Goal: Task Accomplishment & Management: Use online tool/utility

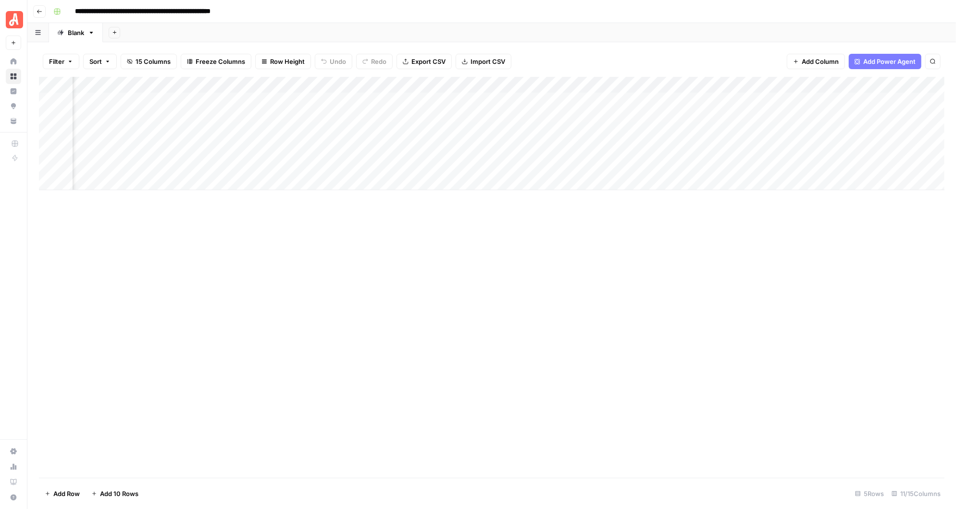
scroll to position [0, 226]
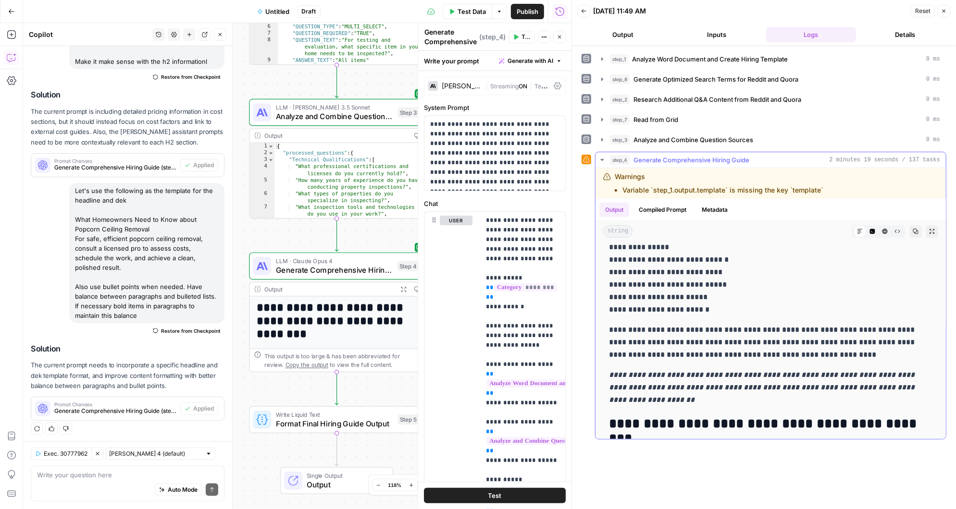
scroll to position [3541, 0]
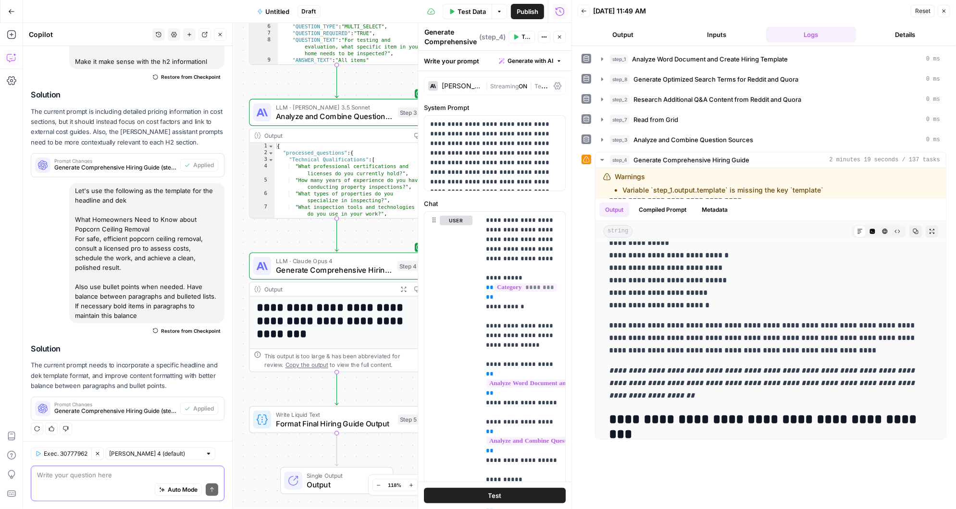
click at [69, 477] on textarea at bounding box center [127, 476] width 181 height 10
type textarea "s"
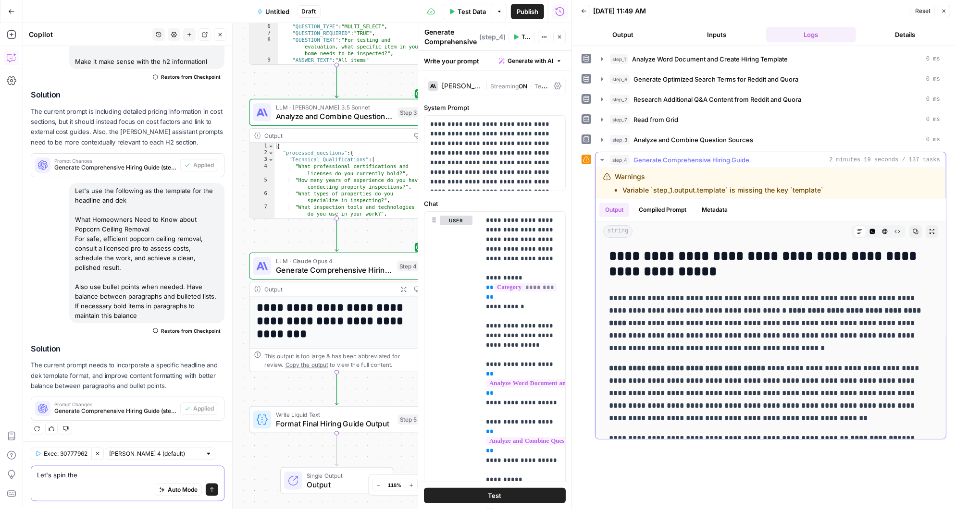
scroll to position [0, 0]
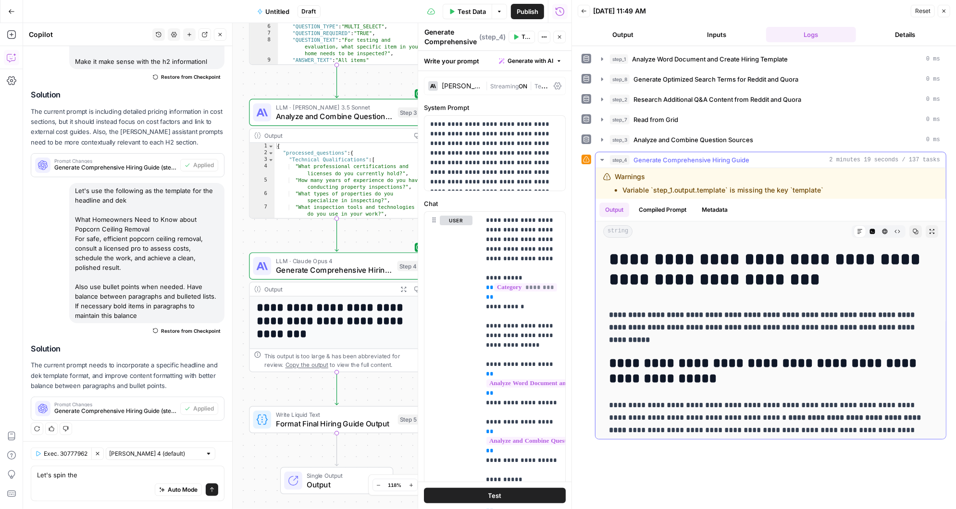
click at [663, 204] on button "Compiled Prompt" at bounding box center [662, 210] width 59 height 14
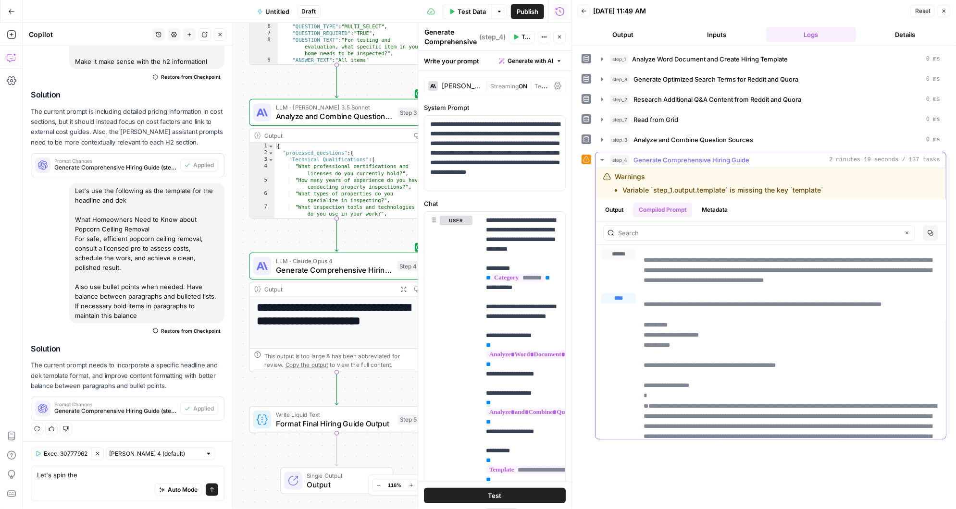
click at [616, 207] on button "Output" at bounding box center [614, 210] width 30 height 14
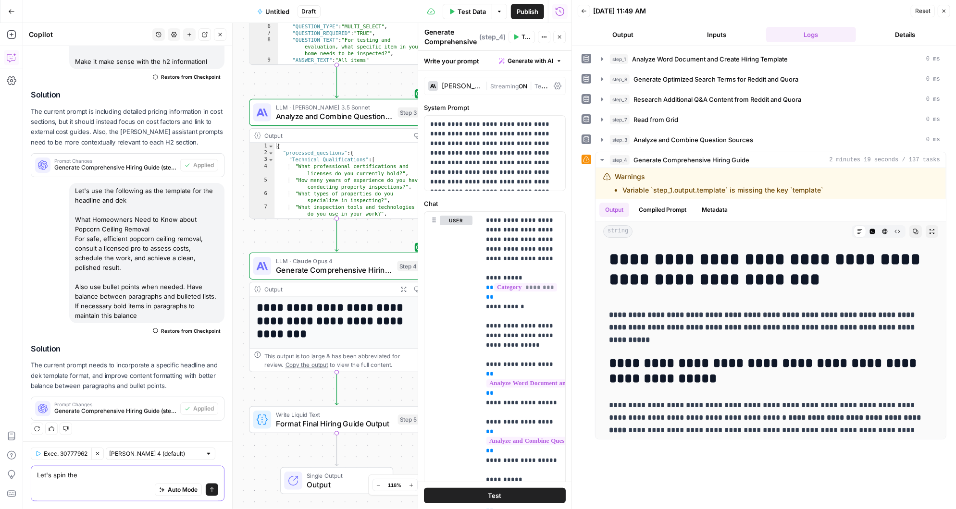
drag, startPoint x: 91, startPoint y: 476, endPoint x: 26, endPoint y: 476, distance: 64.9
click at [26, 476] on div "Exec. 30777962 Clear Selection Claude Sonnet 4 (default) Let's spin the Let's s…" at bounding box center [127, 476] width 209 height 68
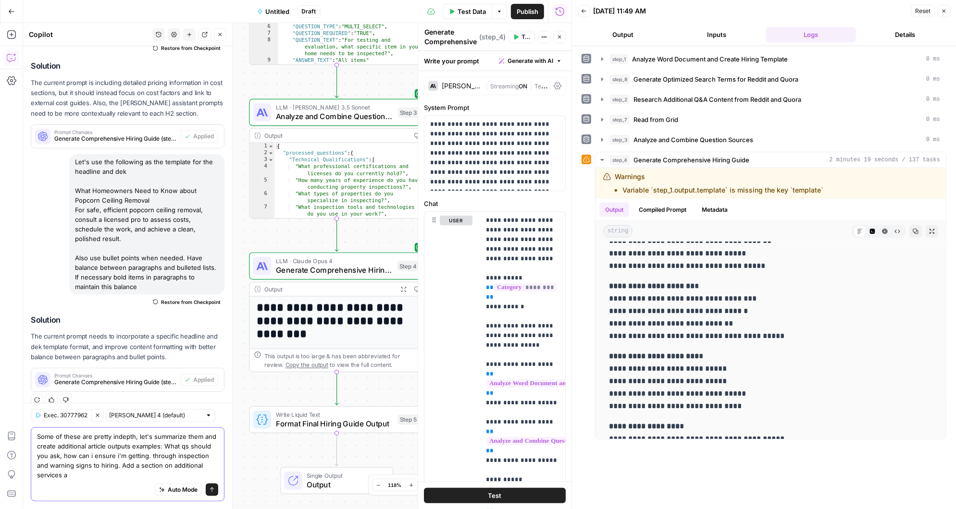
scroll to position [688, 0]
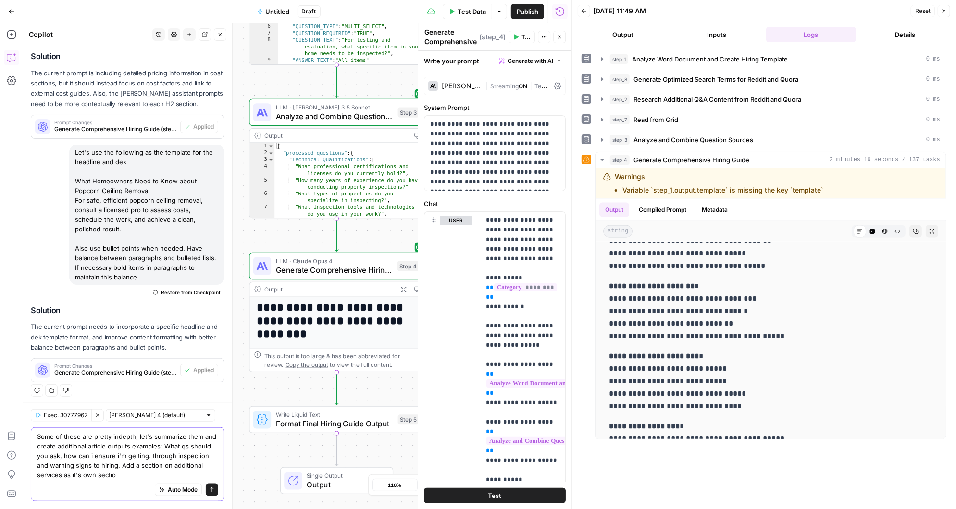
type textarea "Some of these are pretty indepth, let's summarize them and create additional ar…"
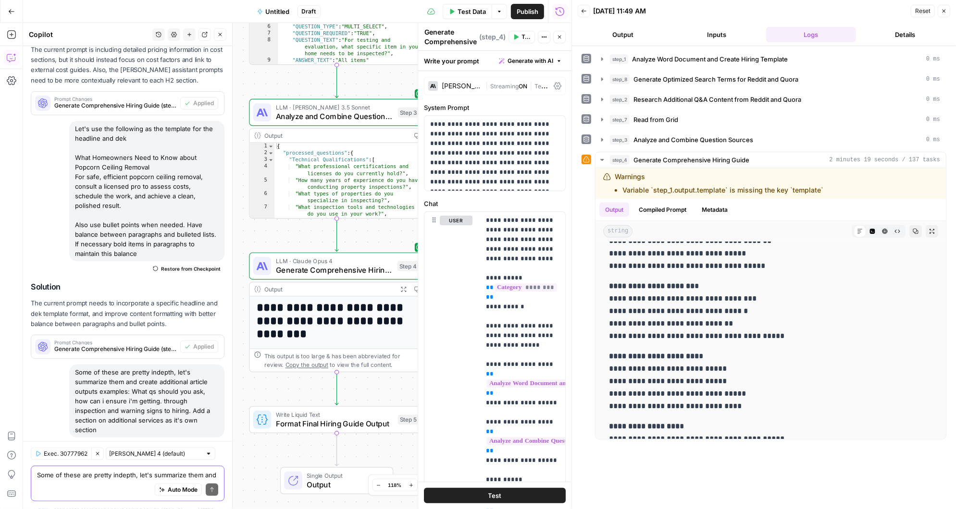
scroll to position [801, 0]
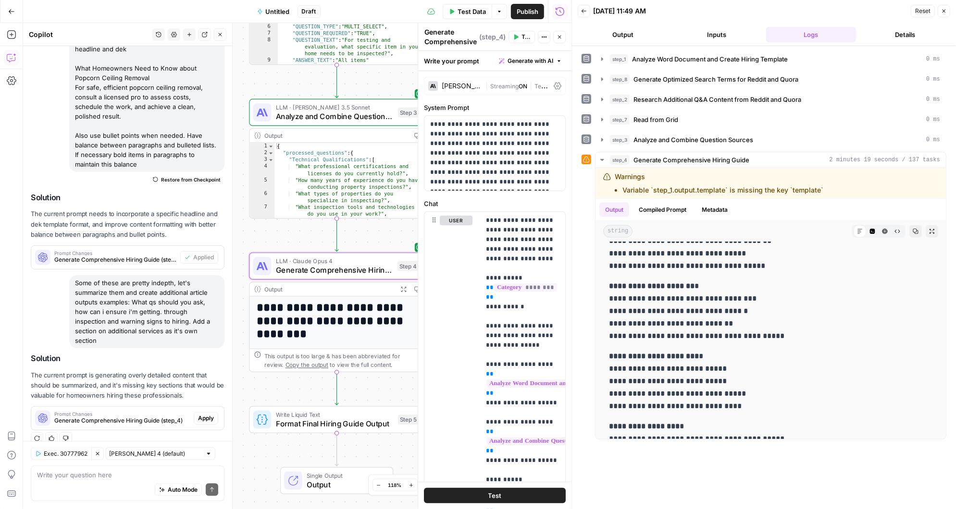
click at [203, 414] on span "Apply" at bounding box center [206, 418] width 16 height 9
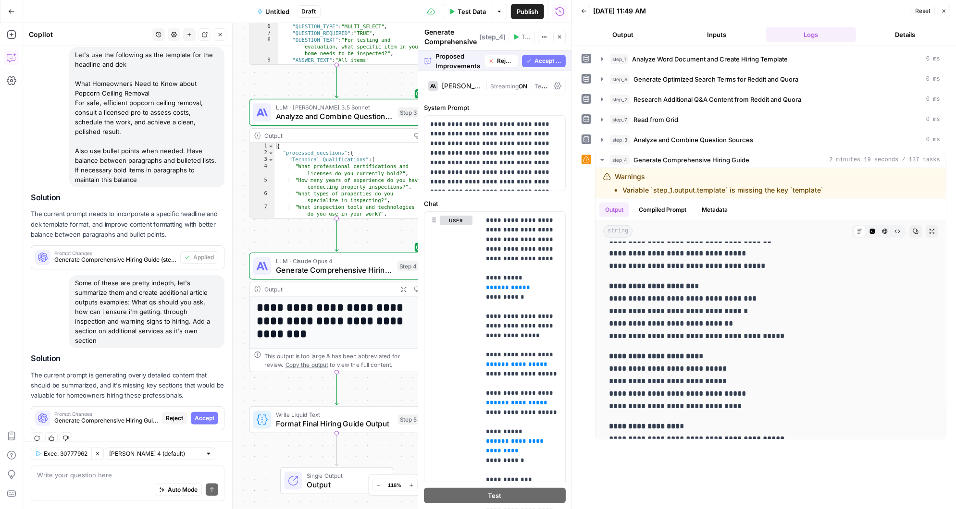
scroll to position [739, 0]
click at [205, 414] on span "Accept" at bounding box center [205, 418] width 20 height 9
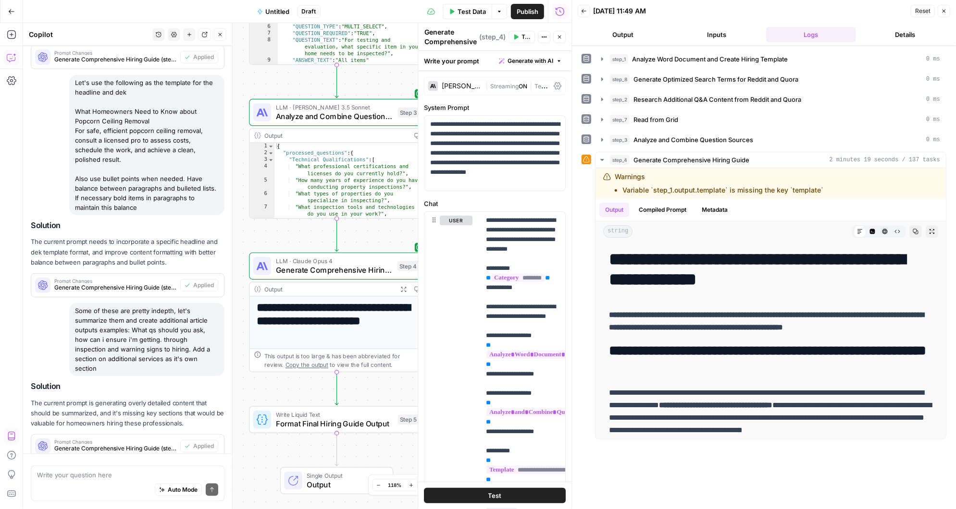
scroll to position [816, 0]
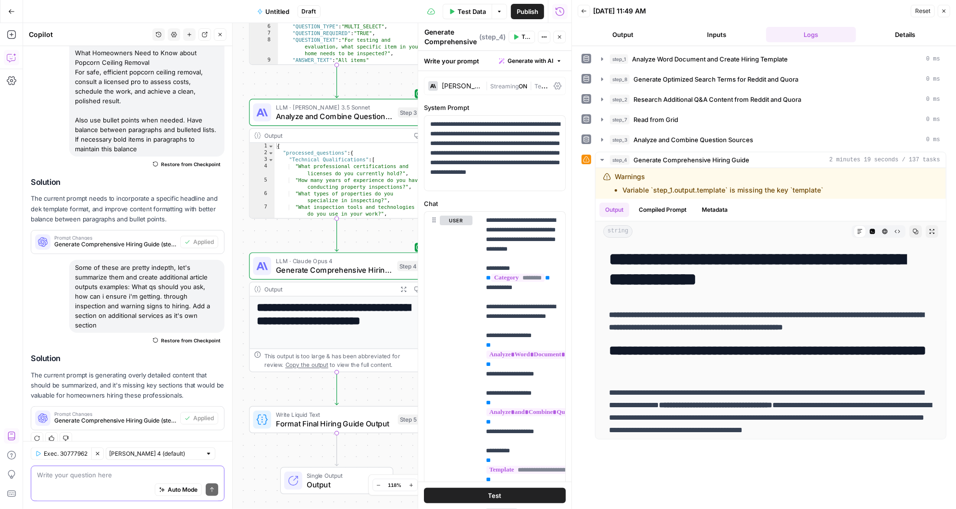
click at [83, 477] on textarea at bounding box center [127, 476] width 181 height 10
click at [96, 476] on textarea "Let's also add a link from the summary to the new" at bounding box center [127, 476] width 181 height 10
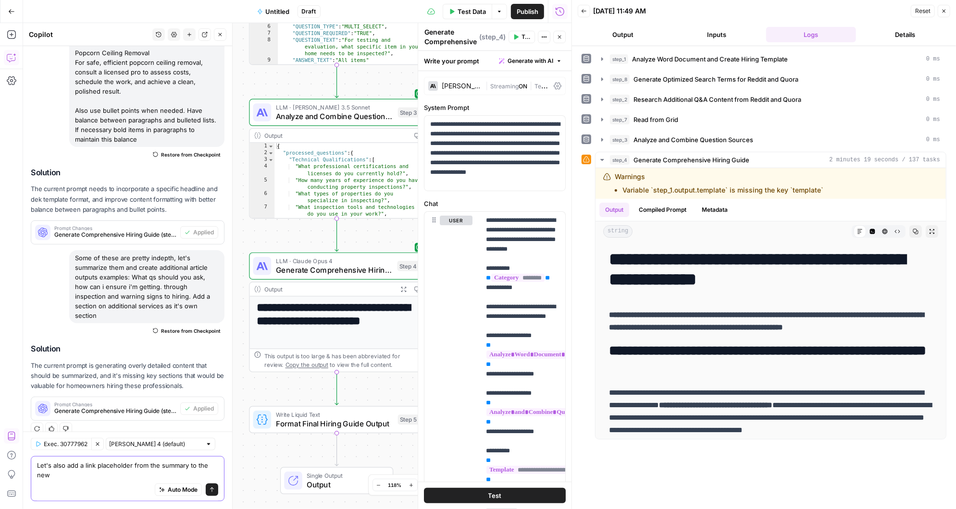
click at [61, 477] on textarea "Let's also add a link placeholder from the summary to the new" at bounding box center [127, 470] width 181 height 19
type textarea "Let's also add a link placeholder from the summary to the new reccommended arti…"
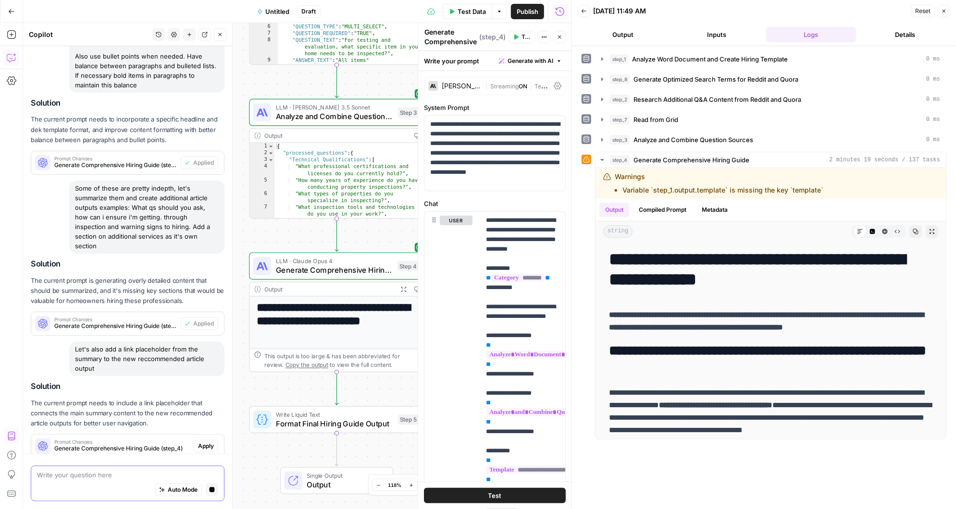
scroll to position [938, 0]
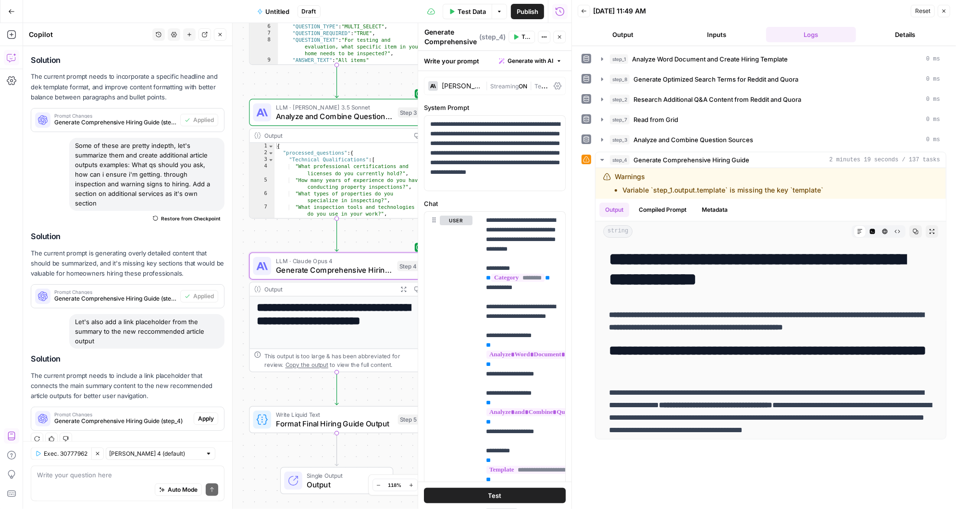
click at [207, 415] on span "Apply" at bounding box center [206, 419] width 16 height 9
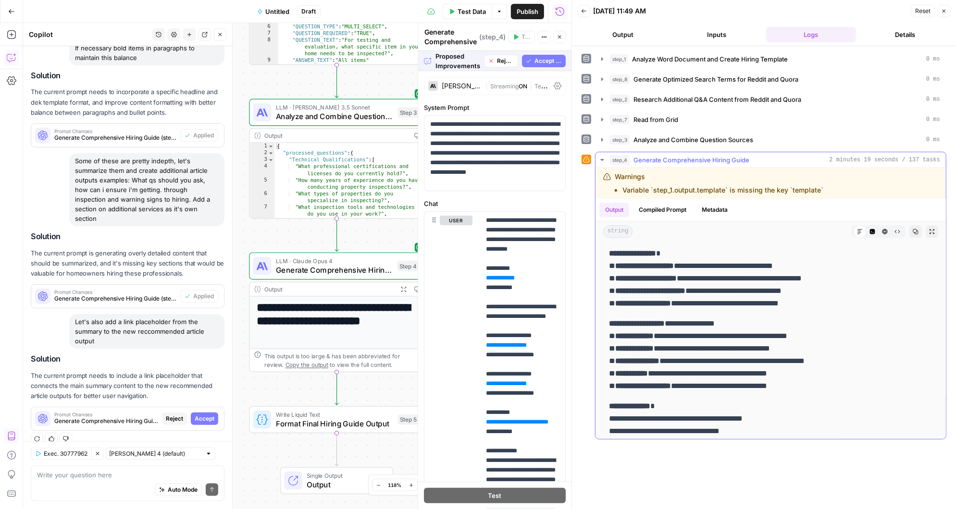
scroll to position [2115, 0]
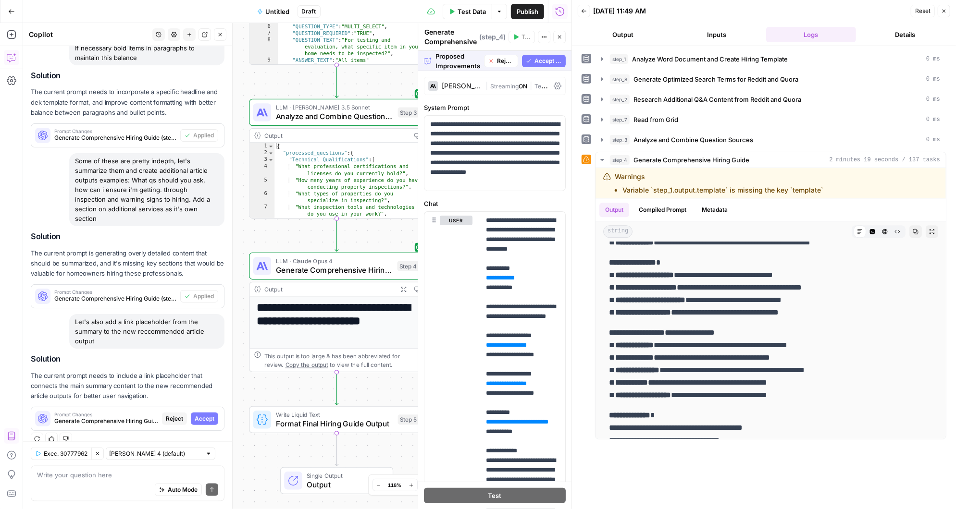
click at [541, 59] on span "Accept All" at bounding box center [547, 61] width 27 height 9
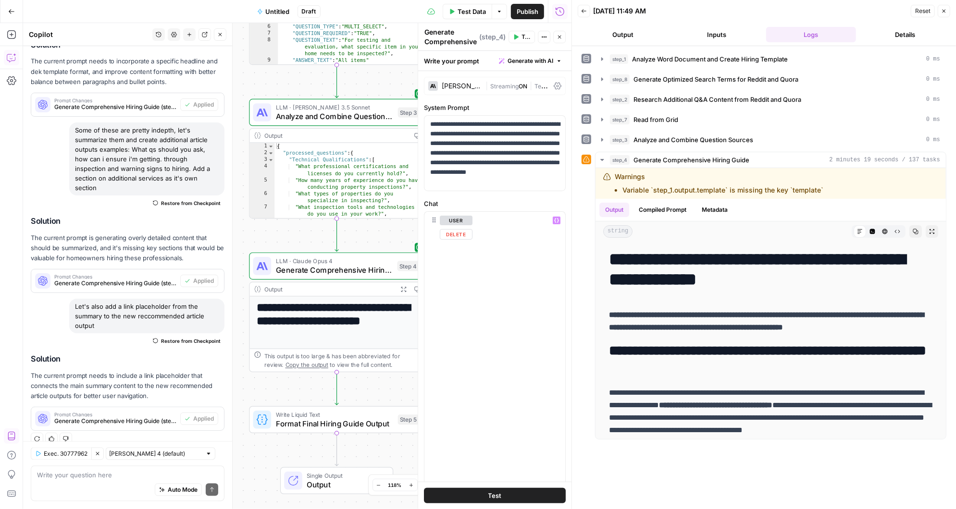
scroll to position [2394, 0]
click at [89, 481] on div "Auto Mode Send" at bounding box center [127, 490] width 181 height 21
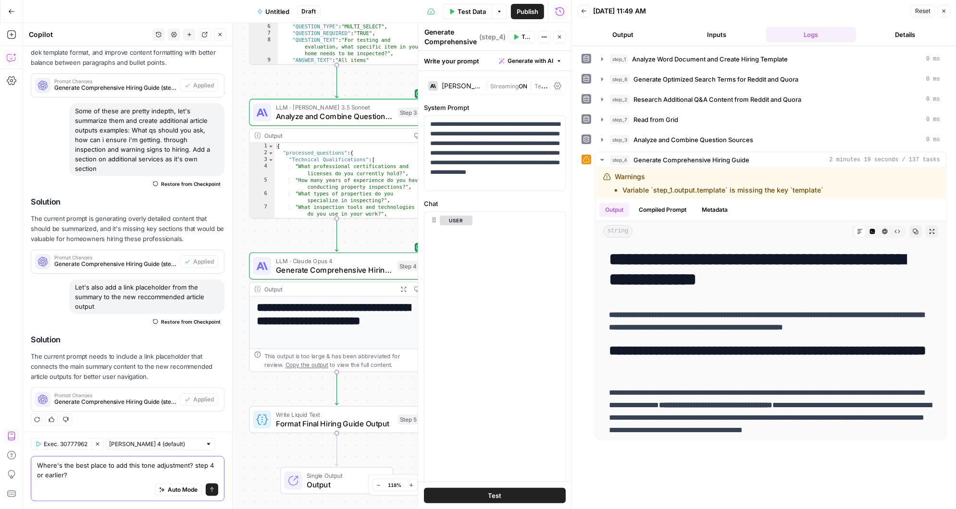
paste textarea "- Always STRICTLY follow {{brand_kit.tone}} and {{brand_kit.tone_instructions}}."
type textarea "Where's the best place to add this tone adjustment? step 4 or earlier? - Always…"
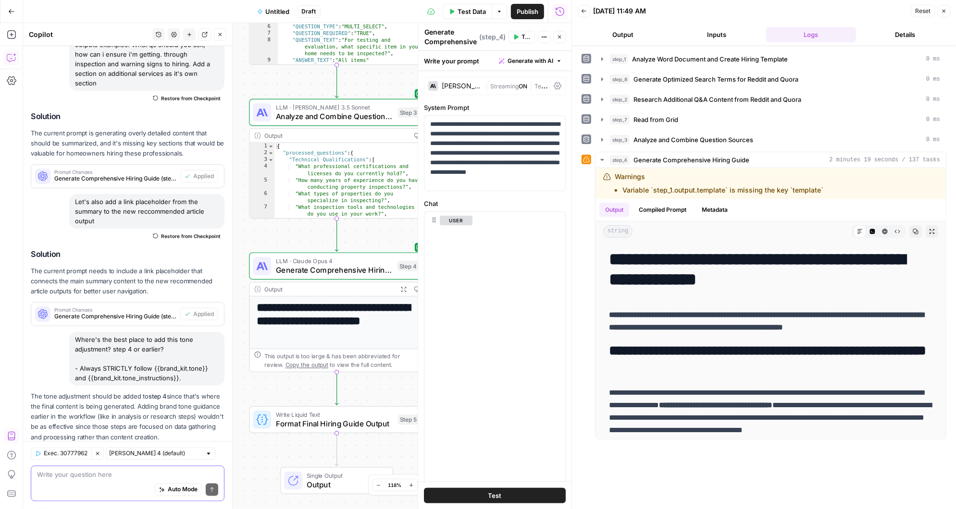
scroll to position [1179, 0]
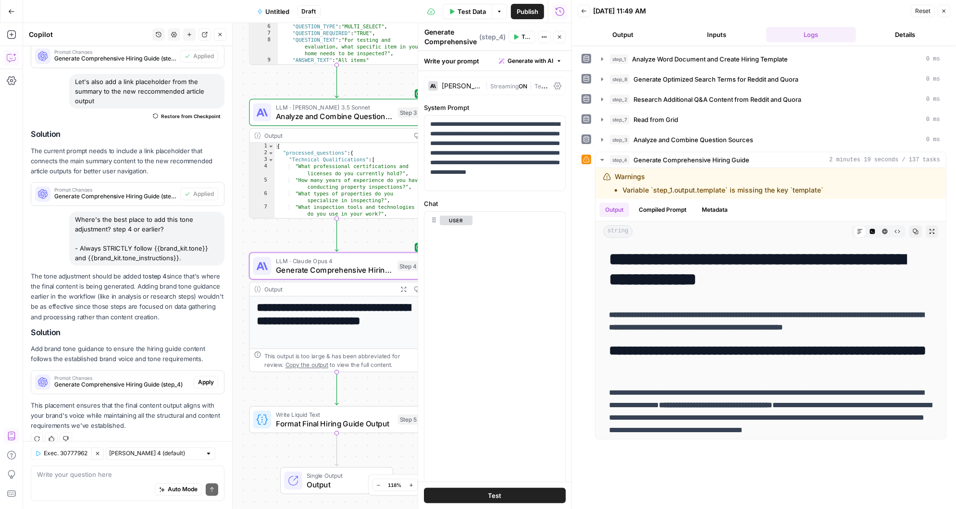
click at [210, 378] on span "Apply" at bounding box center [206, 382] width 16 height 9
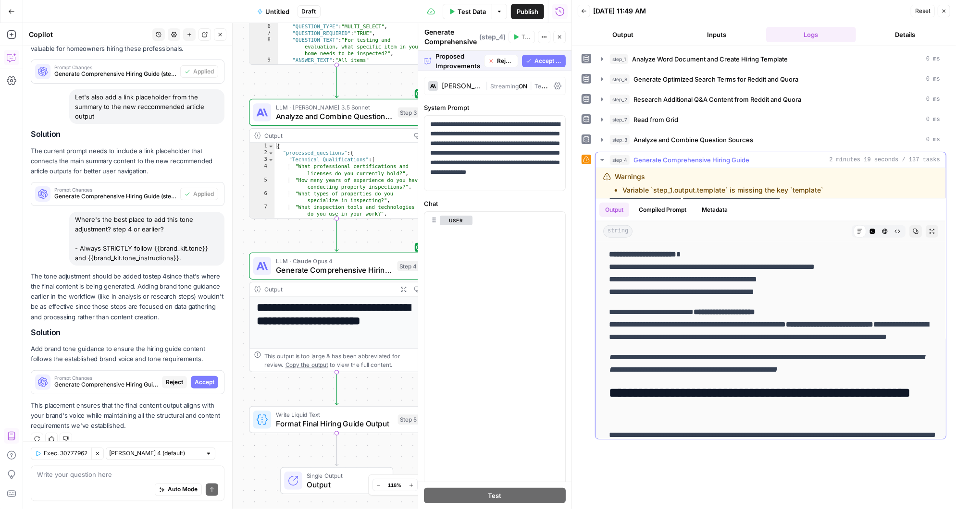
scroll to position [967, 0]
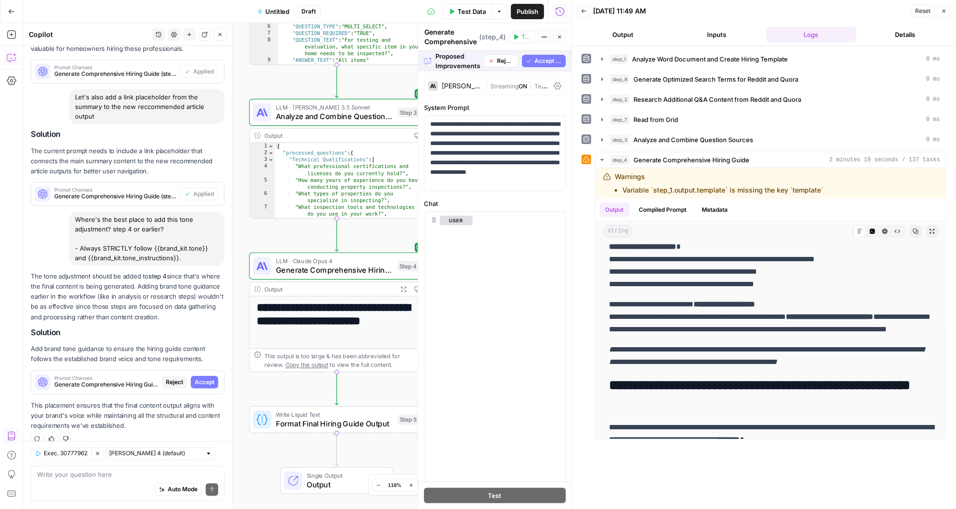
click at [546, 60] on span "Accept All" at bounding box center [547, 61] width 27 height 9
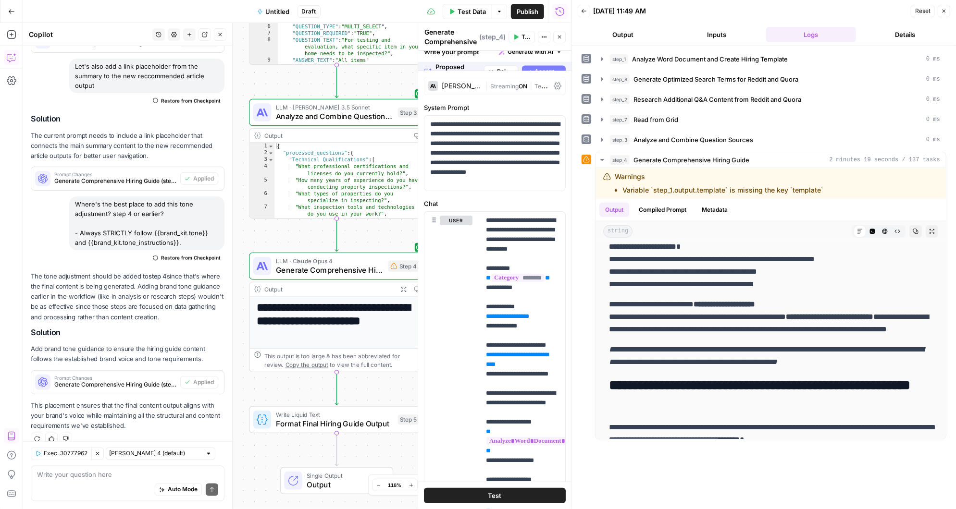
scroll to position [0, 0]
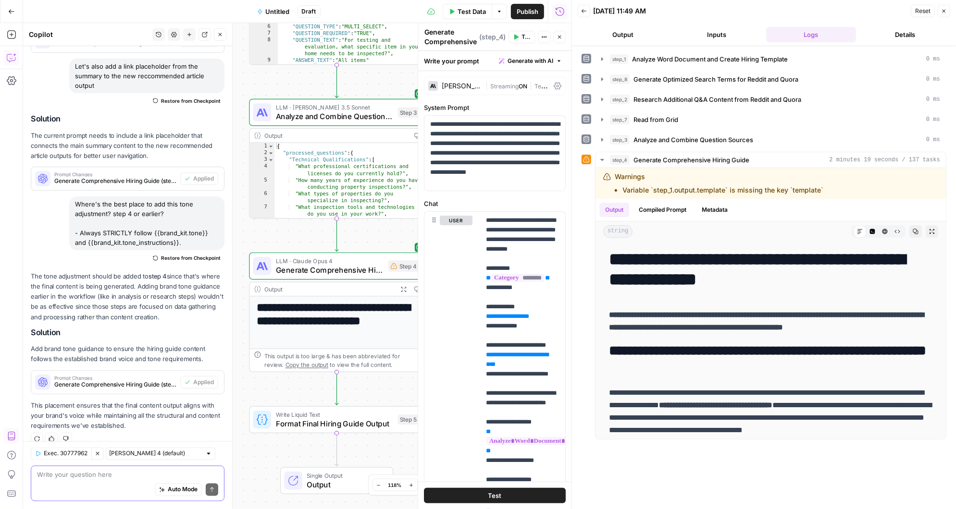
click at [102, 472] on textarea at bounding box center [127, 476] width 181 height 10
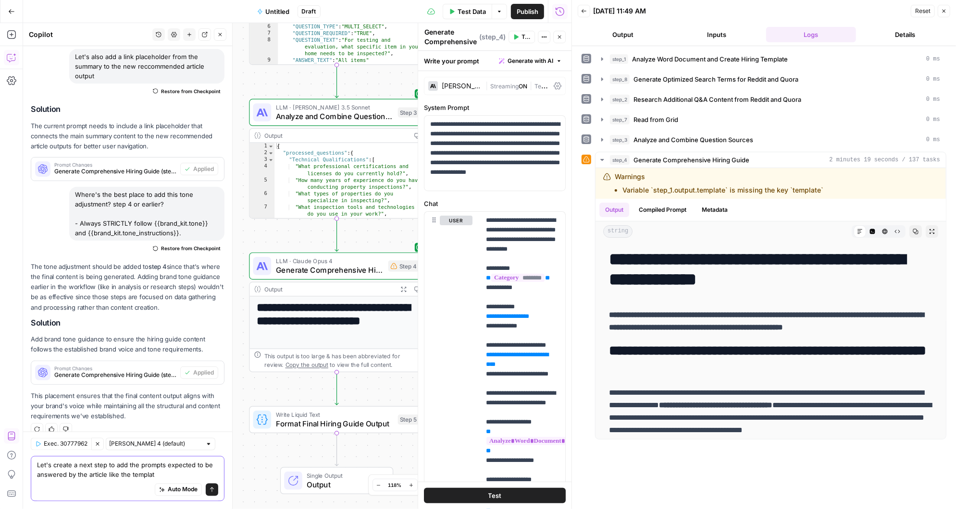
type textarea "Let's create a next step to add the prompts expected to be answered by the arti…"
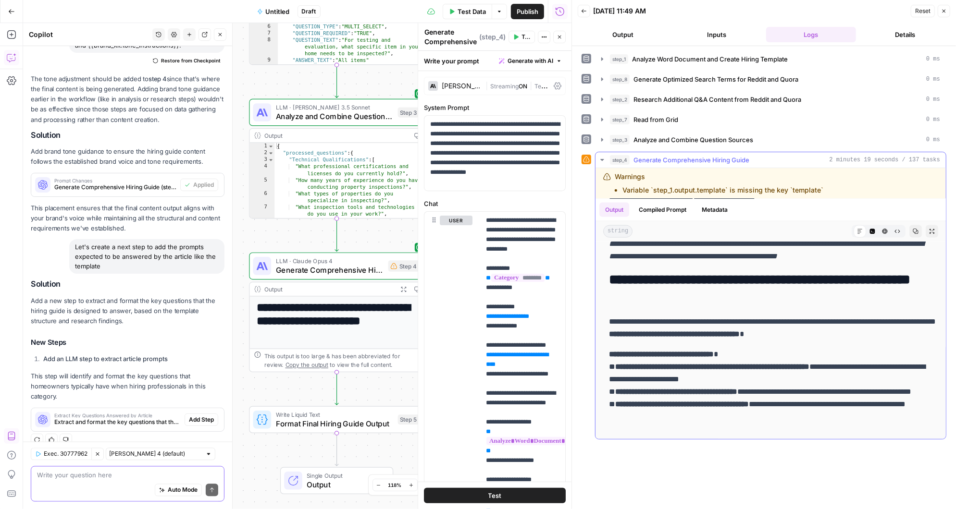
scroll to position [792, 0]
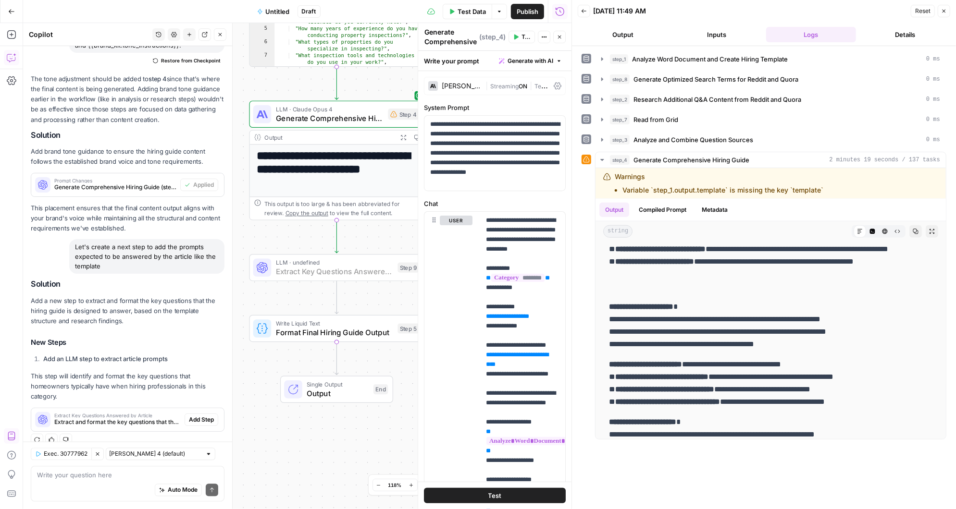
click at [201, 416] on span "Add Step" at bounding box center [201, 420] width 25 height 9
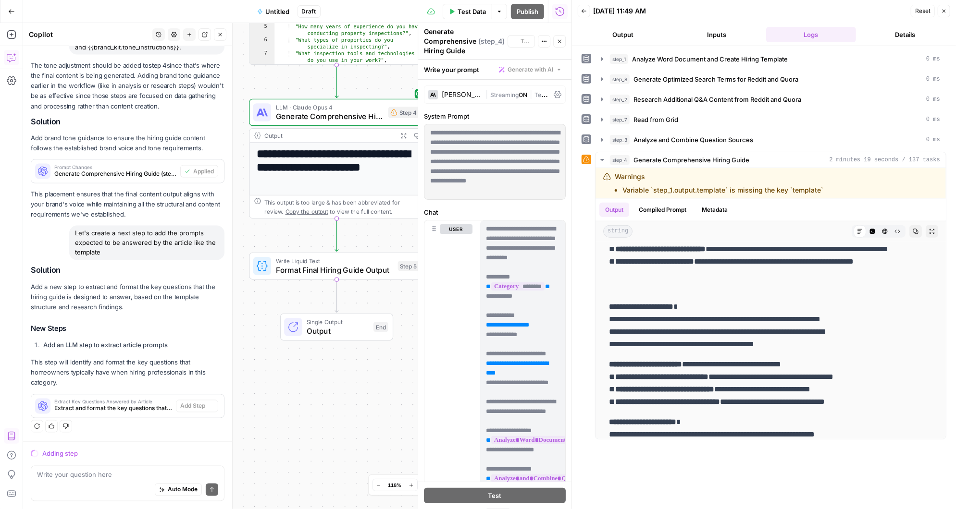
scroll to position [1284, 0]
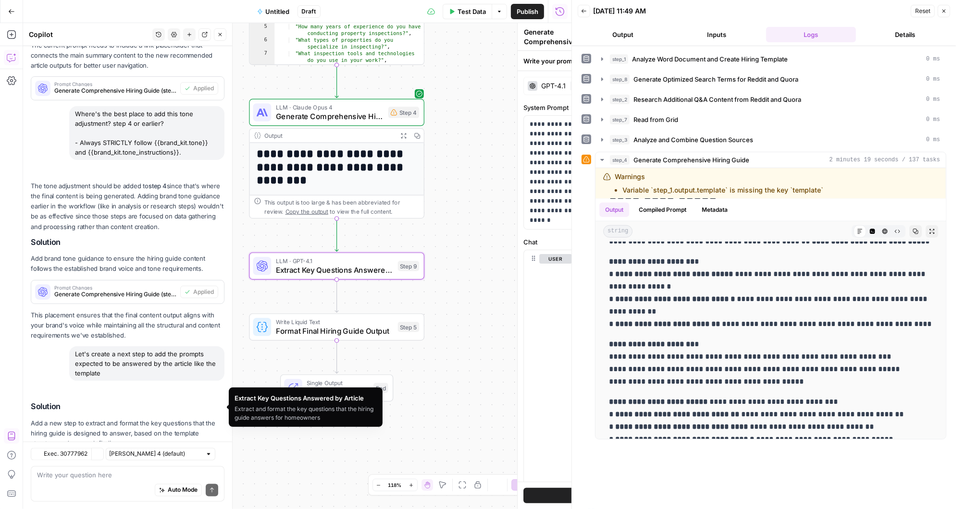
type textarea "Extract Key Questions Answered by Article"
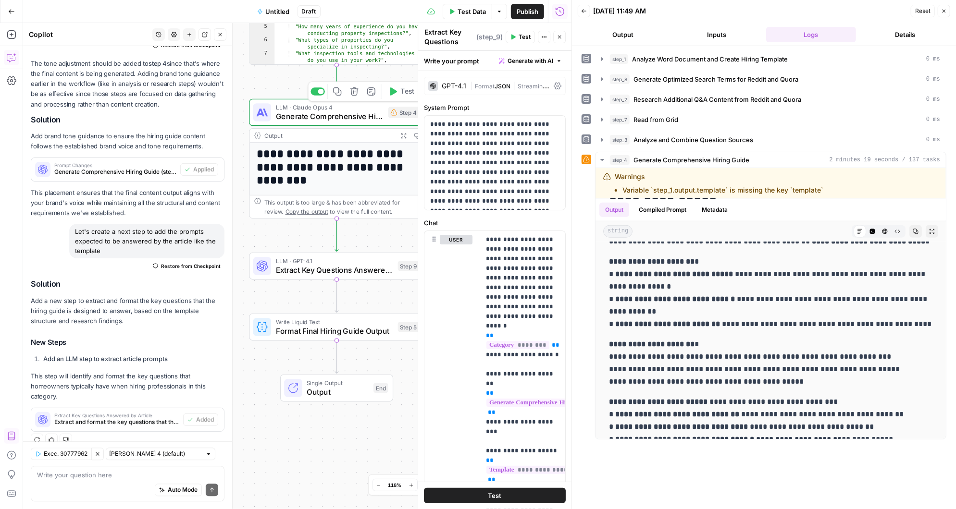
click at [372, 110] on span "LLM · Claude Opus 4" at bounding box center [330, 107] width 108 height 9
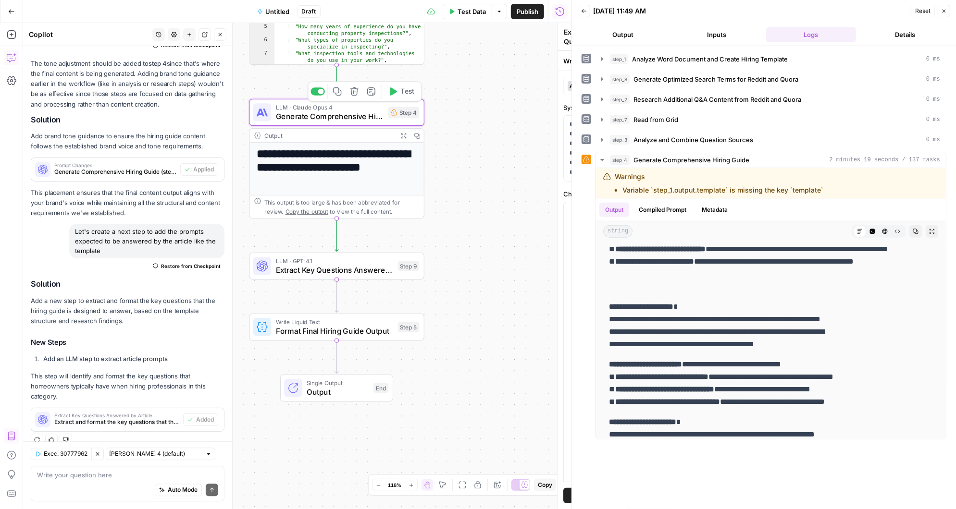
type textarea "Generate Comprehensive Hiring Guide"
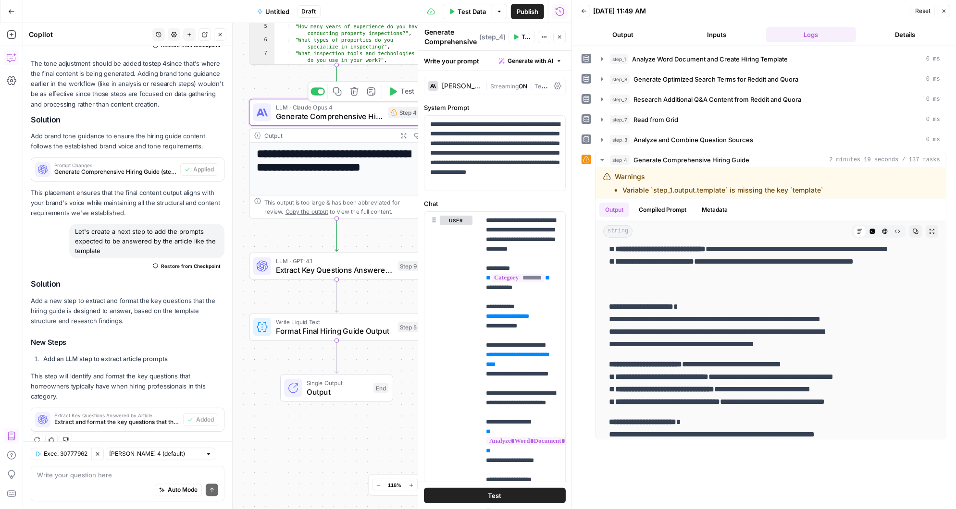
click at [396, 91] on icon "button" at bounding box center [393, 91] width 7 height 8
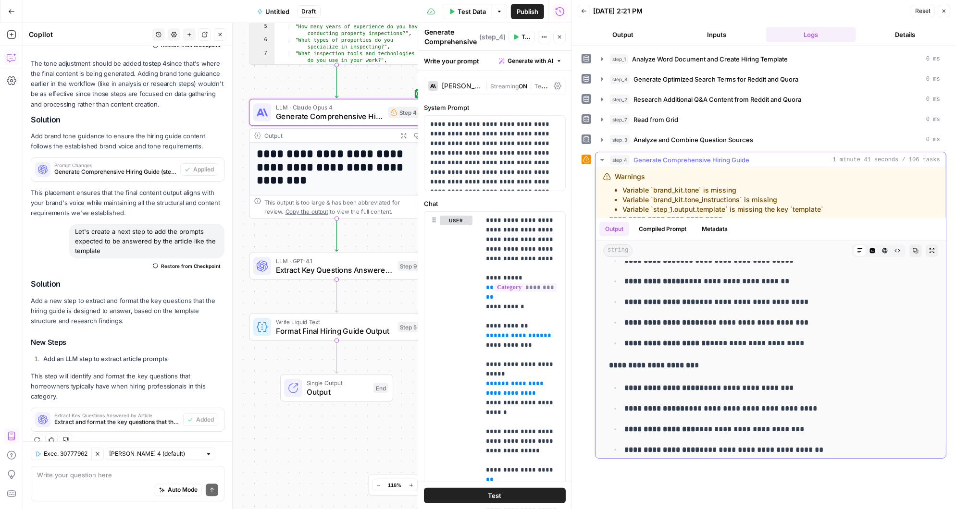
scroll to position [5706, 0]
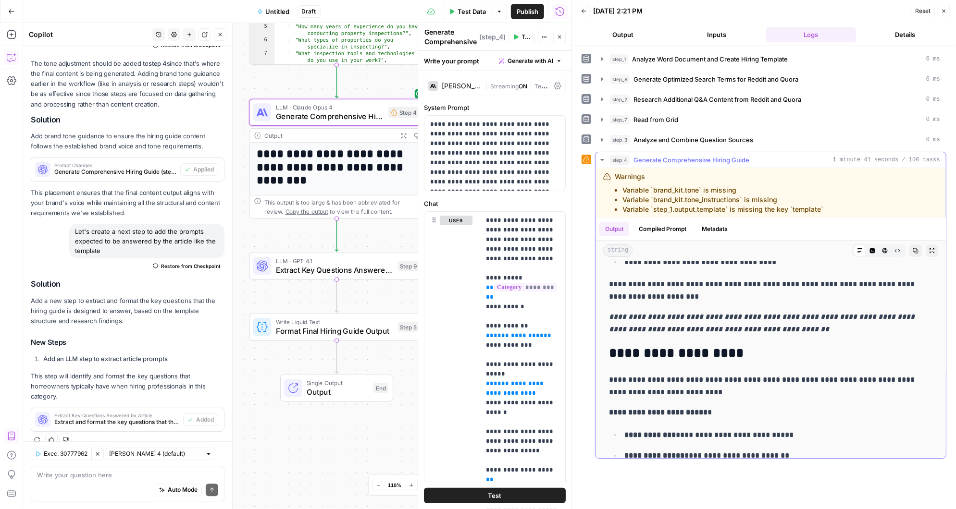
click at [659, 227] on button "Compiled Prompt" at bounding box center [662, 229] width 59 height 14
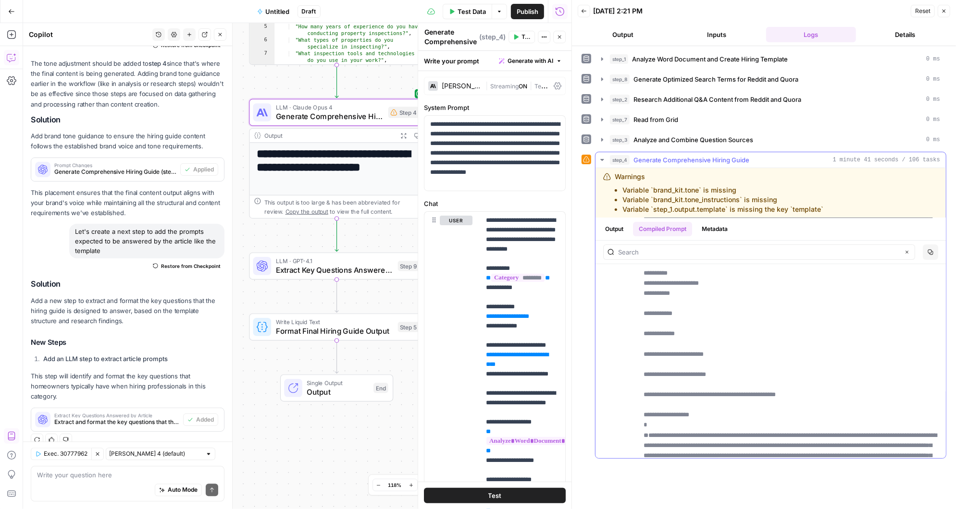
scroll to position [0, 0]
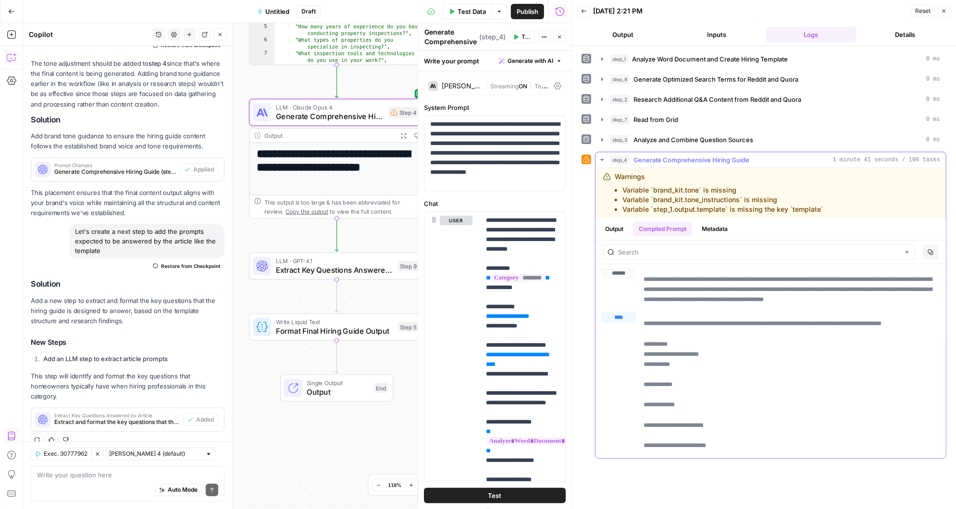
click at [610, 224] on button "Output" at bounding box center [614, 229] width 30 height 14
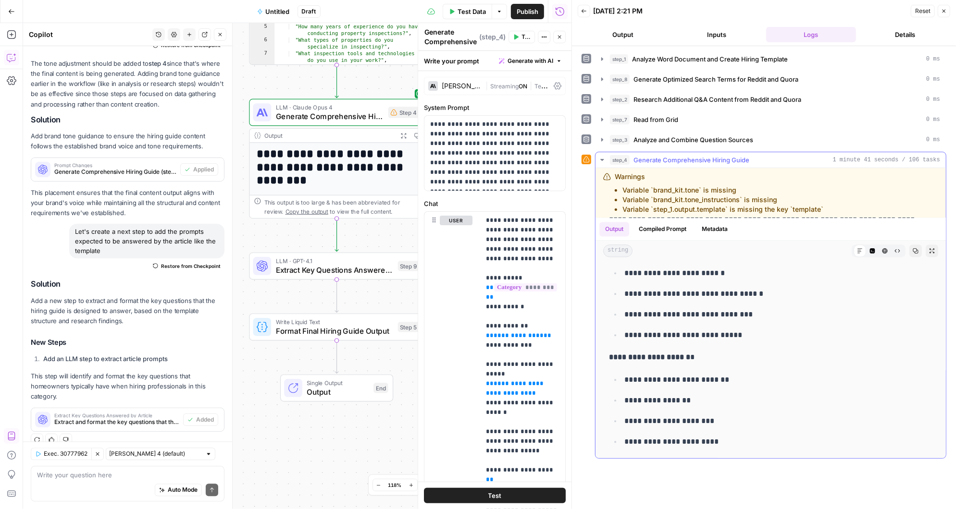
scroll to position [4510, 0]
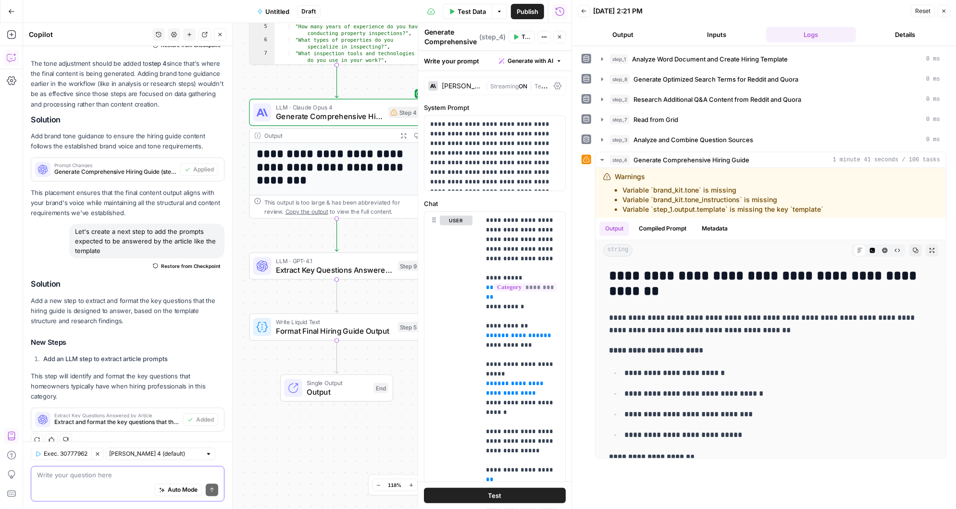
click at [97, 477] on textarea at bounding box center [127, 476] width 181 height 10
type textarea "why did it not separate out into multiple articles"
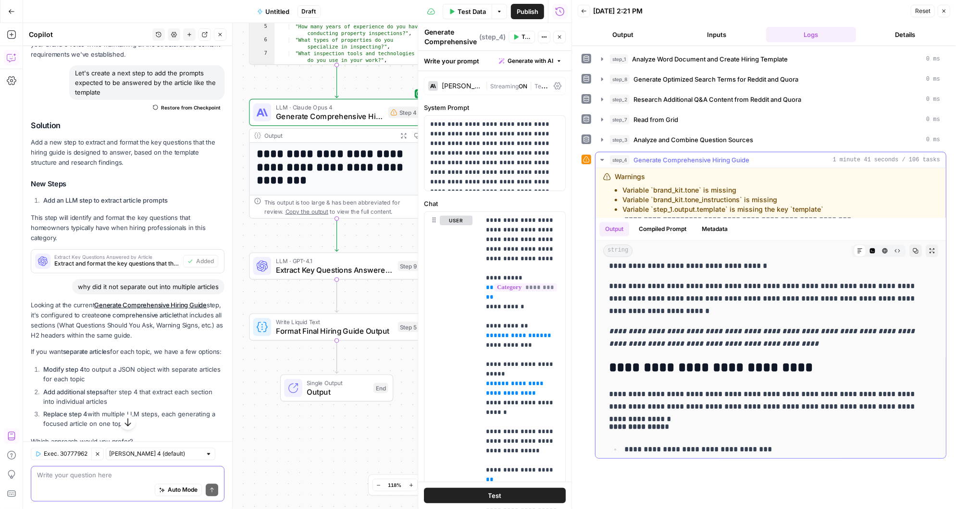
scroll to position [2186, 0]
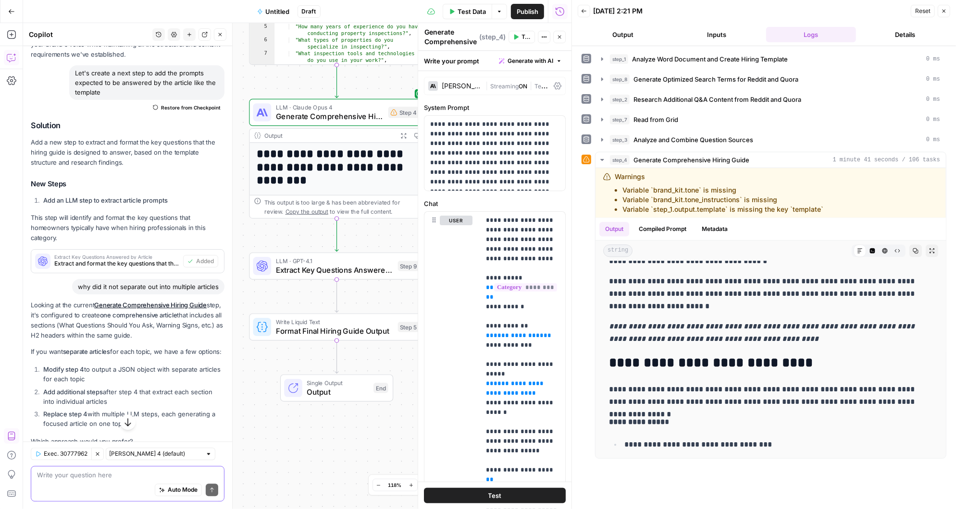
click at [70, 474] on textarea at bounding box center [127, 476] width 181 height 10
click at [67, 478] on textarea at bounding box center [127, 476] width 181 height 10
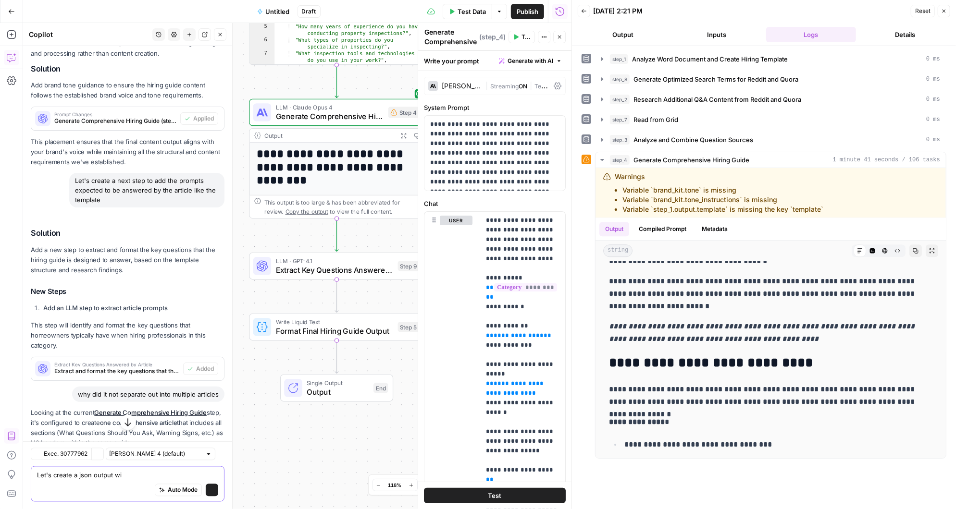
scroll to position [1566, 0]
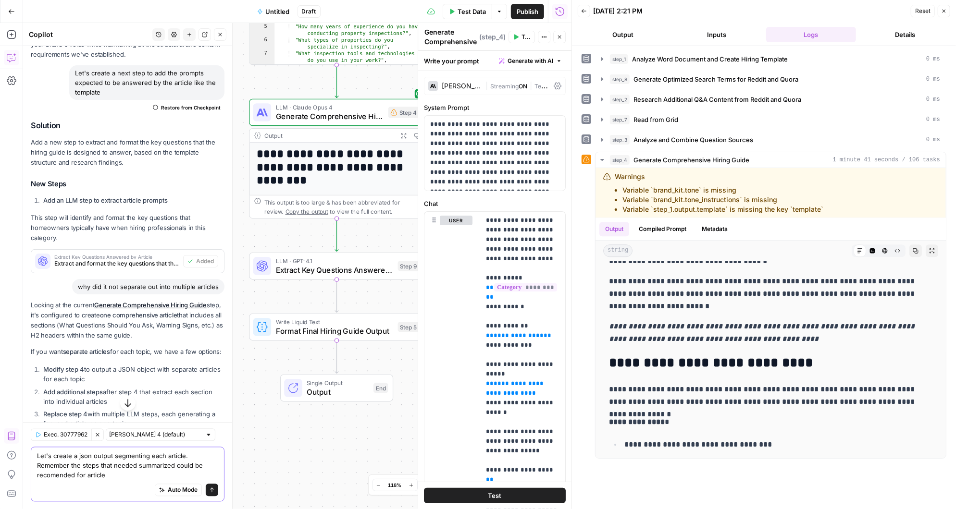
type textarea "Let's create a json output segmenting each article. Remember the steps that nee…"
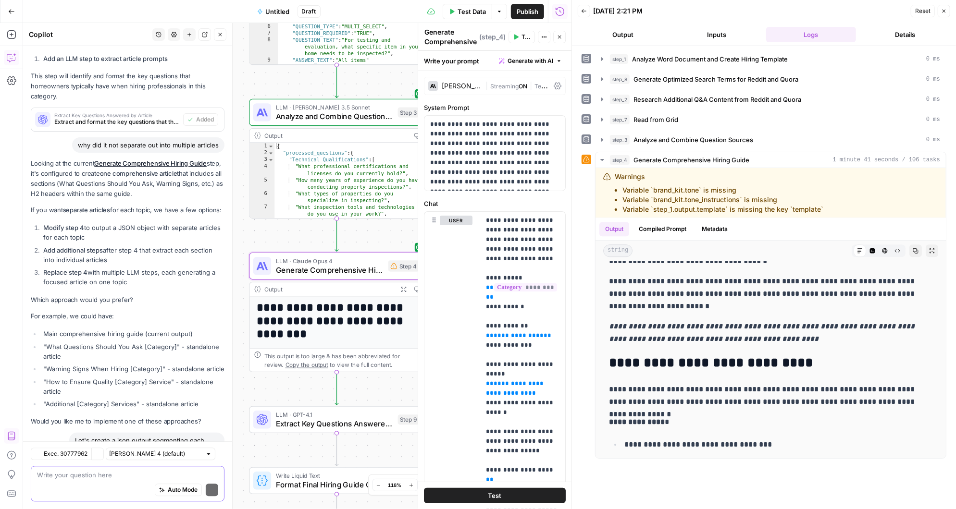
scroll to position [1862, 0]
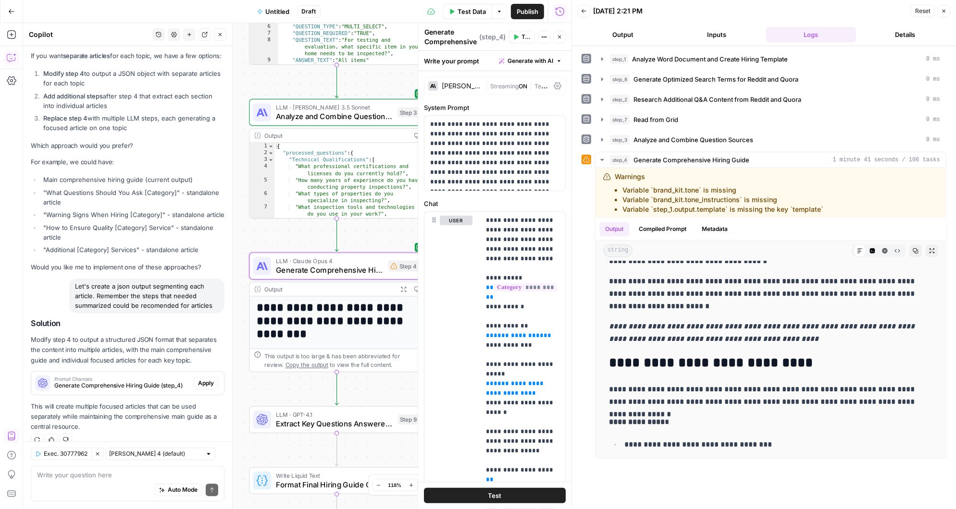
click at [203, 379] on span "Apply" at bounding box center [206, 383] width 16 height 9
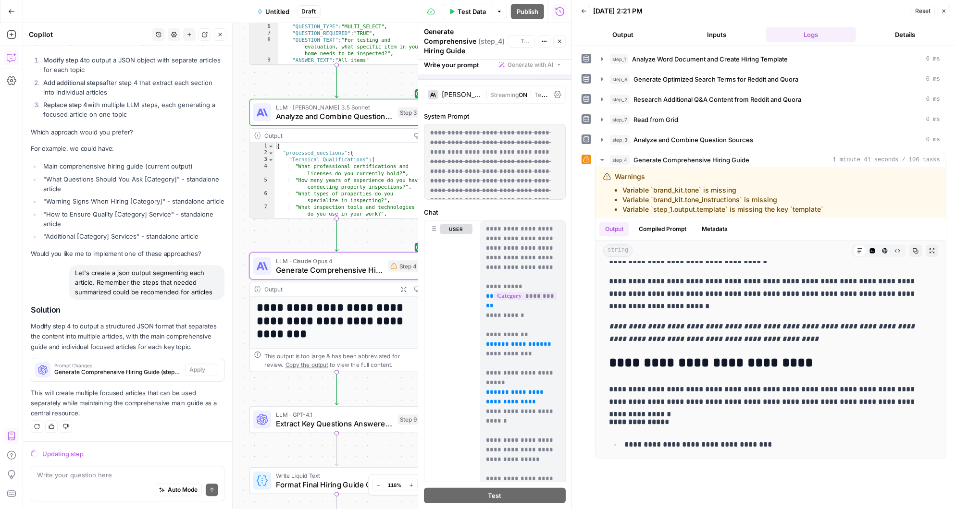
scroll to position [1739, 0]
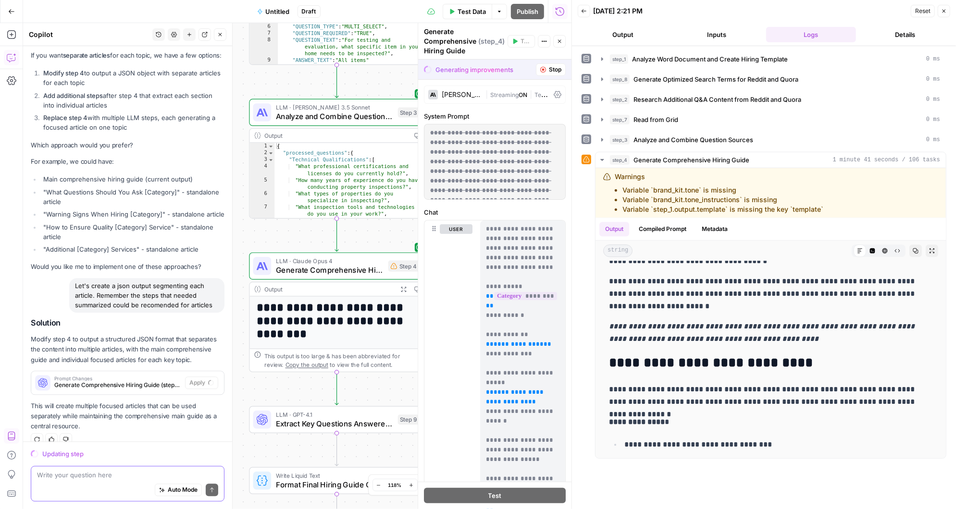
click at [91, 477] on textarea at bounding box center [127, 476] width 181 height 10
type textarea "m"
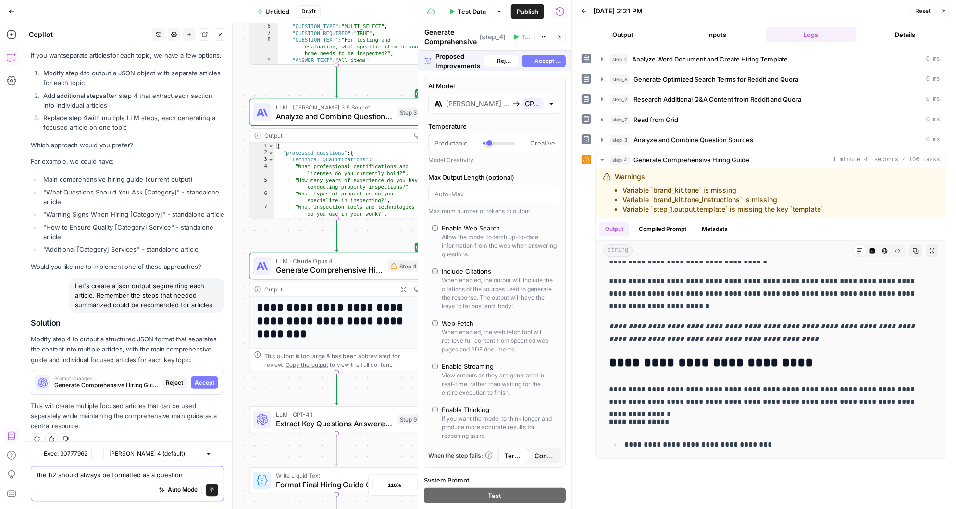
scroll to position [1739, 0]
type textarea "the h2 should always be formatted as a question"
click at [202, 379] on span "Accept" at bounding box center [205, 383] width 20 height 9
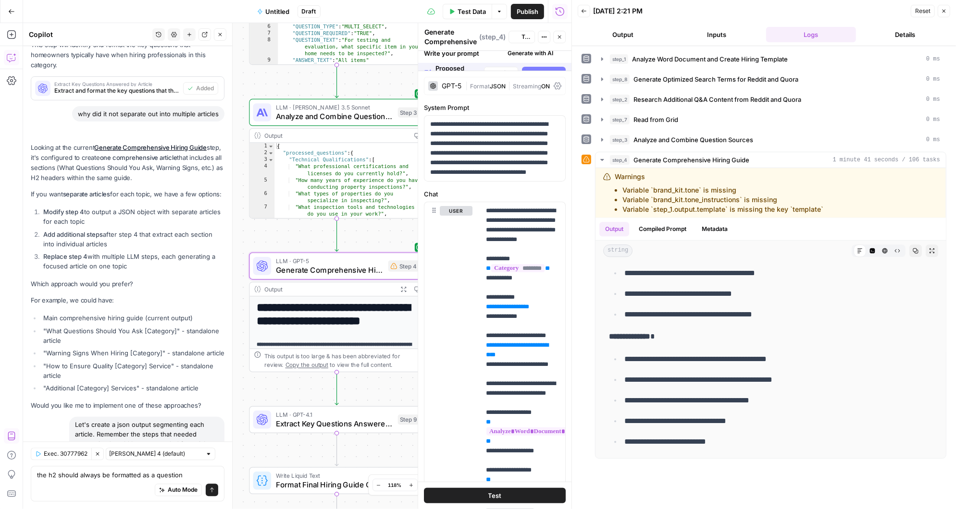
scroll to position [0, 0]
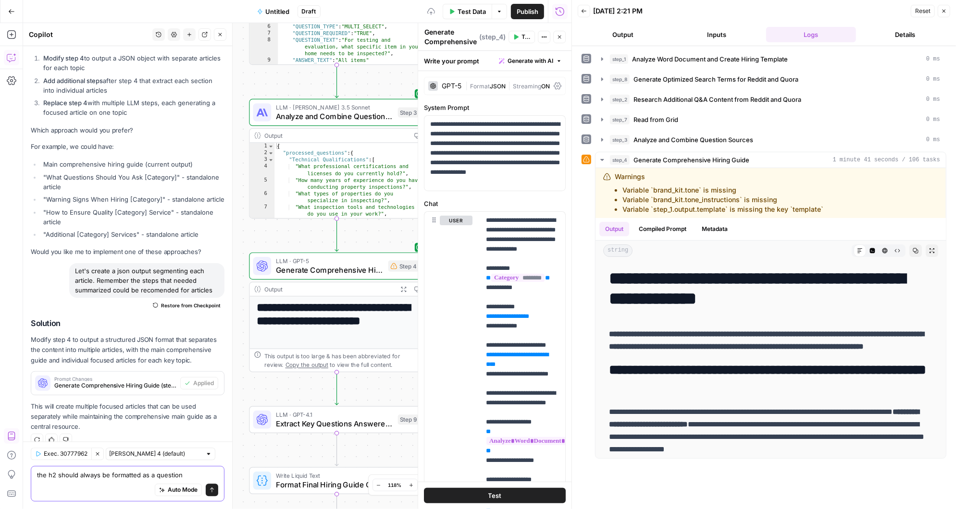
click at [186, 475] on textarea "the h2 should always be formatted as a question" at bounding box center [127, 476] width 181 height 10
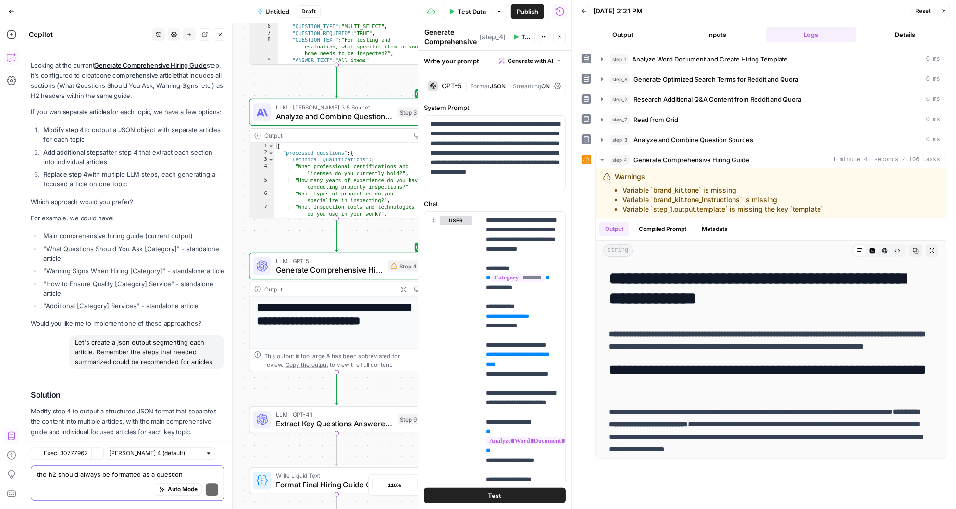
scroll to position [2006, 0]
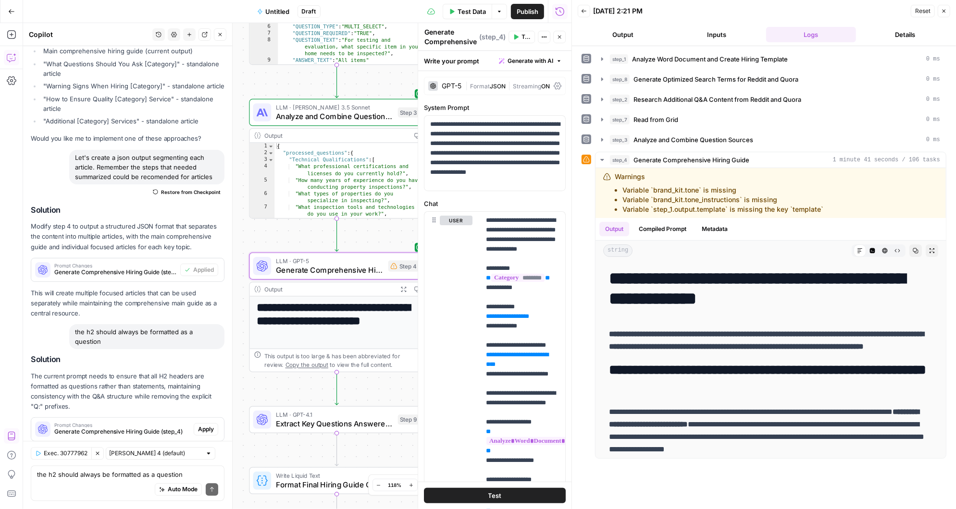
click at [209, 425] on span "Apply" at bounding box center [206, 429] width 16 height 9
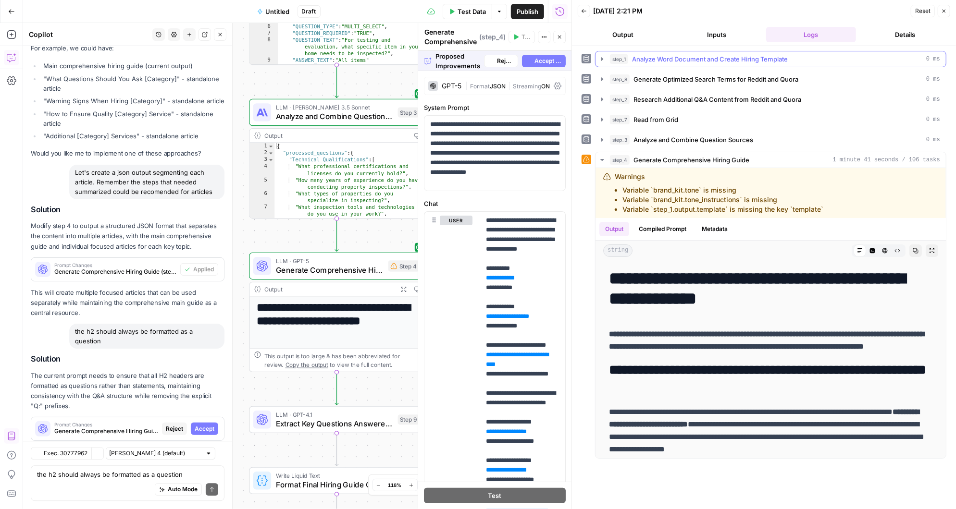
scroll to position [1852, 0]
click at [210, 425] on span "Accept" at bounding box center [205, 429] width 20 height 9
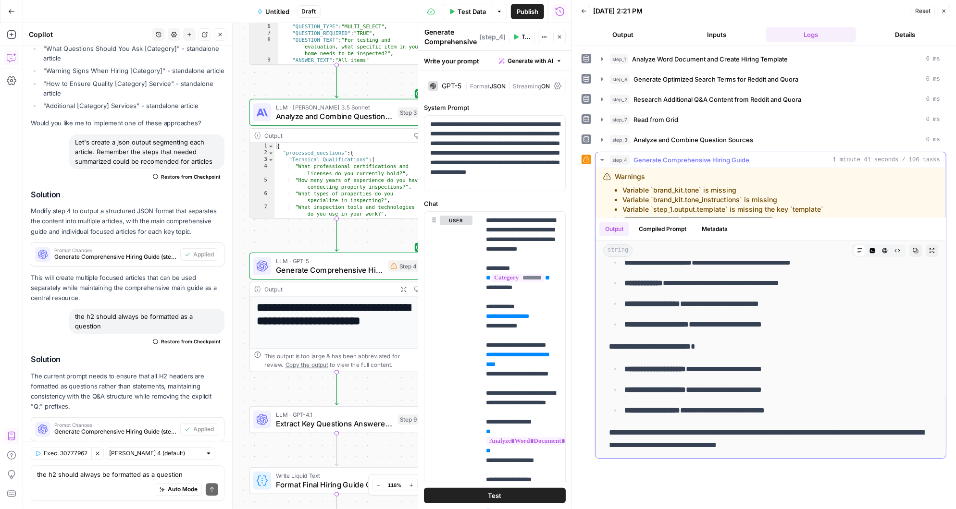
scroll to position [6071, 0]
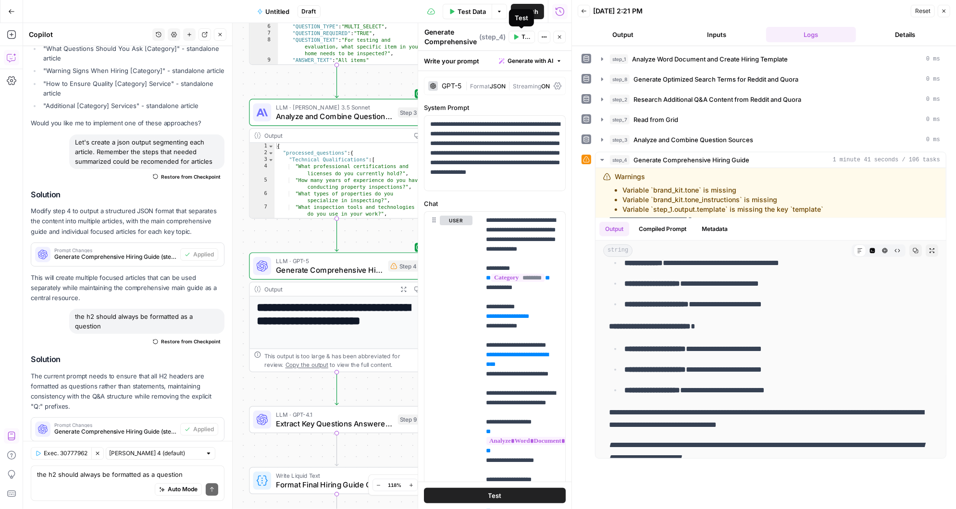
click at [519, 38] on button "Test" at bounding box center [522, 37] width 26 height 12
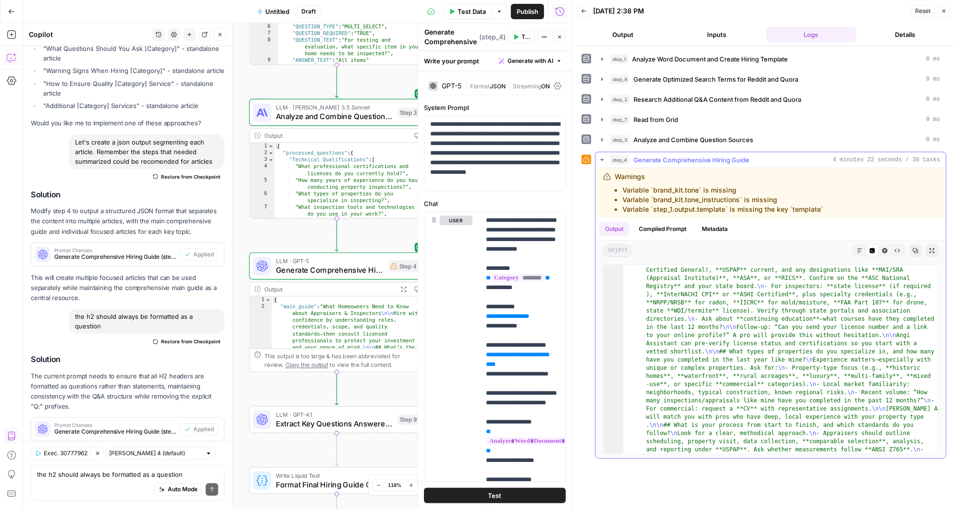
scroll to position [1694, 0]
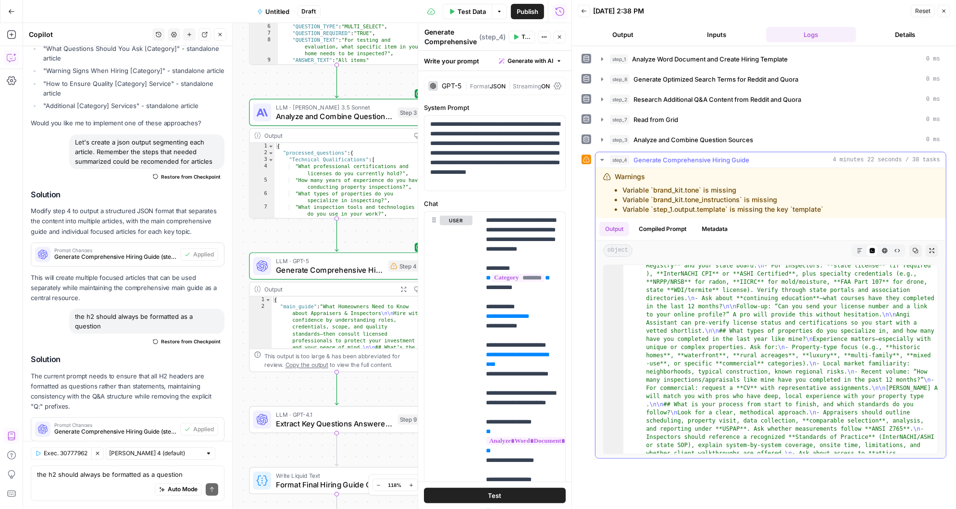
click at [857, 248] on icon "button" at bounding box center [860, 251] width 6 height 6
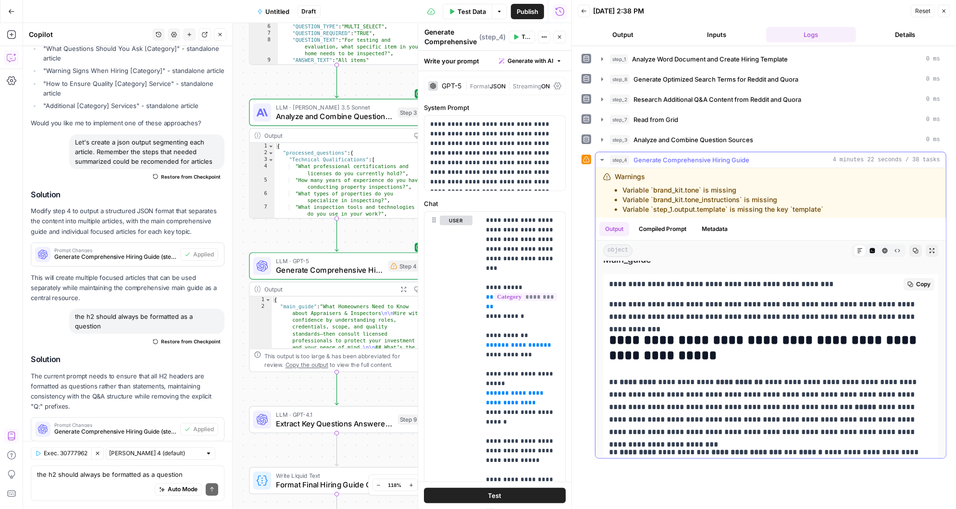
scroll to position [0, 0]
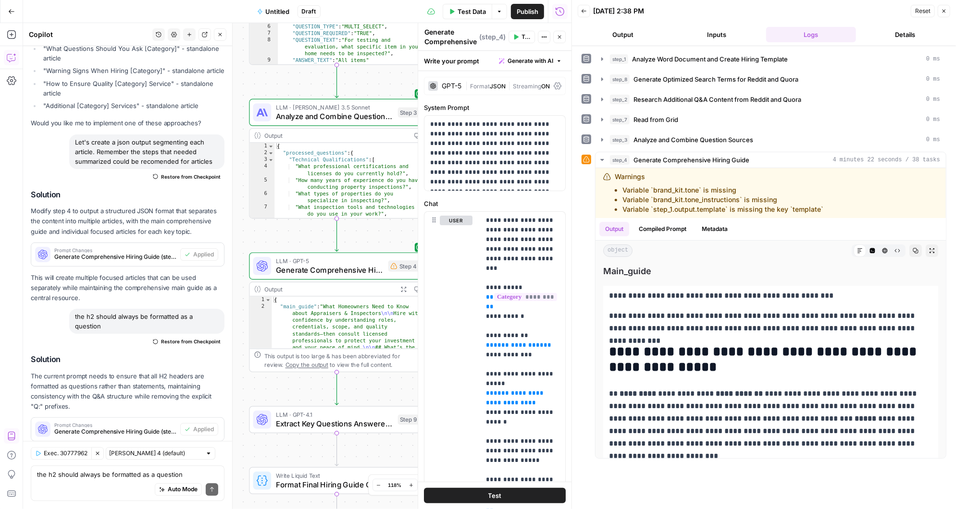
click at [192, 173] on span "Restore from Checkpoint" at bounding box center [191, 177] width 60 height 8
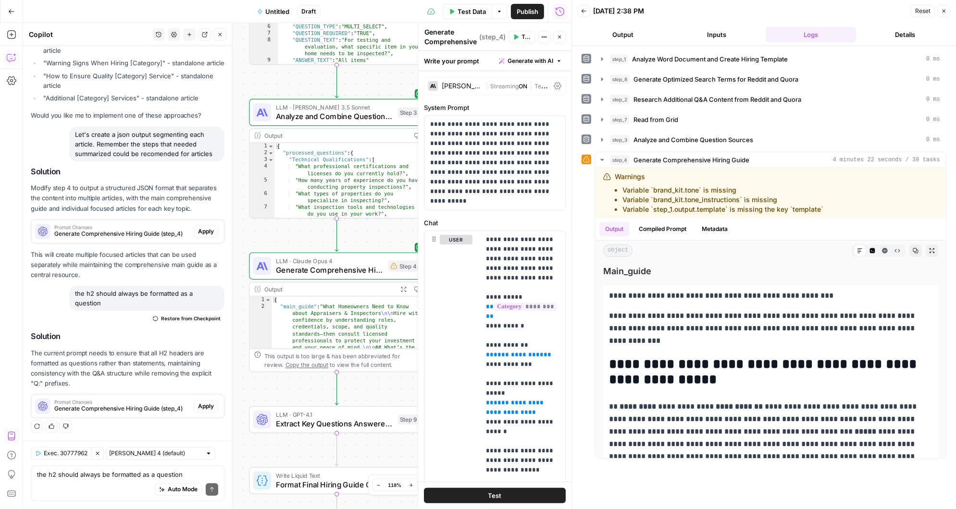
scroll to position [1990, 0]
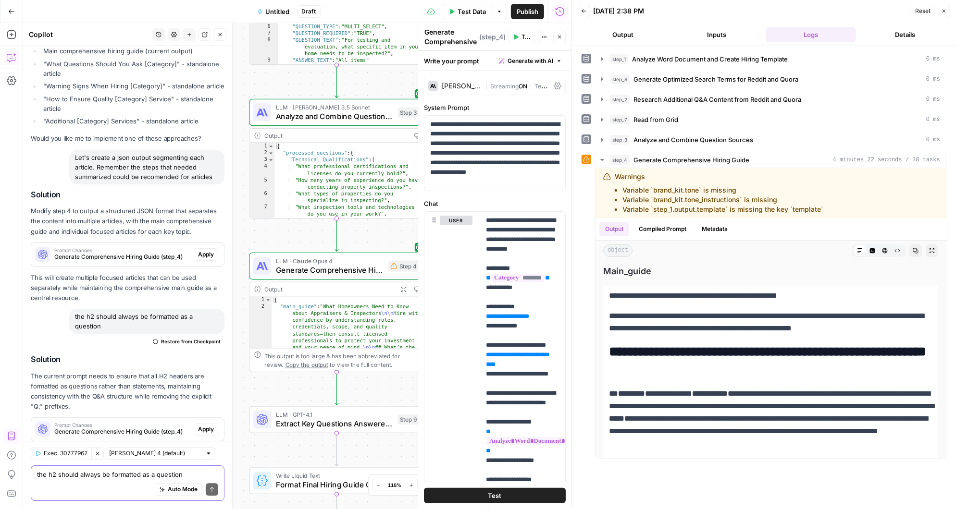
click at [82, 477] on textarea "the h2 should always be formatted as a question" at bounding box center [127, 476] width 181 height 10
type textarea "l"
type textarea "make sure the h2s are all questions"
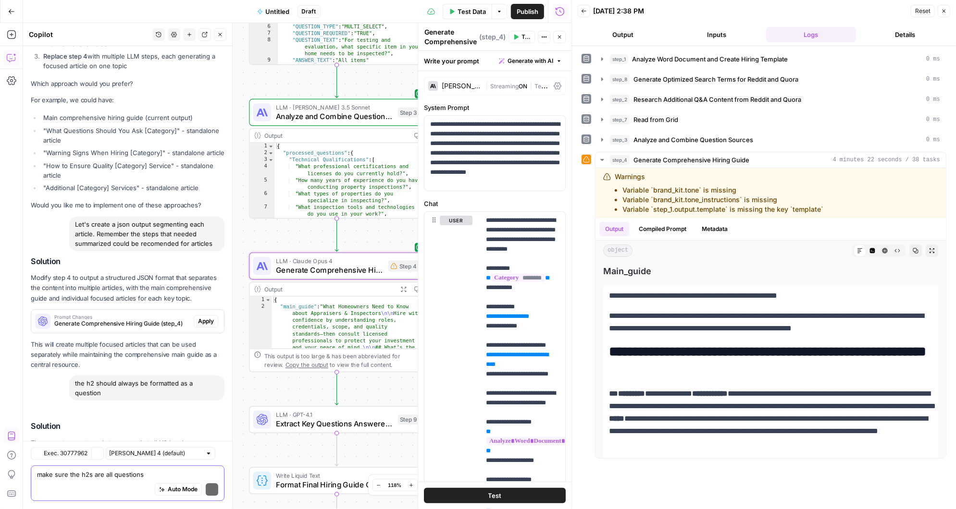
scroll to position [2093, 0]
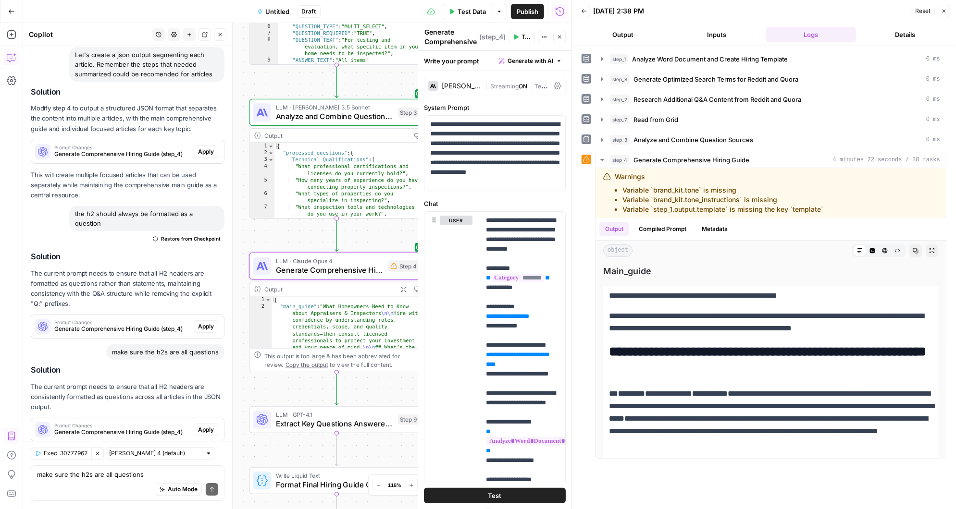
click at [209, 426] on span "Apply" at bounding box center [206, 430] width 16 height 9
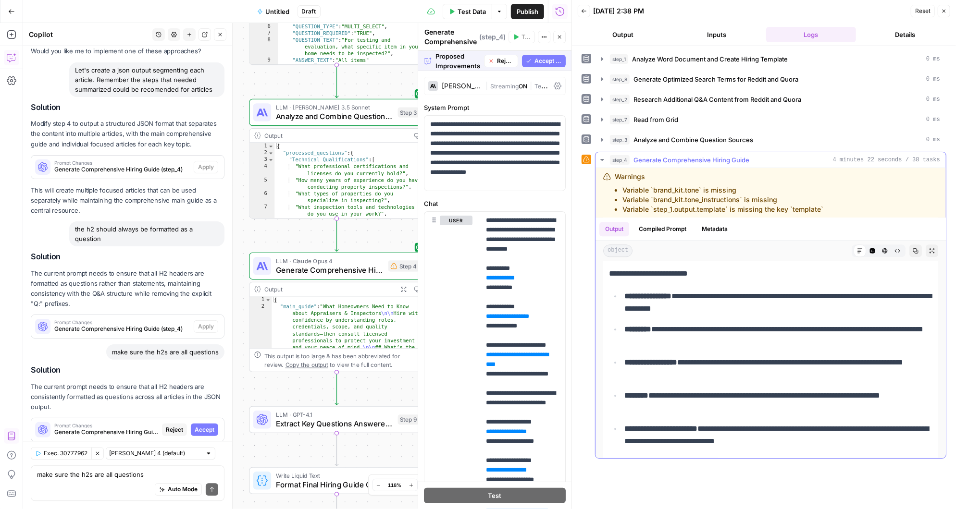
scroll to position [10744, 0]
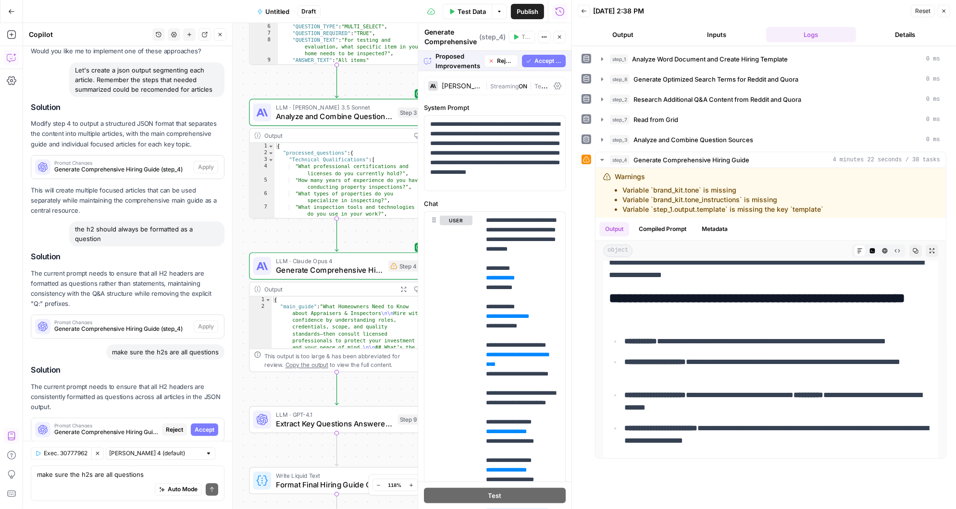
click at [542, 60] on span "Accept All" at bounding box center [547, 61] width 27 height 9
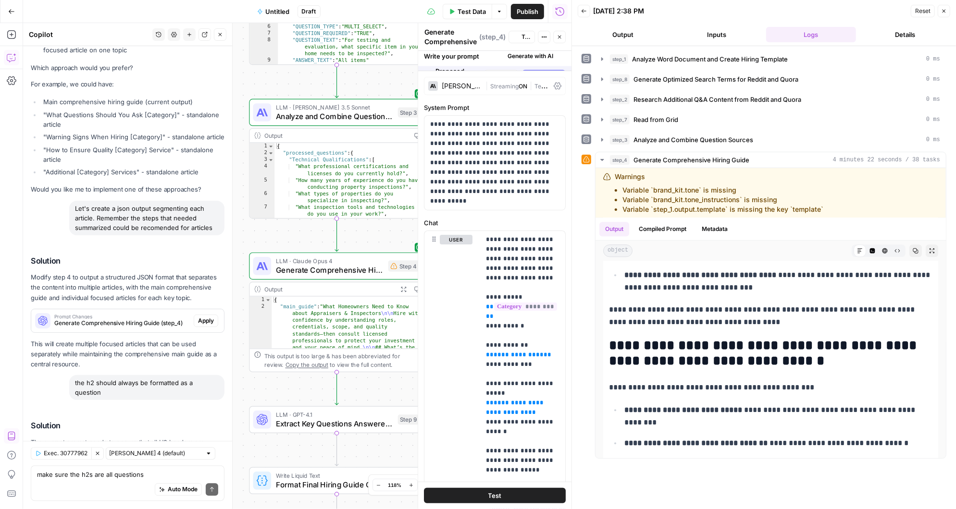
scroll to position [2139, 0]
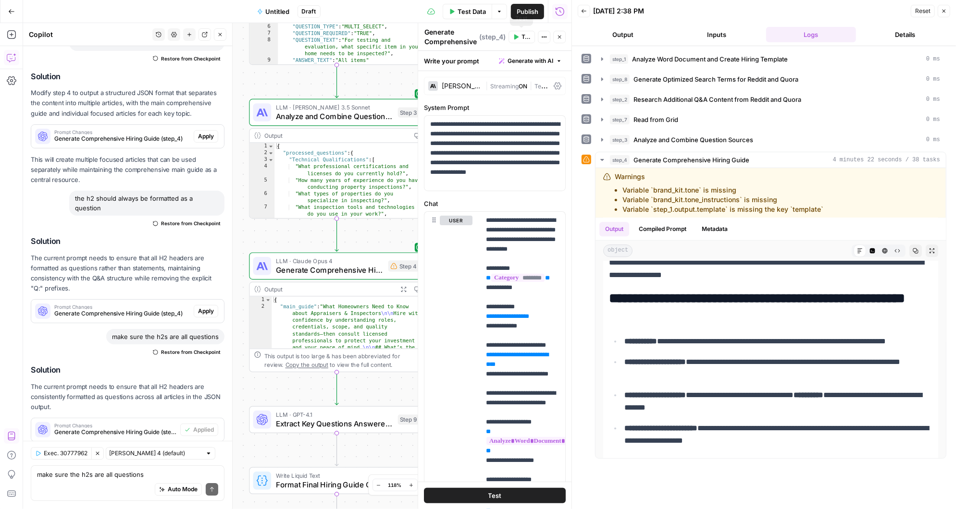
click at [522, 37] on span "Test" at bounding box center [526, 37] width 9 height 9
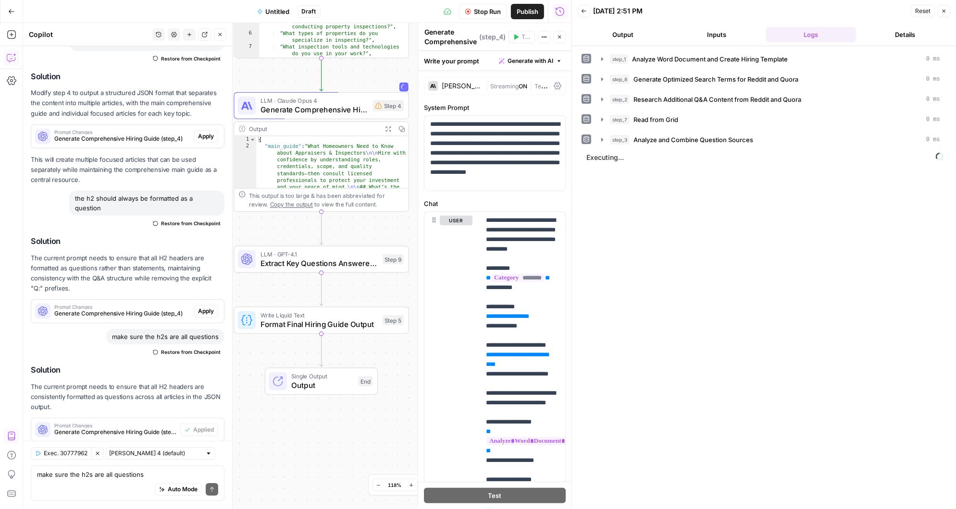
drag, startPoint x: 373, startPoint y: 388, endPoint x: 358, endPoint y: 228, distance: 161.3
click at [358, 228] on div "Workflow Input Settings Inputs LLM · [PERSON_NAME] 3.5 Sonnet Analyze Word Docu…" at bounding box center [297, 266] width 548 height 486
click at [340, 237] on icon "button" at bounding box center [339, 239] width 8 height 8
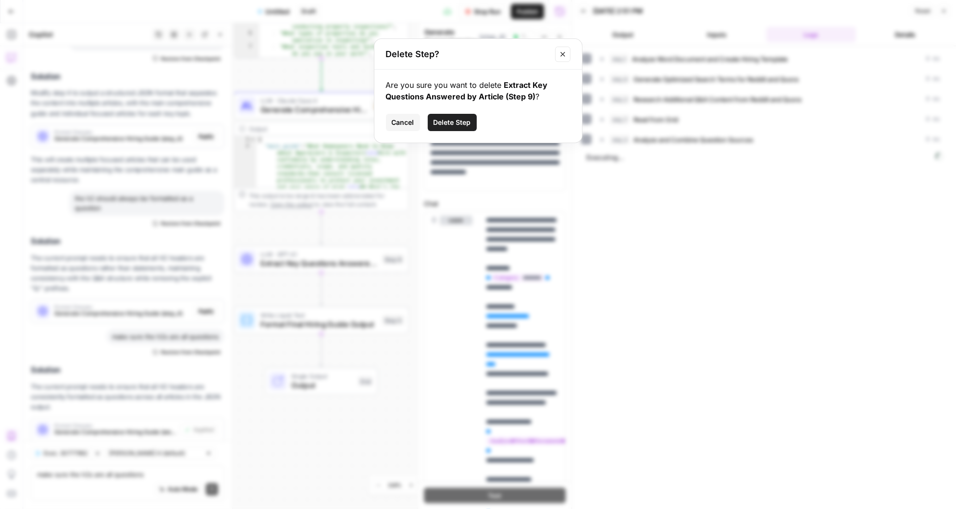
click at [455, 119] on span "Delete Step" at bounding box center [452, 123] width 37 height 10
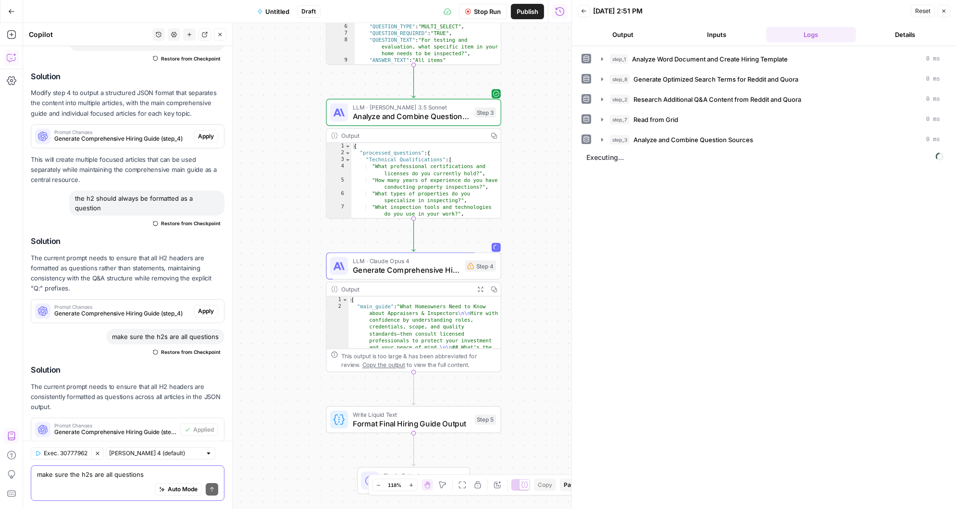
click at [106, 479] on textarea "make sure the h2s are all questions" at bounding box center [127, 476] width 181 height 10
type textarea "does step 5 need updated"
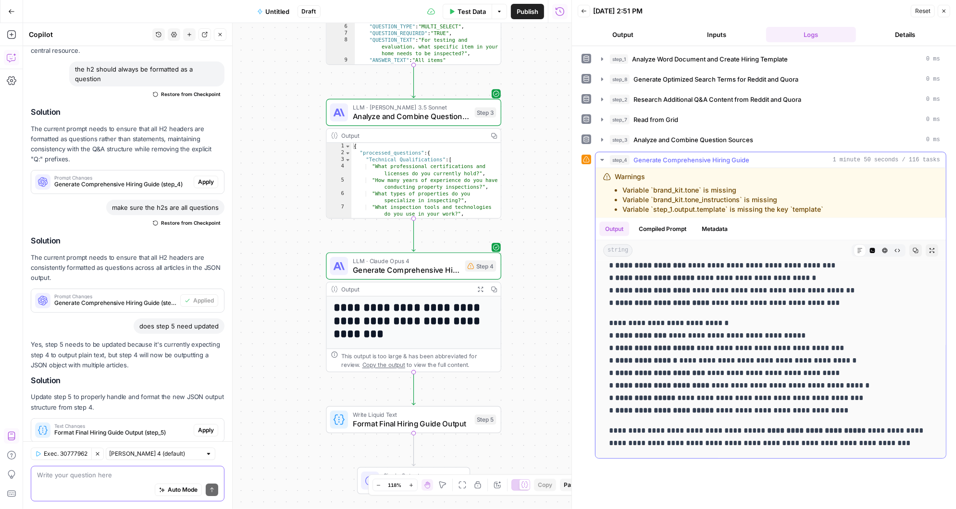
scroll to position [4044, 0]
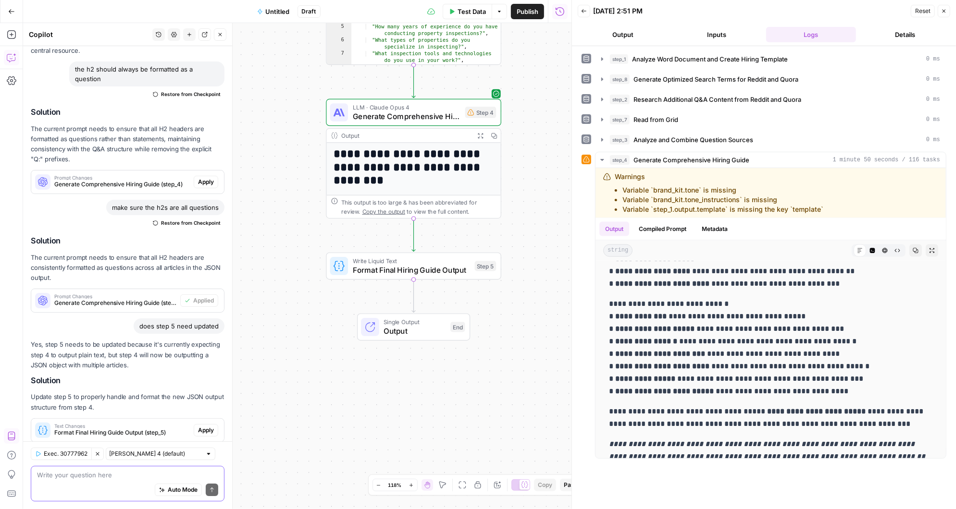
click at [90, 479] on textarea at bounding box center [127, 476] width 181 height 10
click at [470, 251] on button "Test" at bounding box center [477, 245] width 35 height 15
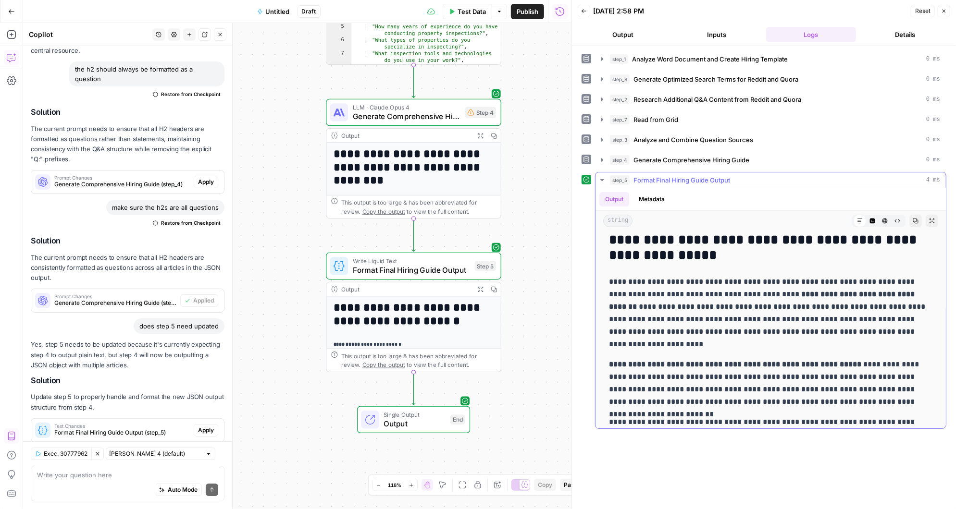
scroll to position [0, 0]
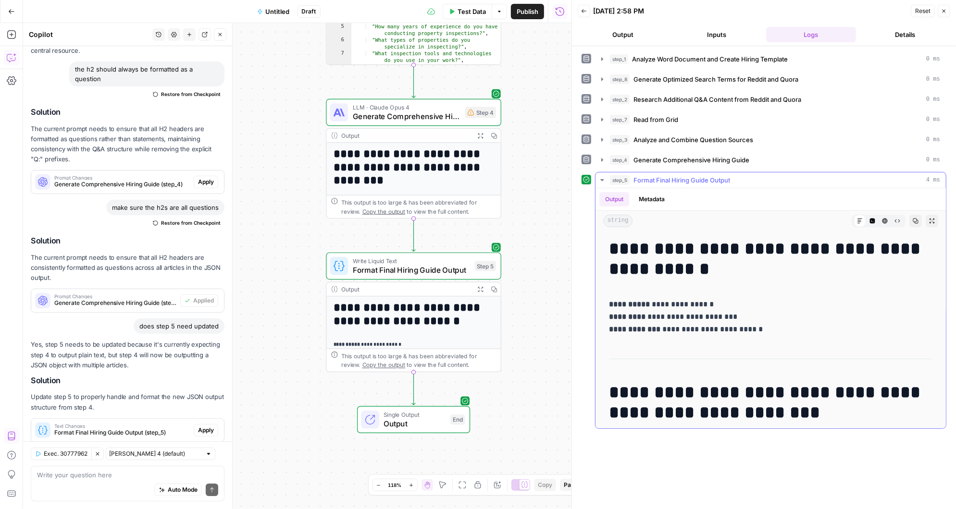
click at [602, 179] on icon "button" at bounding box center [601, 180] width 3 height 2
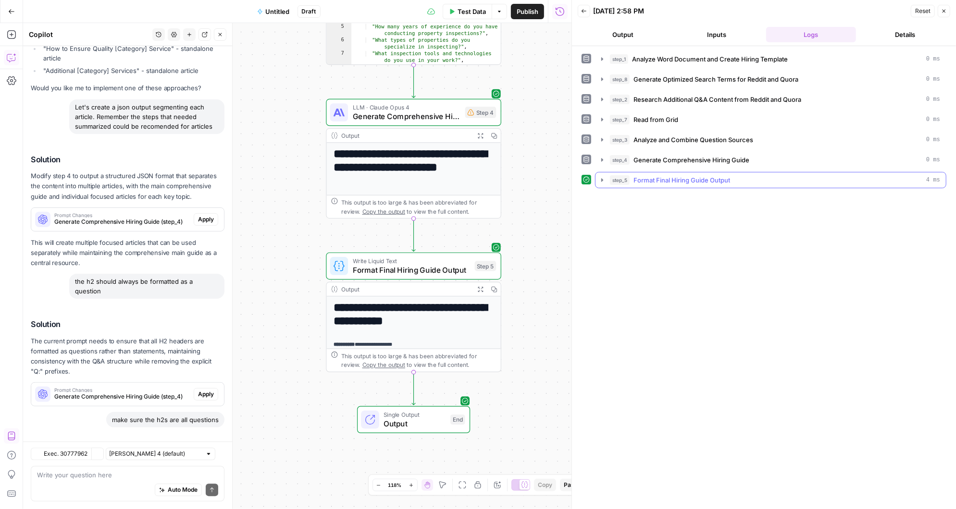
scroll to position [2269, 0]
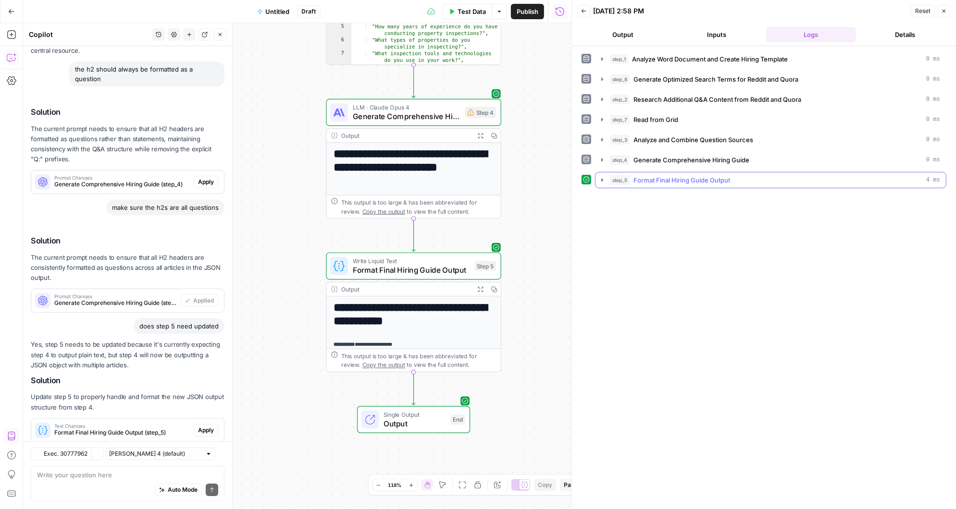
click at [602, 178] on icon "button" at bounding box center [602, 179] width 2 height 3
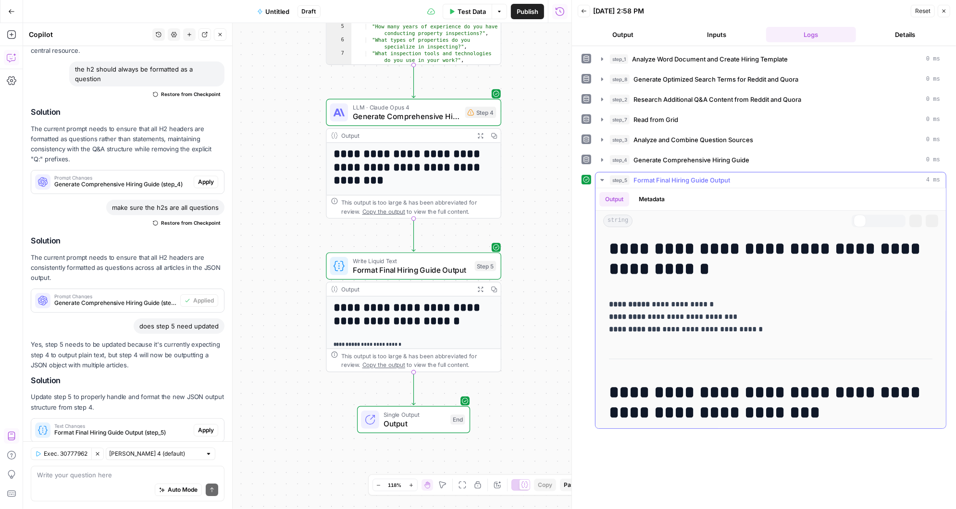
click at [602, 179] on icon "button" at bounding box center [602, 180] width 4 height 2
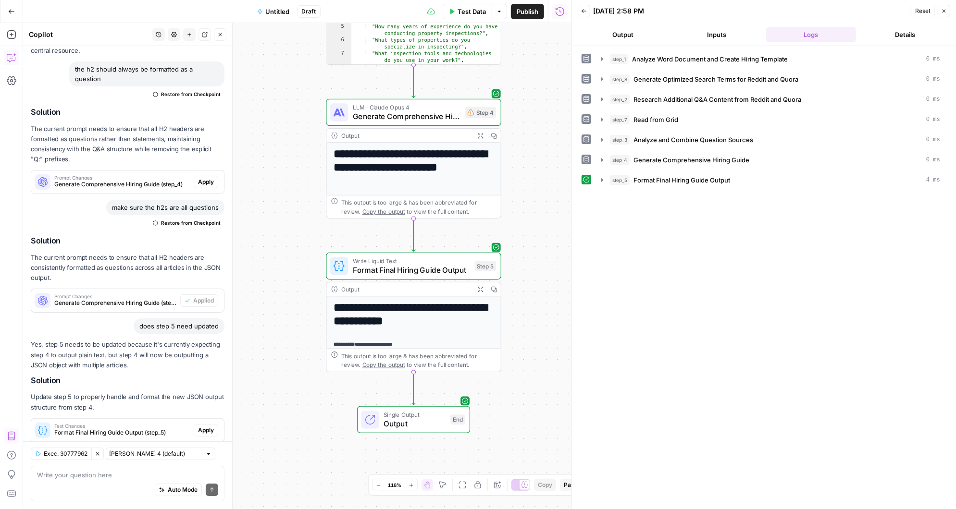
click at [95, 480] on div "Auto Mode Send" at bounding box center [127, 490] width 181 height 21
type textarea "Have step 5 add the word count"
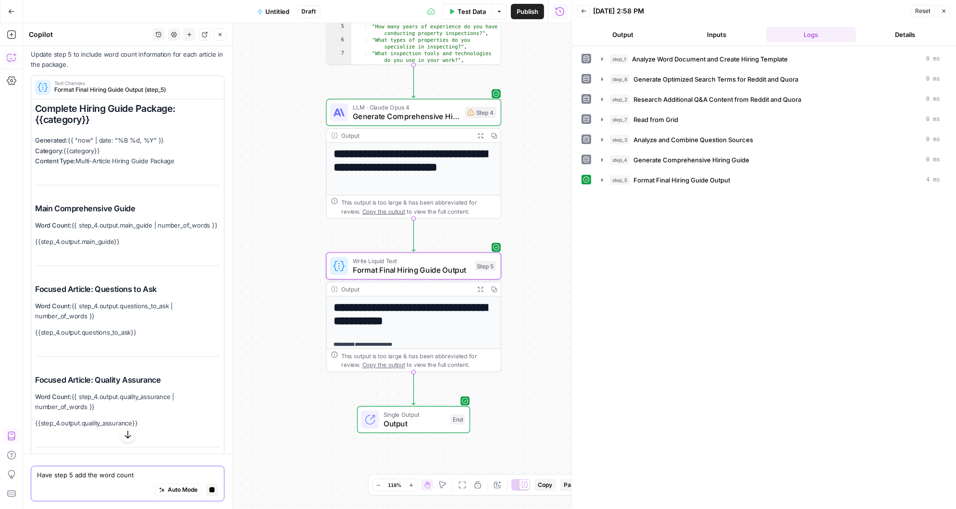
scroll to position [2146, 0]
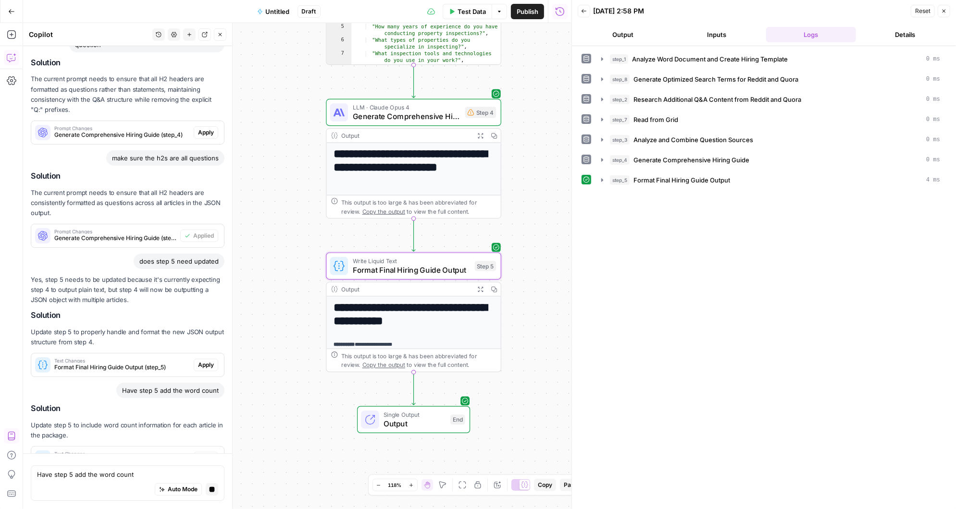
click at [207, 454] on span "Apply" at bounding box center [206, 458] width 16 height 9
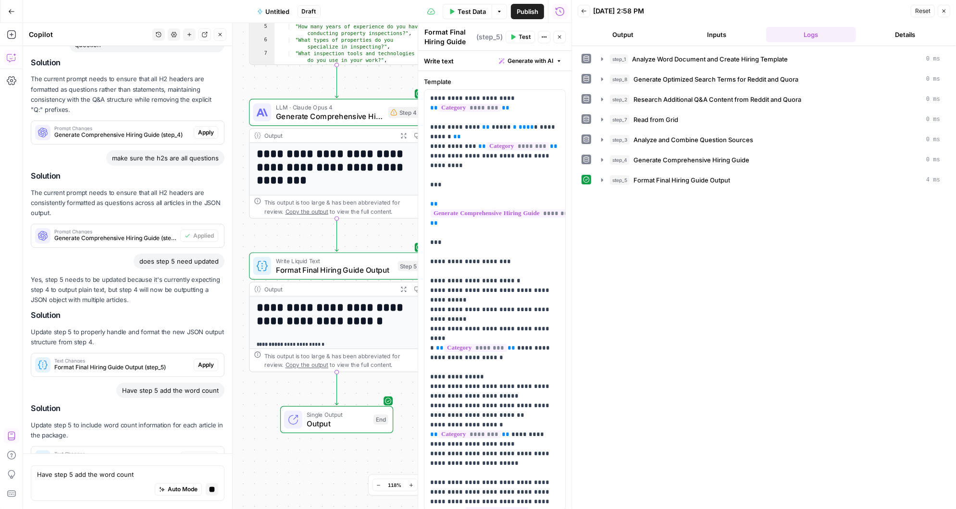
click at [520, 34] on span "Test" at bounding box center [525, 37] width 12 height 9
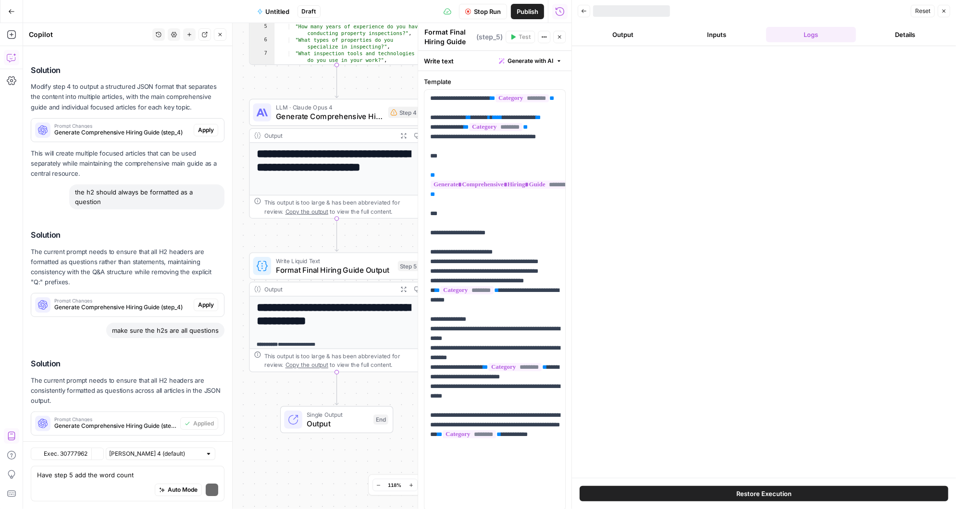
scroll to position [2361, 0]
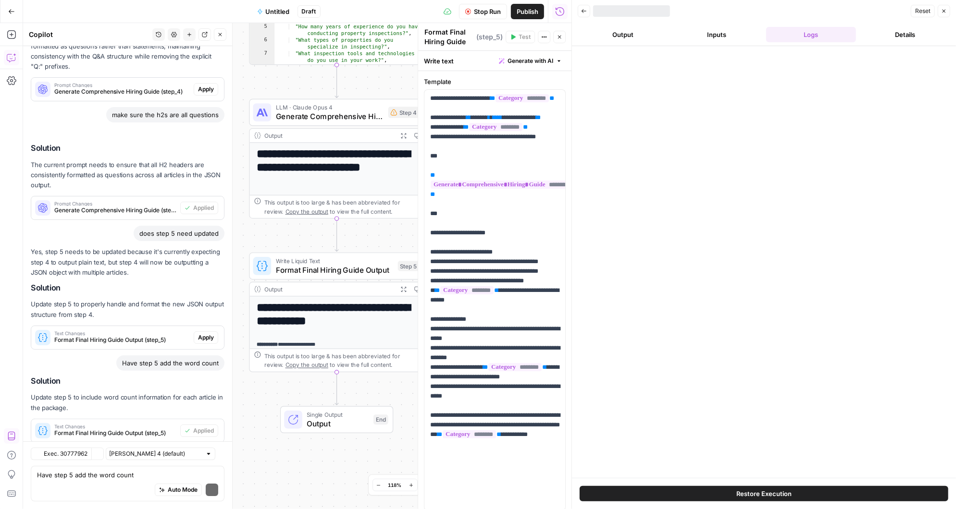
click at [603, 158] on div at bounding box center [764, 262] width 384 height 432
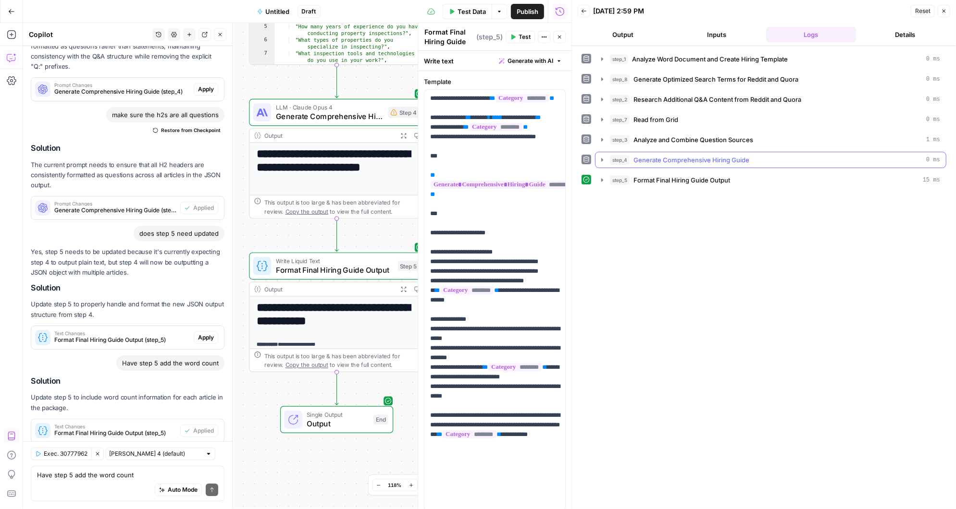
click at [600, 156] on icon "button" at bounding box center [602, 160] width 8 height 8
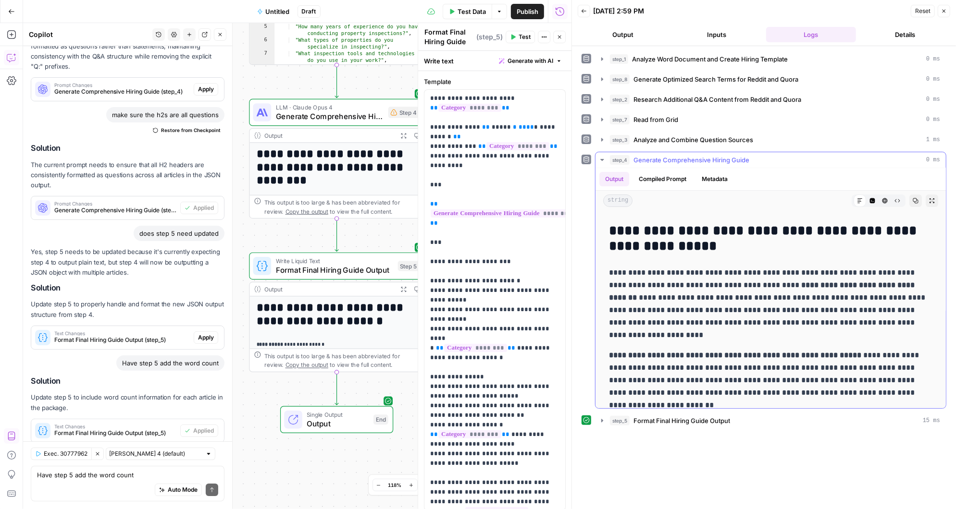
scroll to position [0, 0]
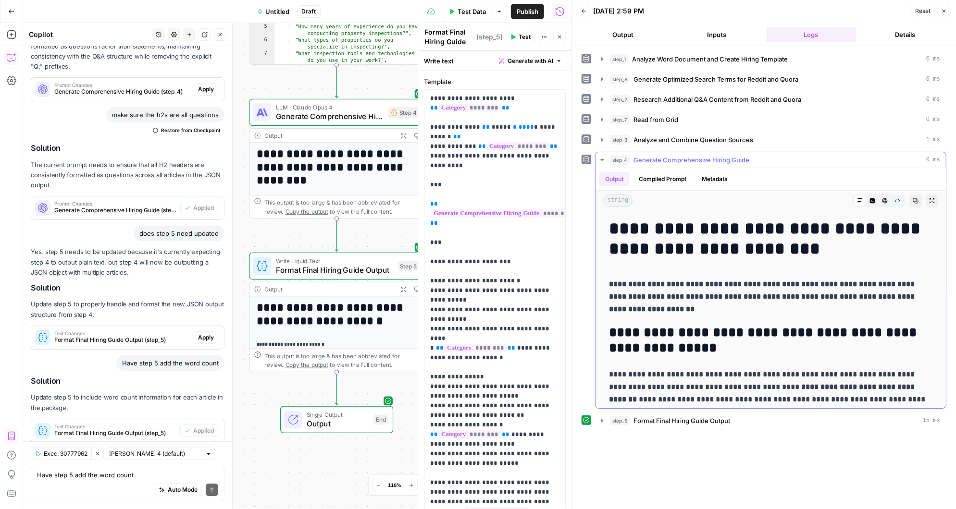
click at [603, 157] on icon "button" at bounding box center [602, 160] width 8 height 8
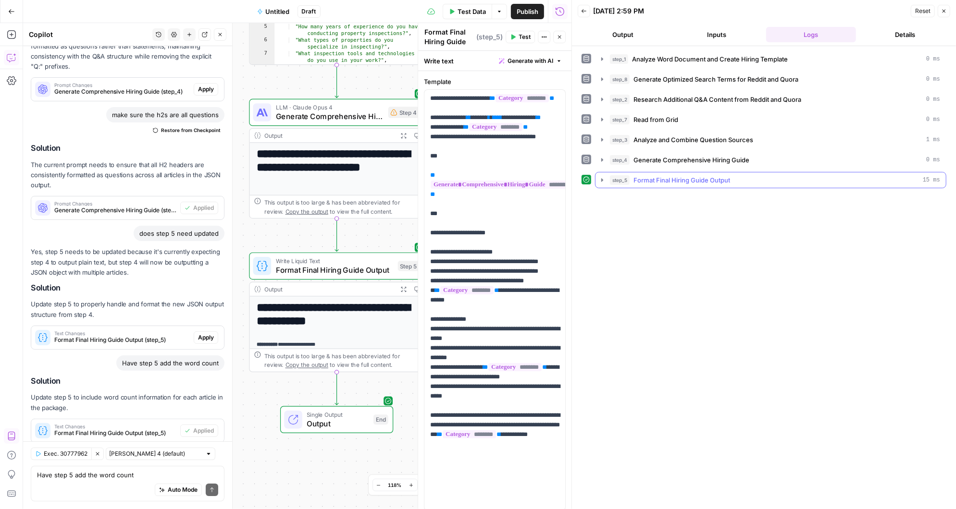
click at [604, 179] on icon "button" at bounding box center [602, 180] width 8 height 8
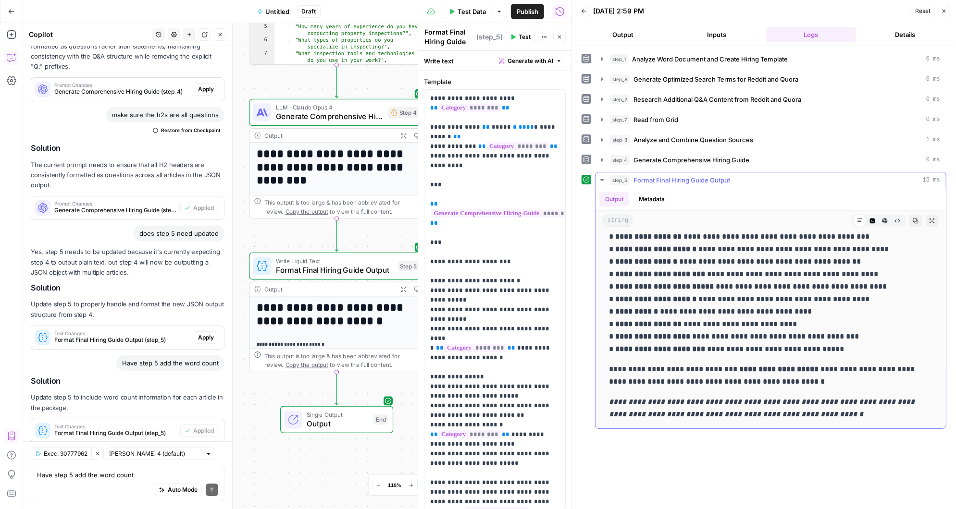
scroll to position [3215, 0]
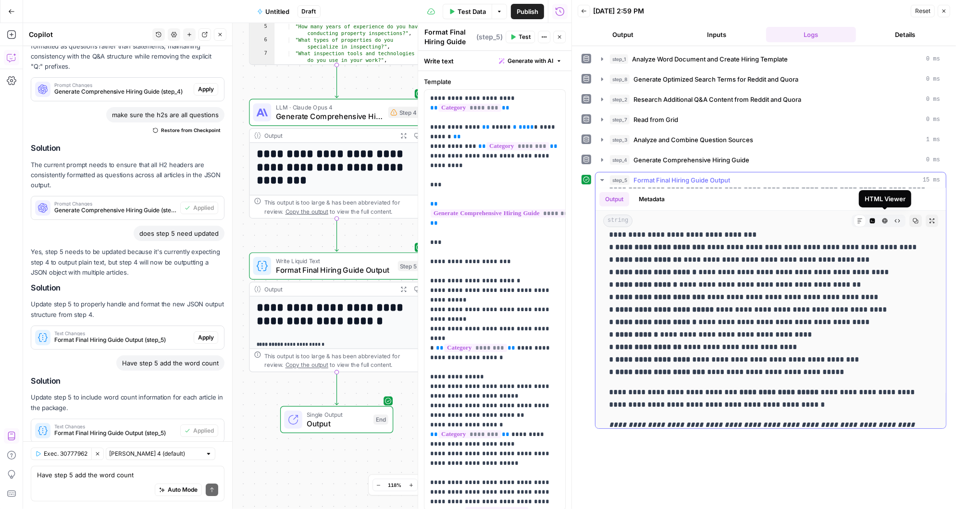
click at [875, 219] on button "Code Editor" at bounding box center [872, 221] width 12 height 12
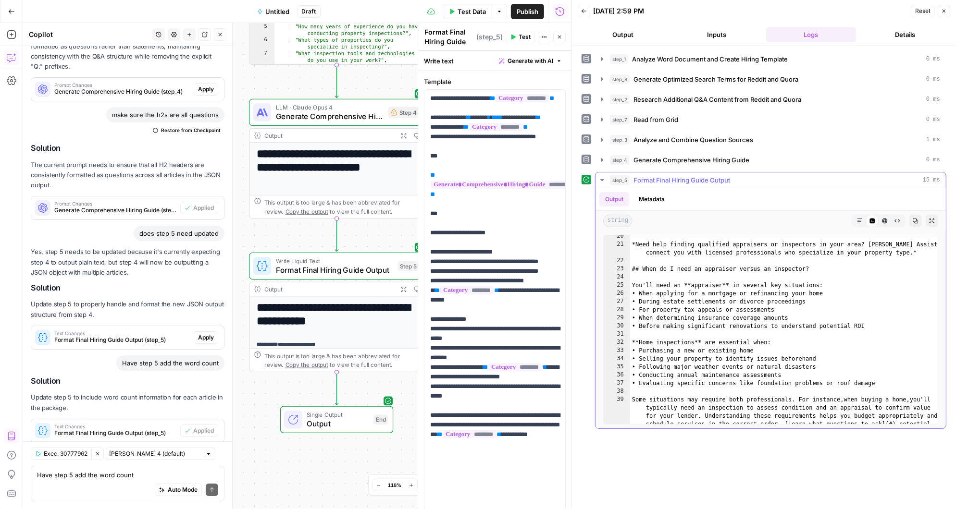
scroll to position [0, 0]
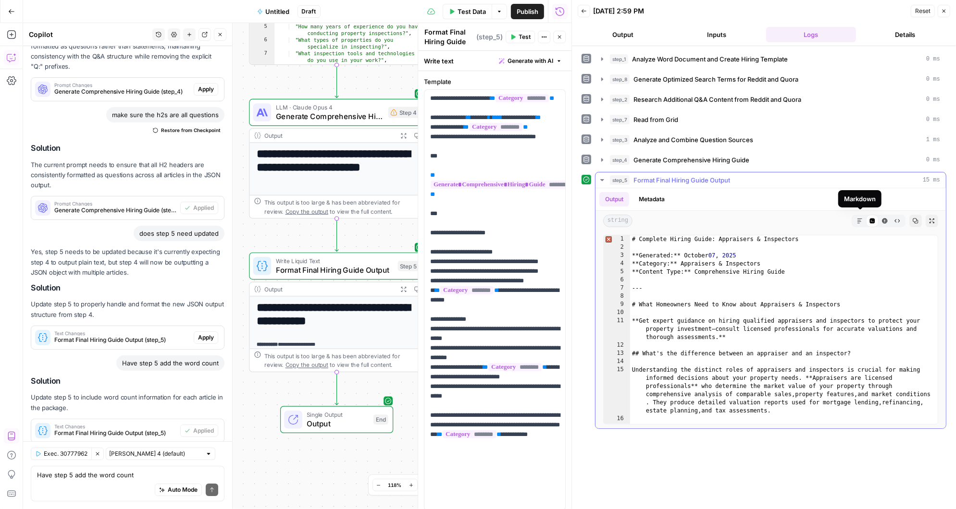
click at [859, 218] on icon "button" at bounding box center [860, 221] width 6 height 6
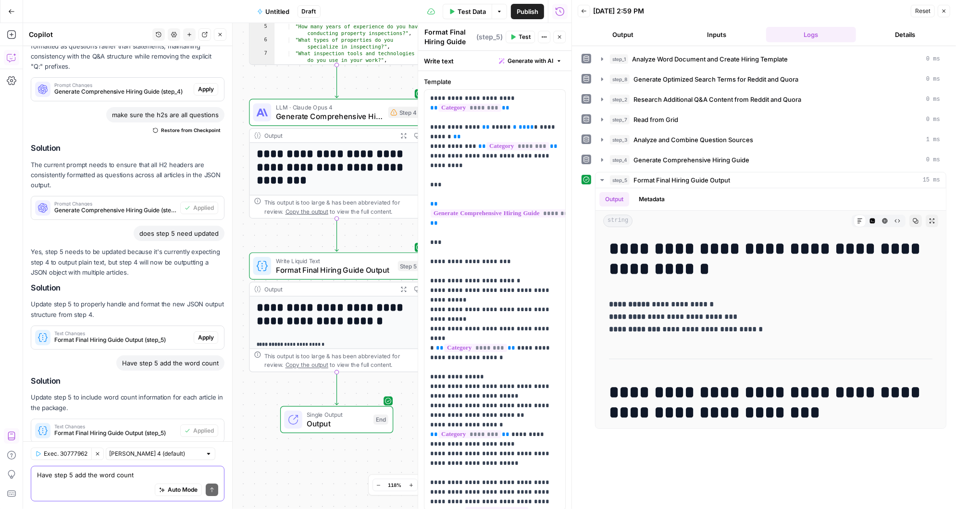
click at [80, 476] on textarea "Have step 5 add the word count" at bounding box center [127, 476] width 181 height 10
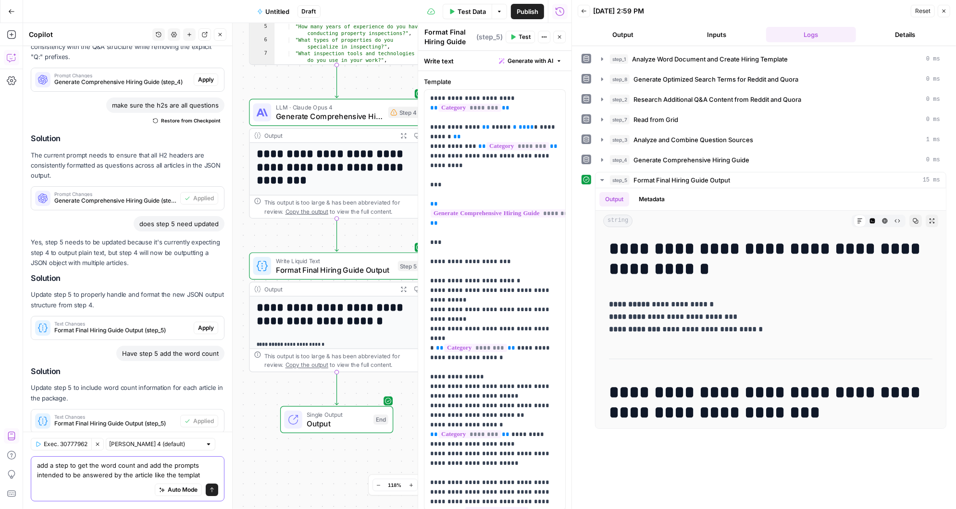
type textarea "add a step to get the word count and add the prompts intended to be answered by…"
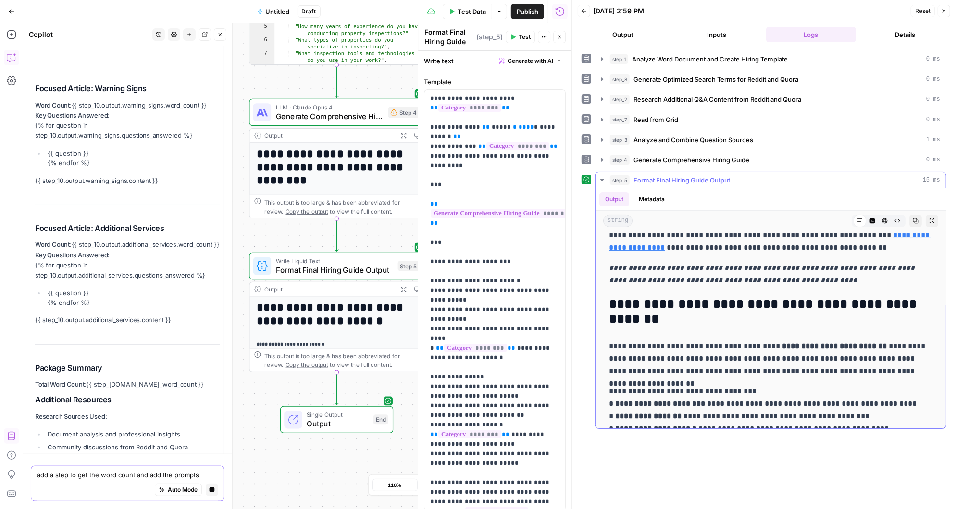
scroll to position [0, 0]
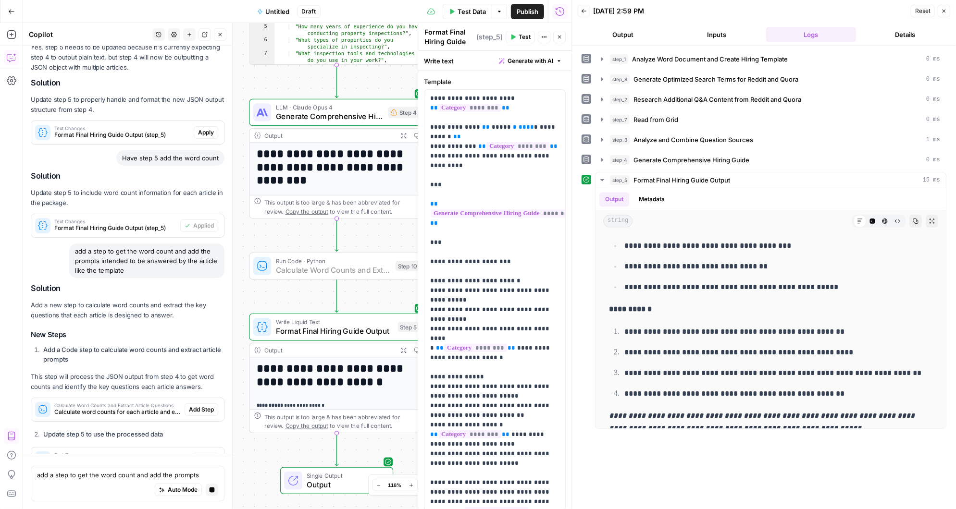
click at [204, 406] on span "Add Step" at bounding box center [201, 410] width 25 height 9
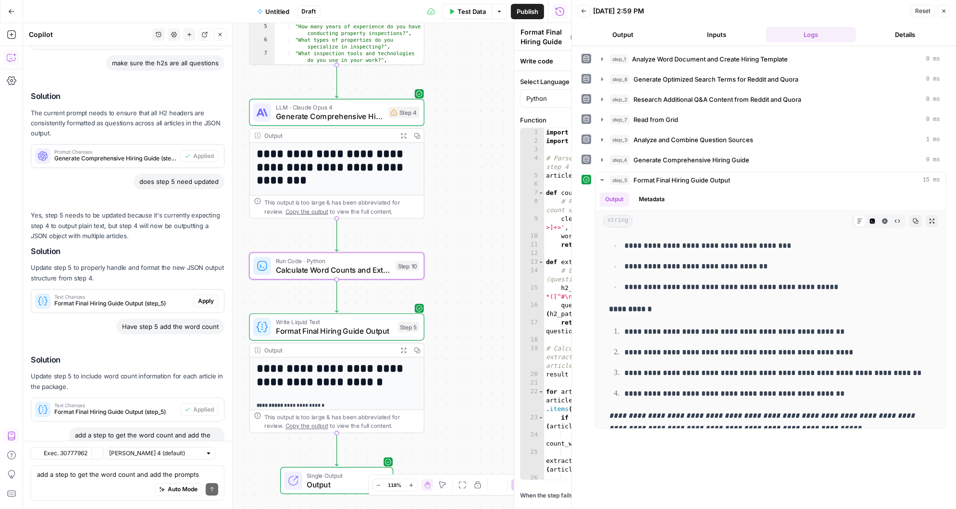
type textarea "Calculate Word Counts and Extract Article Questions"
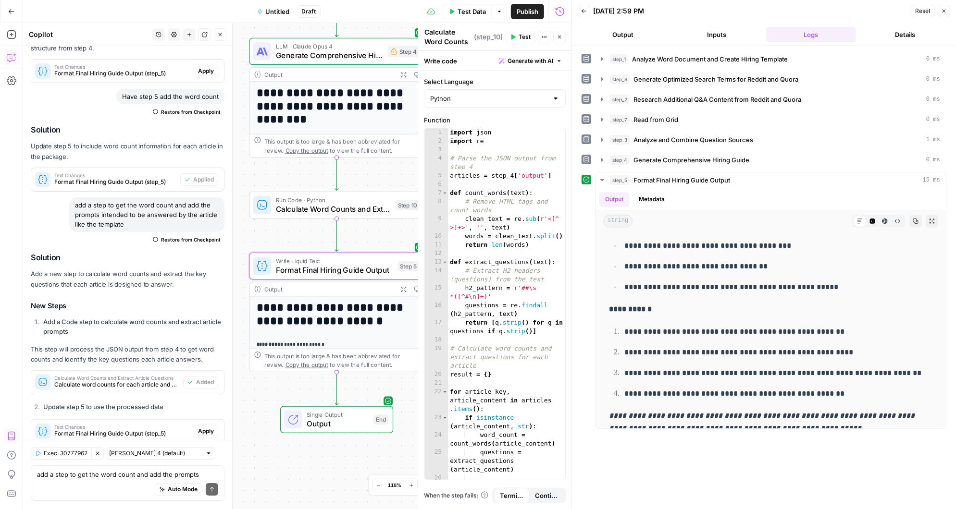
click at [208, 427] on span "Apply" at bounding box center [206, 431] width 16 height 9
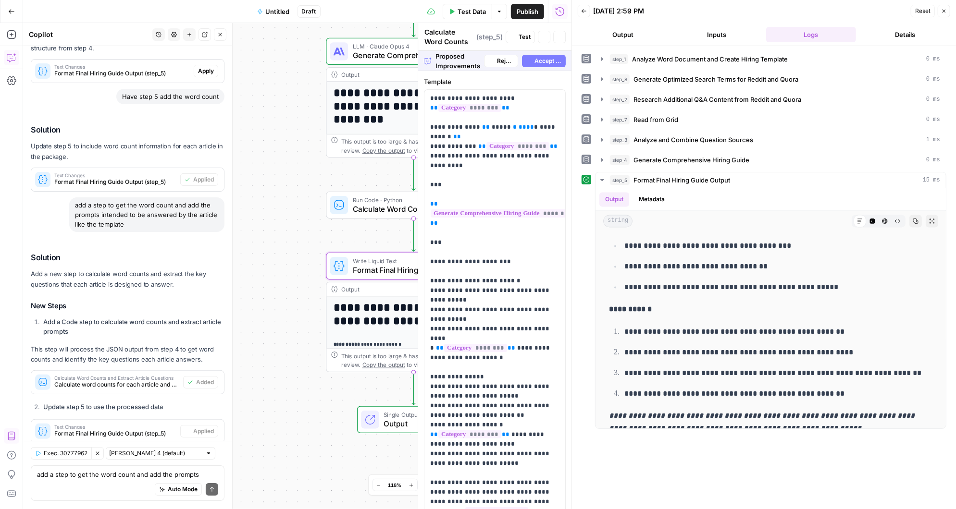
type textarea "Format Final Hiring Guide Output"
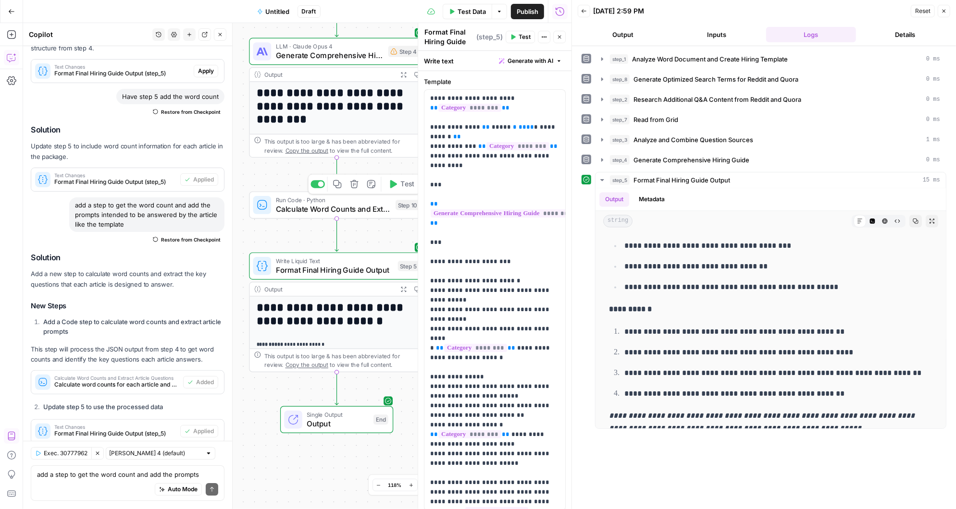
click at [292, 206] on span "Calculate Word Counts and Extract Article Questions" at bounding box center [333, 209] width 115 height 12
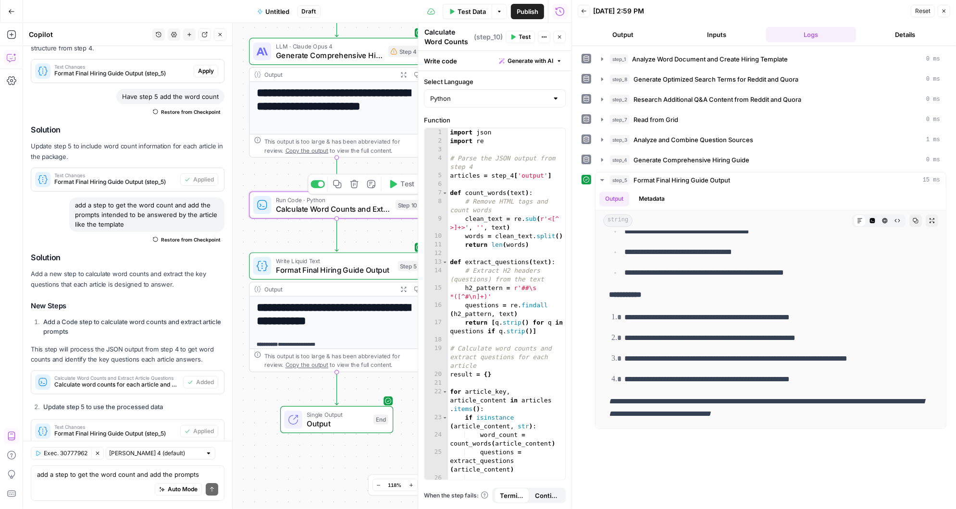
click at [392, 181] on icon "button" at bounding box center [393, 184] width 7 height 8
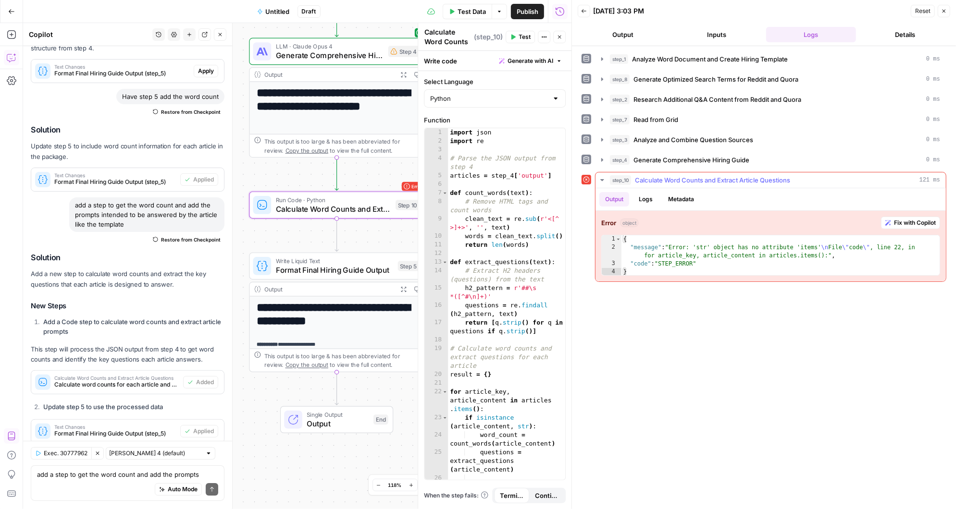
click at [915, 220] on span "Fix with Copilot" at bounding box center [915, 223] width 42 height 9
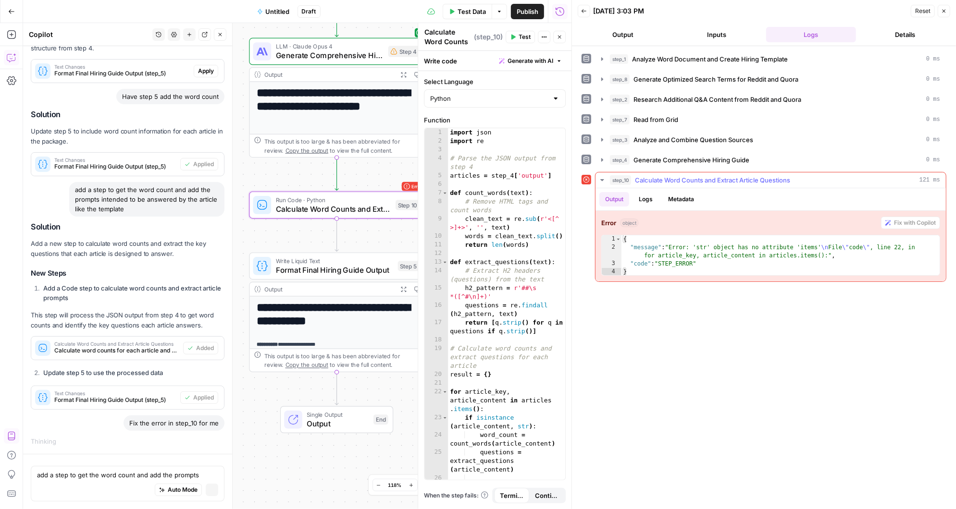
scroll to position [2415, 0]
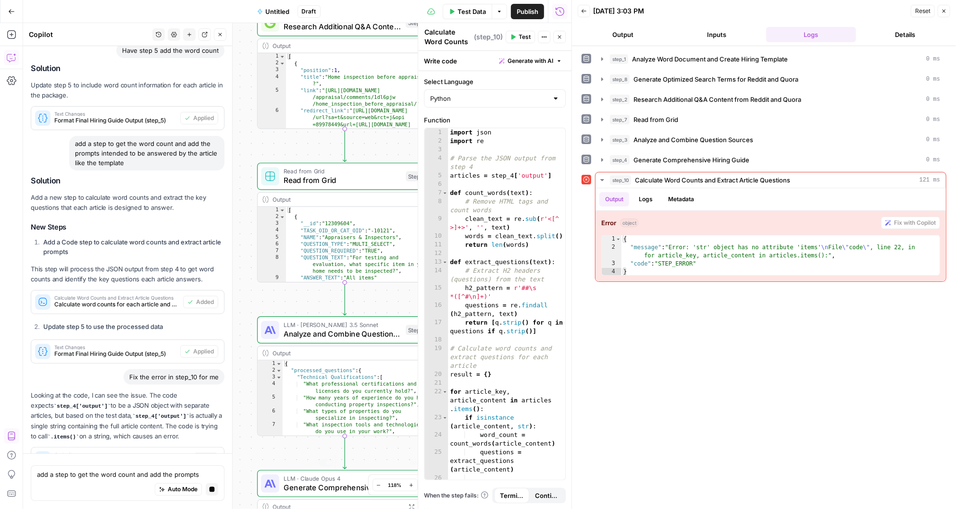
drag, startPoint x: 287, startPoint y: 132, endPoint x: 285, endPoint y: 451, distance: 319.2
click at [285, 451] on div "Workflow Input Settings Inputs LLM · [PERSON_NAME] 3.5 Sonnet Analyze Word Docu…" at bounding box center [297, 266] width 548 height 486
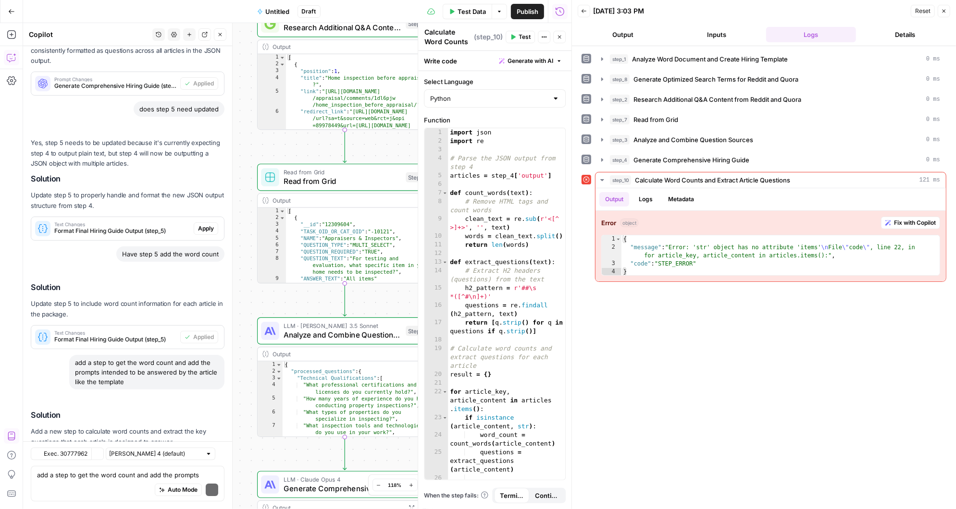
scroll to position [2751, 0]
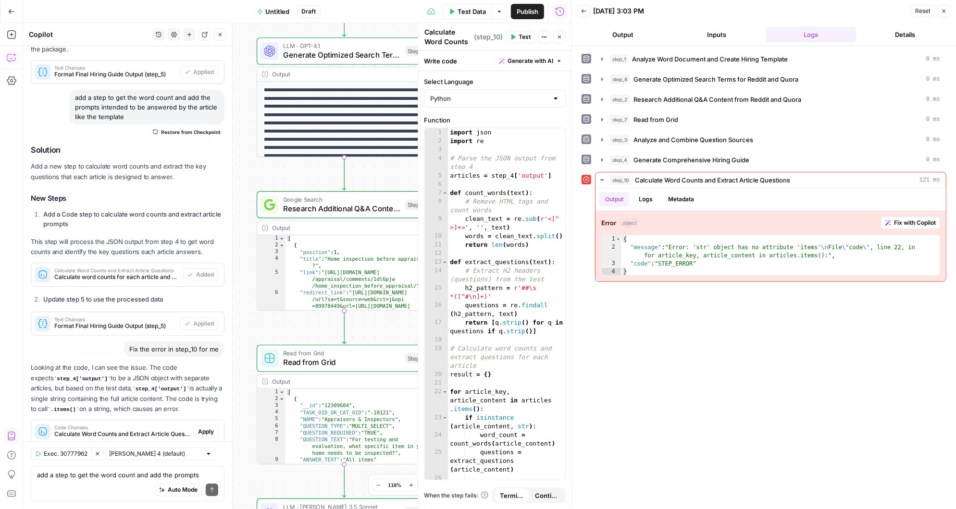
drag, startPoint x: 266, startPoint y: 143, endPoint x: 265, endPoint y: 335, distance: 191.3
click at [265, 335] on div "Workflow Input Settings Inputs LLM · [PERSON_NAME] 3.5 Sonnet Analyze Word Docu…" at bounding box center [297, 266] width 548 height 486
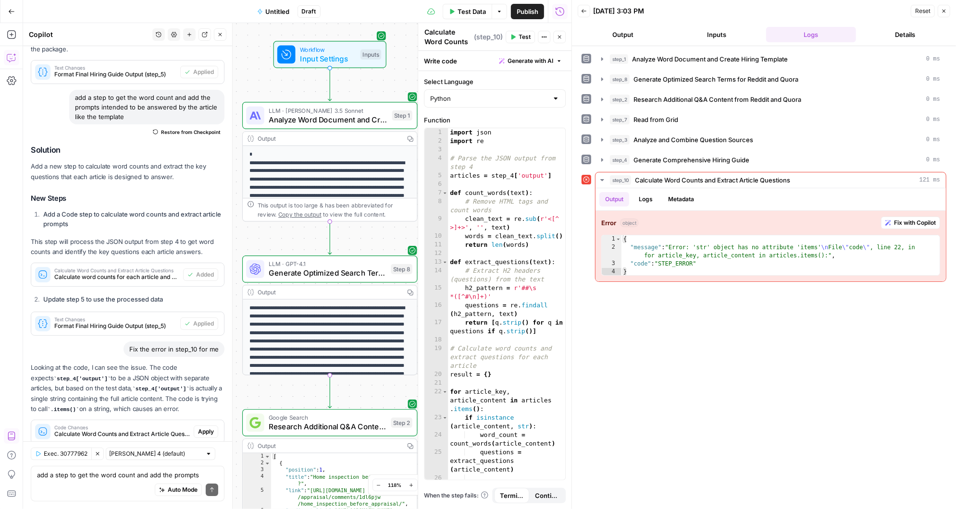
drag, startPoint x: 286, startPoint y: 175, endPoint x: 272, endPoint y: 384, distance: 209.1
click at [272, 384] on div "Workflow Input Settings Inputs LLM · [PERSON_NAME] 3.5 Sonnet Analyze Word Docu…" at bounding box center [297, 266] width 548 height 486
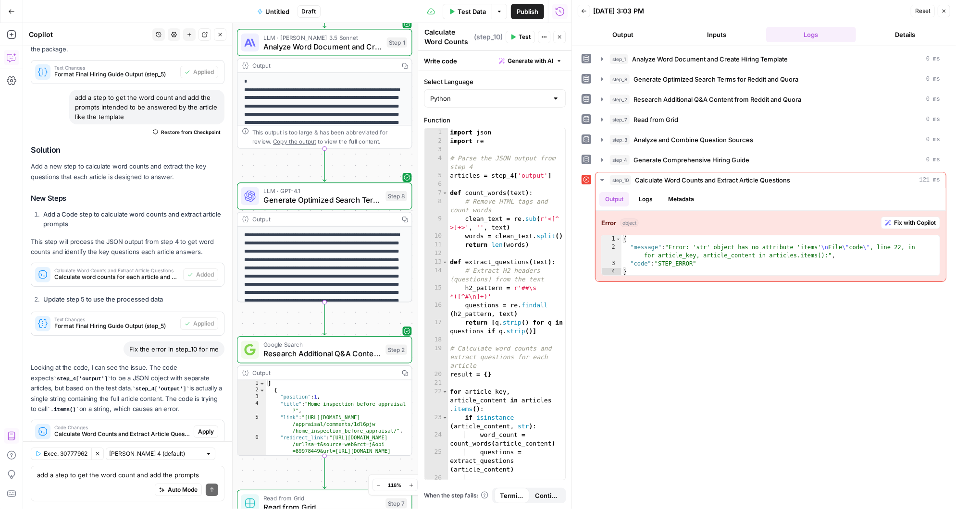
drag, startPoint x: 288, startPoint y: 393, endPoint x: 283, endPoint y: 320, distance: 73.7
click at [283, 320] on div "Workflow Input Settings Inputs LLM · [PERSON_NAME] 3.5 Sonnet Analyze Word Docu…" at bounding box center [297, 266] width 548 height 486
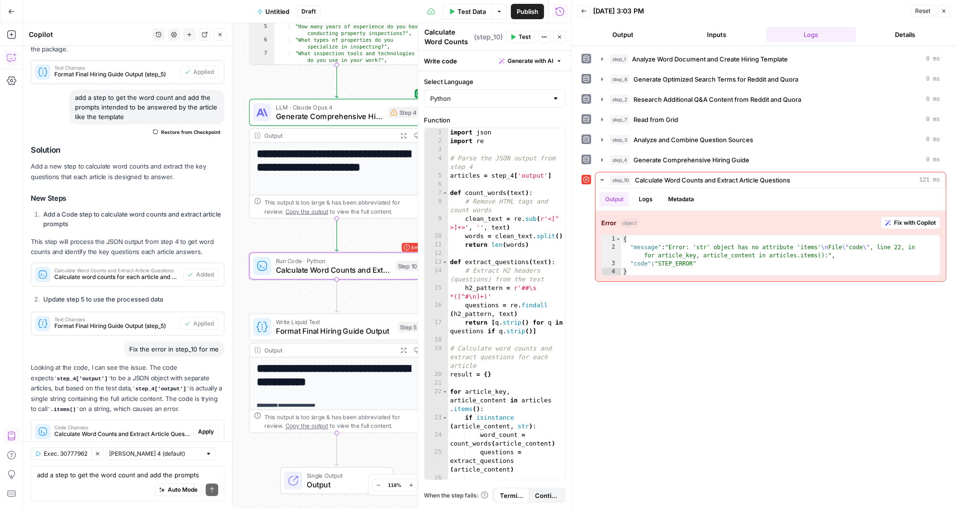
click at [210, 428] on span "Apply" at bounding box center [206, 432] width 16 height 9
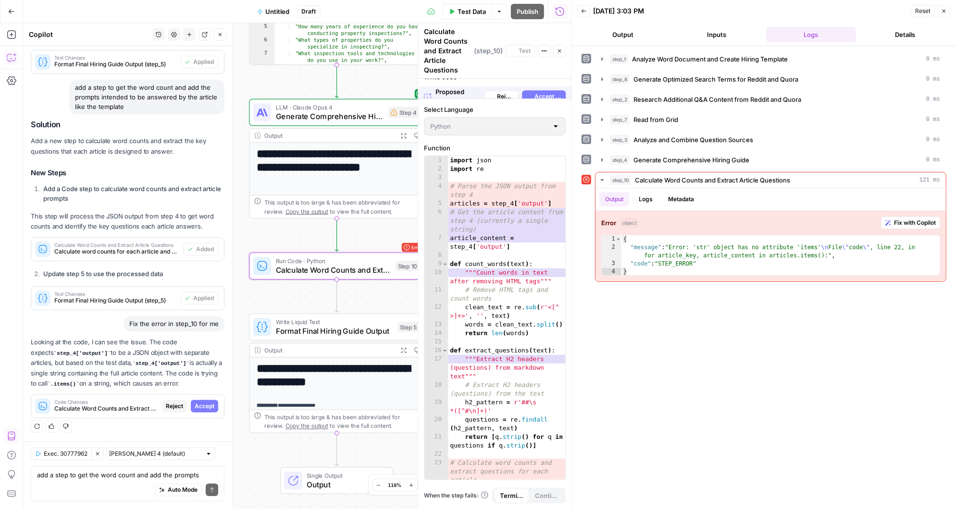
scroll to position [2521, 0]
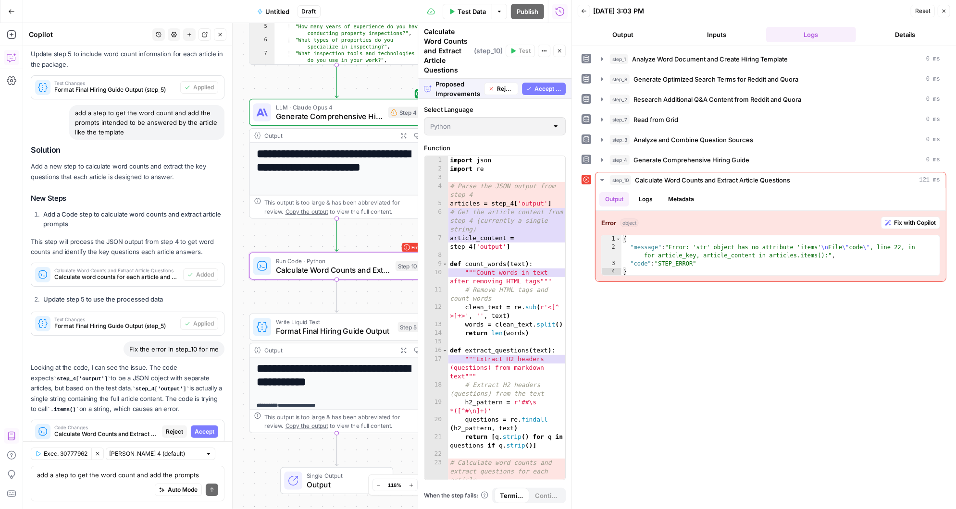
click at [210, 428] on span "Accept" at bounding box center [205, 432] width 20 height 9
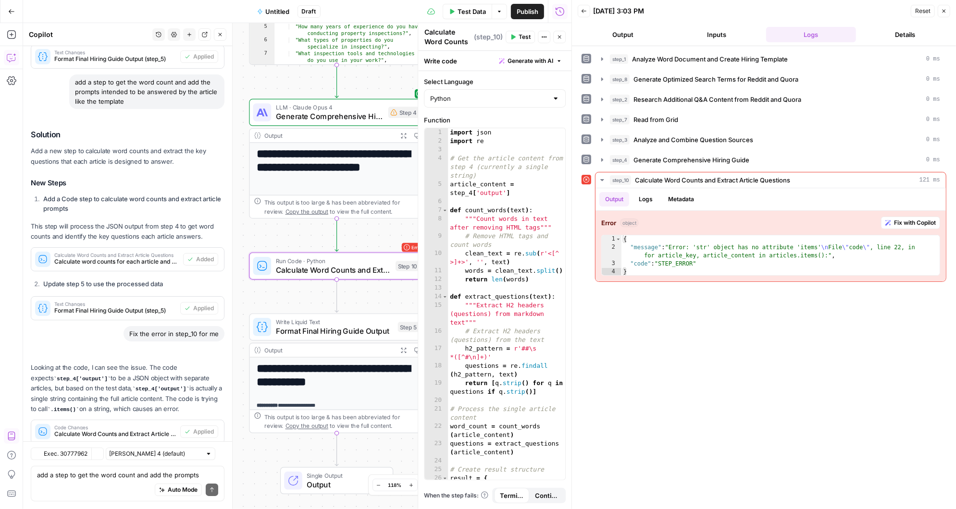
scroll to position [2767, 0]
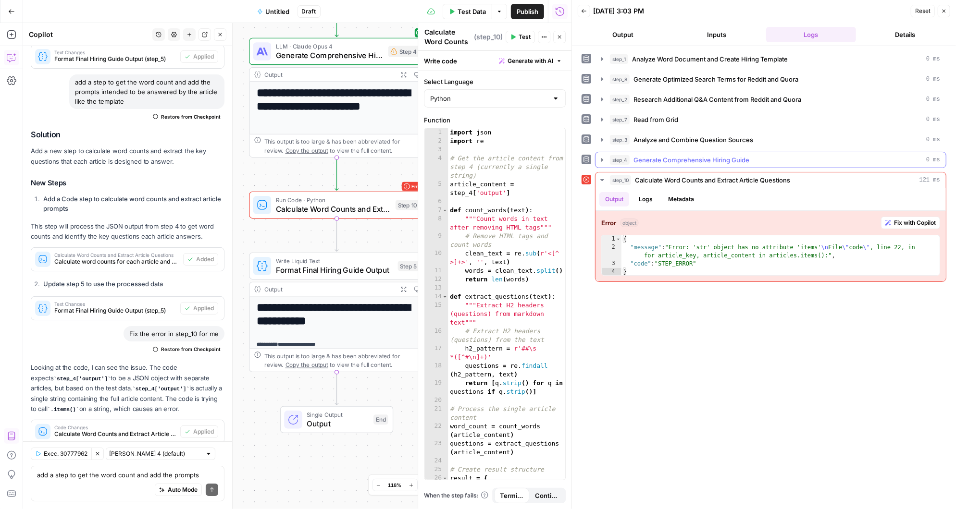
click at [603, 157] on icon "button" at bounding box center [602, 160] width 8 height 8
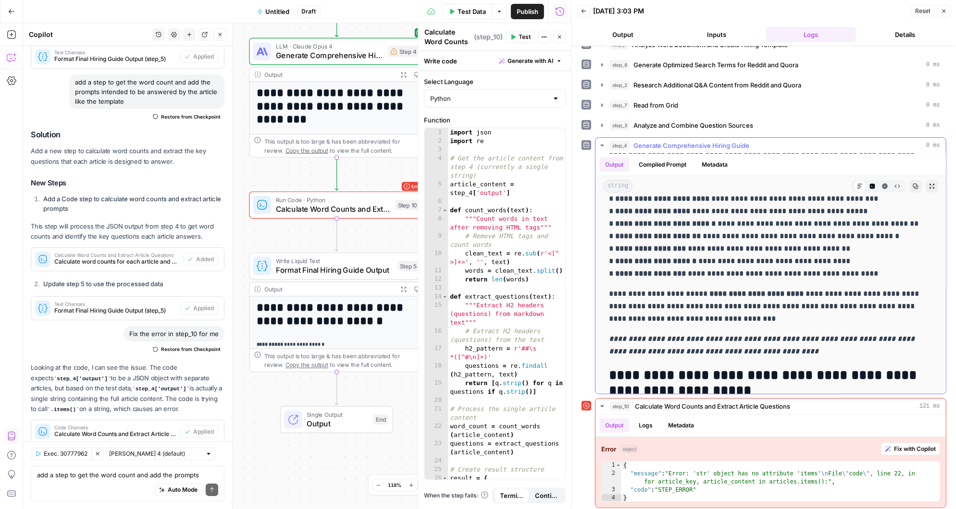
scroll to position [3405, 0]
click at [601, 142] on icon "button" at bounding box center [602, 146] width 8 height 8
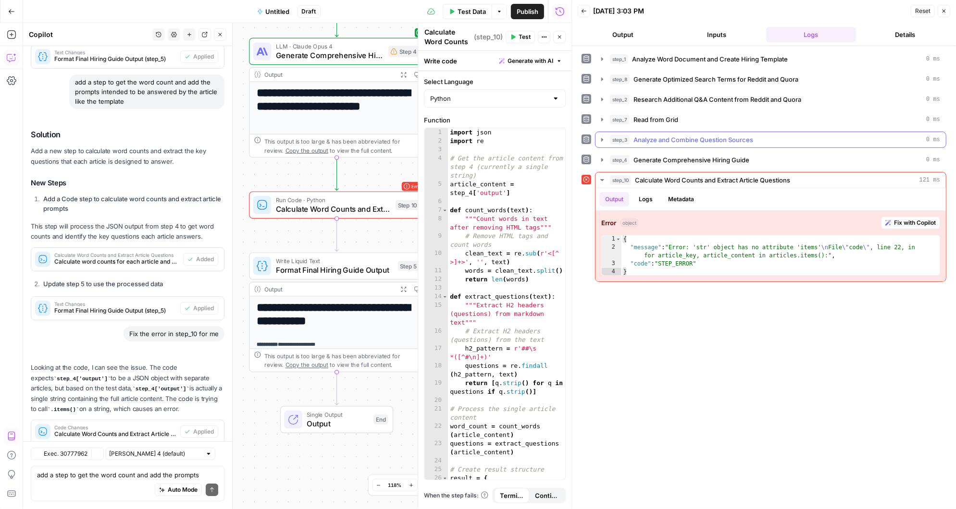
scroll to position [2767, 0]
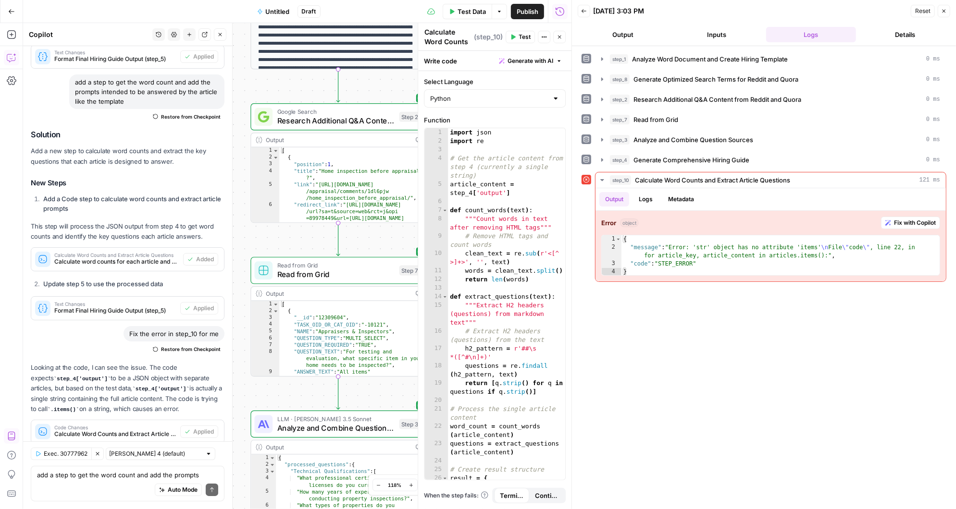
drag, startPoint x: 279, startPoint y: 37, endPoint x: 283, endPoint y: 545, distance: 507.6
click at [283, 509] on html "Angi New Home Browse Insights Opportunities Your Data Recent Grids AirOps <> Co…" at bounding box center [478, 254] width 956 height 509
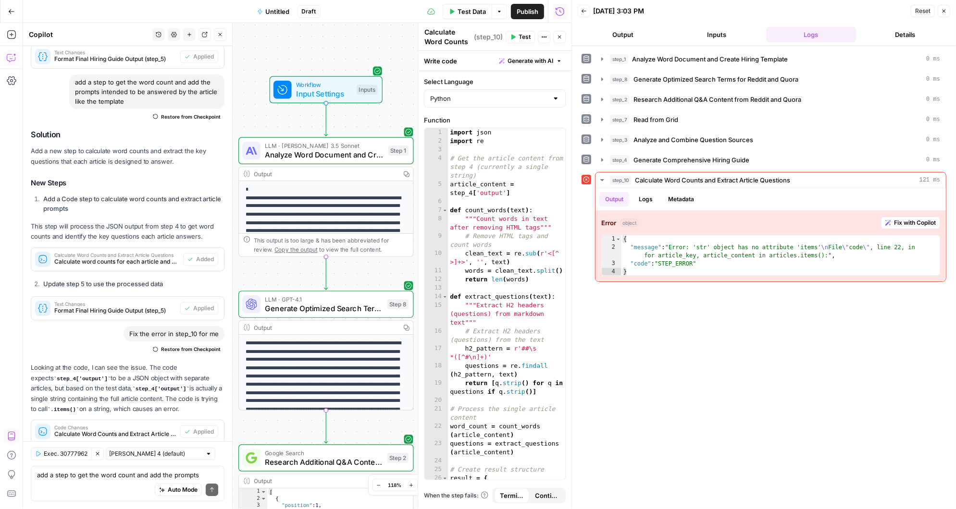
drag, startPoint x: 291, startPoint y: 124, endPoint x: 281, endPoint y: 435, distance: 311.6
click at [281, 435] on div "Workflow Input Settings Inputs LLM · [PERSON_NAME] 3.5 Sonnet Analyze Word Docu…" at bounding box center [297, 266] width 548 height 486
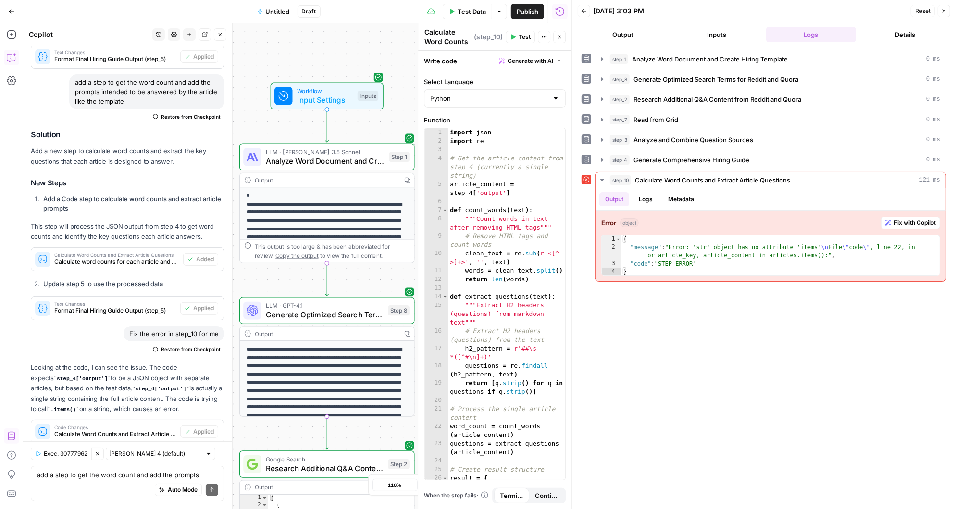
scroll to position [35, 0]
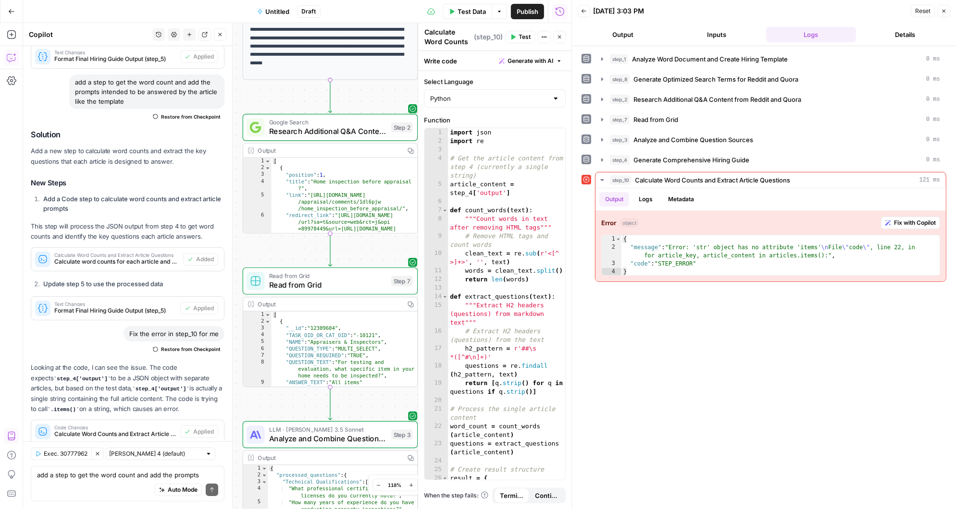
drag, startPoint x: 273, startPoint y: 385, endPoint x: 278, endPoint y: 44, distance: 341.3
click at [278, 44] on div "Workflow Input Settings Inputs LLM · [PERSON_NAME] 3.5 Sonnet Analyze Word Docu…" at bounding box center [297, 266] width 548 height 486
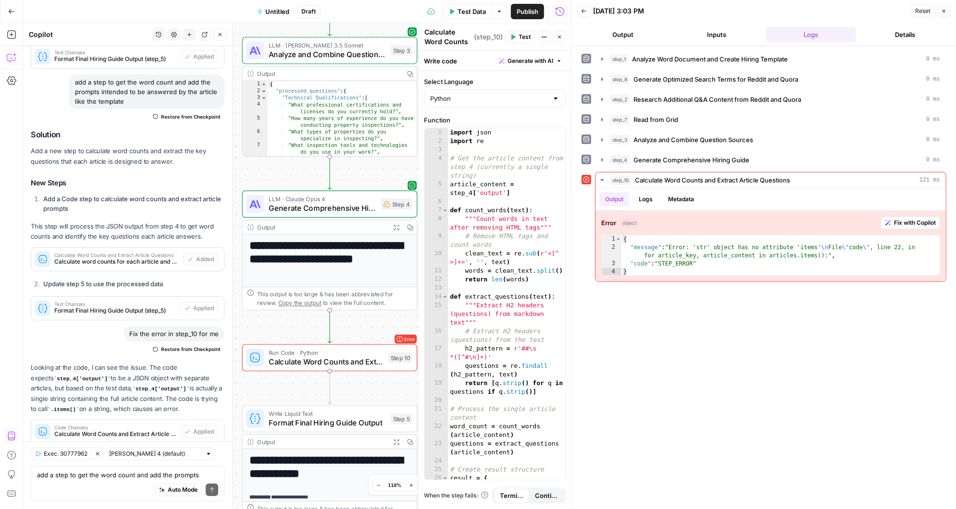
drag, startPoint x: 282, startPoint y: 352, endPoint x: 277, endPoint y: 21, distance: 330.7
click at [277, 21] on div "Go Back Untitled Draft Test Data Options Publish Run History Add Steps Copilot …" at bounding box center [286, 254] width 572 height 509
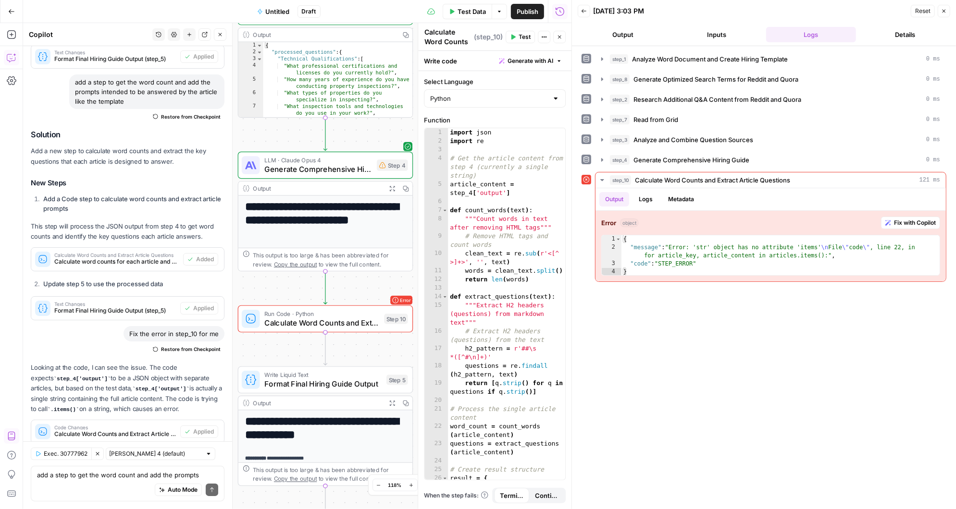
drag, startPoint x: 278, startPoint y: 390, endPoint x: 274, endPoint y: 346, distance: 44.9
click at [274, 346] on div "Workflow Input Settings Inputs LLM · [PERSON_NAME] 3.5 Sonnet Analyze Word Docu…" at bounding box center [297, 266] width 548 height 486
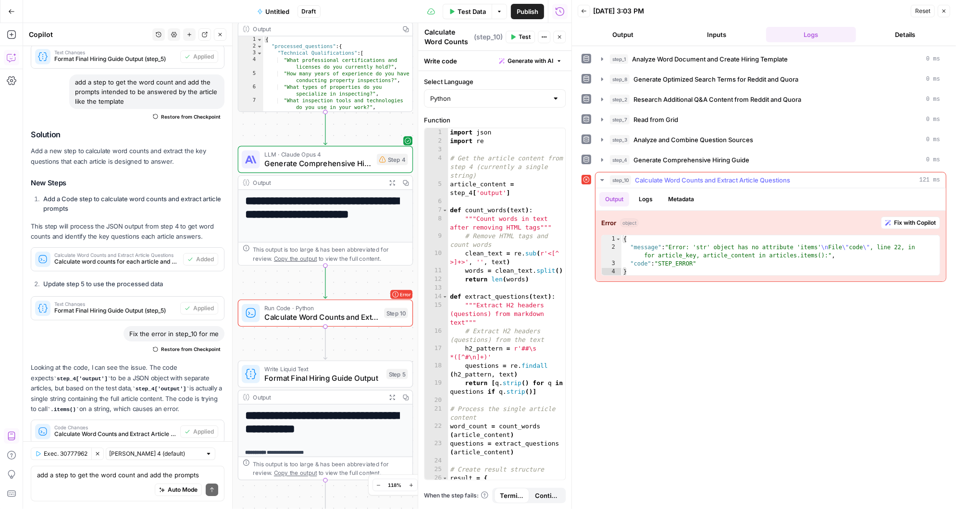
click at [912, 219] on span "Fix with Copilot" at bounding box center [915, 223] width 42 height 9
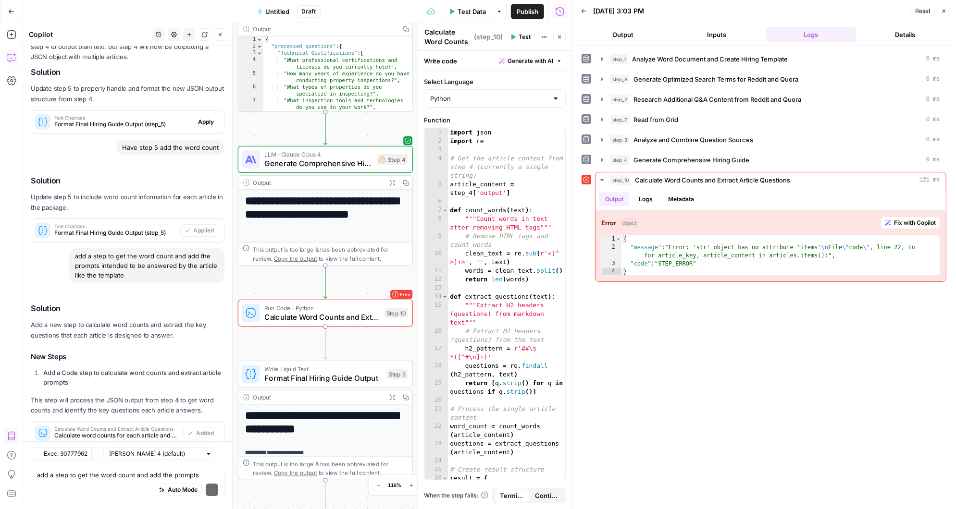
scroll to position [2873, 0]
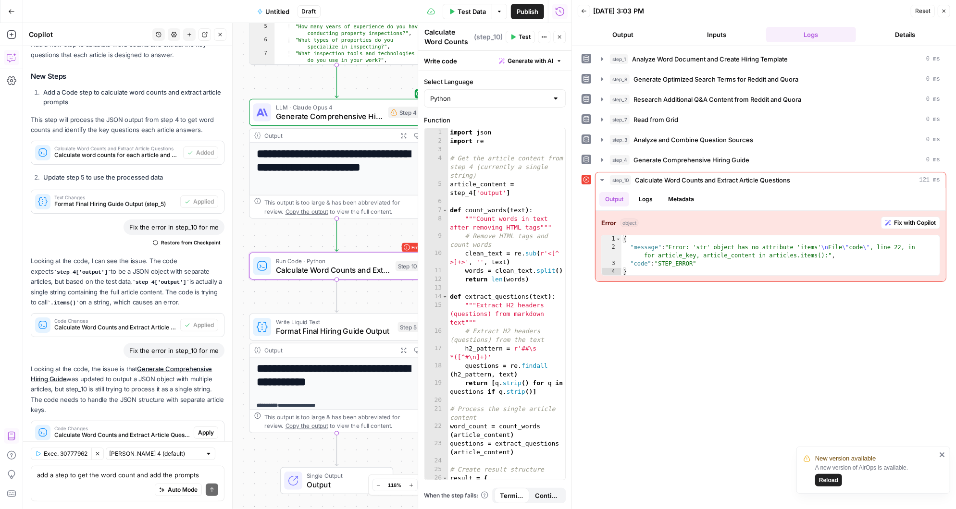
click at [208, 429] on span "Apply" at bounding box center [206, 433] width 16 height 9
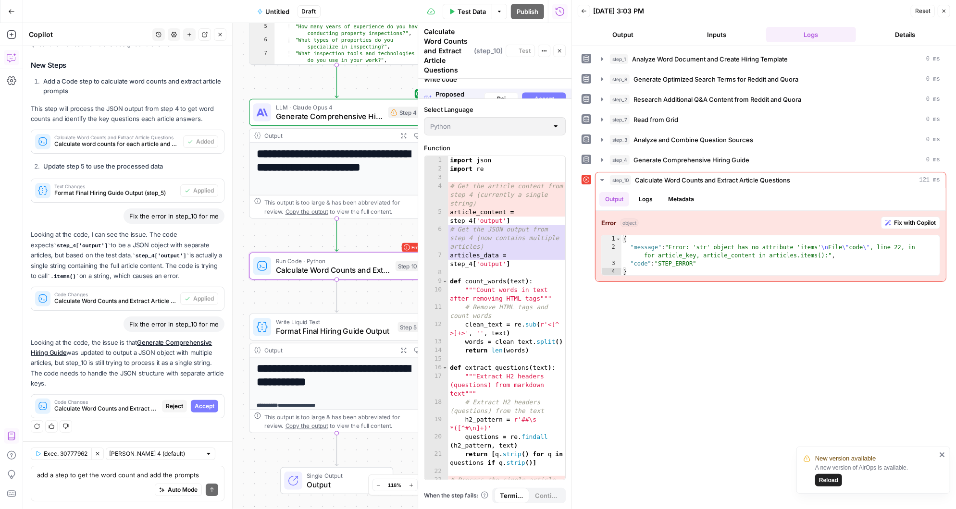
scroll to position [2627, 0]
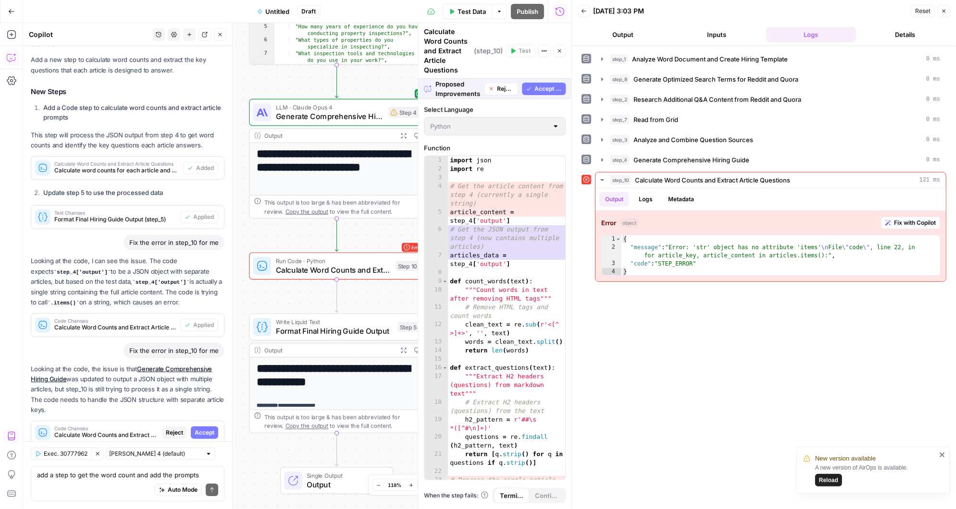
click at [544, 85] on span "Accept All" at bounding box center [547, 89] width 27 height 9
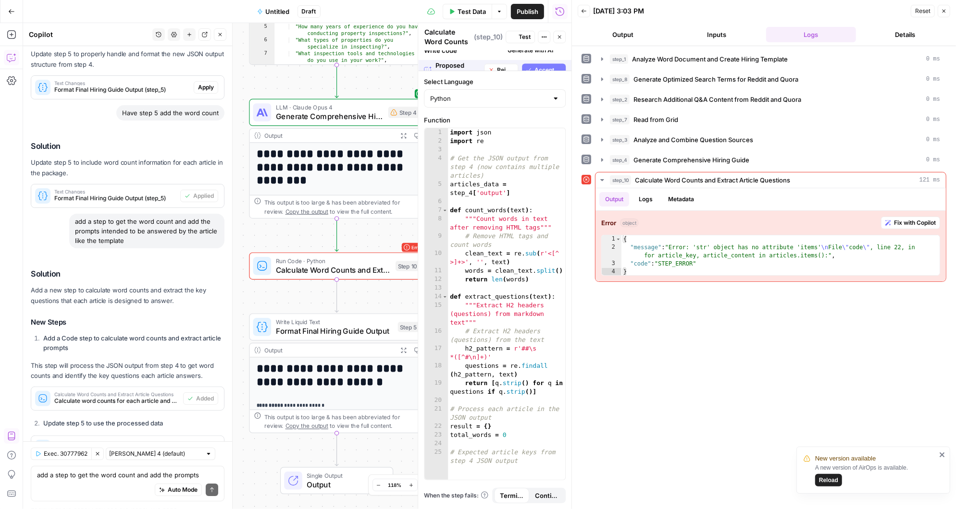
scroll to position [2889, 0]
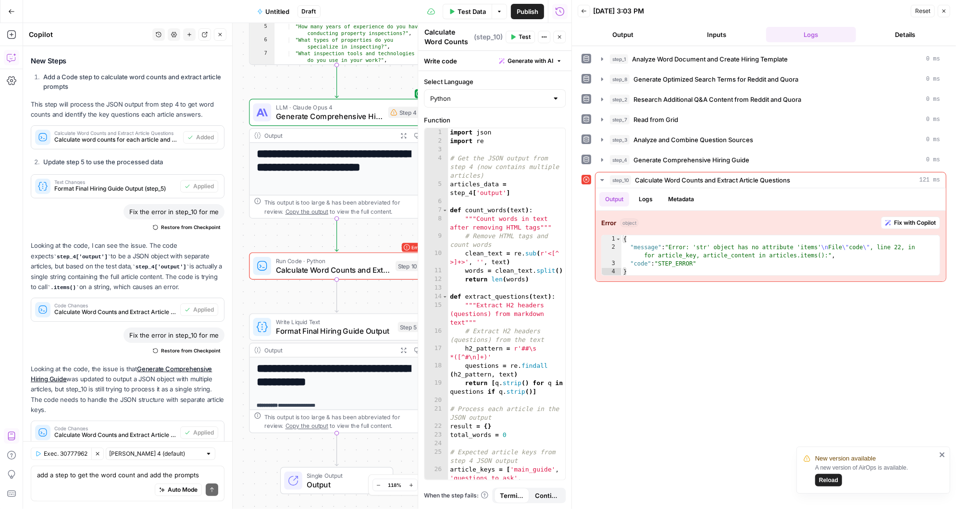
click at [520, 36] on span "Test" at bounding box center [525, 37] width 12 height 9
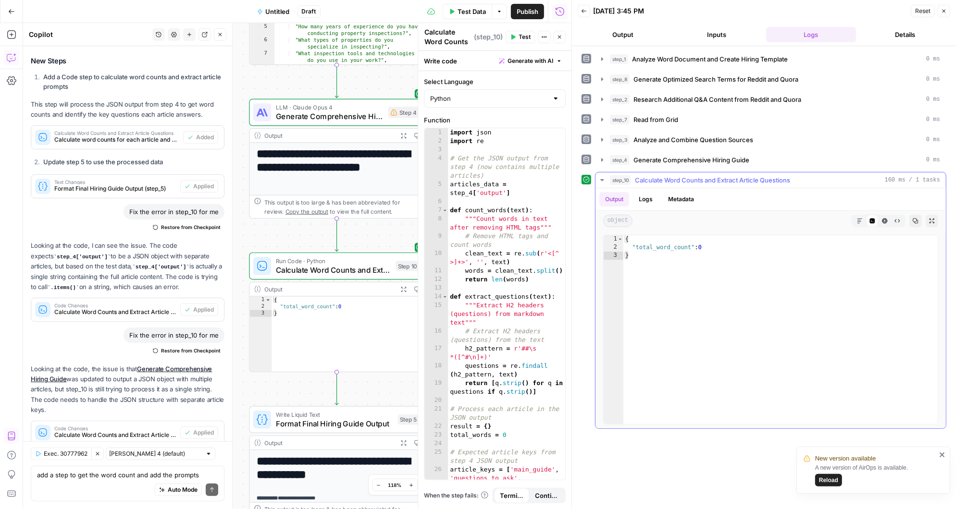
click at [646, 199] on button "Logs" at bounding box center [645, 199] width 25 height 14
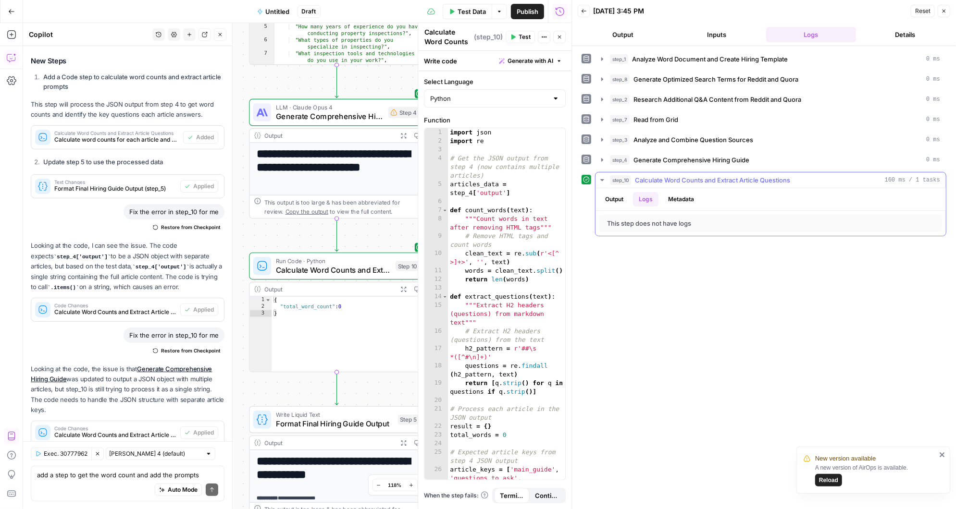
click at [615, 199] on button "Output" at bounding box center [614, 199] width 30 height 14
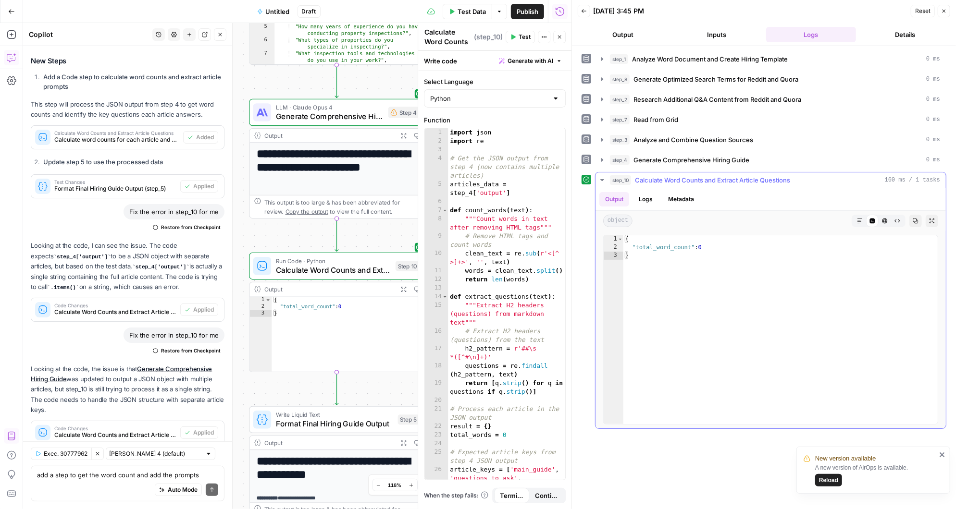
type textarea "**********"
drag, startPoint x: 716, startPoint y: 246, endPoint x: 602, endPoint y: 245, distance: 113.4
click at [602, 245] on div "**********" at bounding box center [771, 330] width 350 height 198
click at [78, 478] on textarea "add a step to get the word count and add the prompts intended to be answered by…" at bounding box center [127, 476] width 181 height 10
paste textarea ""total_word_count": 0"
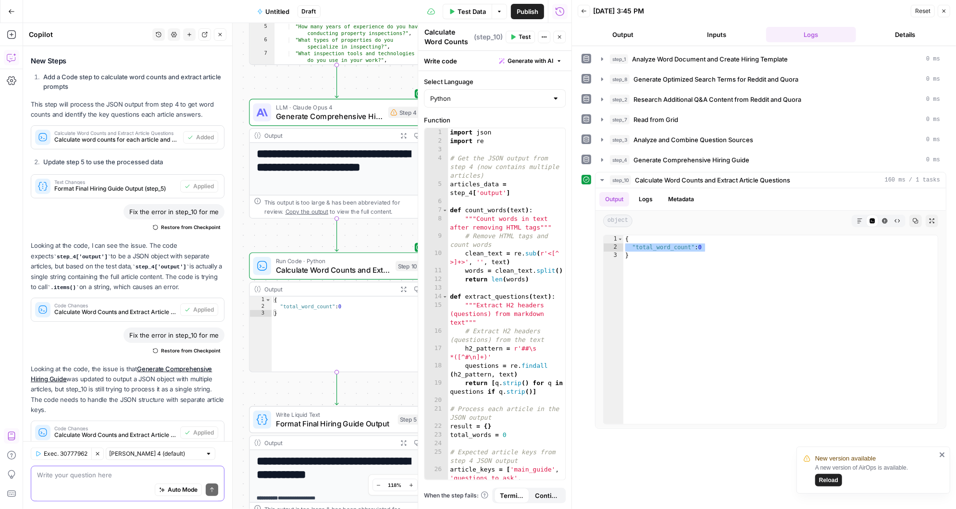
type textarea ""total_word_count": 0"
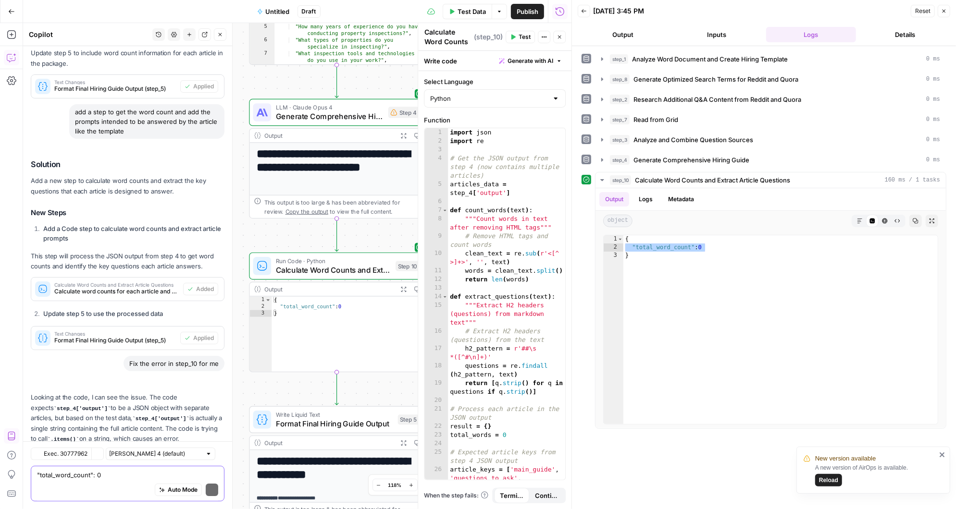
scroll to position [3033, 0]
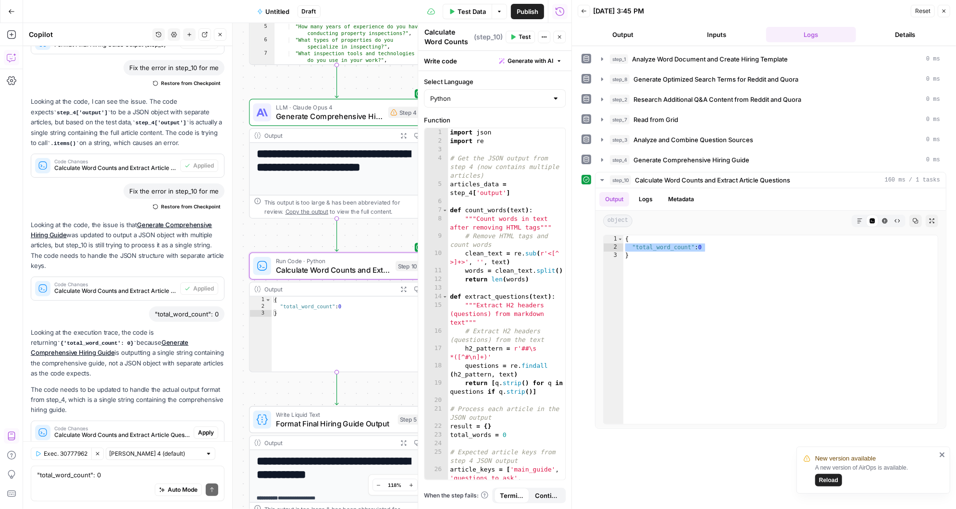
click at [210, 429] on span "Apply" at bounding box center [206, 433] width 16 height 9
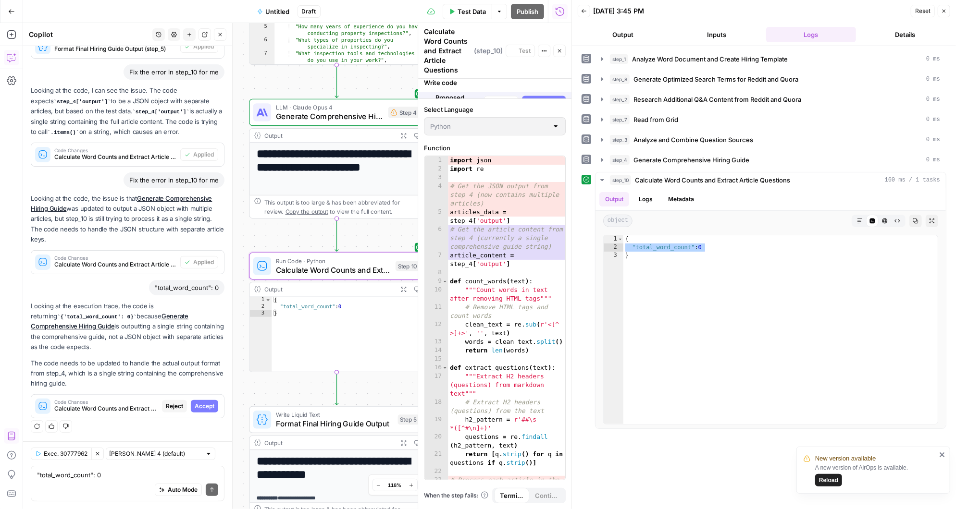
scroll to position [2771, 0]
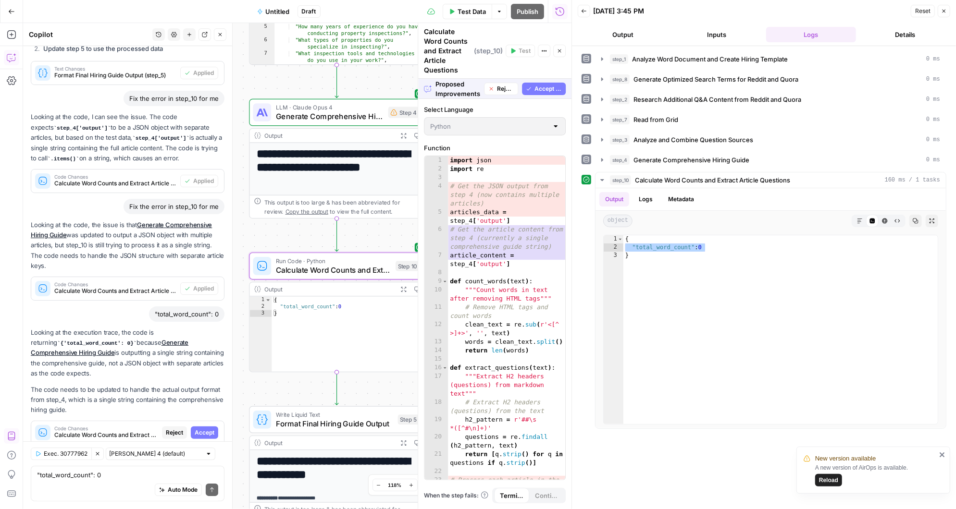
click at [205, 429] on span "Accept" at bounding box center [205, 433] width 20 height 9
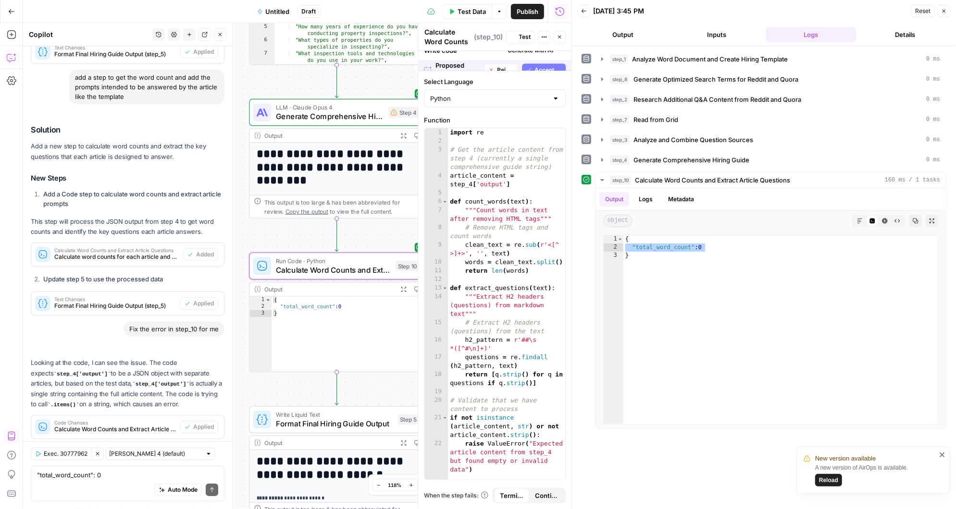
scroll to position [3048, 0]
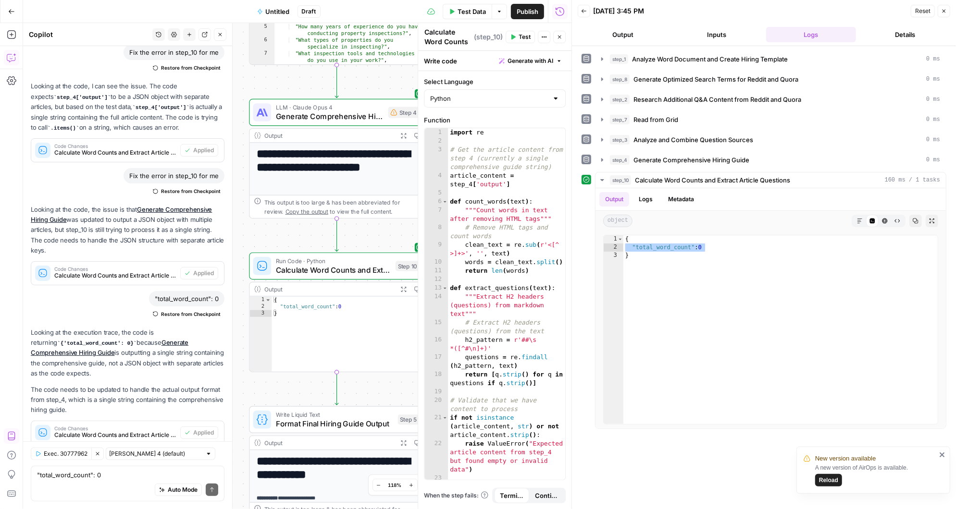
click at [522, 37] on span "Test" at bounding box center [525, 37] width 12 height 9
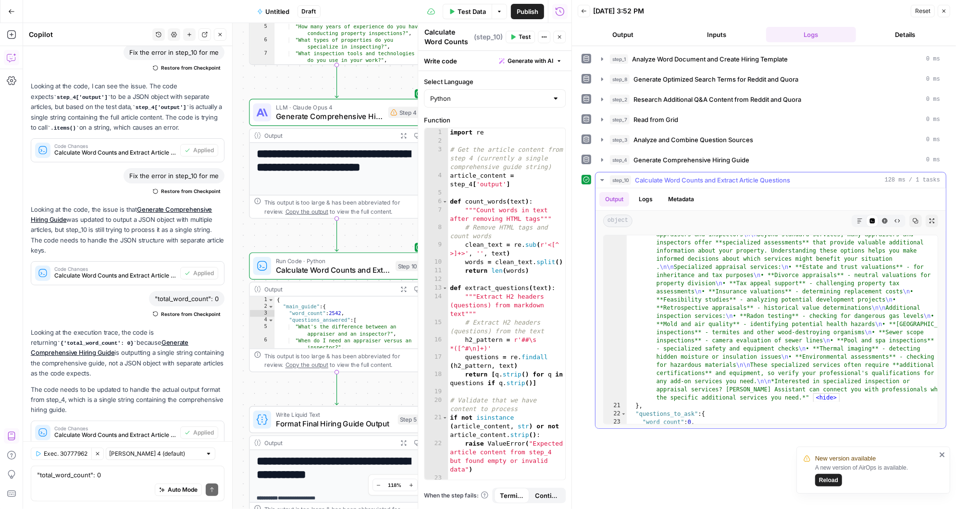
scroll to position [1966, 0]
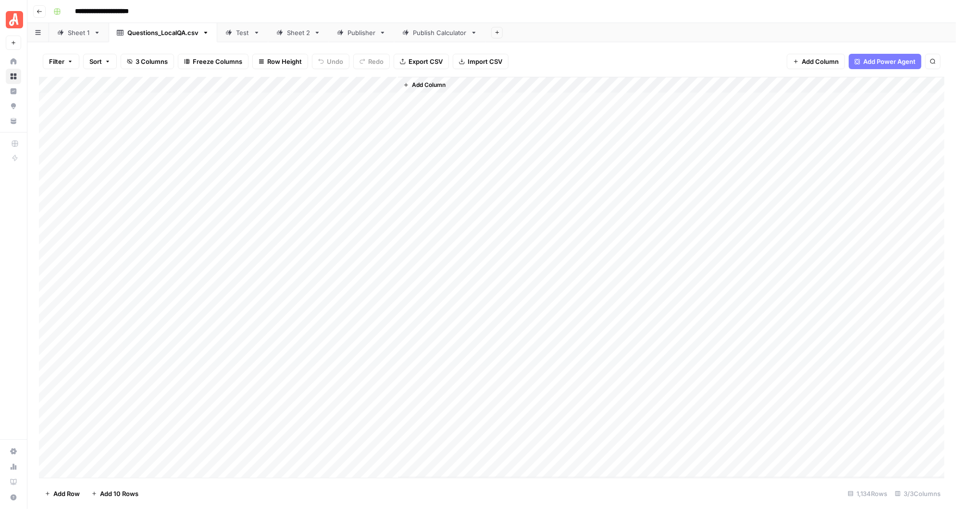
click at [37, 9] on icon "button" at bounding box center [40, 12] width 6 height 6
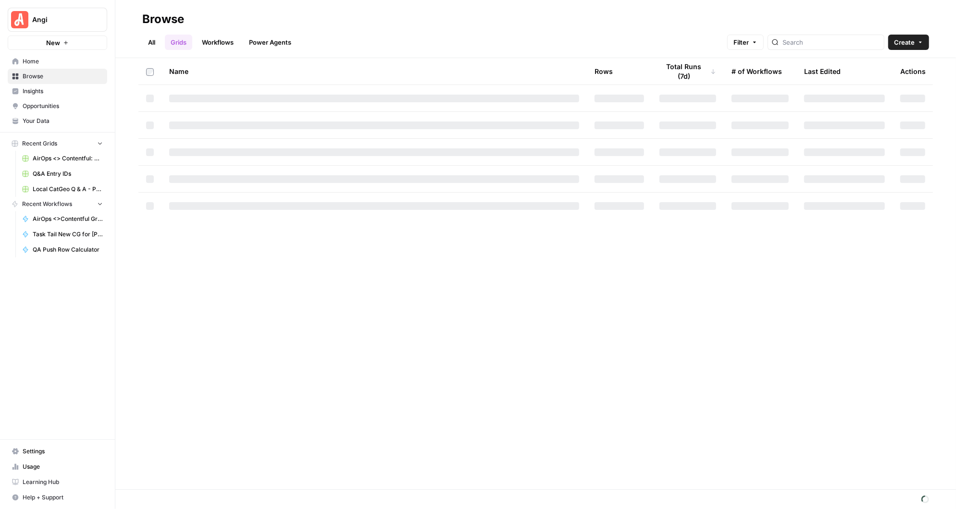
click at [220, 42] on link "Workflows" at bounding box center [217, 42] width 43 height 15
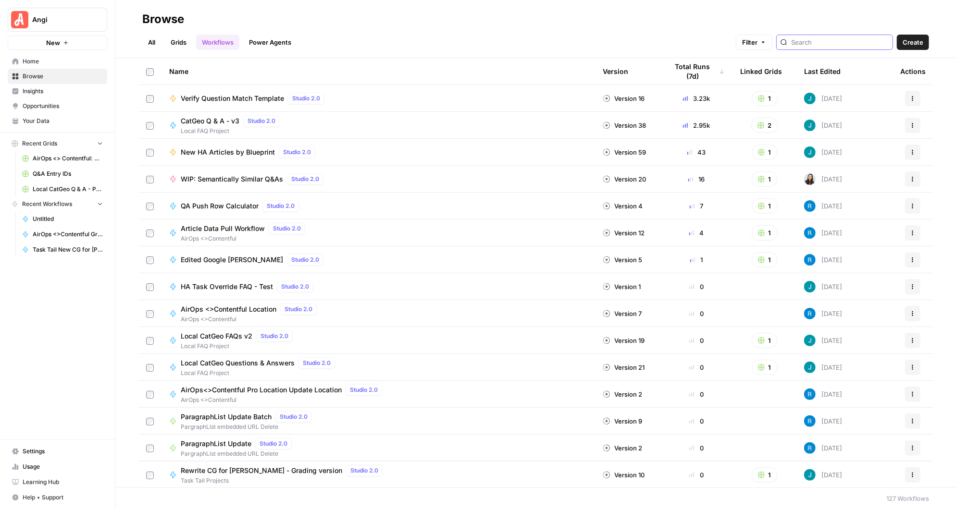
click at [824, 47] on input "search" at bounding box center [840, 42] width 98 height 10
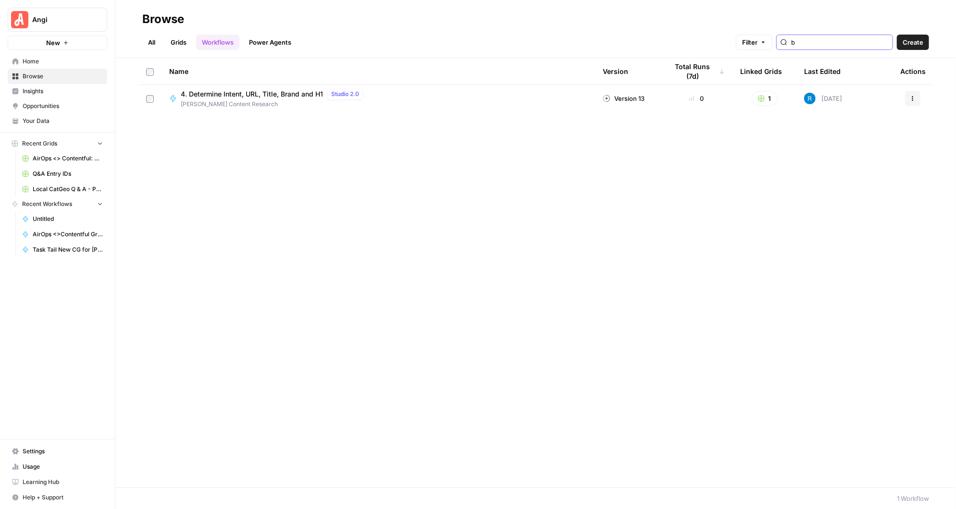
type input "b"
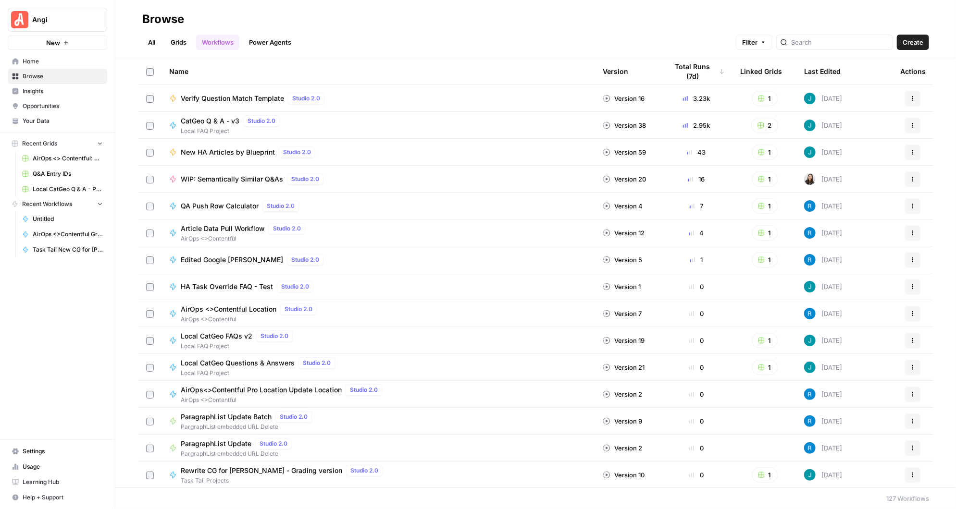
click at [152, 41] on link "All" at bounding box center [151, 42] width 19 height 15
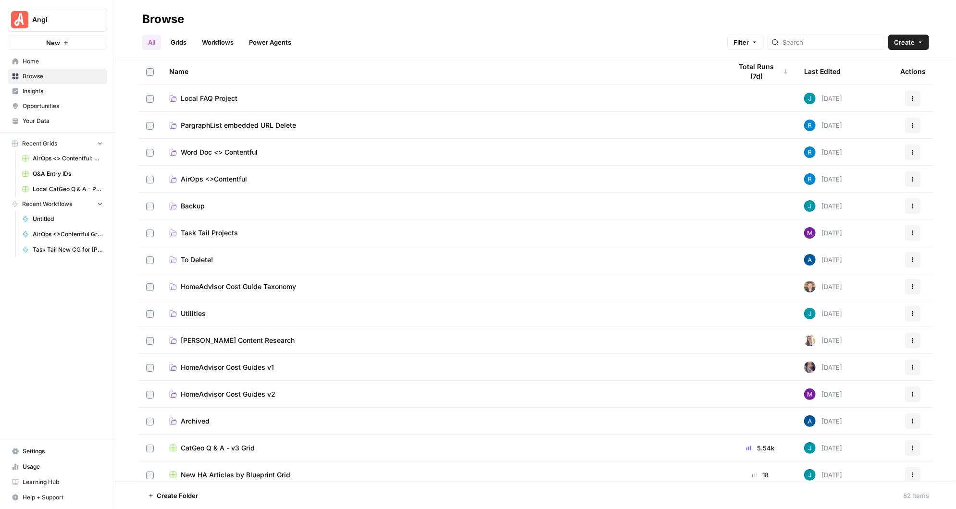
click at [195, 312] on span "Utilities" at bounding box center [193, 314] width 25 height 10
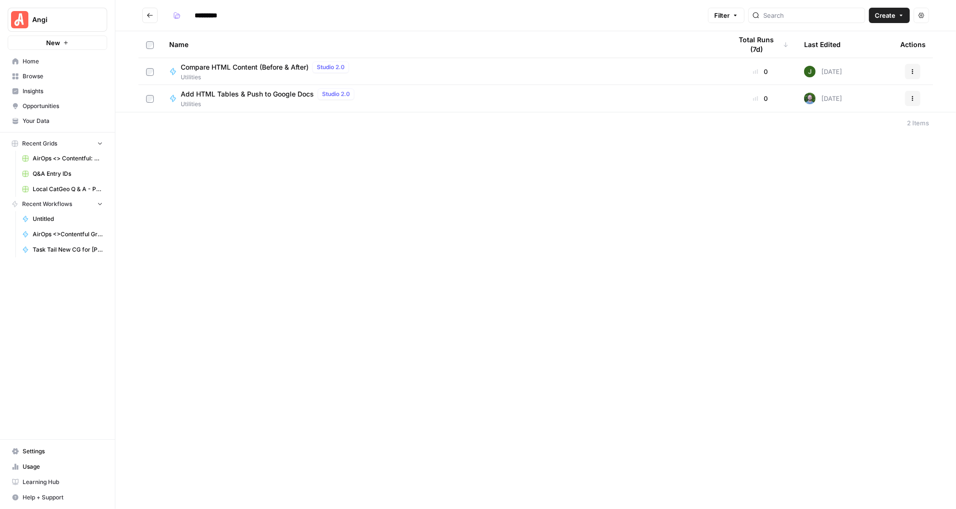
click at [149, 16] on icon "Go back" at bounding box center [150, 15] width 7 height 7
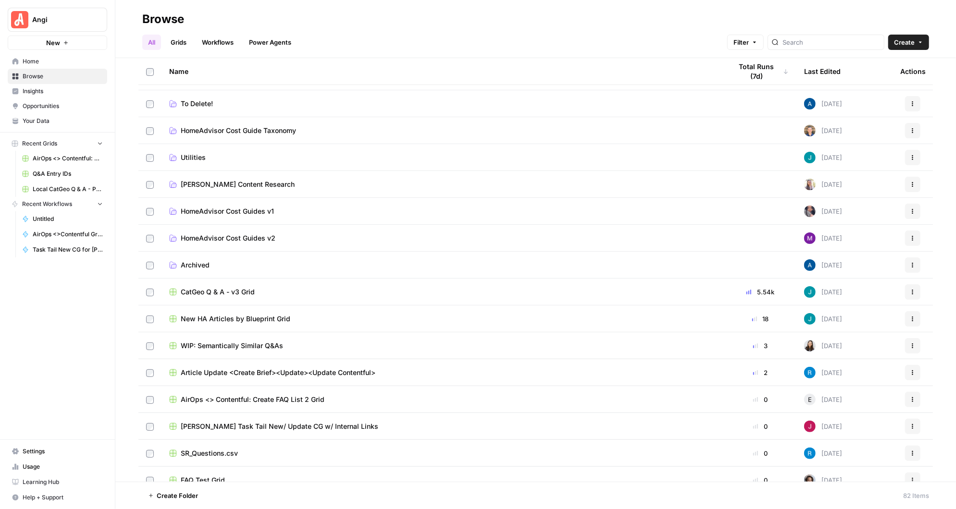
scroll to position [173, 0]
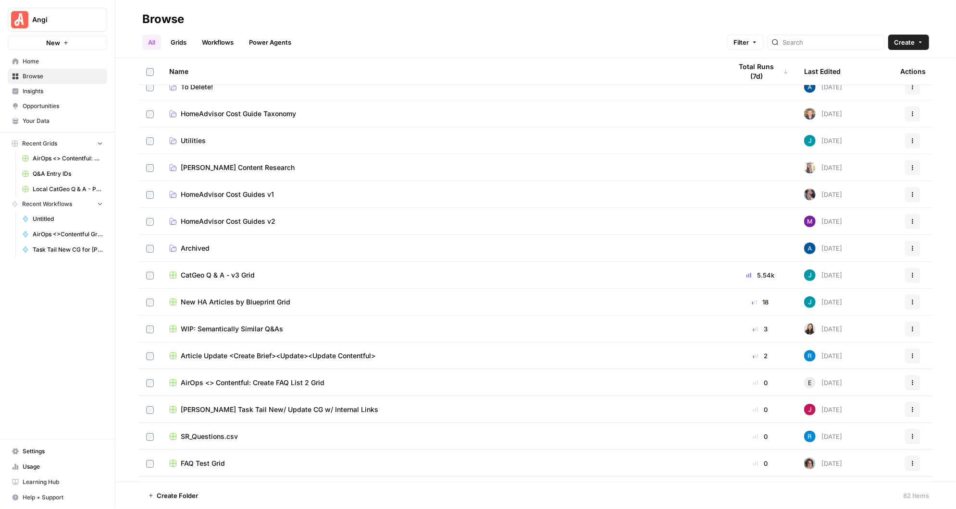
click at [219, 41] on link "Workflows" at bounding box center [217, 42] width 43 height 15
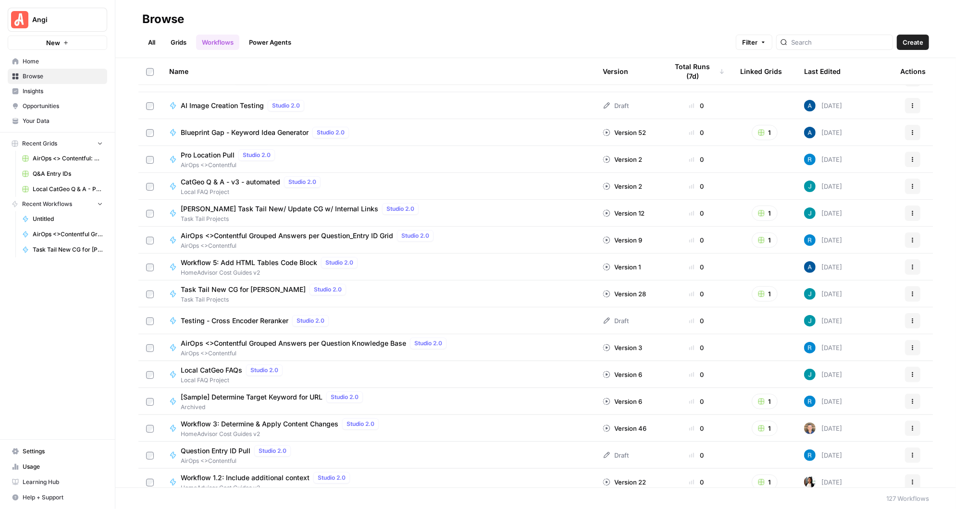
scroll to position [596, 0]
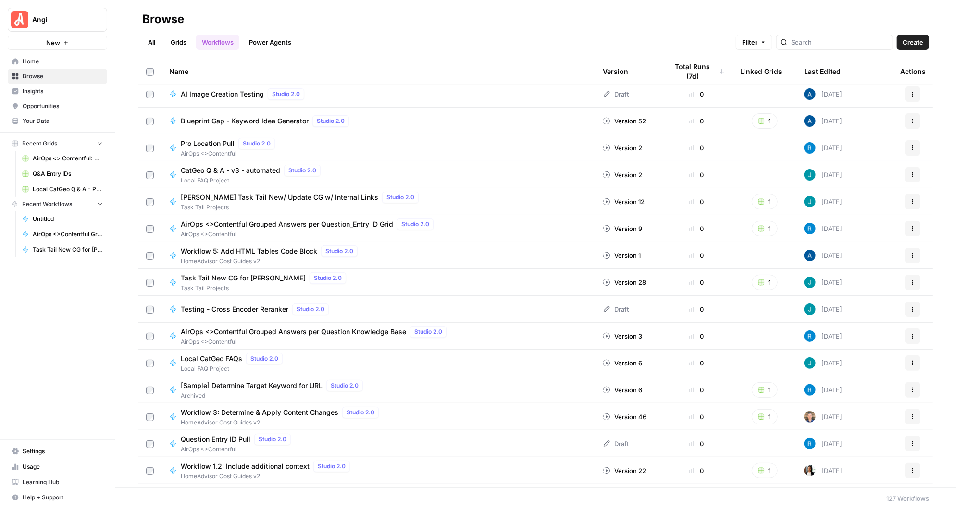
click at [234, 276] on span "Task Tail New CG for [PERSON_NAME]" at bounding box center [243, 278] width 125 height 10
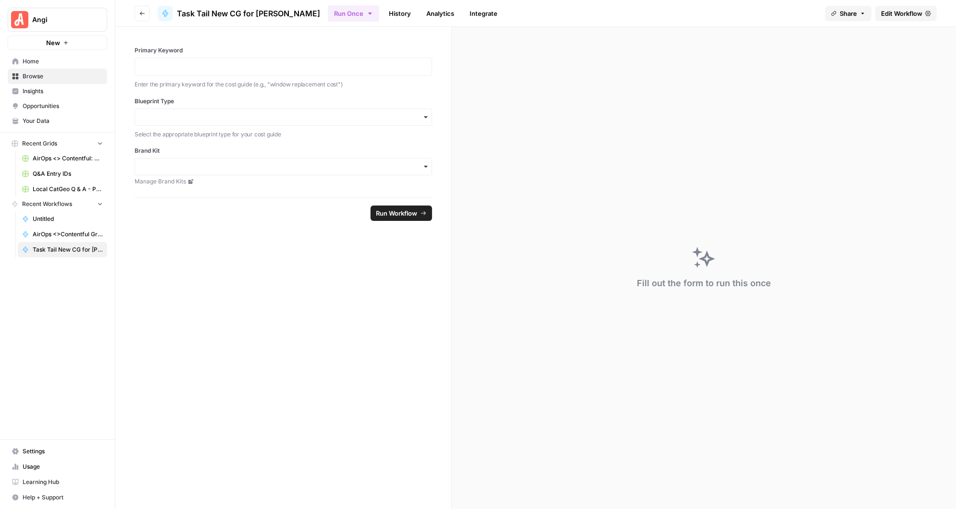
click at [902, 10] on span "Edit Workflow" at bounding box center [901, 14] width 41 height 10
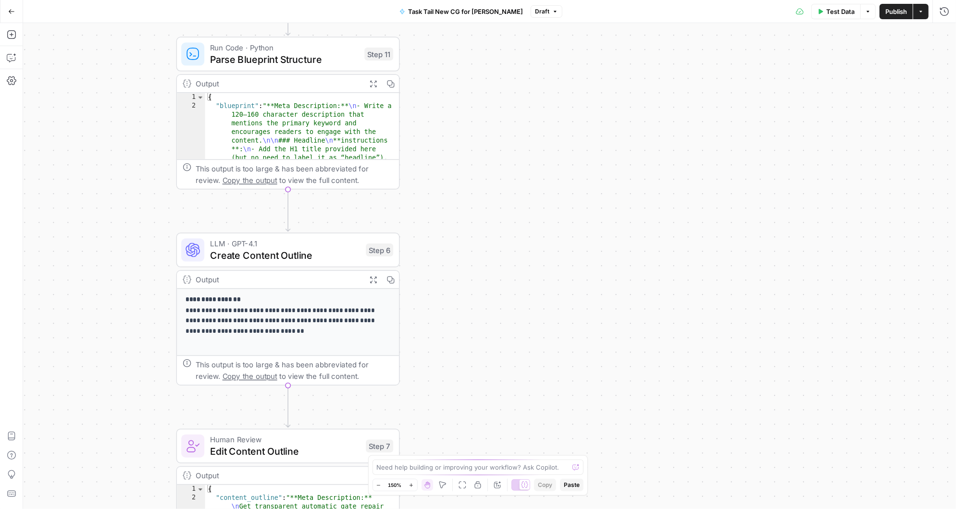
drag, startPoint x: 437, startPoint y: 323, endPoint x: 481, endPoint y: 416, distance: 101.9
click at [481, 416] on div "Workflow Input Settings Inputs Google Search Google Search Step 13 Output Expan…" at bounding box center [489, 266] width 933 height 486
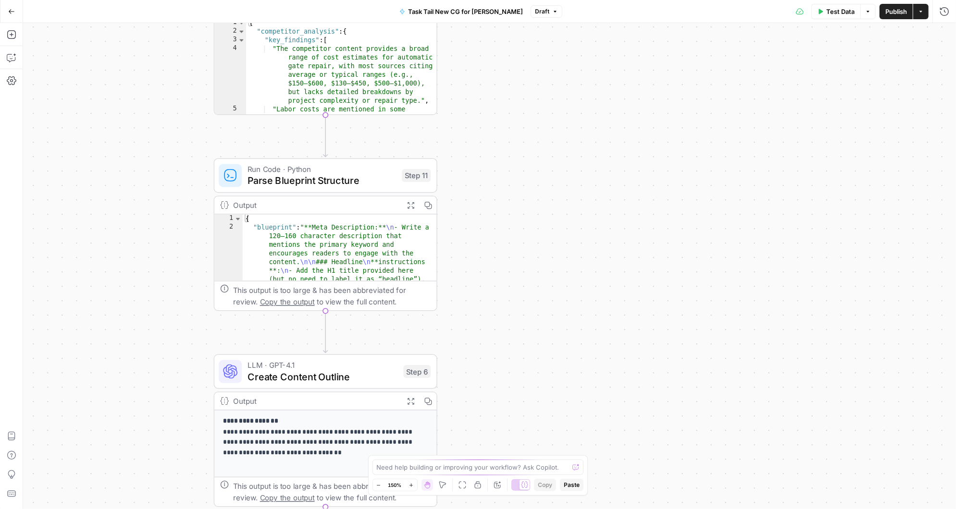
drag, startPoint x: 467, startPoint y: 178, endPoint x: 514, endPoint y: 371, distance: 198.1
click at [514, 371] on div "Workflow Input Settings Inputs Google Search Google Search Step 13 Output Expan…" at bounding box center [489, 266] width 933 height 486
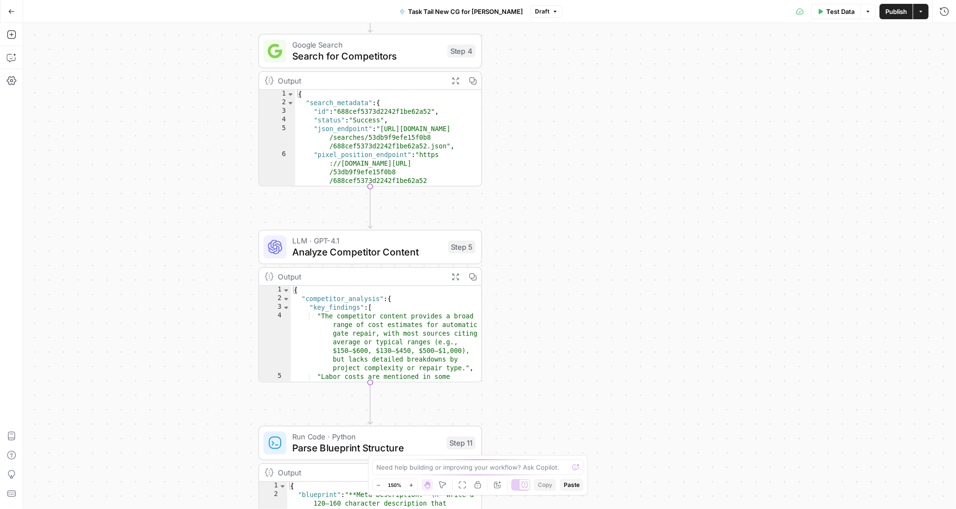
drag, startPoint x: 505, startPoint y: 199, endPoint x: 540, endPoint y: 396, distance: 199.6
click at [540, 397] on div "Workflow Input Settings Inputs Google Search Google Search Step 13 Output Expan…" at bounding box center [489, 266] width 933 height 486
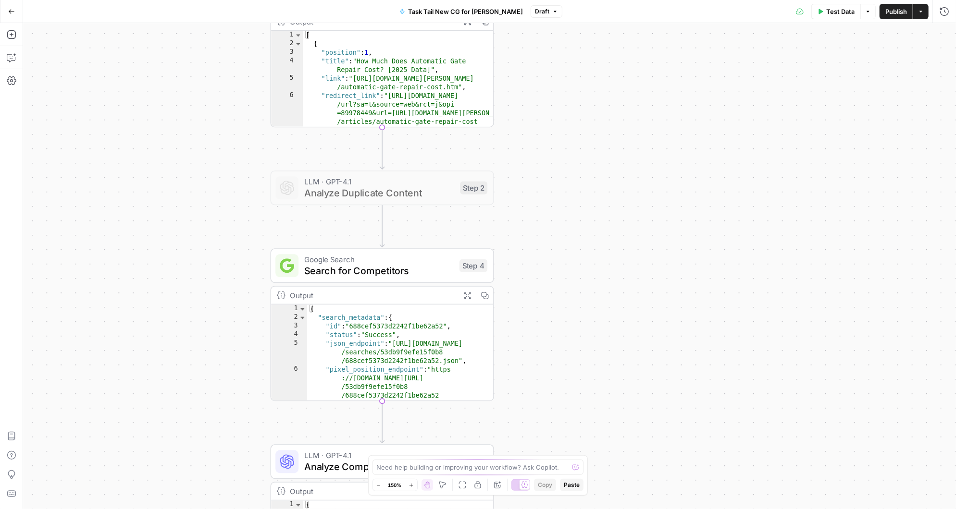
drag, startPoint x: 550, startPoint y: 186, endPoint x: 562, endPoint y: 401, distance: 215.7
click at [562, 400] on div "Workflow Input Settings Inputs Google Search Google Search Step 13 Output Expan…" at bounding box center [489, 266] width 933 height 486
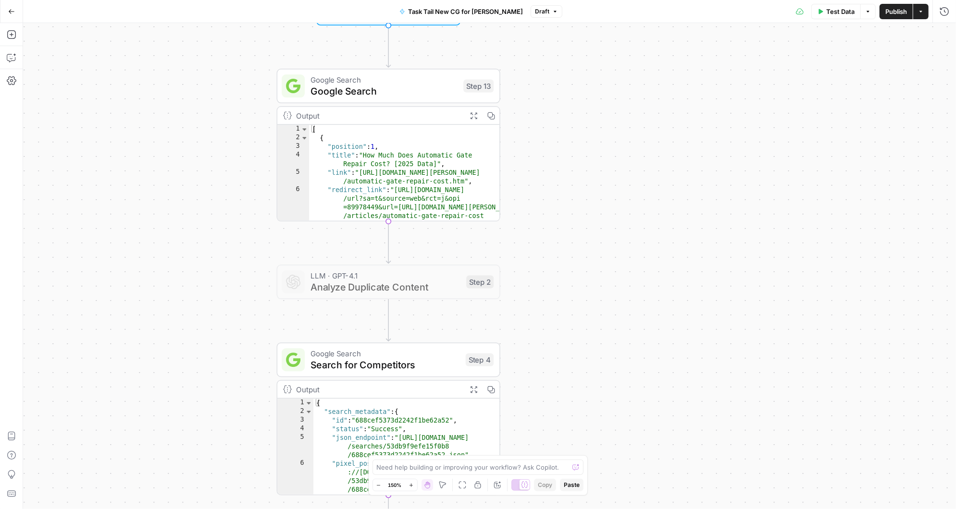
drag, startPoint x: 582, startPoint y: 112, endPoint x: 585, endPoint y: 151, distance: 38.6
click at [585, 153] on div "Workflow Input Settings Inputs Google Search Google Search Step 13 Output Expan…" at bounding box center [489, 266] width 933 height 486
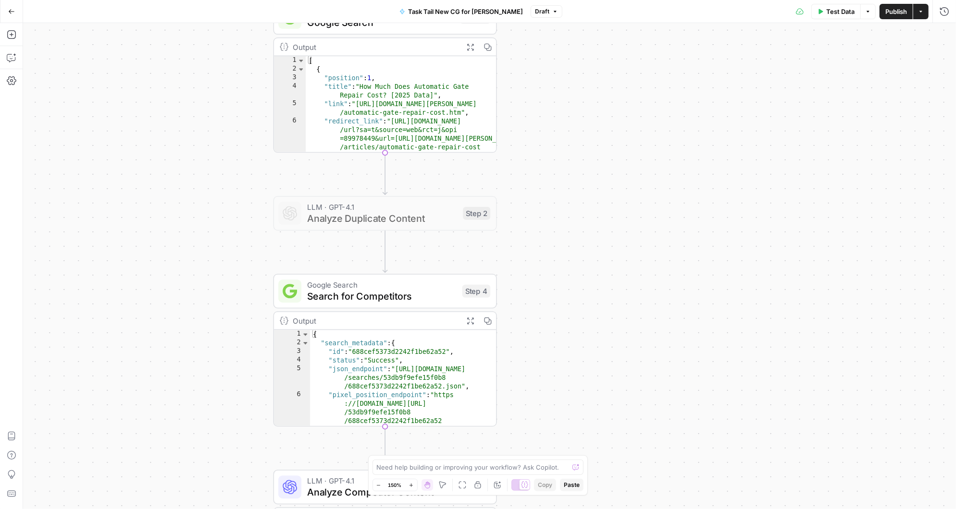
drag, startPoint x: 571, startPoint y: 407, endPoint x: 570, endPoint y: 186, distance: 221.1
click at [570, 187] on div "Workflow Input Settings Inputs Google Search Google Search Step 13 Output Expan…" at bounding box center [489, 266] width 933 height 486
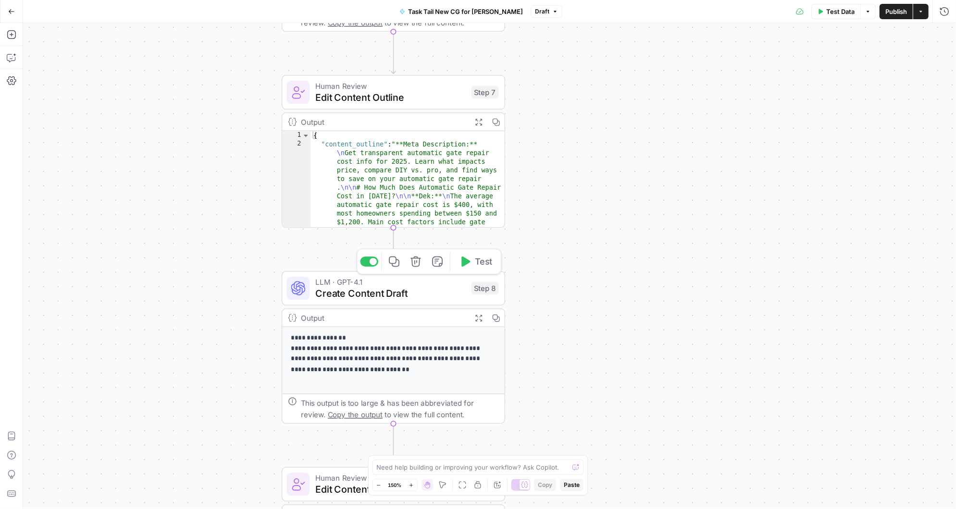
click at [372, 295] on span "Create Content Draft" at bounding box center [391, 293] width 150 height 14
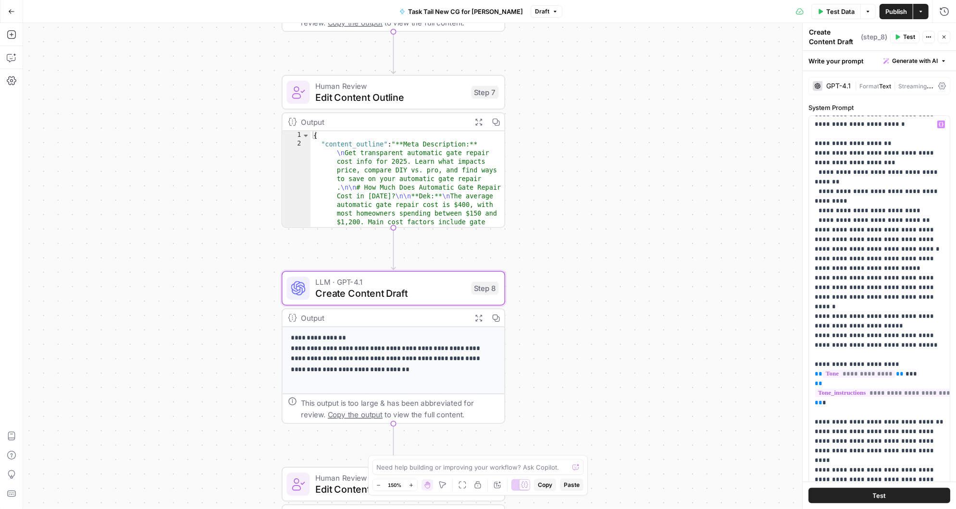
scroll to position [1018, 0]
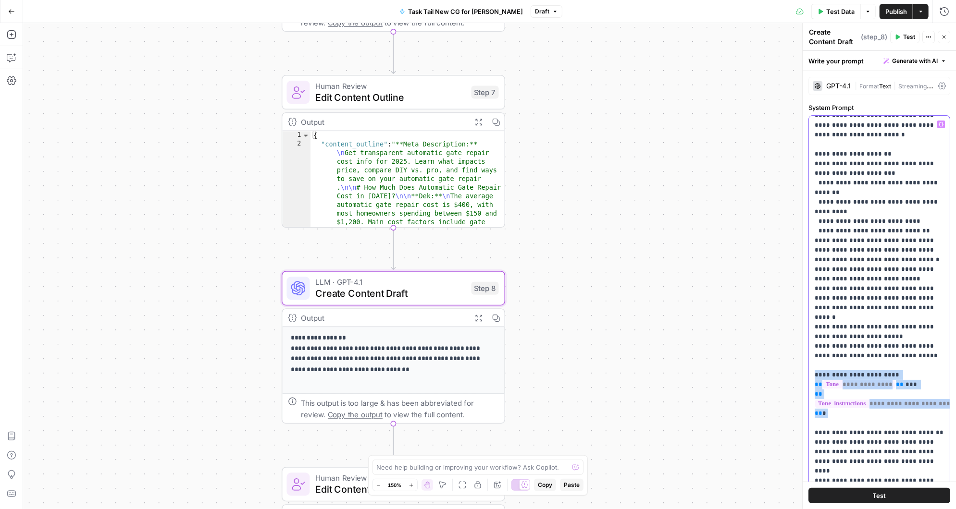
drag, startPoint x: 815, startPoint y: 210, endPoint x: 836, endPoint y: 252, distance: 46.6
copy p "**********"
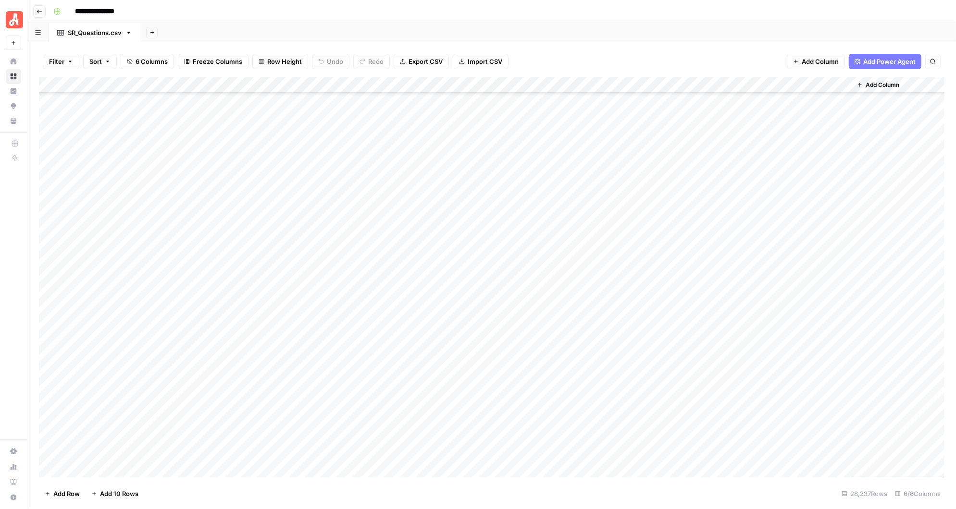
scroll to position [459768, 0]
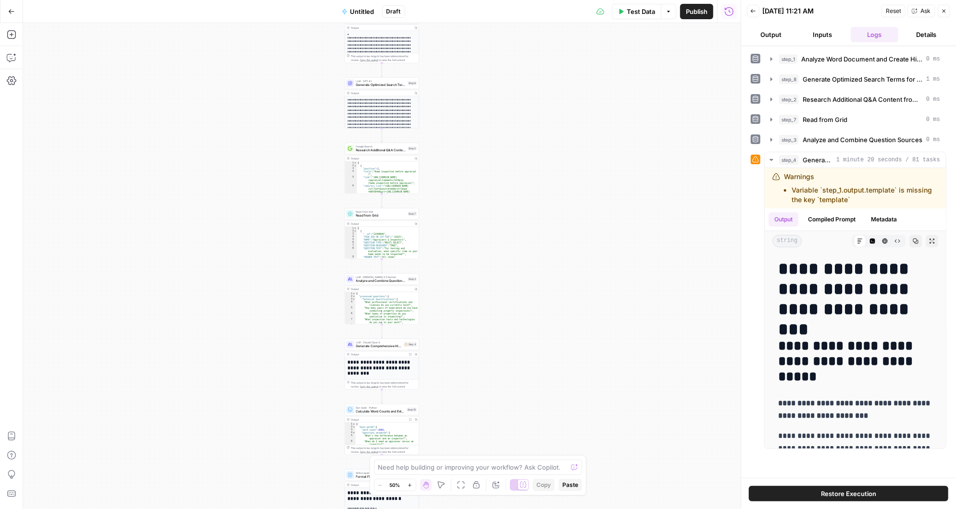
click at [754, 11] on icon "button" at bounding box center [753, 11] width 6 height 6
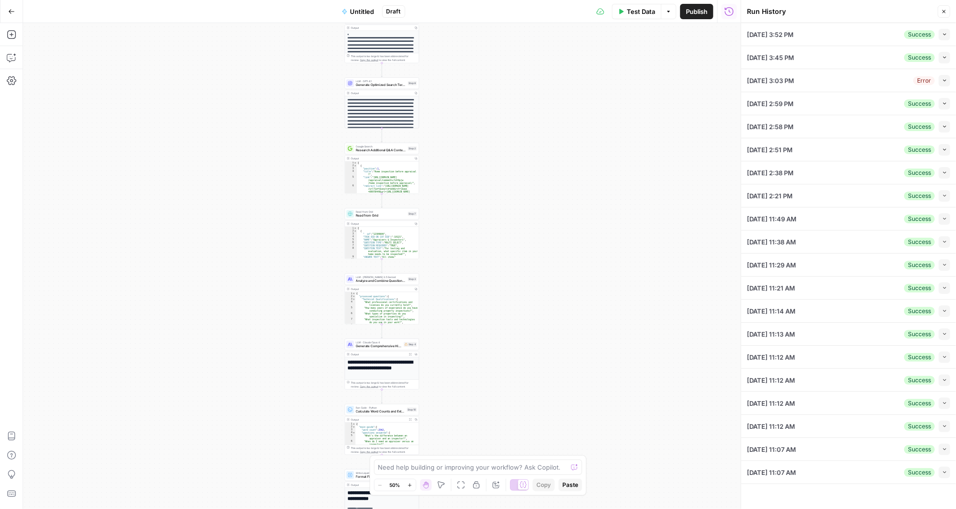
click at [942, 33] on span "button" at bounding box center [944, 34] width 5 height 5
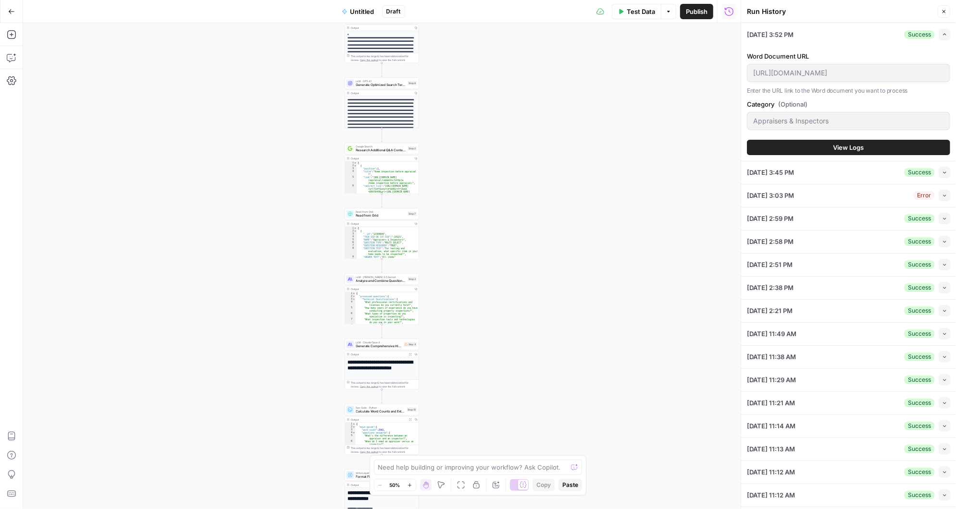
click at [878, 145] on button "View Logs" at bounding box center [848, 147] width 203 height 15
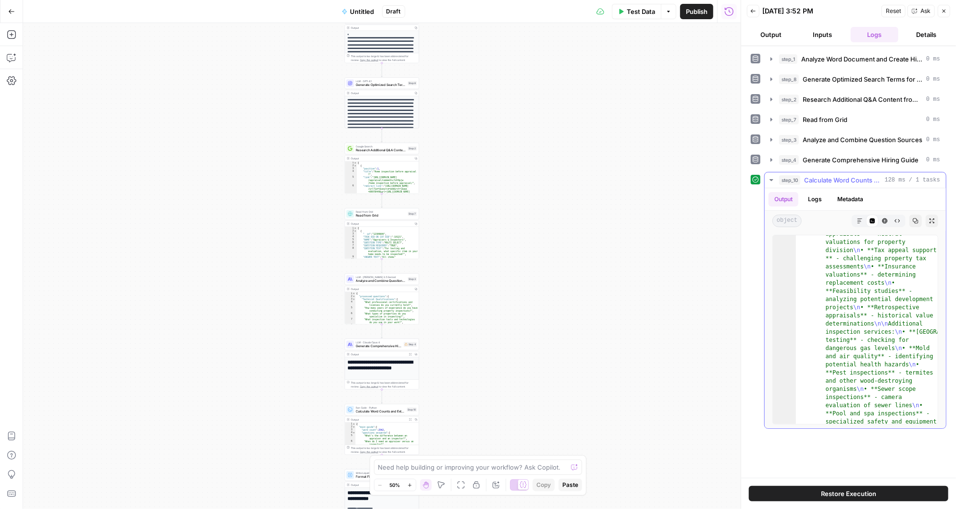
scroll to position [5596, 0]
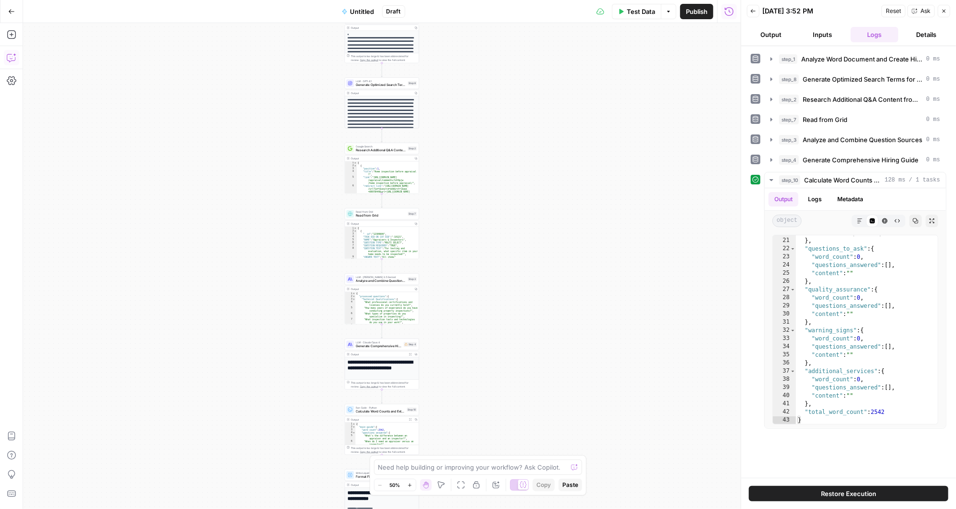
click at [10, 55] on icon "button" at bounding box center [12, 58] width 10 height 10
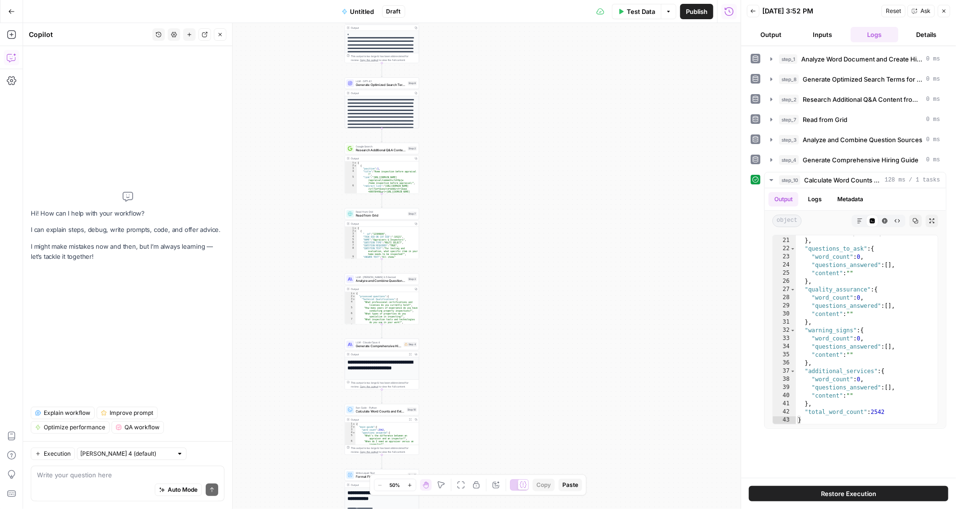
click at [75, 476] on textarea at bounding box center [127, 476] width 181 height 10
type textarea "Let's also get word counts for each h2 in step 10"
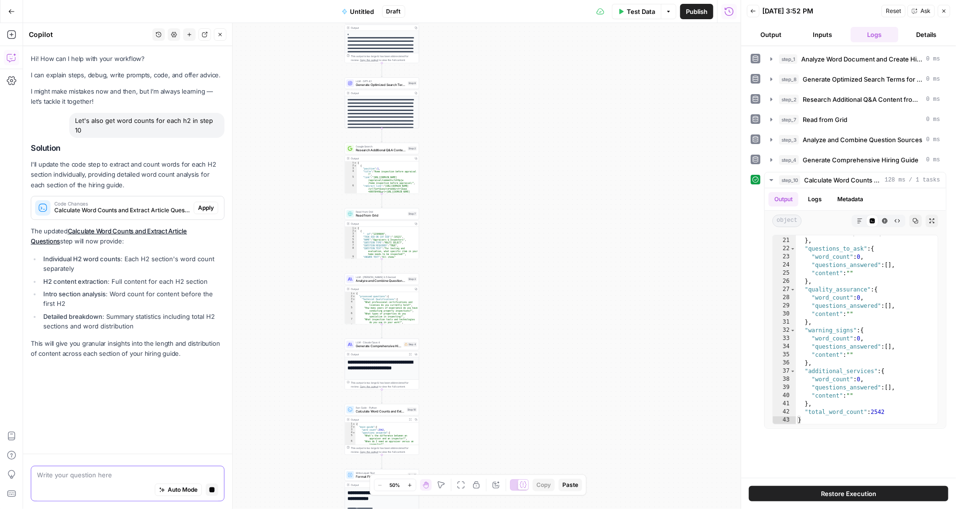
scroll to position [0, 0]
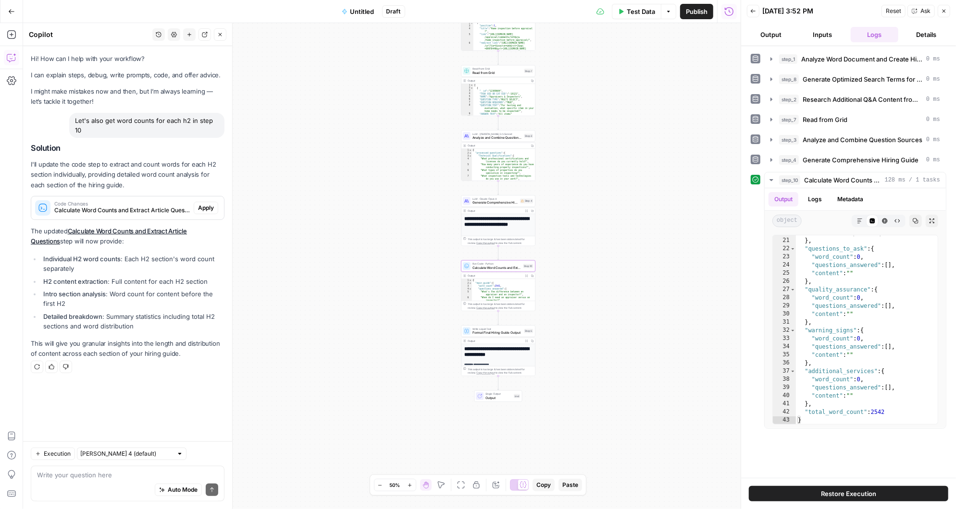
click at [205, 204] on span "Apply" at bounding box center [206, 208] width 16 height 9
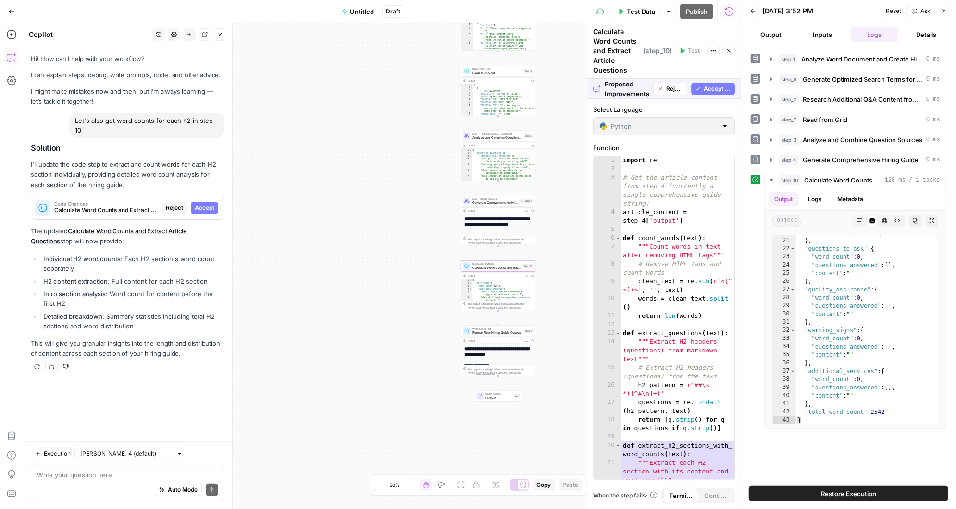
click at [205, 204] on span "Accept" at bounding box center [205, 208] width 20 height 9
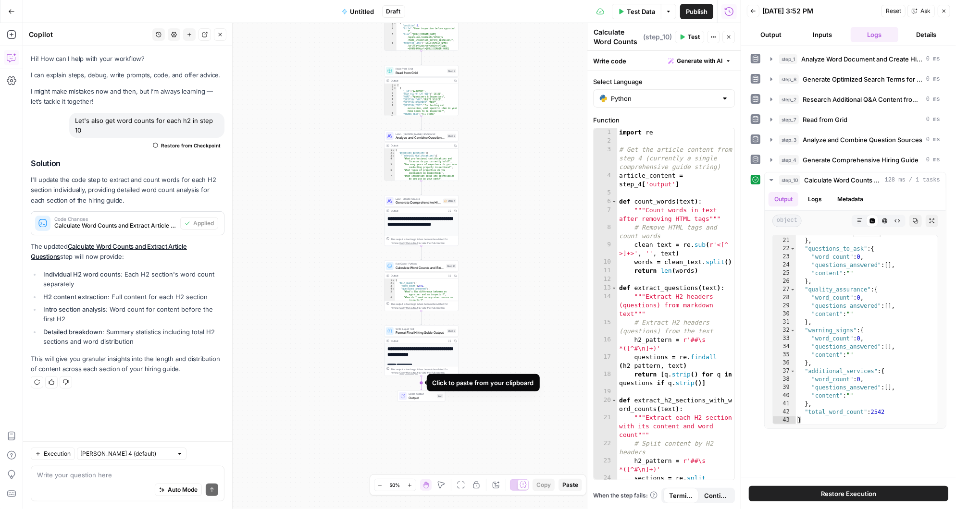
click at [421, 384] on icon "Edge from step_5 to end" at bounding box center [421, 383] width 1 height 14
click at [403, 398] on span "Grade Content Draft" at bounding box center [419, 398] width 46 height 5
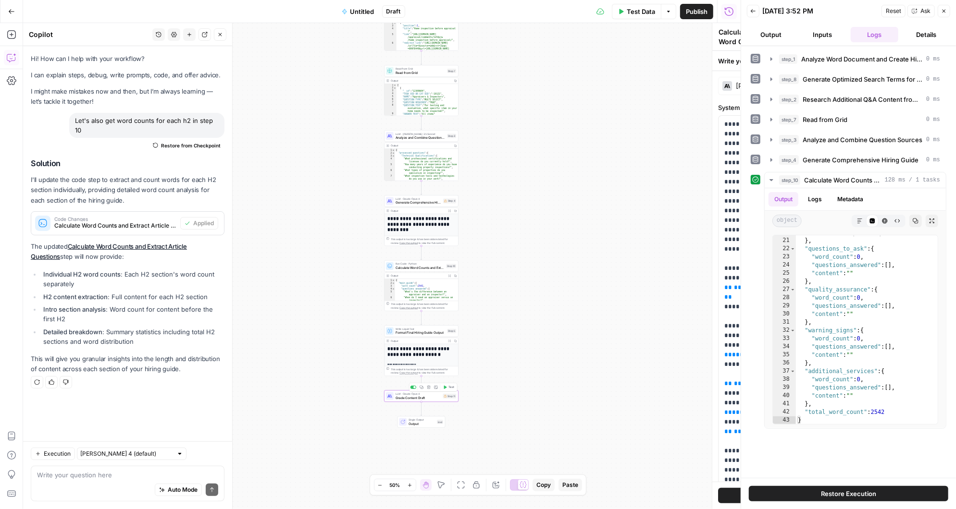
type textarea "Grade Content Draft"
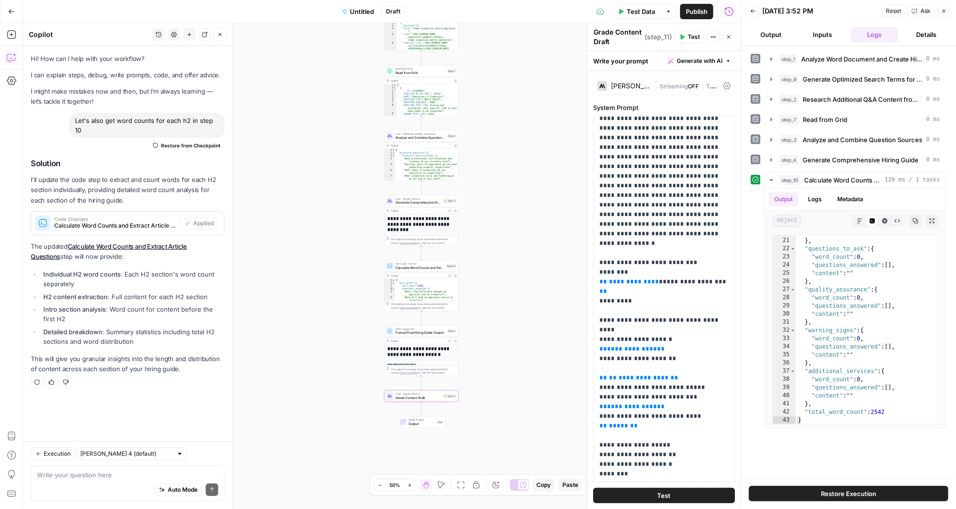
scroll to position [6, 0]
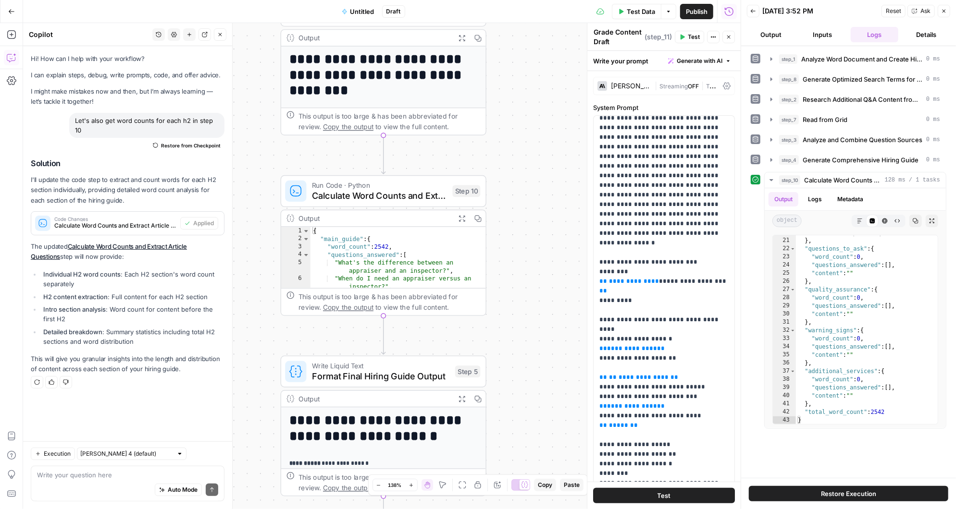
drag, startPoint x: 497, startPoint y: 265, endPoint x: 539, endPoint y: 180, distance: 95.2
click at [539, 180] on div "Workflow Input Settings Inputs LLM · [PERSON_NAME] 3.5 Sonnet Analyze Word Docu…" at bounding box center [382, 266] width 718 height 486
click at [90, 475] on textarea at bounding box center [127, 476] width 181 height 10
type textarea "for step 11, it should evaluate step 4 output"
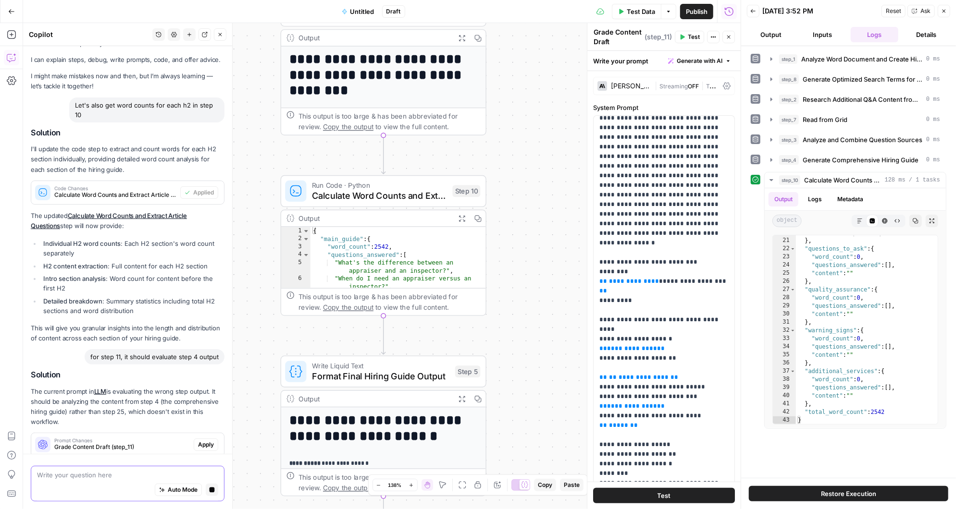
scroll to position [58, 0]
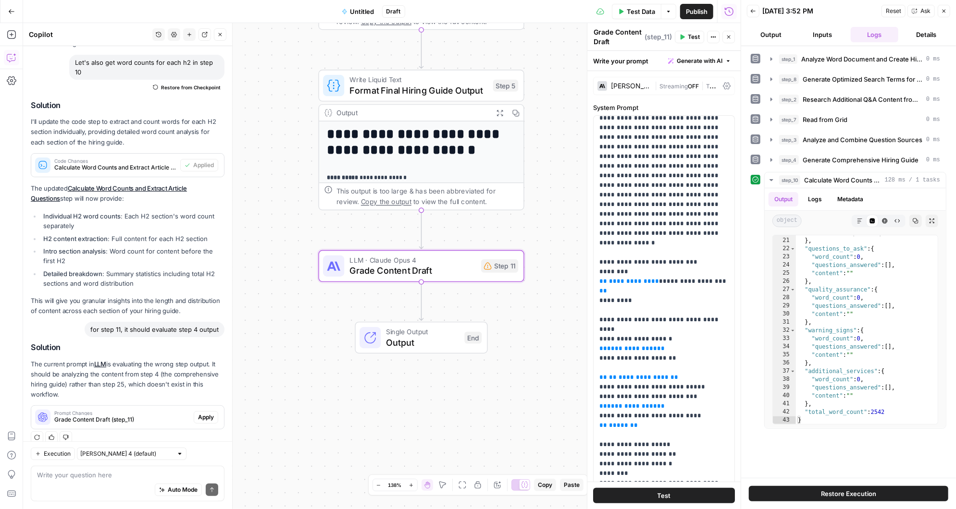
click at [210, 413] on span "Apply" at bounding box center [206, 417] width 16 height 9
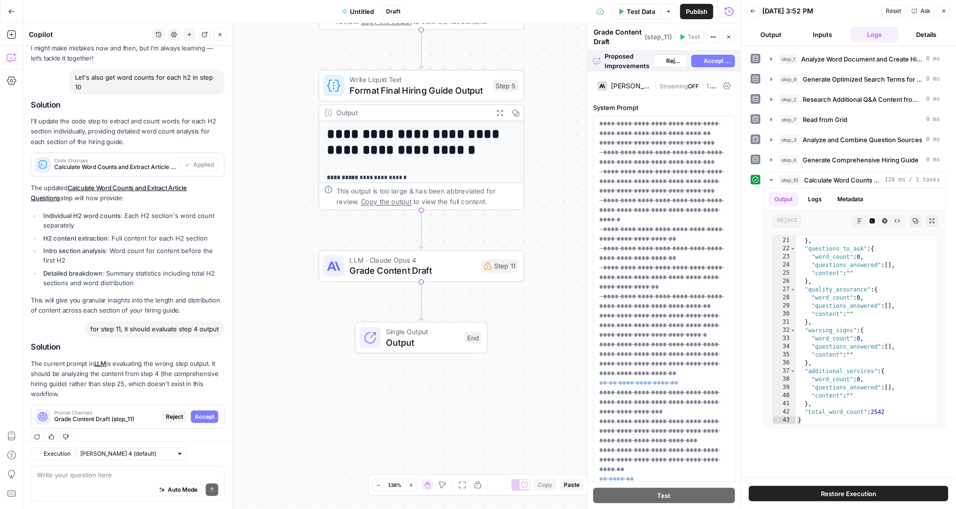
scroll to position [43, 0]
click at [214, 413] on span "Accept" at bounding box center [205, 417] width 20 height 9
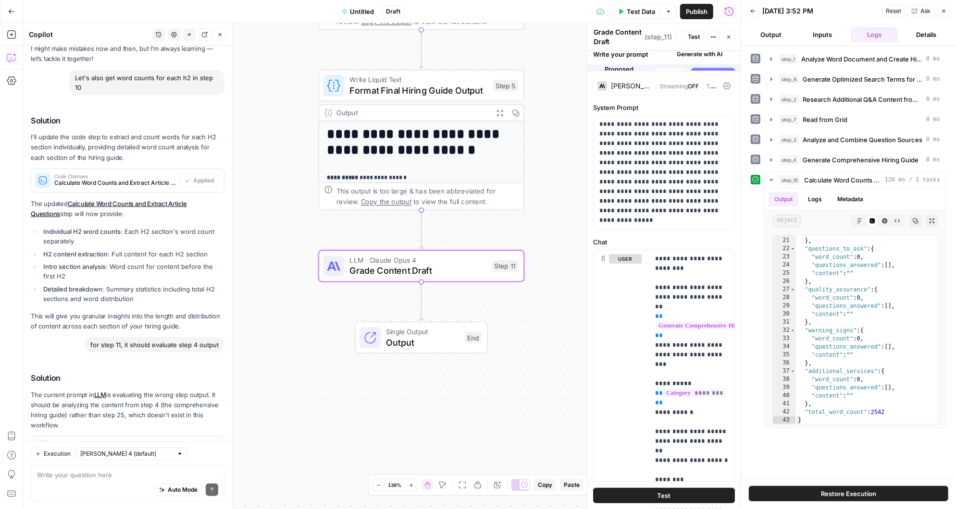
scroll to position [74, 0]
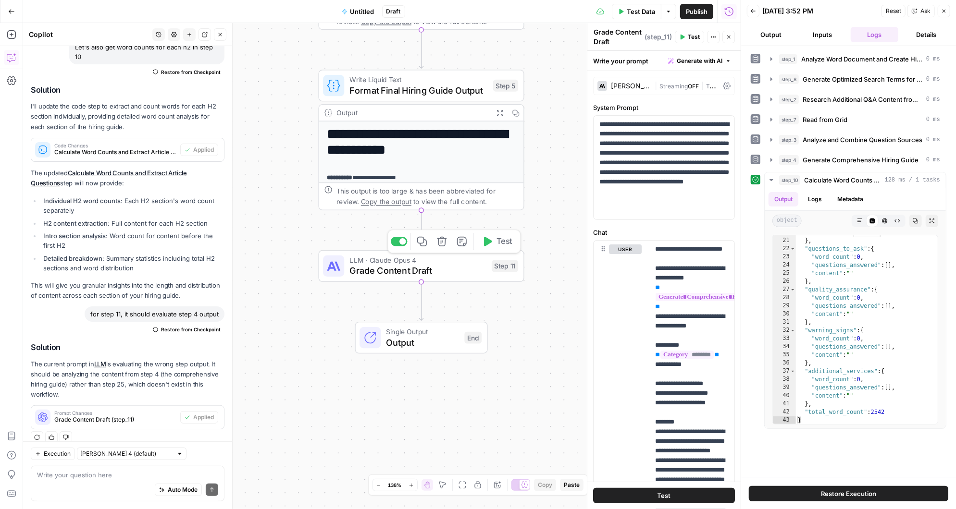
click at [490, 240] on icon "button" at bounding box center [487, 241] width 11 height 11
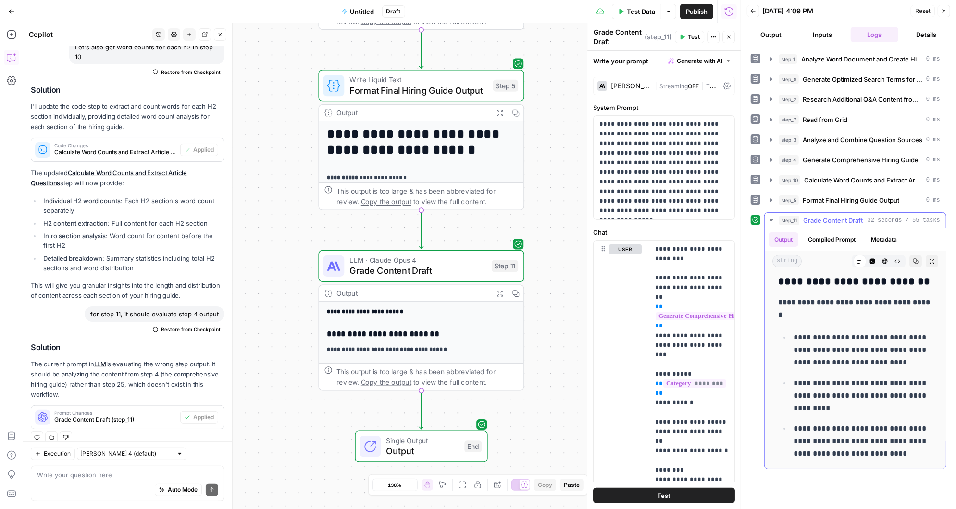
scroll to position [0, 0]
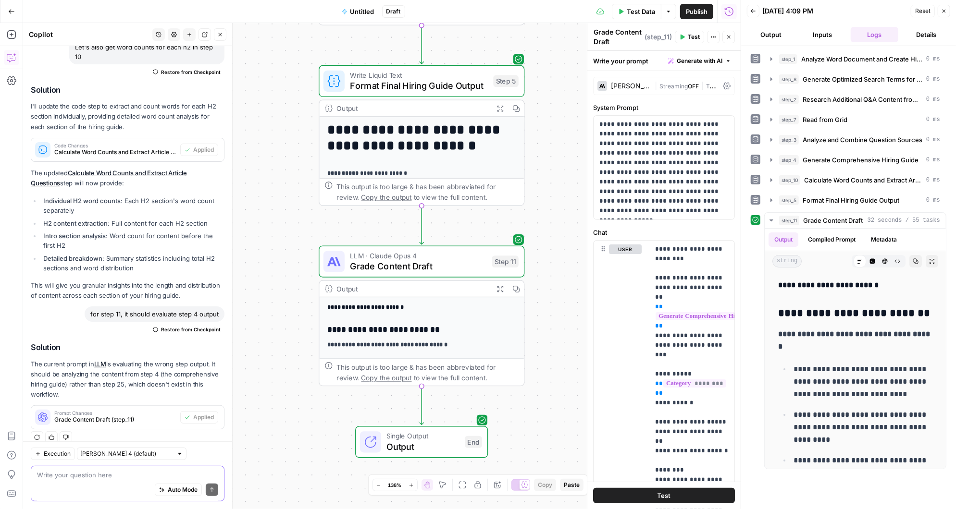
click at [92, 471] on textarea at bounding box center [127, 476] width 181 height 10
type textarea "R"
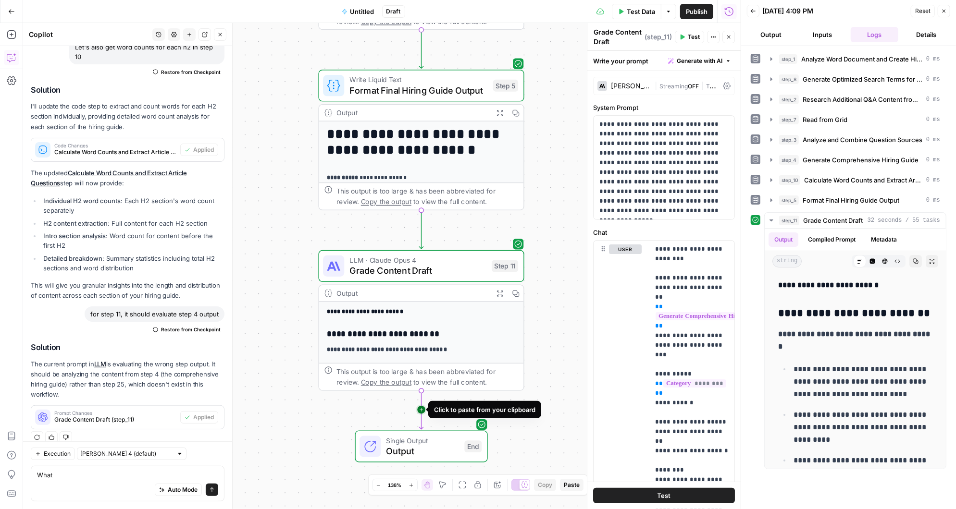
click at [422, 407] on icon "Edge from step_11 to end" at bounding box center [422, 410] width 4 height 39
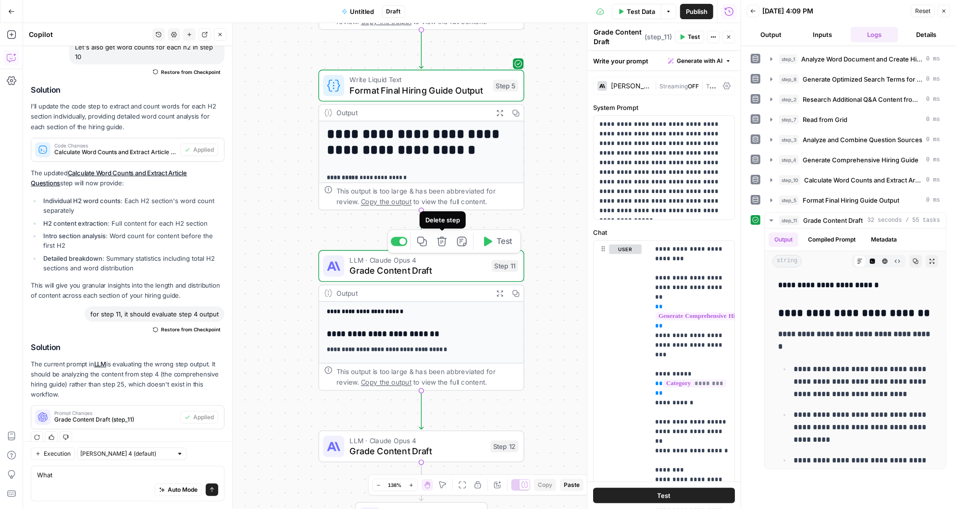
click at [441, 240] on icon "button" at bounding box center [441, 241] width 11 height 11
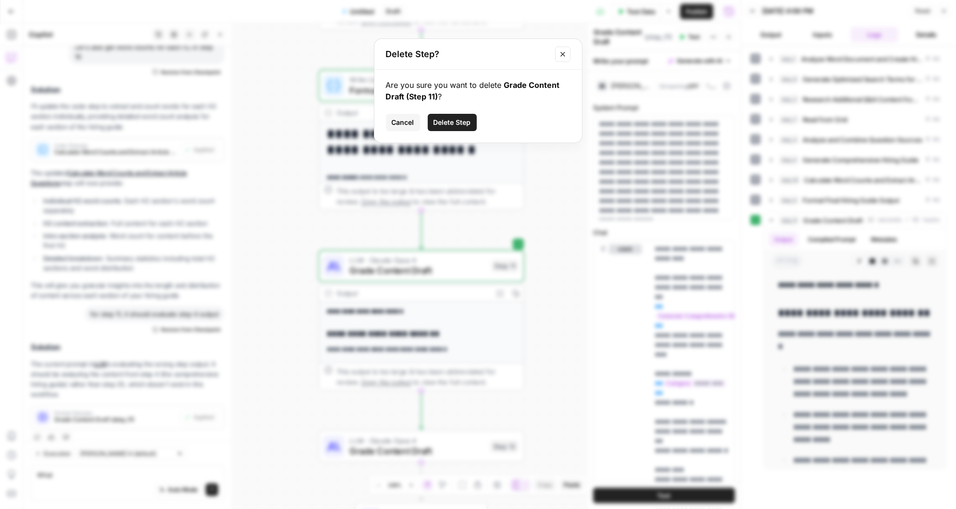
click at [453, 120] on span "Delete Step" at bounding box center [452, 123] width 37 height 10
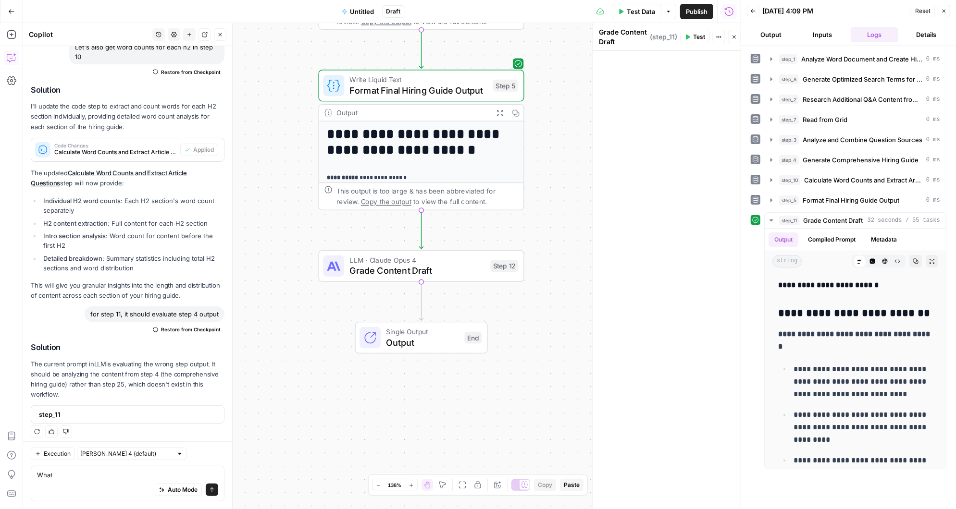
scroll to position [68, 0]
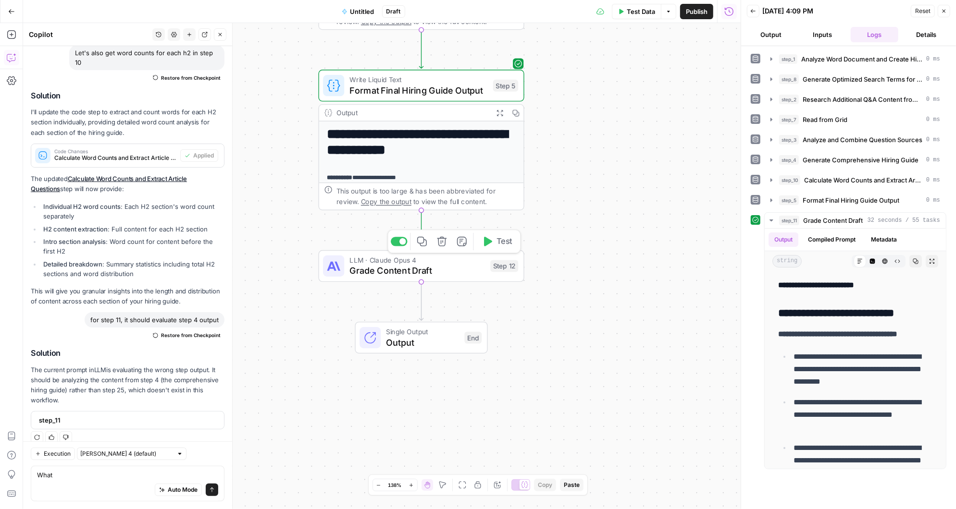
click at [398, 269] on span "Grade Content Draft" at bounding box center [417, 270] width 136 height 13
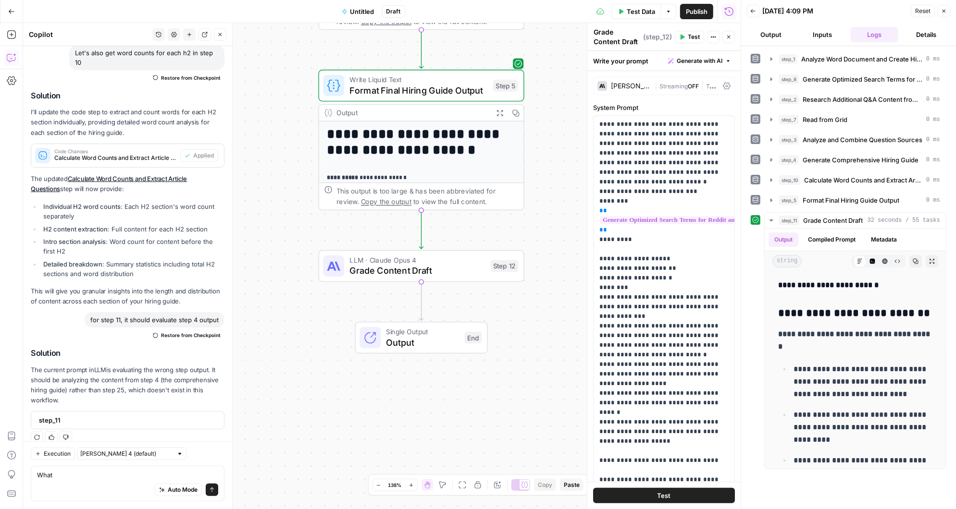
drag, startPoint x: 94, startPoint y: 311, endPoint x: 225, endPoint y: 314, distance: 131.3
click at [225, 314] on div "Hi! How can I help with your workflow? I can explain steps, debug, write prompt…" at bounding box center [127, 215] width 209 height 474
copy div "for step 11, it should evaluate step 4 output"
click at [81, 475] on textarea "What" at bounding box center [127, 476] width 181 height 10
drag, startPoint x: 81, startPoint y: 475, endPoint x: 33, endPoint y: 475, distance: 47.6
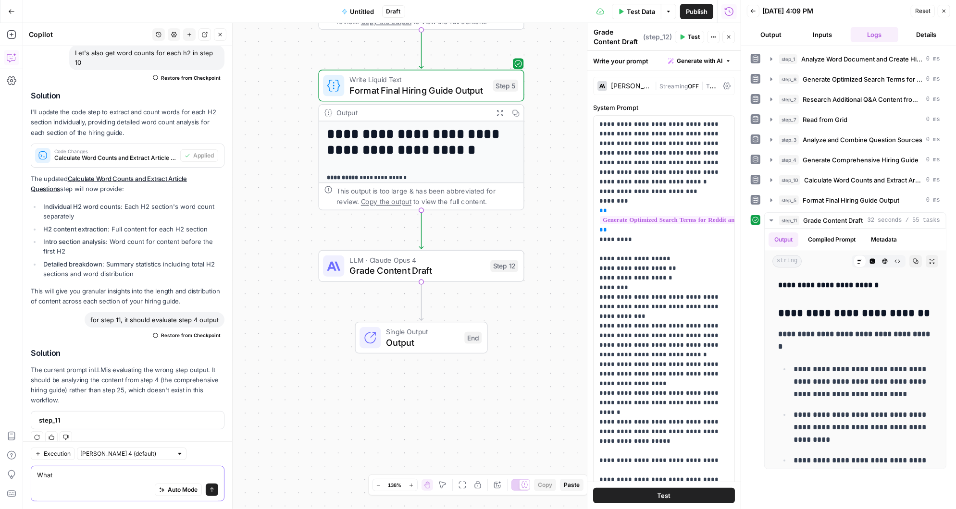
click at [33, 475] on div "What What Auto Mode Send" at bounding box center [128, 484] width 194 height 36
paste textarea "for step 11, it should evaluate step 4 output"
click at [65, 475] on textarea "for step 11, it should evaluate step 4 output" at bounding box center [127, 476] width 181 height 10
type textarea "for step 12, it should evaluate step 4 output"
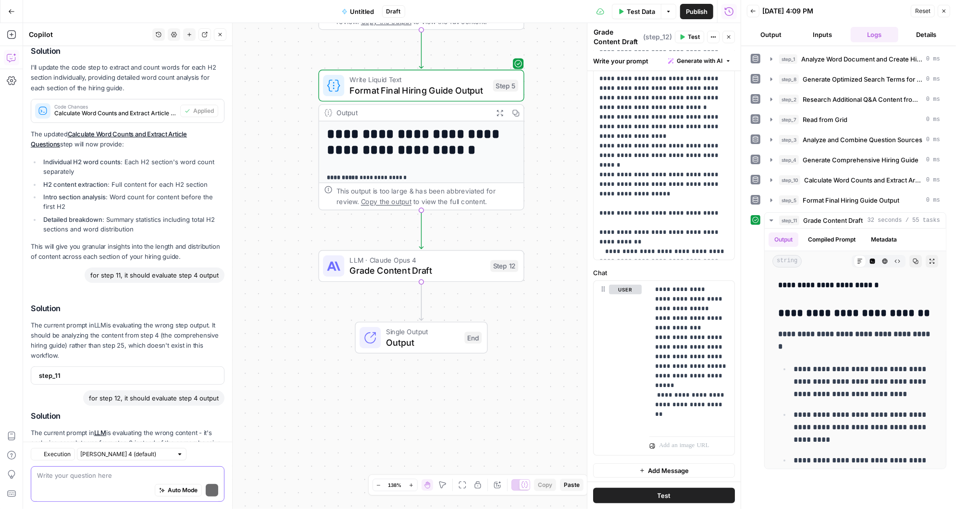
scroll to position [171, 0]
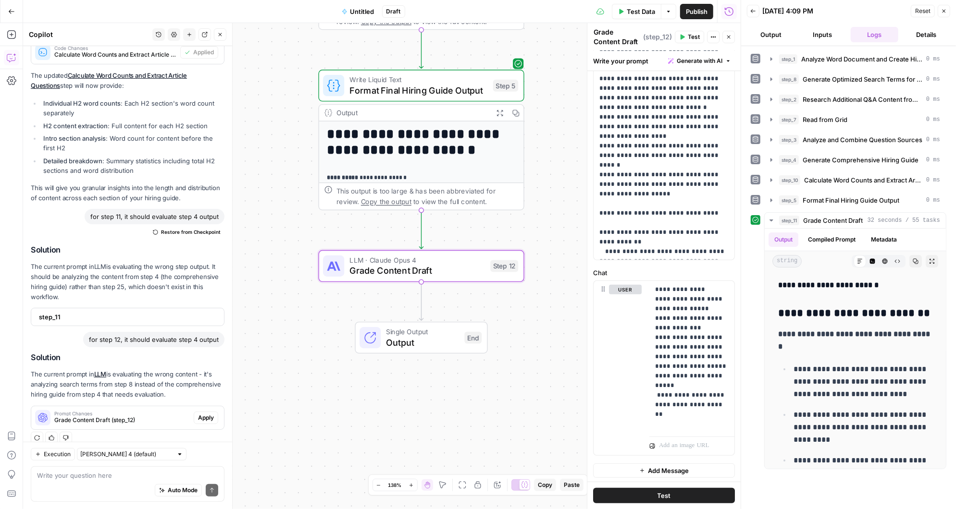
click at [204, 414] on span "Apply" at bounding box center [206, 418] width 16 height 9
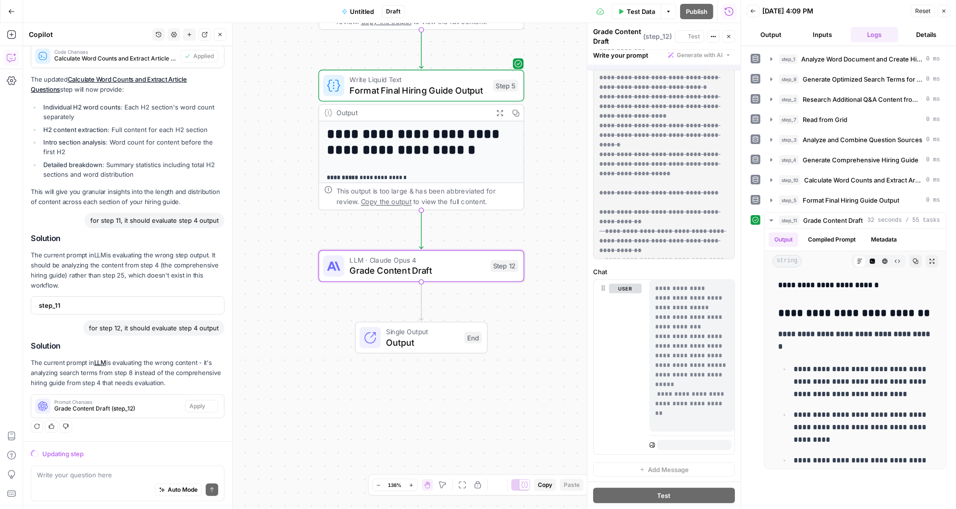
scroll to position [0, 0]
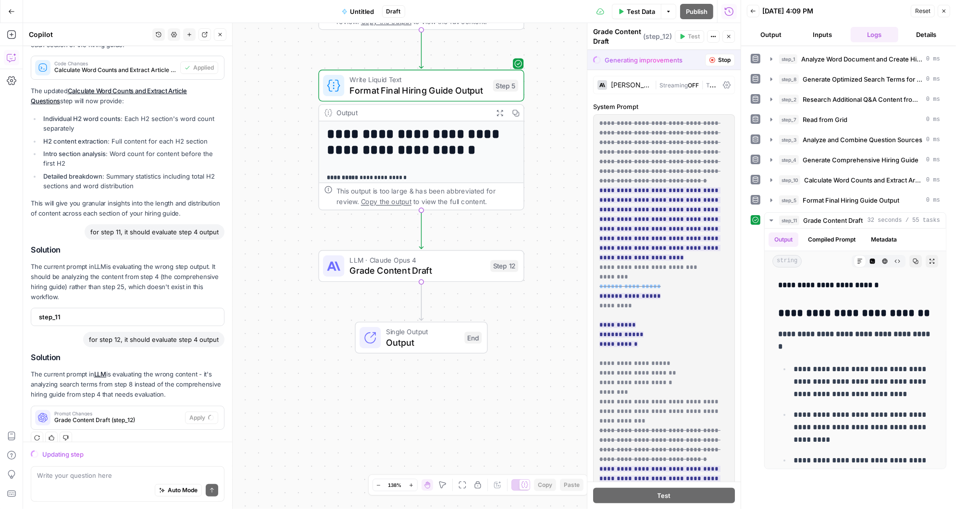
click at [451, 263] on span "LLM · Claude Opus 4" at bounding box center [417, 260] width 136 height 11
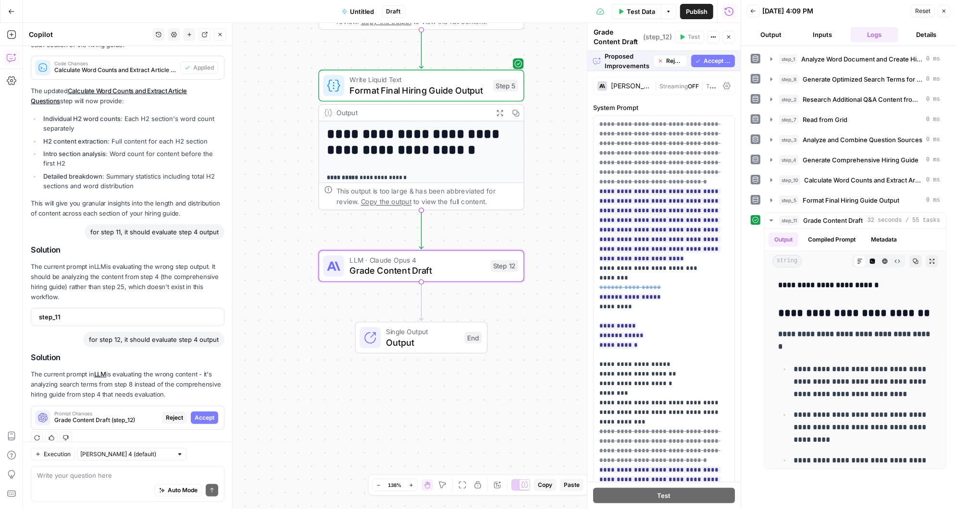
click at [715, 57] on span "Accept All" at bounding box center [717, 61] width 27 height 9
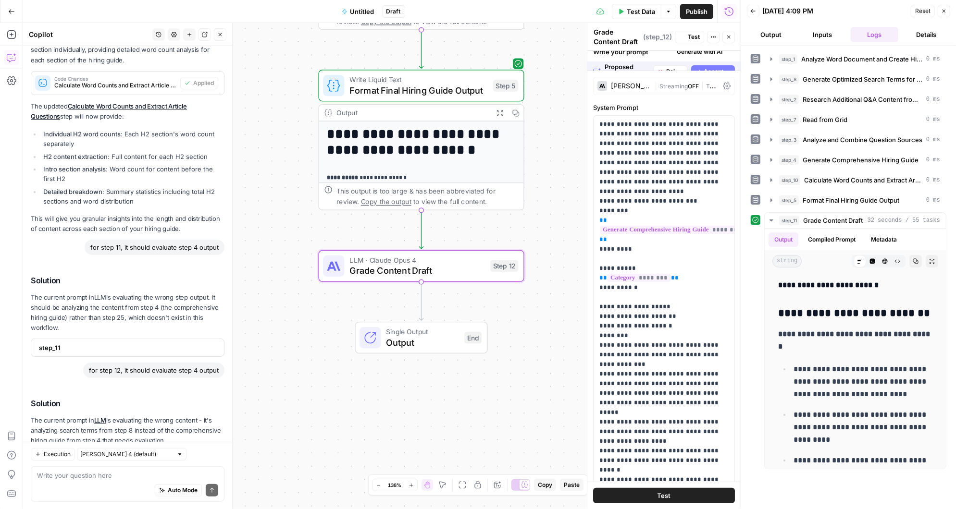
scroll to position [186, 0]
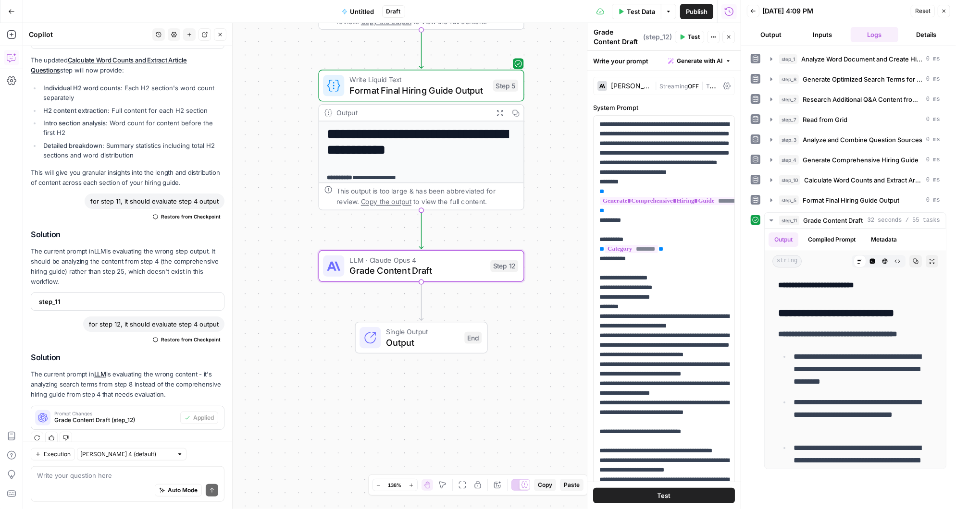
click at [690, 35] on span "Test" at bounding box center [694, 37] width 12 height 9
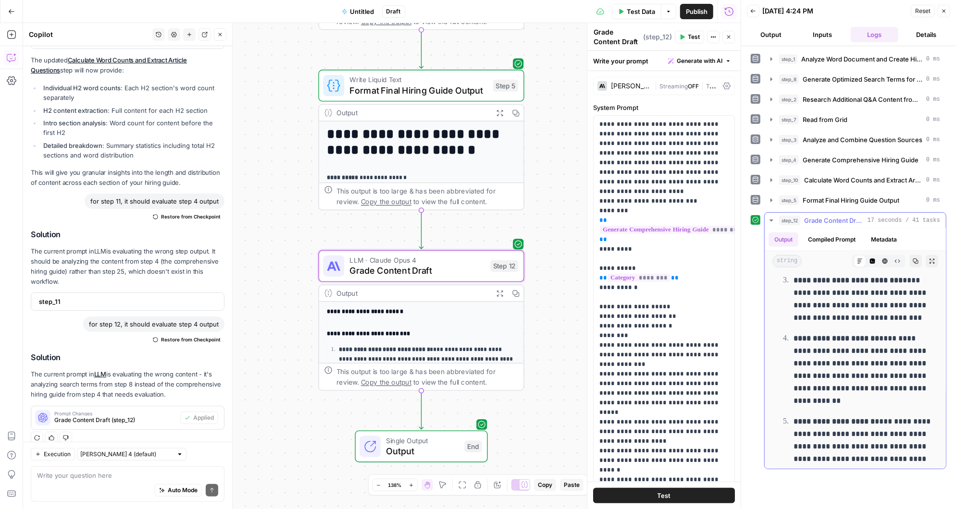
scroll to position [724, 0]
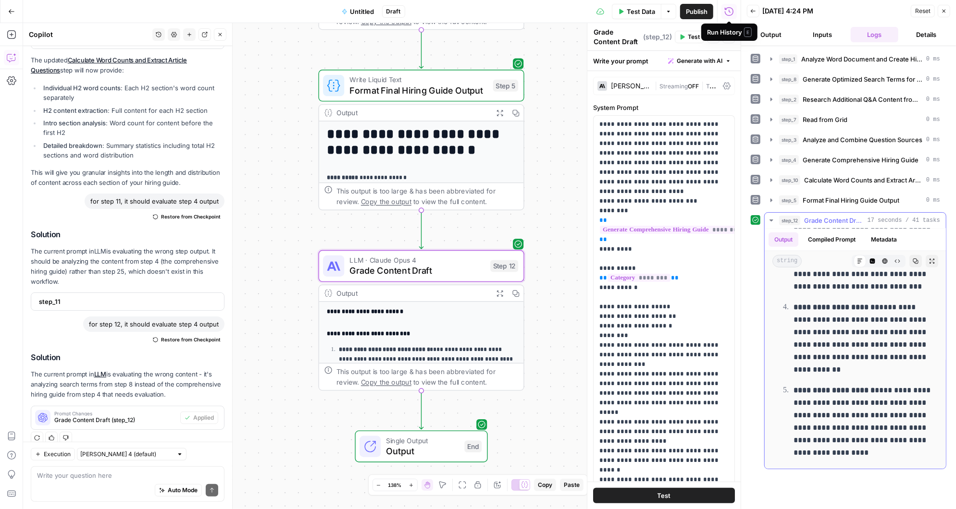
click at [835, 234] on button "Compiled Prompt" at bounding box center [831, 240] width 59 height 14
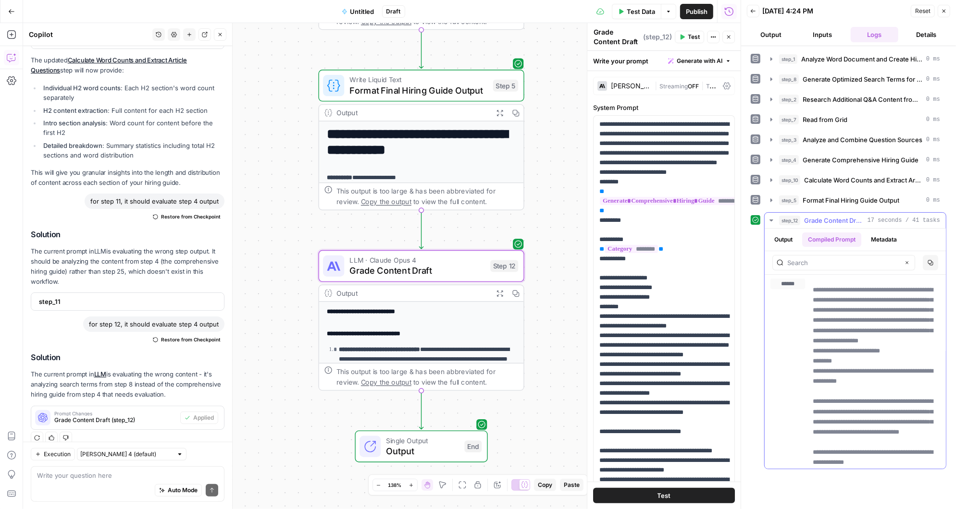
click at [784, 234] on button "Output" at bounding box center [784, 240] width 30 height 14
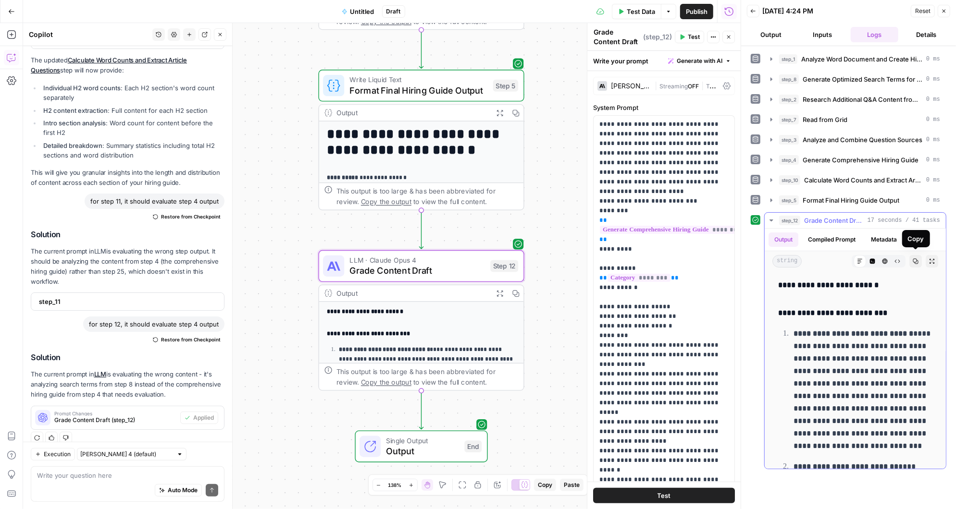
click at [916, 259] on icon "button" at bounding box center [916, 262] width 6 height 6
click at [124, 479] on textarea at bounding box center [127, 476] width 181 height 10
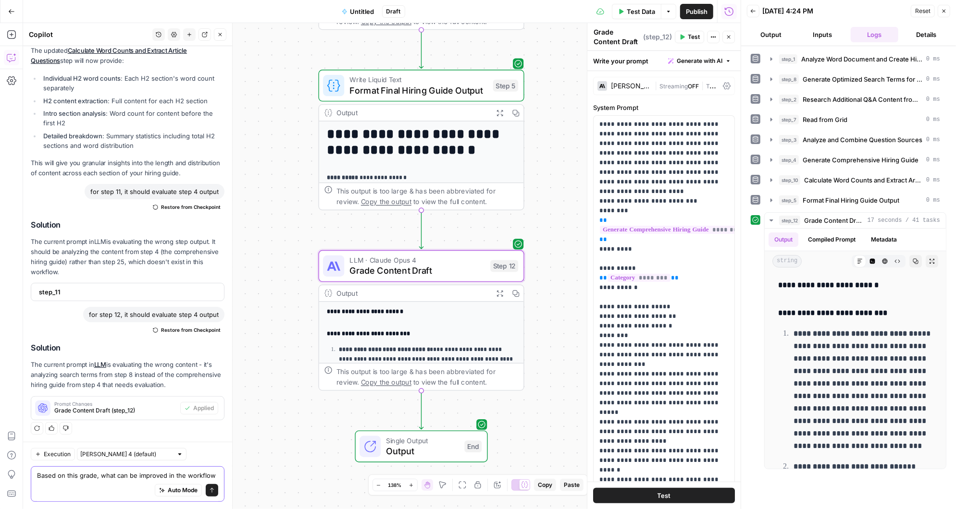
paste textarea "#### Total Score: 87/100 (PASS) #### Summary of Key Deficiencies: 1. **Coherenc…"
type textarea "Based on this grade, what can be improved in the workflow #### Total Score: 87/…"
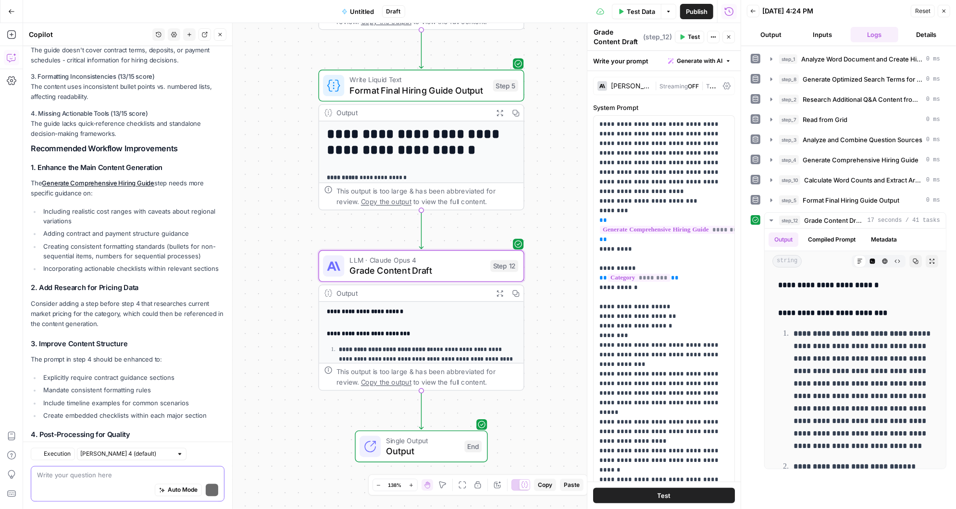
scroll to position [1415, 0]
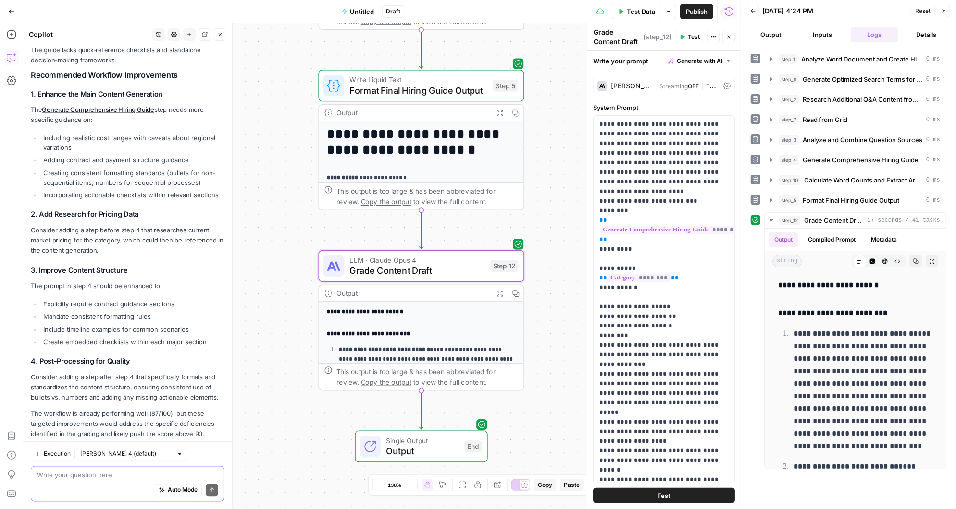
click at [68, 480] on textarea at bounding box center [127, 476] width 181 height 10
click at [773, 199] on icon "button" at bounding box center [772, 201] width 8 height 8
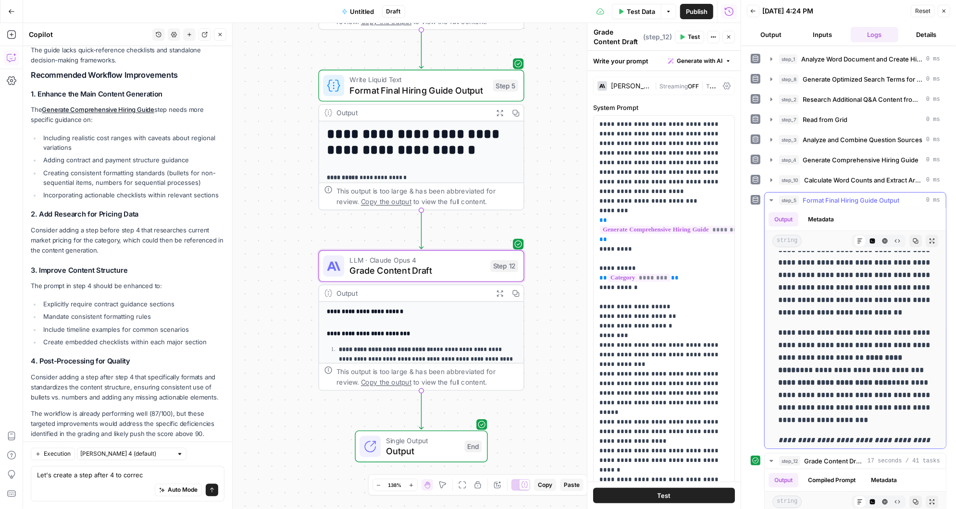
scroll to position [970, 0]
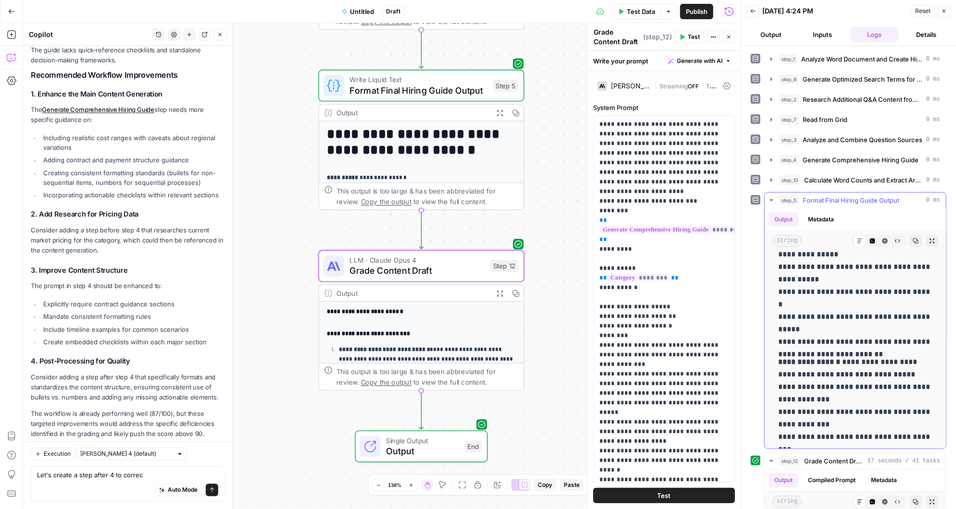
click at [772, 197] on icon "button" at bounding box center [772, 201] width 8 height 8
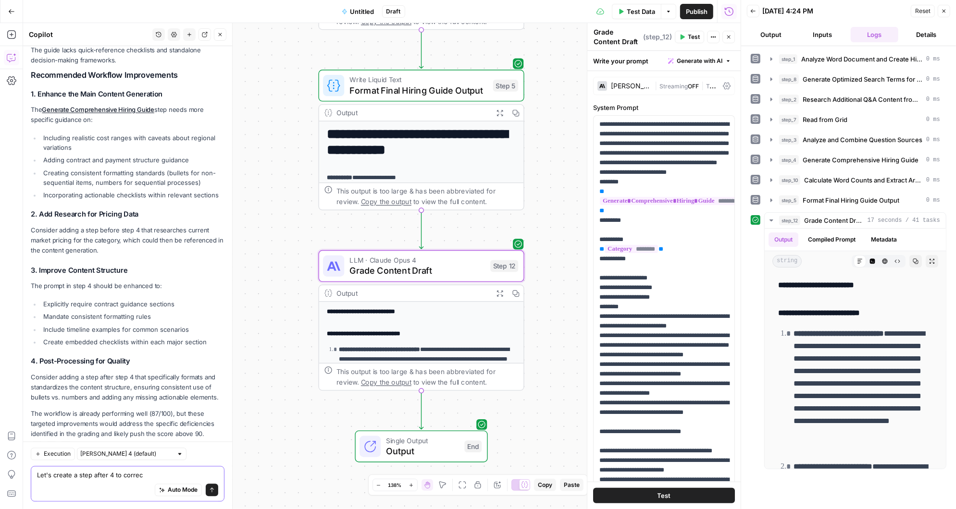
click at [146, 475] on textarea "Let's create a step after 4 to correc" at bounding box center [127, 476] width 181 height 10
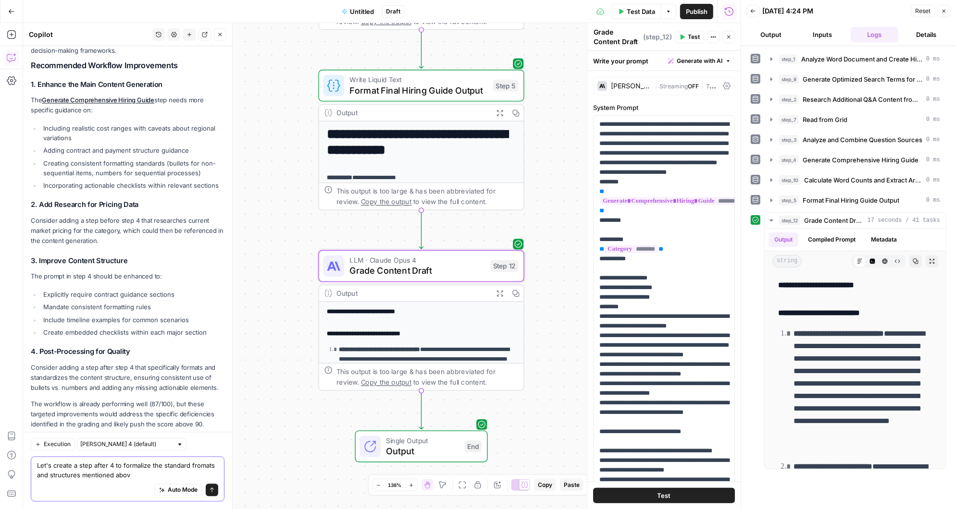
type textarea "Let's create a step after 4 to formalize the standard fromats and structures me…"
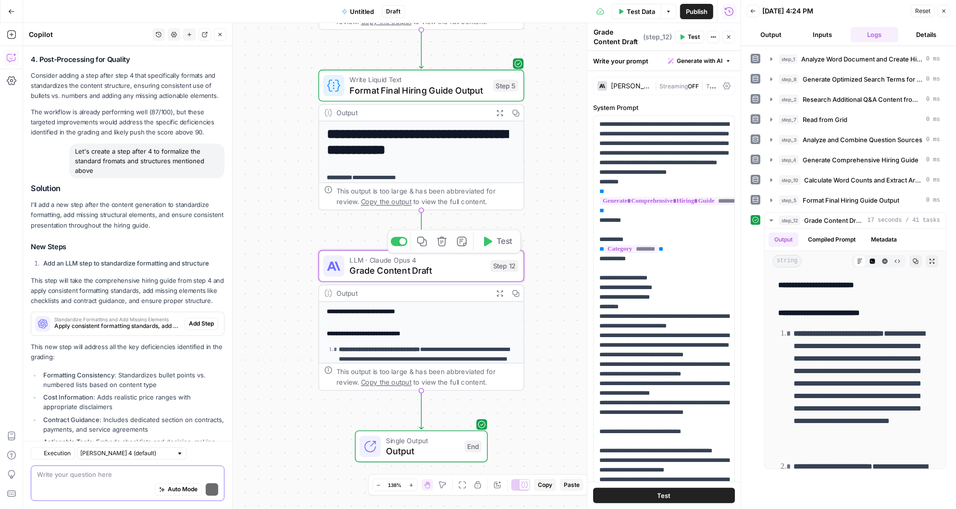
scroll to position [1795, 0]
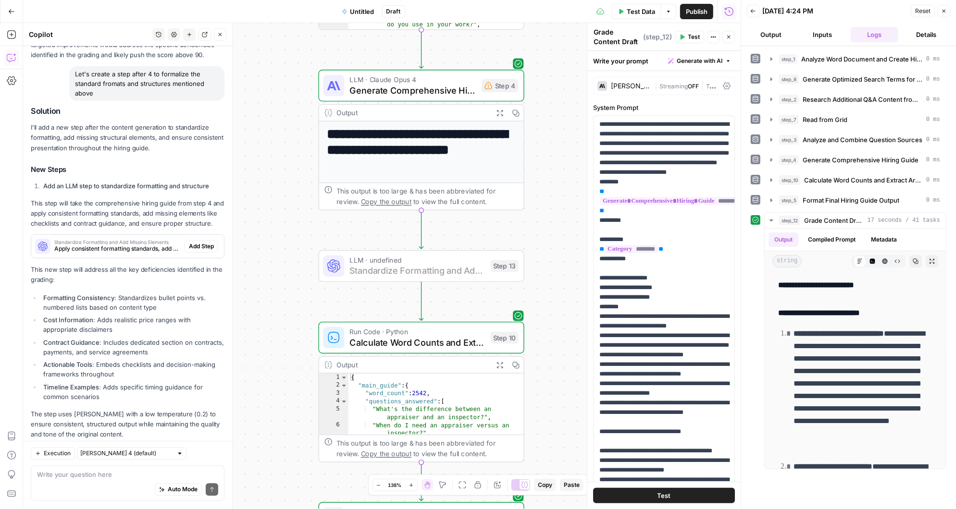
click at [203, 242] on span "Add Step" at bounding box center [201, 246] width 25 height 9
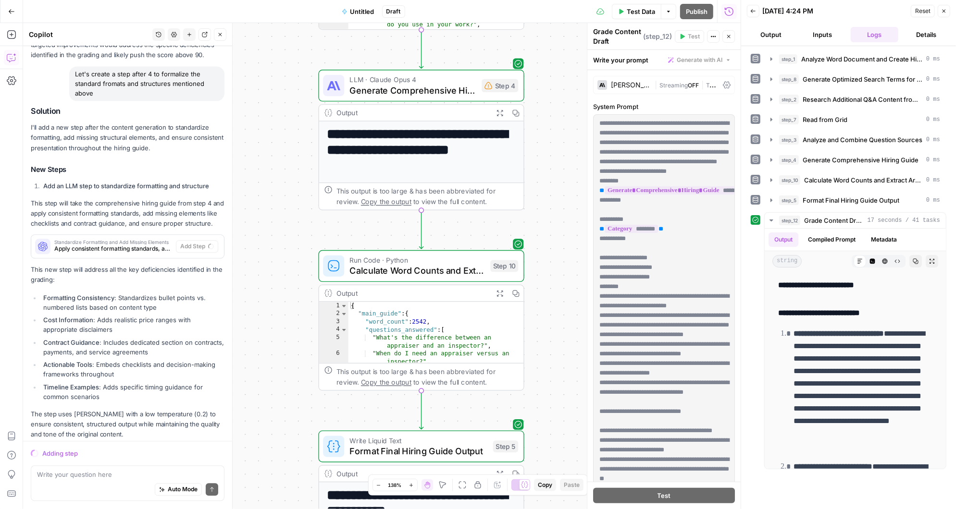
click at [87, 480] on div "Auto Mode Send" at bounding box center [127, 490] width 181 height 21
type textarea "Let's use the links provided here to add cost data"
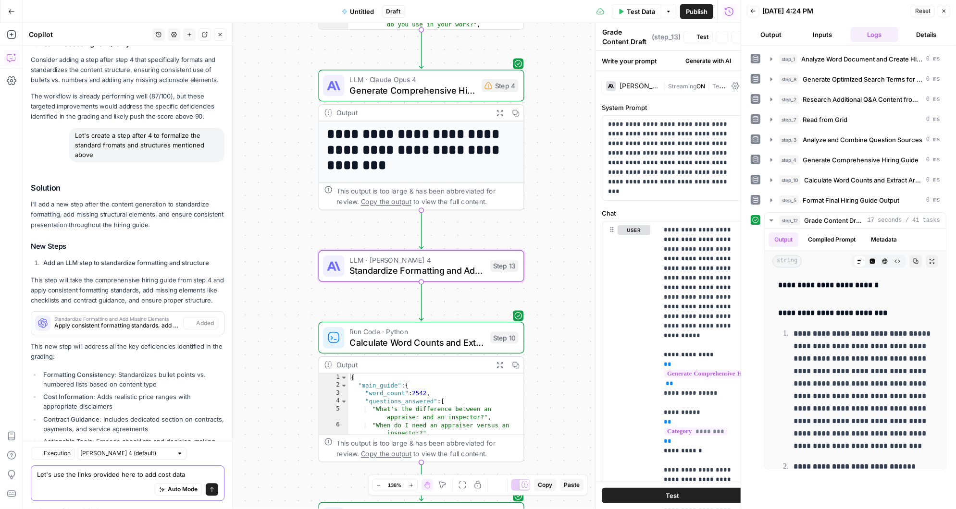
type textarea "Standardize Formatting and Add Missing Elements"
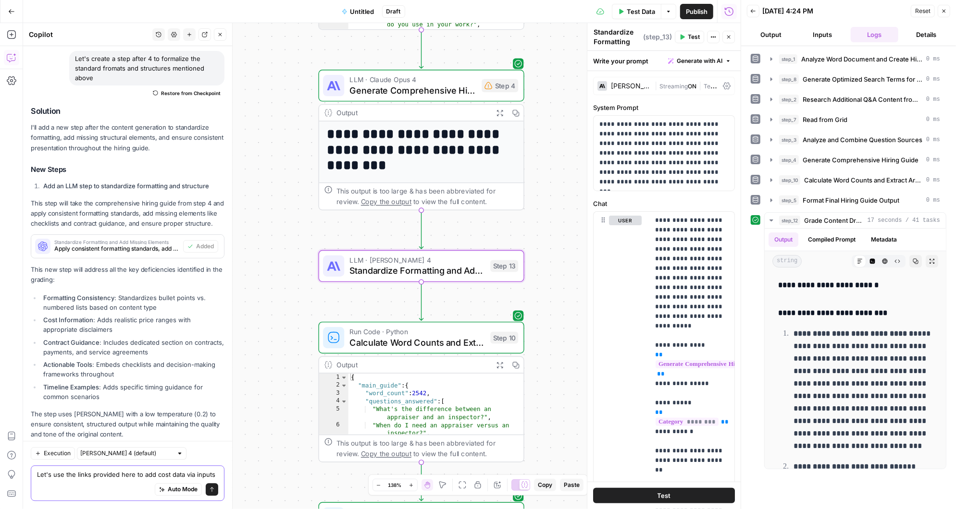
scroll to position [1835, 0]
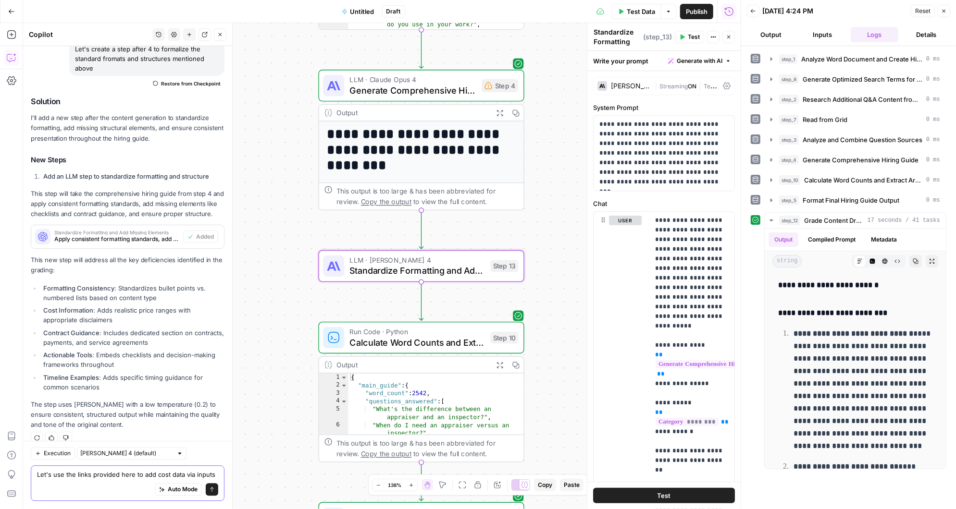
paste textarea "https://www.angi.com/articles/how-much-does-home-appraisal-cost.htm"
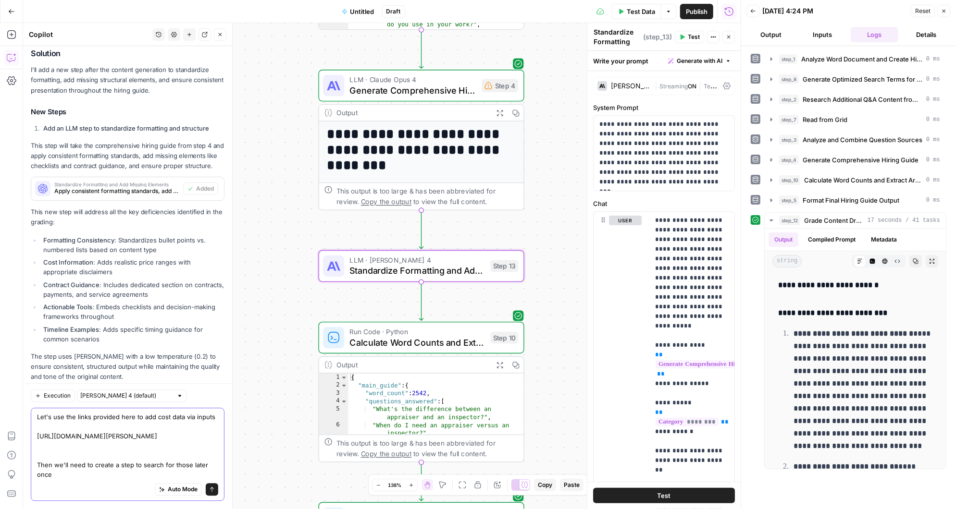
scroll to position [1893, 0]
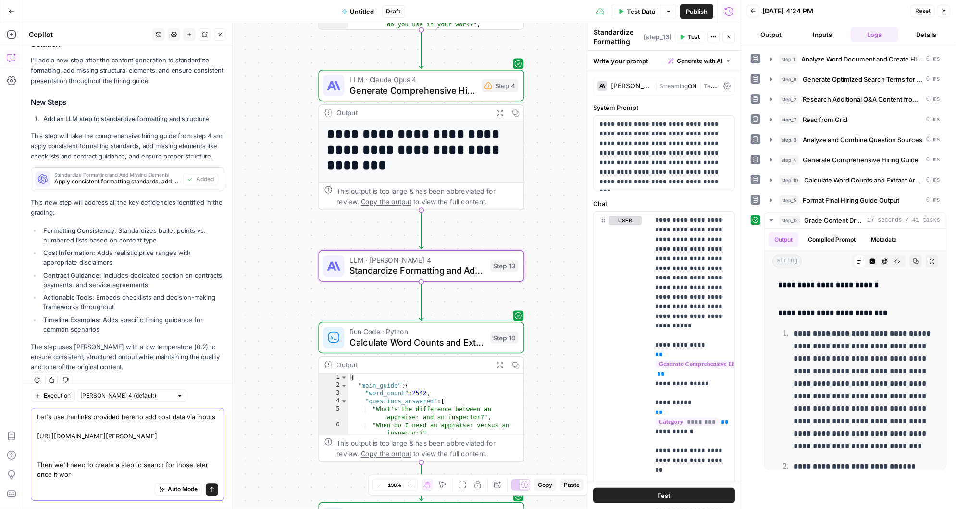
drag, startPoint x: 78, startPoint y: 477, endPoint x: 34, endPoint y: 466, distance: 45.7
click at [34, 466] on div "Let's use the links provided here to add cost data via inputs https://www.angi.…" at bounding box center [128, 455] width 194 height 93
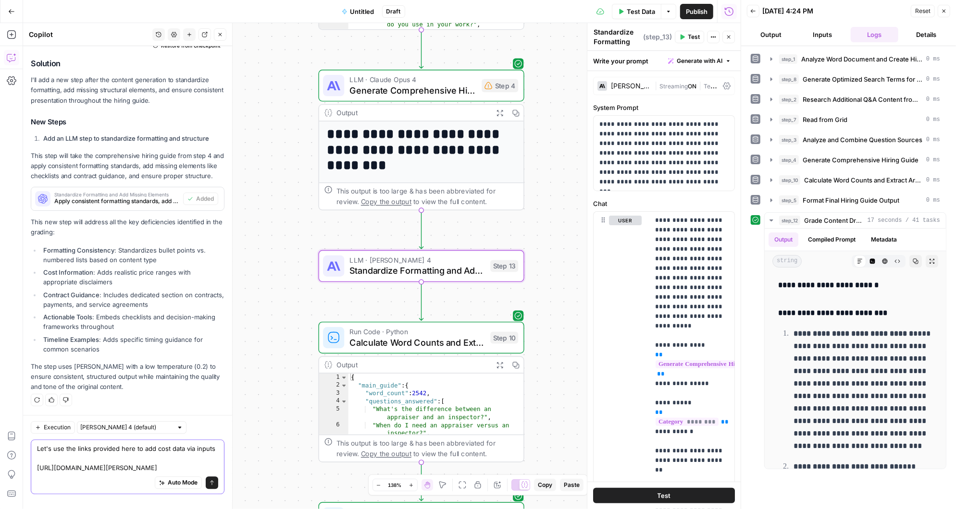
scroll to position [1874, 0]
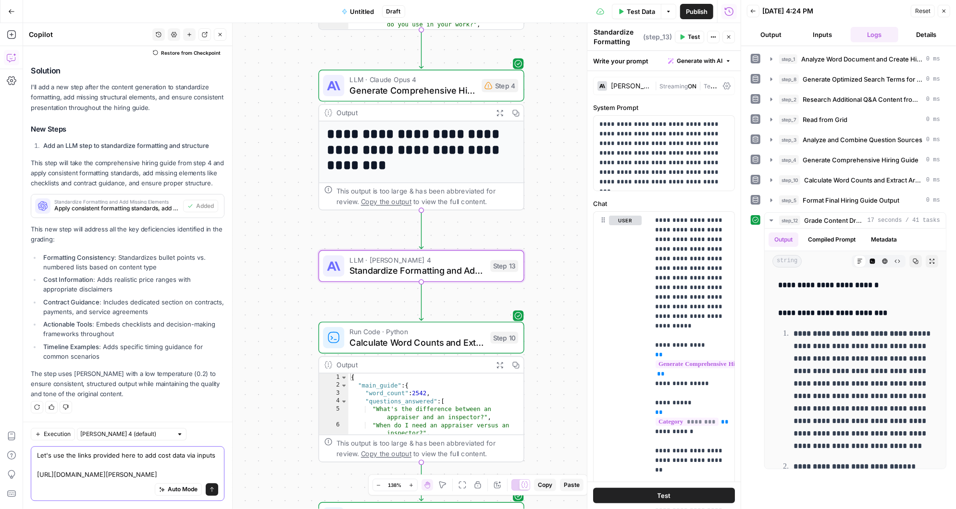
click at [48, 473] on textarea "Let's use the links provided here to add cost data via inputs https://www.angi.…" at bounding box center [127, 465] width 181 height 29
paste textarea "https://www.angi.com/articles/how-much-does-home-inspection-cost.htm"
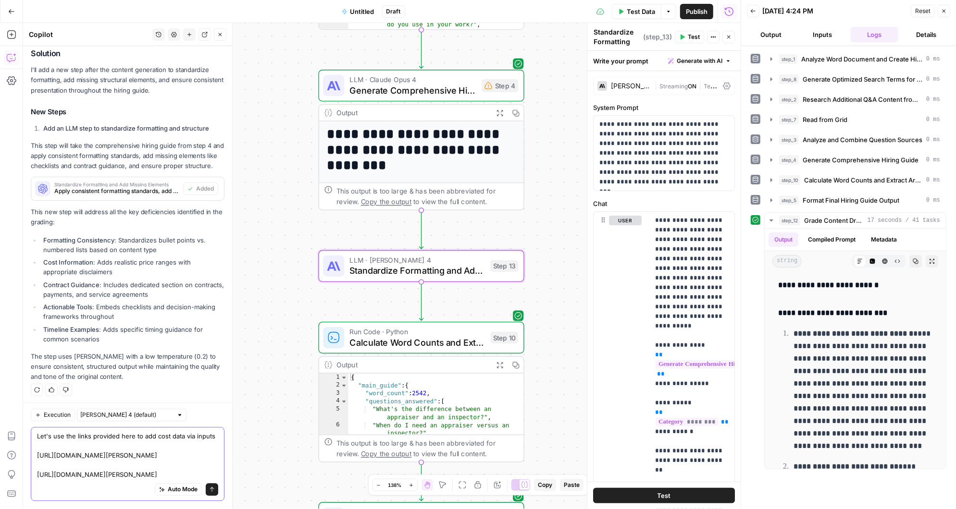
type textarea "Let's use the links provided here to add cost data via inputs [URL][DOMAIN_NAME…"
click at [212, 488] on icon "submit" at bounding box center [212, 490] width 4 height 5
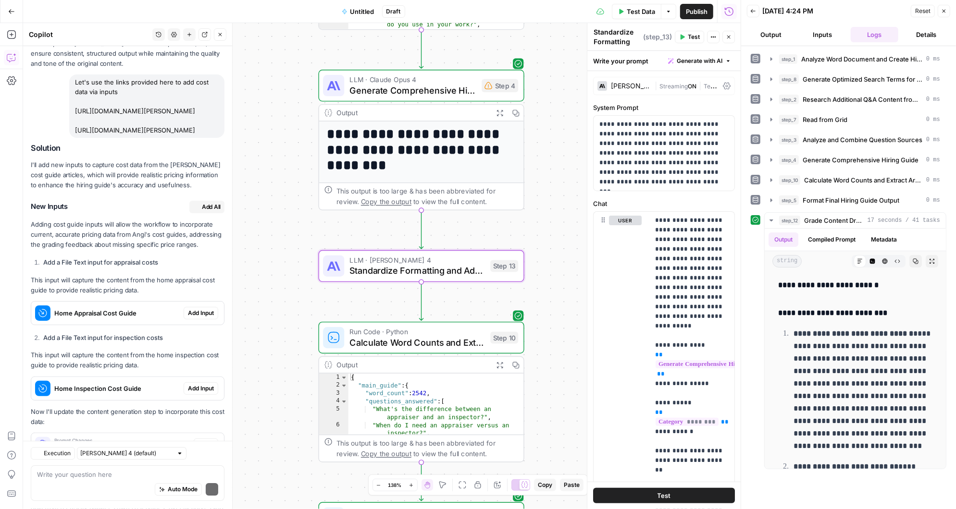
scroll to position [2308, 0]
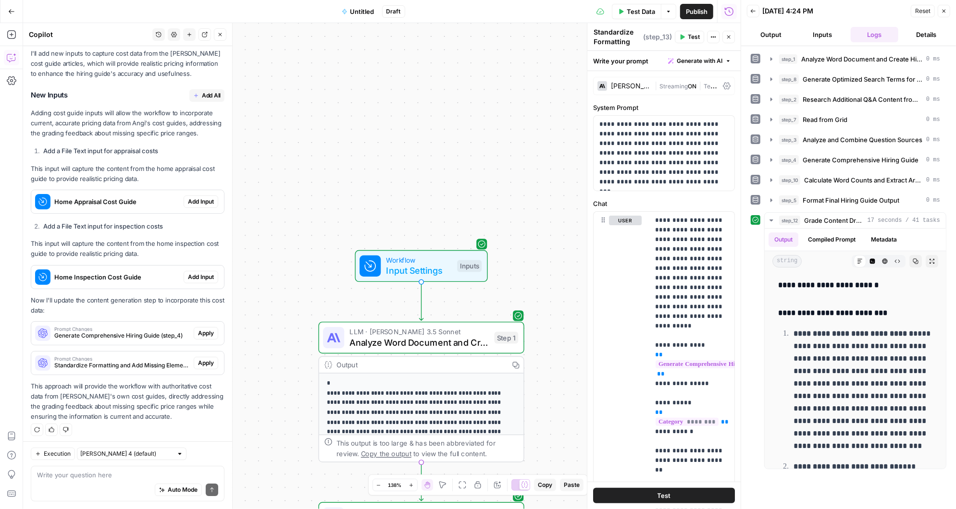
click at [201, 198] on span "Add Input" at bounding box center [201, 202] width 26 height 9
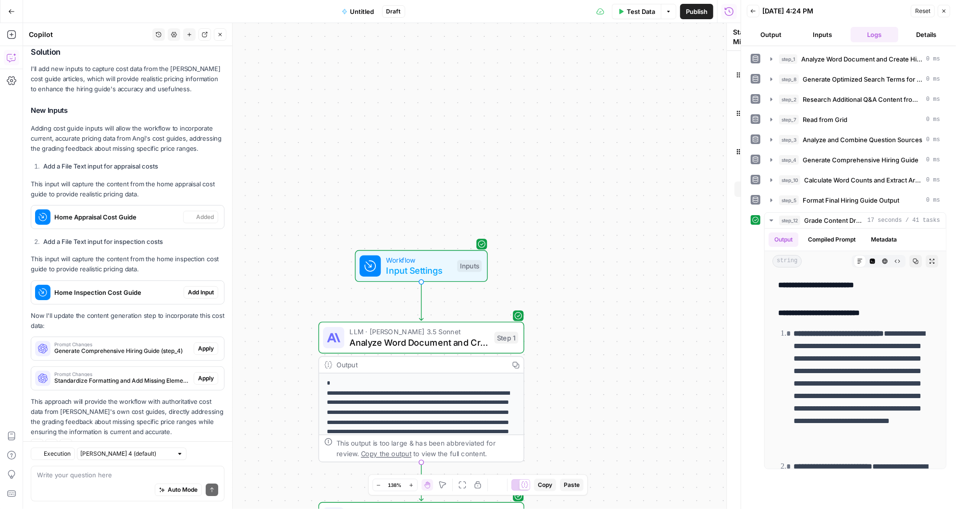
type textarea "Inputs"
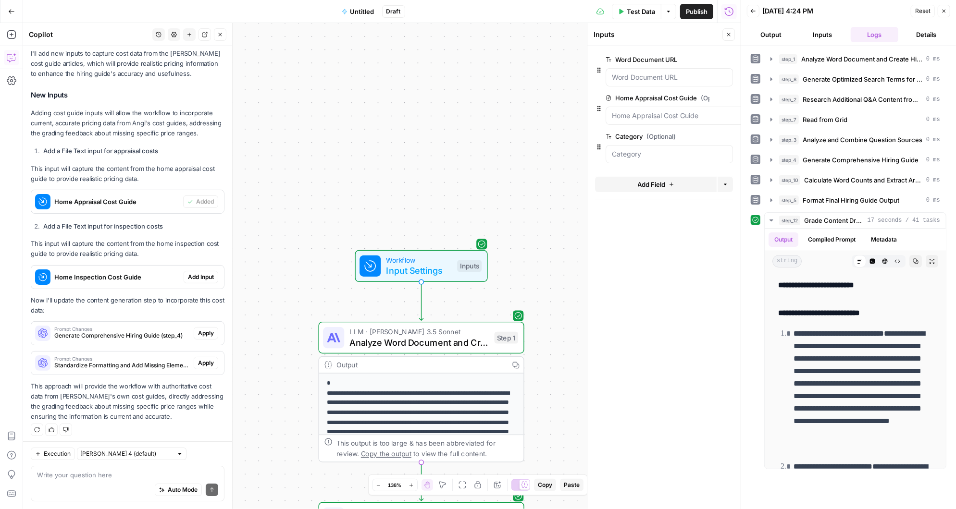
click at [201, 274] on span "Add Input" at bounding box center [201, 277] width 26 height 9
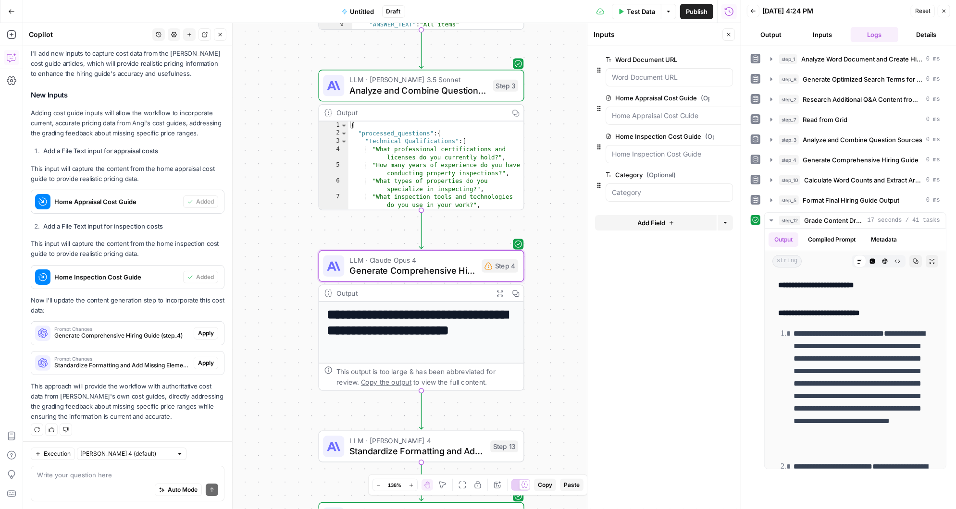
click at [206, 330] on span "Apply" at bounding box center [206, 333] width 16 height 9
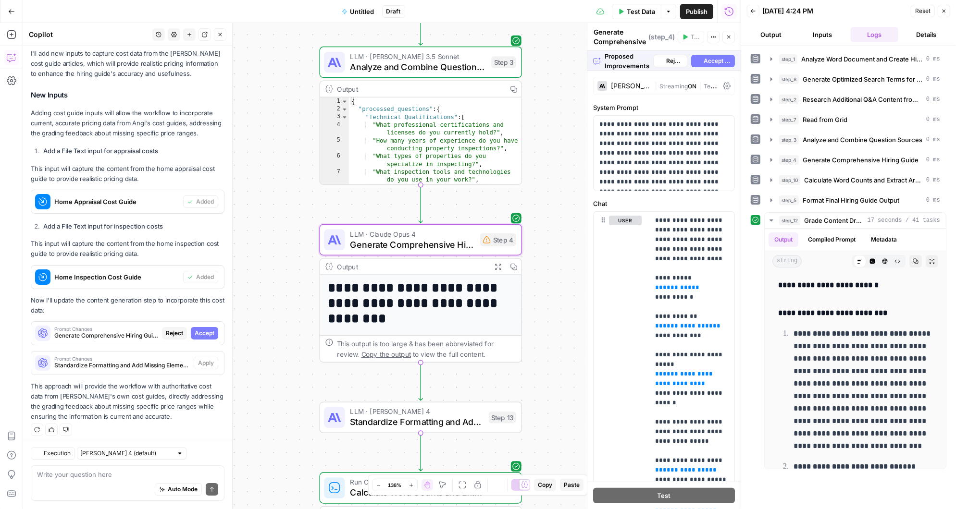
scroll to position [2231, 0]
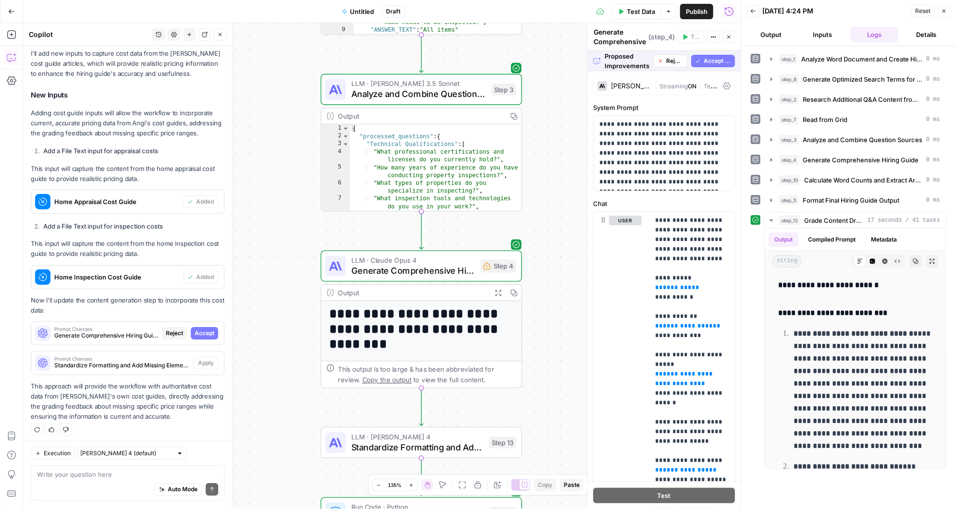
click at [718, 58] on span "Accept All" at bounding box center [717, 61] width 27 height 9
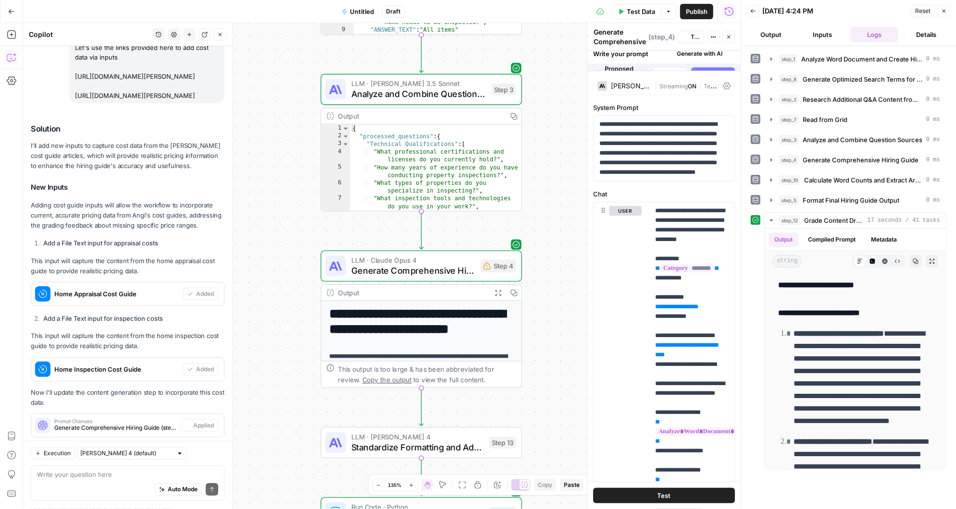
scroll to position [2324, 0]
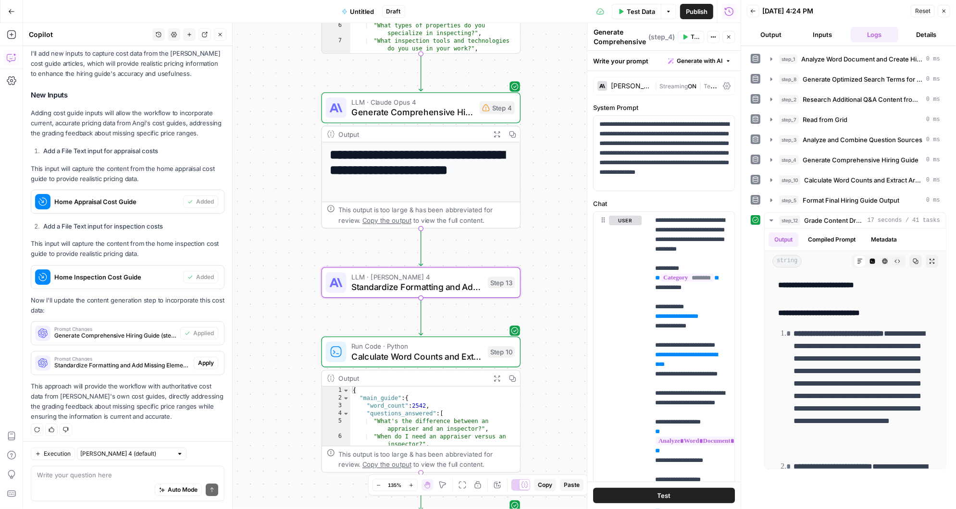
click at [204, 359] on span "Apply" at bounding box center [206, 363] width 16 height 9
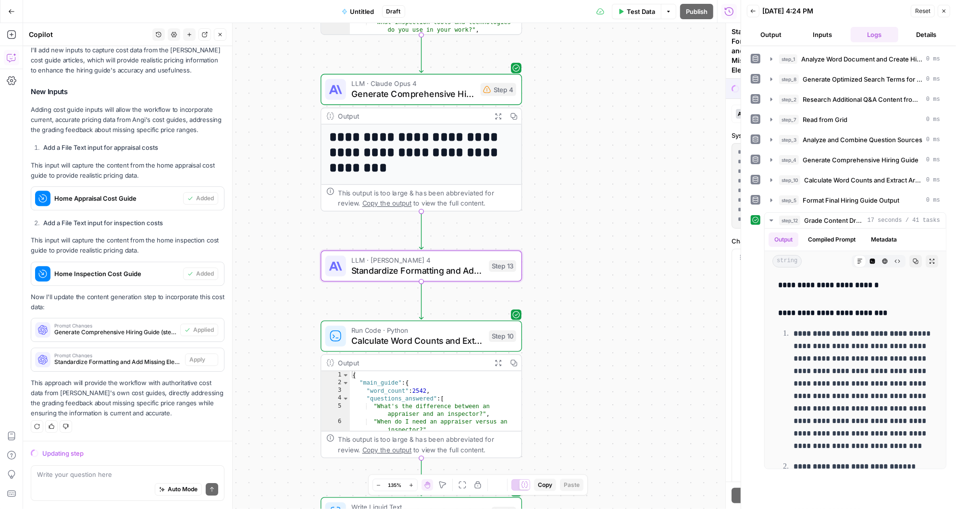
scroll to position [2231, 0]
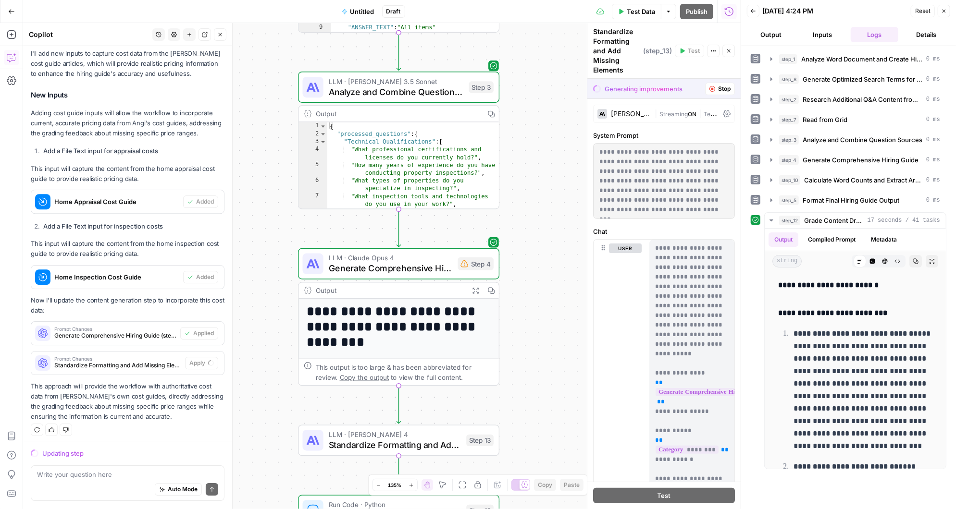
drag, startPoint x: 557, startPoint y: 141, endPoint x: 534, endPoint y: 315, distance: 175.9
click at [534, 315] on div "Workflow Input Settings Inputs LLM · [PERSON_NAME] 3.5 Sonnet Analyze Word Docu…" at bounding box center [382, 266] width 718 height 486
click at [815, 32] on button "Inputs" at bounding box center [823, 34] width 48 height 15
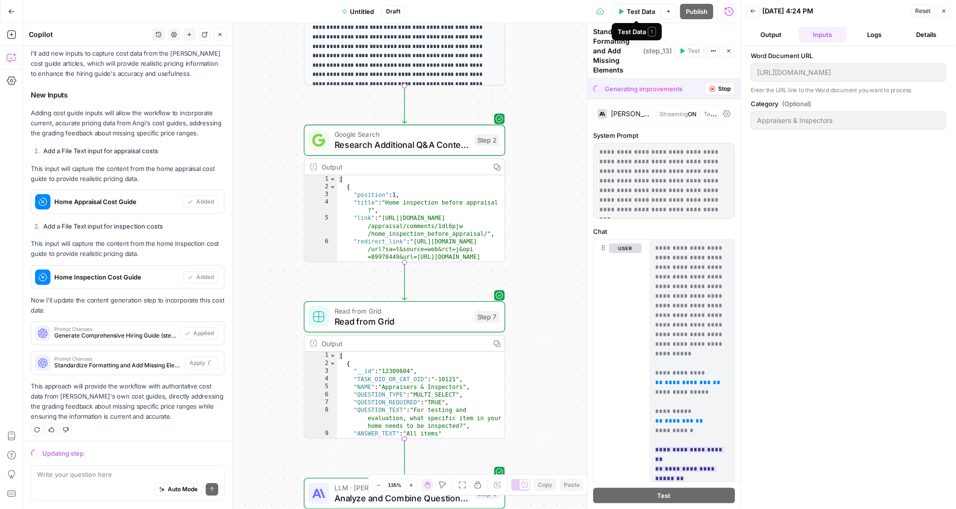
click at [636, 8] on span "Test Data" at bounding box center [641, 12] width 28 height 10
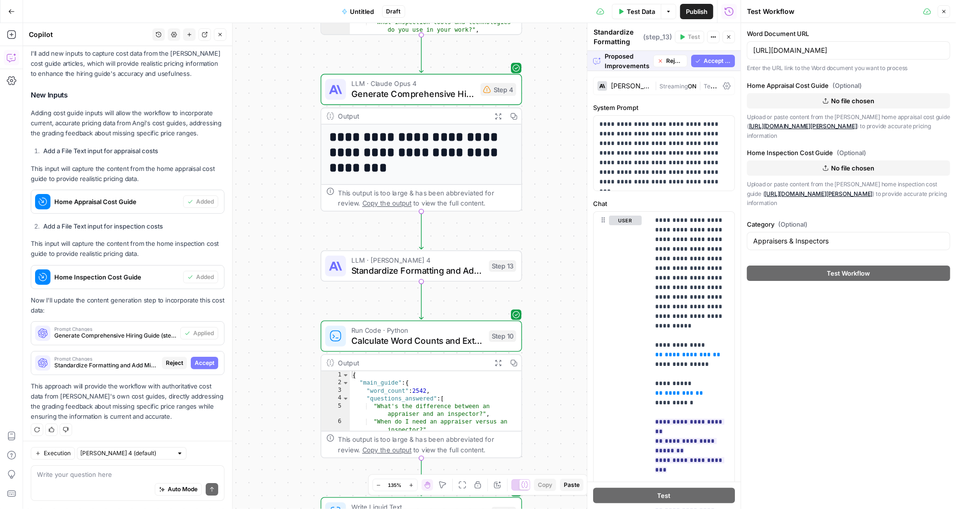
click at [715, 60] on span "Accept All" at bounding box center [717, 61] width 27 height 9
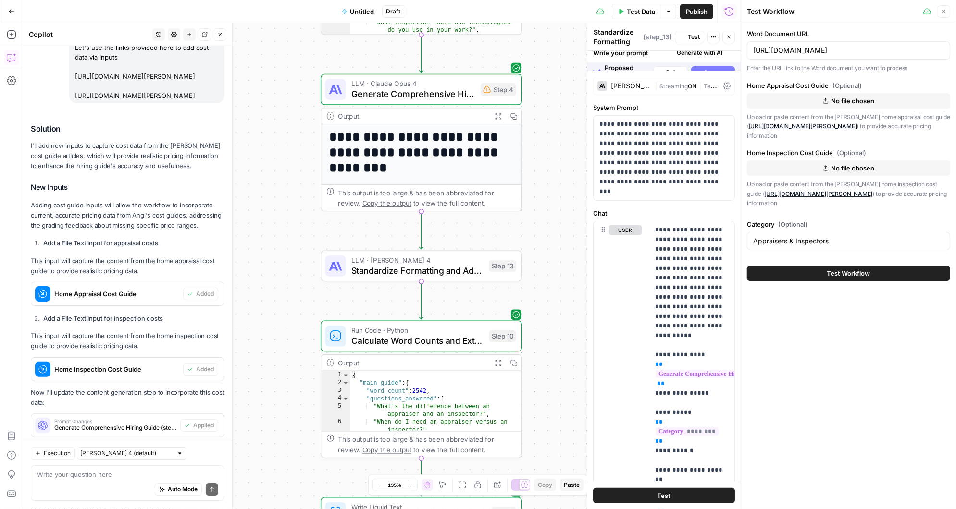
scroll to position [2324, 0]
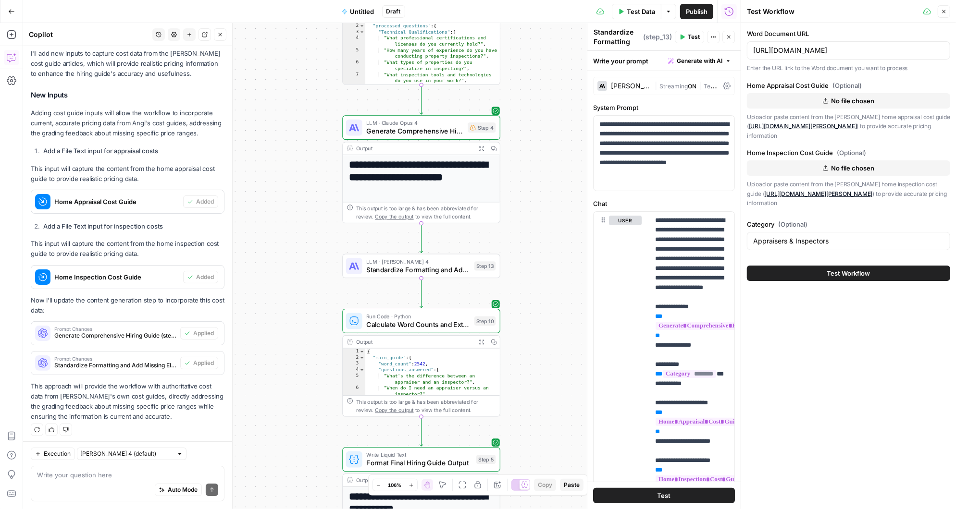
click at [103, 484] on div "Auto Mode Send" at bounding box center [127, 490] width 181 height 21
type textarea "The cost guide inputs should be urls"
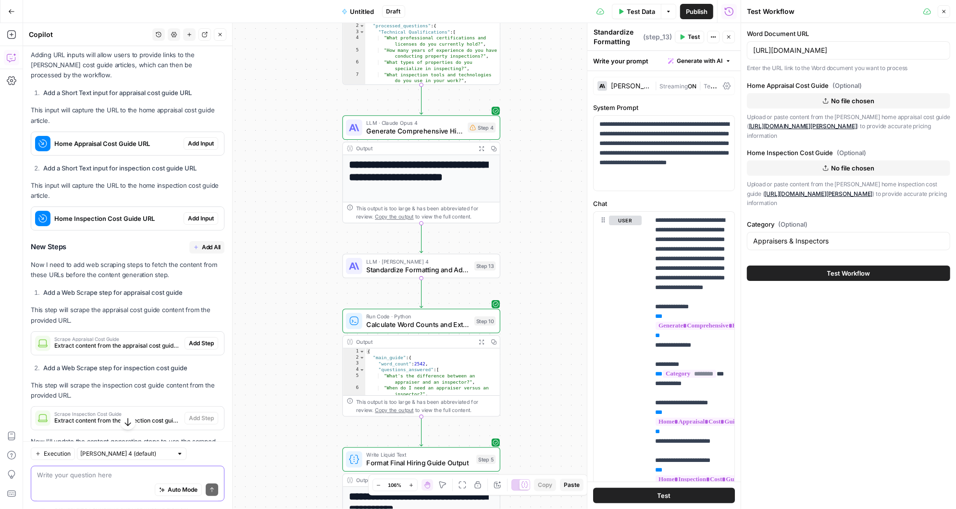
scroll to position [2857, 0]
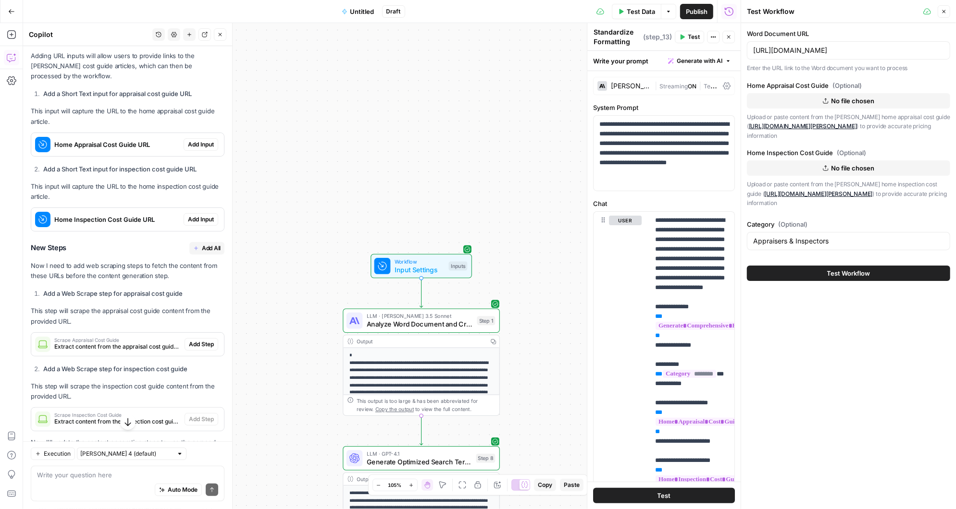
click at [204, 140] on span "Add Input" at bounding box center [201, 144] width 26 height 9
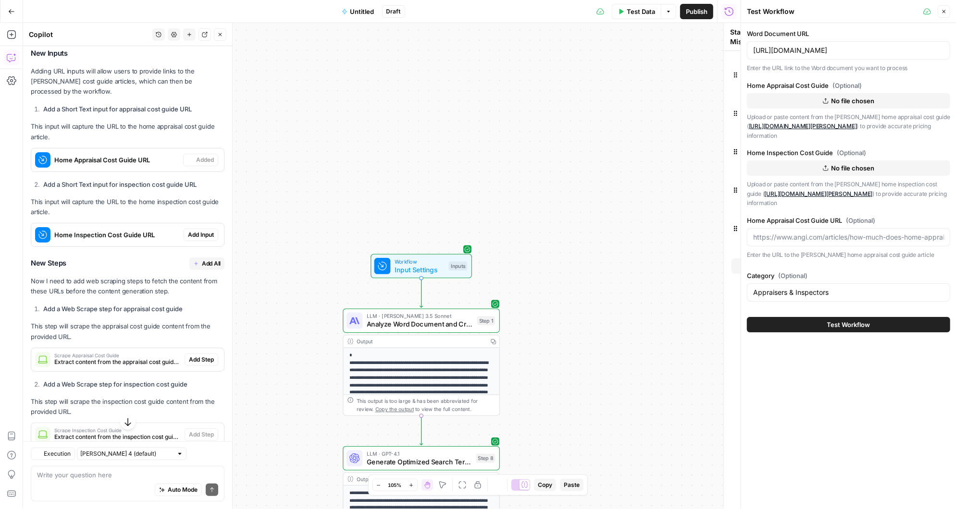
type textarea "Inputs"
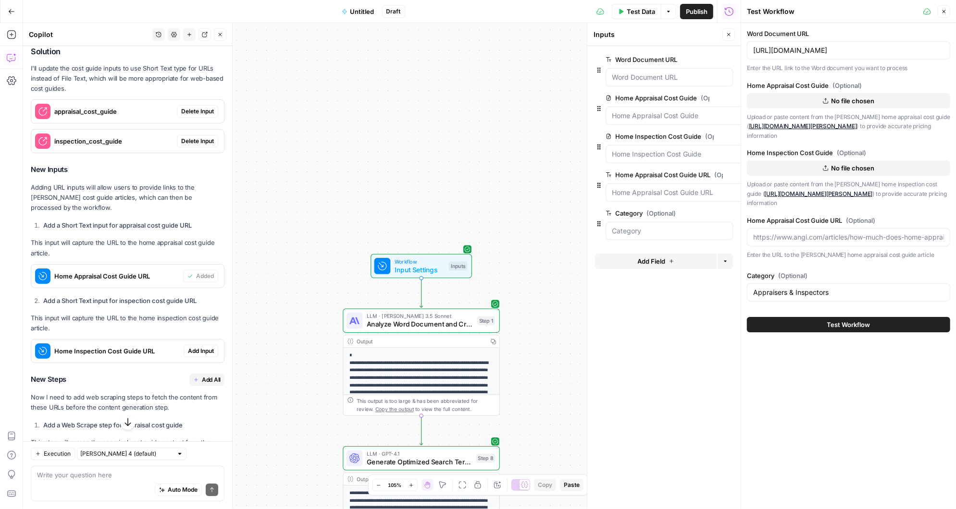
scroll to position [2736, 0]
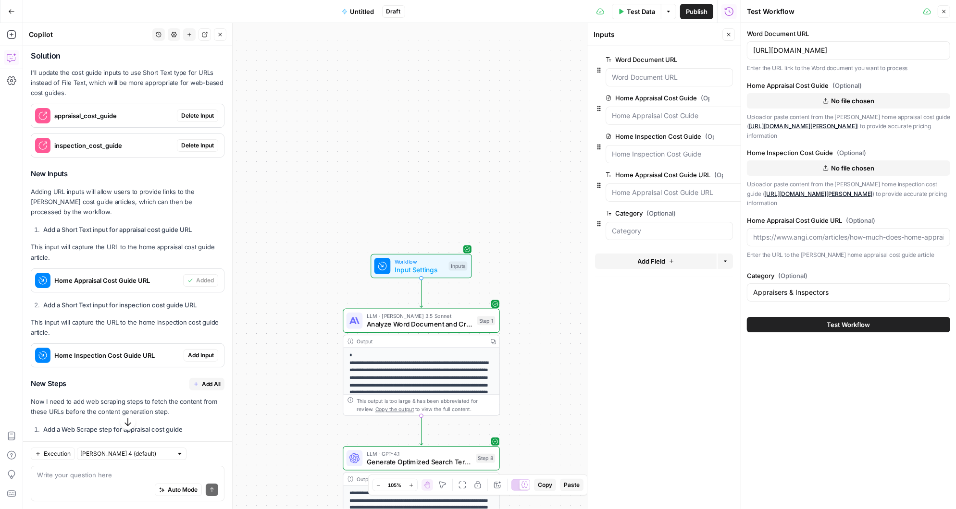
click at [203, 351] on span "Add Input" at bounding box center [201, 355] width 26 height 9
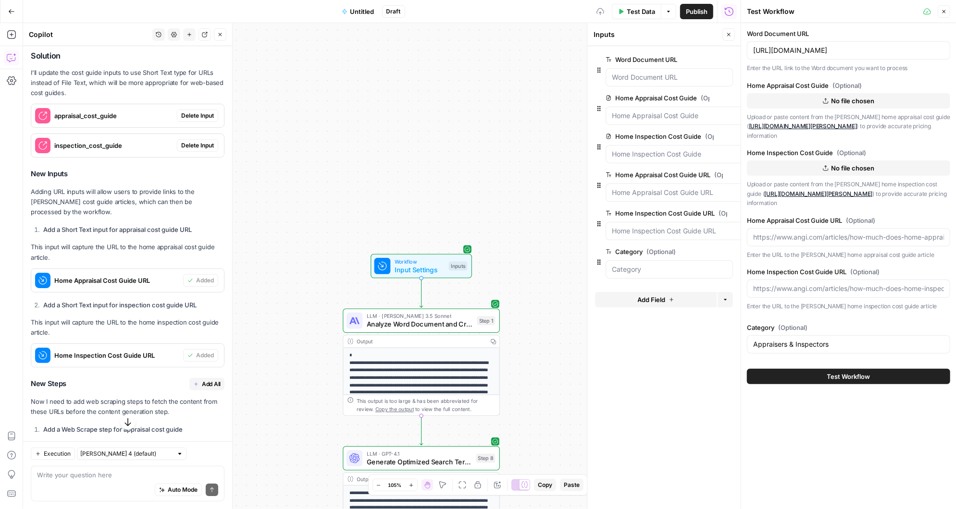
click at [204, 112] on span "Delete Input" at bounding box center [197, 116] width 33 height 9
click at [204, 141] on span "Delete Input" at bounding box center [197, 145] width 33 height 9
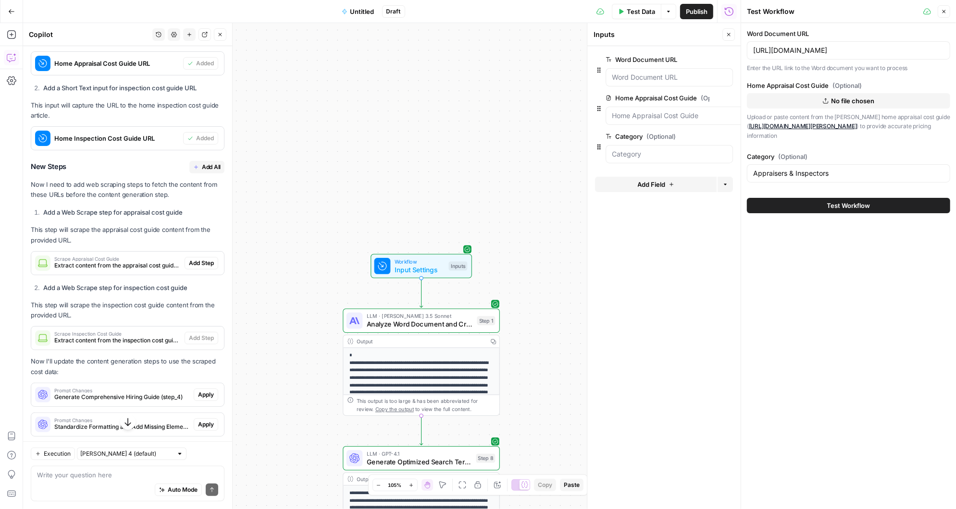
scroll to position [2963, 0]
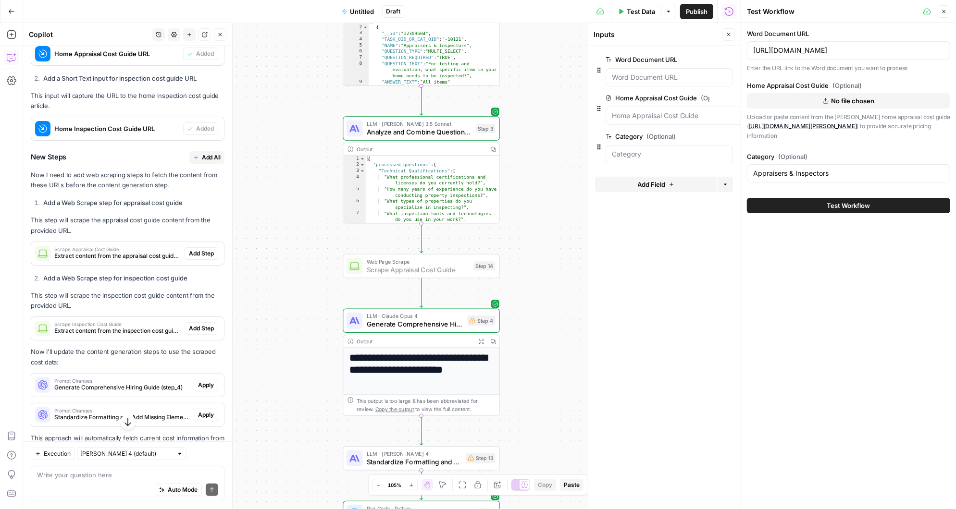
click at [206, 249] on span "Add Step" at bounding box center [201, 253] width 25 height 9
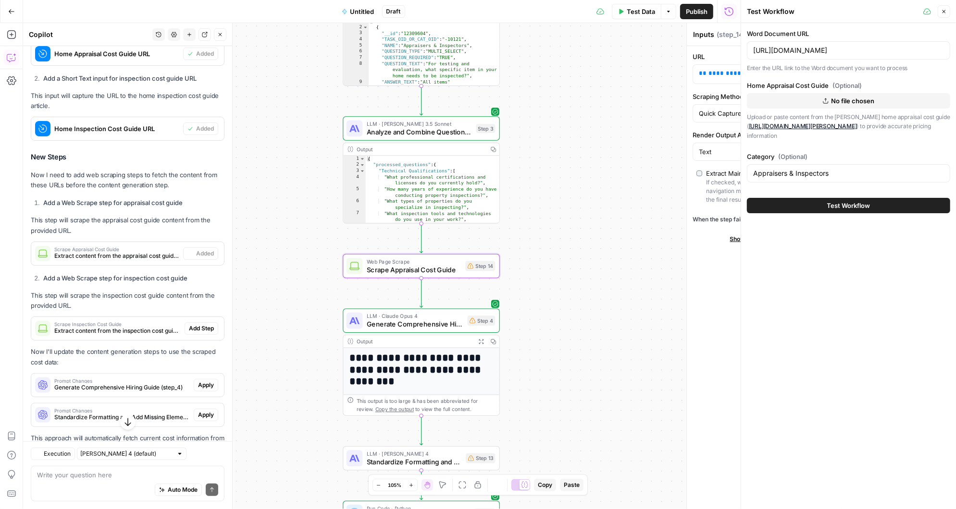
type textarea "Scrape Appraisal Cost Guide"
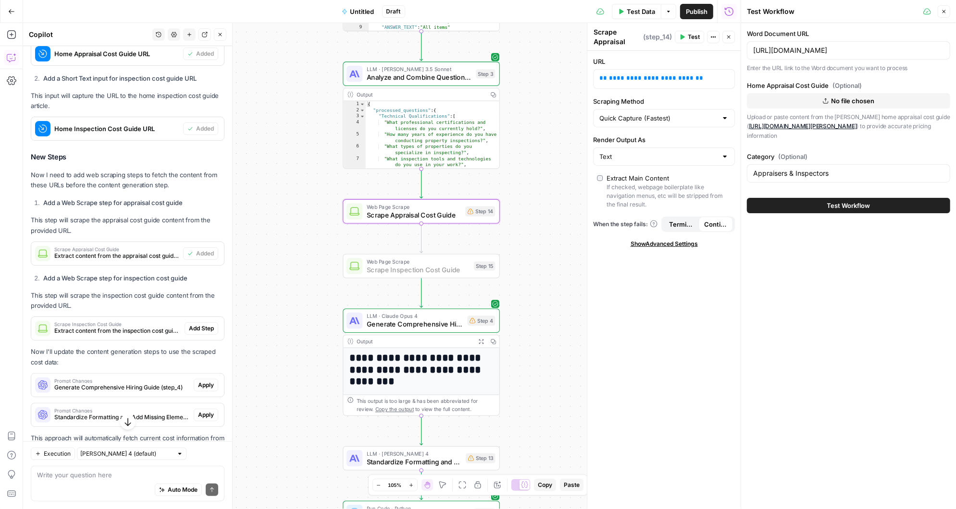
click at [208, 324] on span "Add Step" at bounding box center [201, 328] width 25 height 9
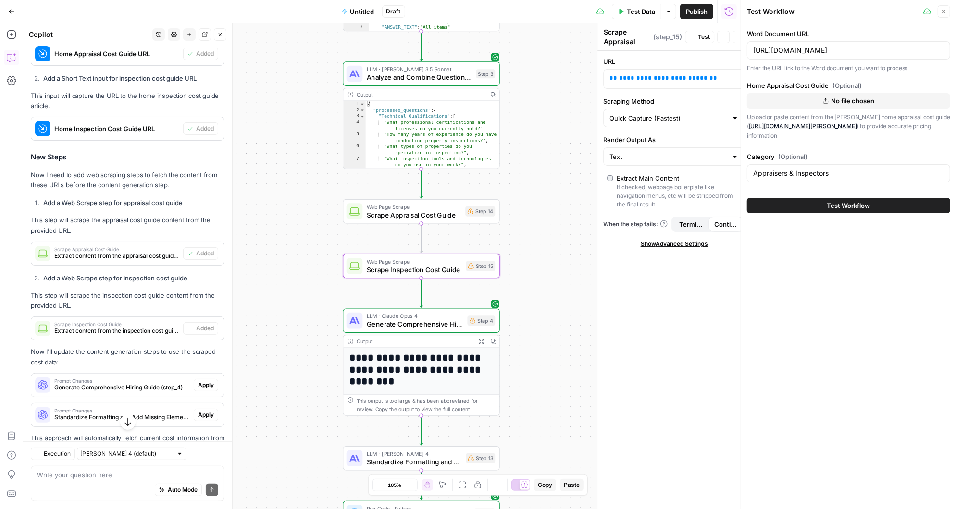
type textarea "Scrape Inspection Cost Guide"
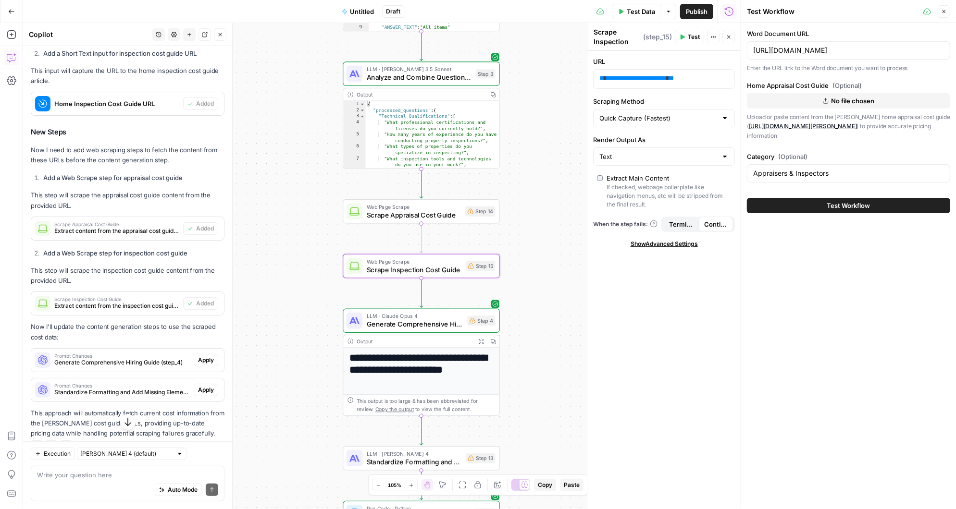
scroll to position [2992, 0]
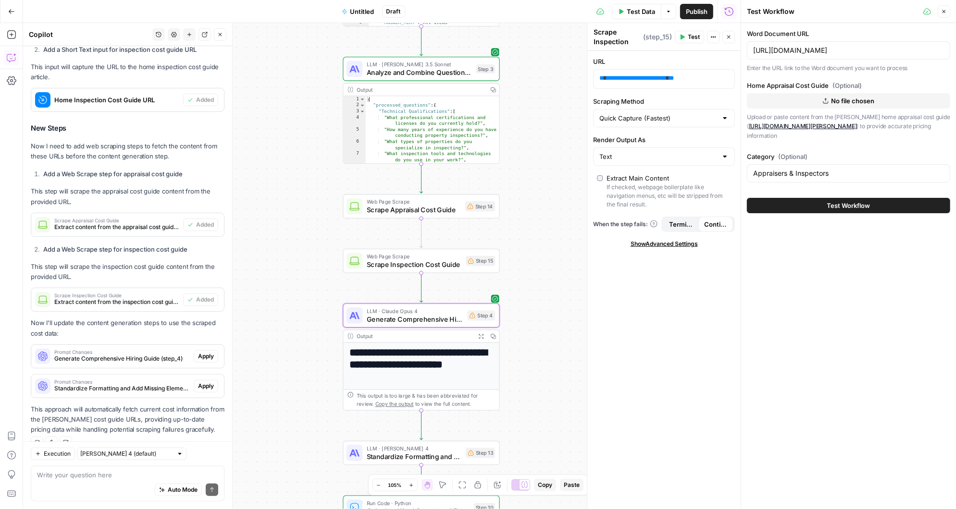
click at [211, 352] on span "Apply" at bounding box center [206, 356] width 16 height 9
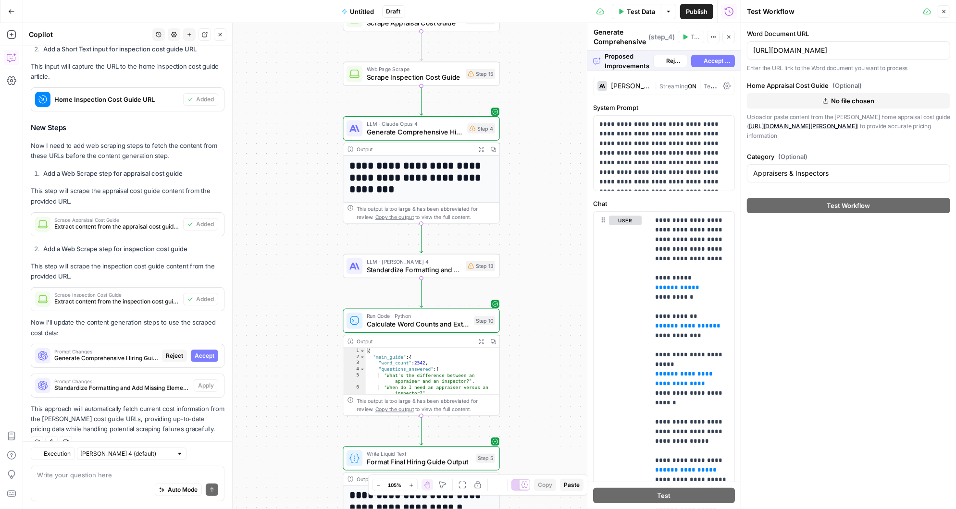
scroll to position [2884, 0]
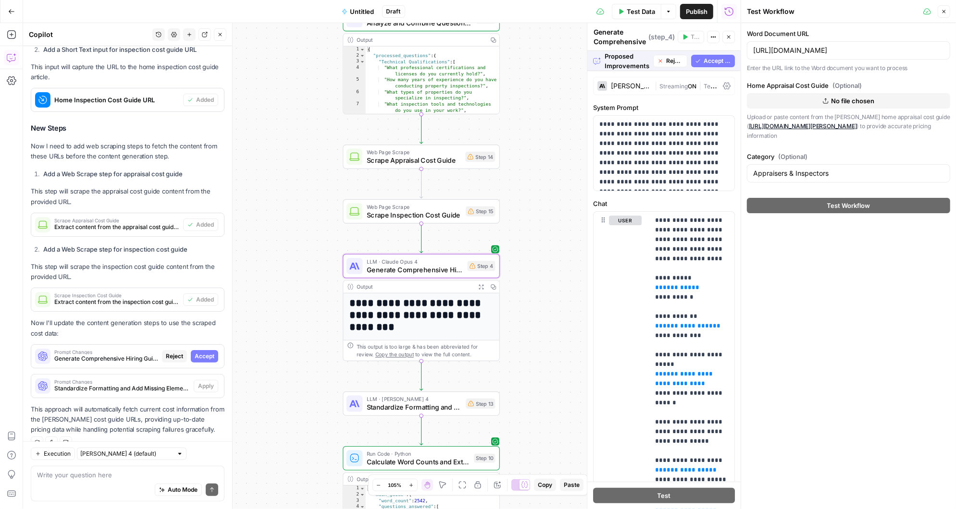
click at [208, 352] on span "Accept" at bounding box center [205, 356] width 20 height 9
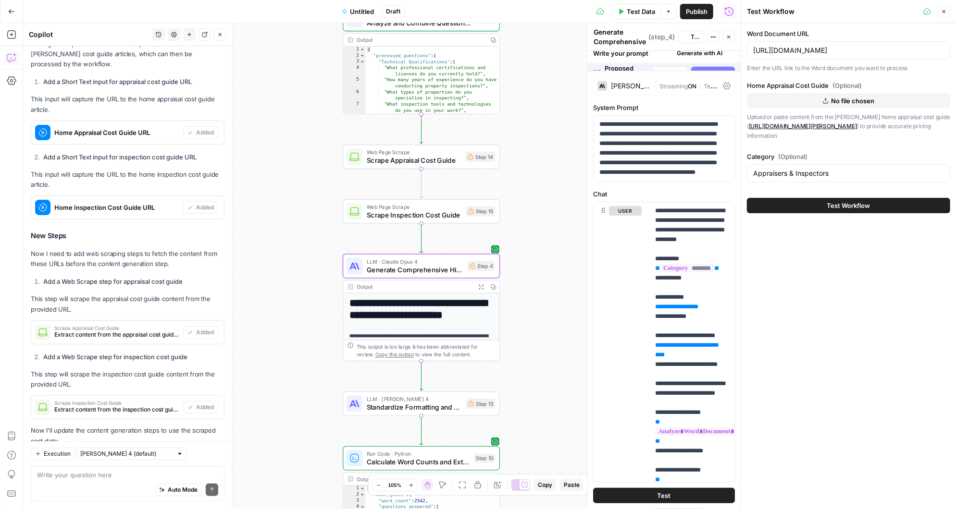
scroll to position [2992, 0]
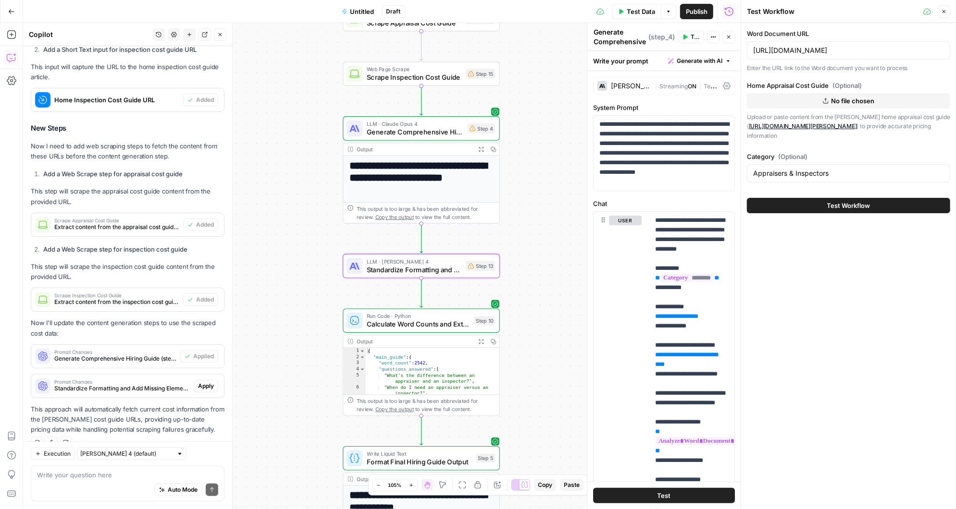
click at [211, 375] on div "Prompt Changes Standardize Formatting and Add Missing Elements (step_13) Apply" at bounding box center [127, 386] width 193 height 23
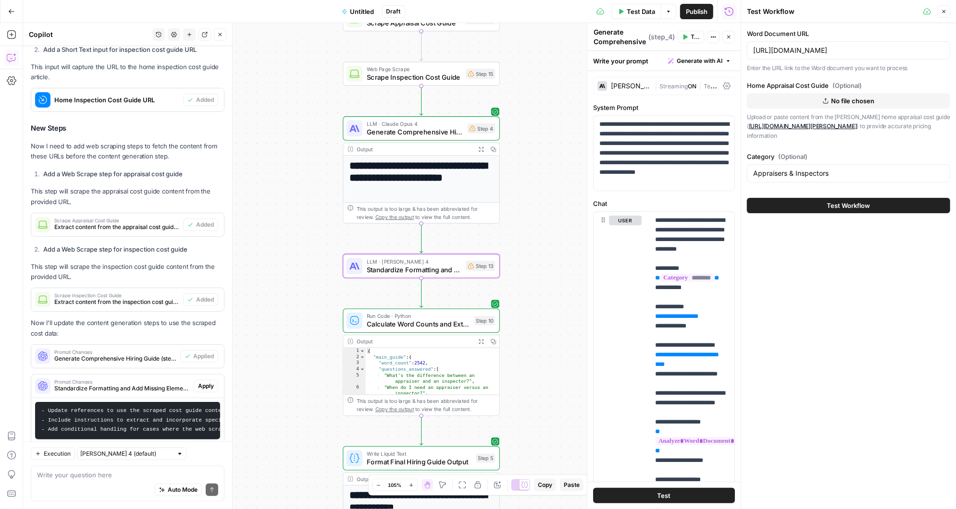
click at [210, 382] on span "Apply" at bounding box center [206, 386] width 16 height 9
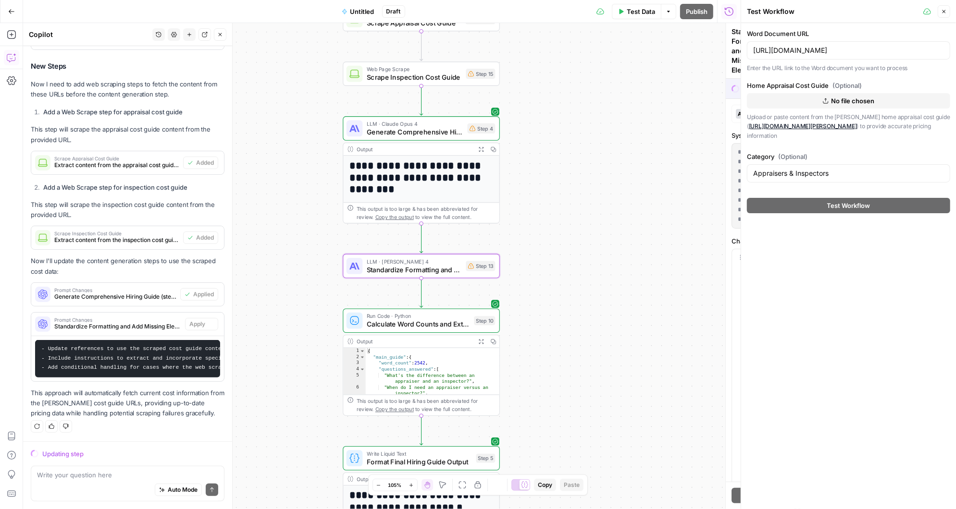
scroll to position [2930, 0]
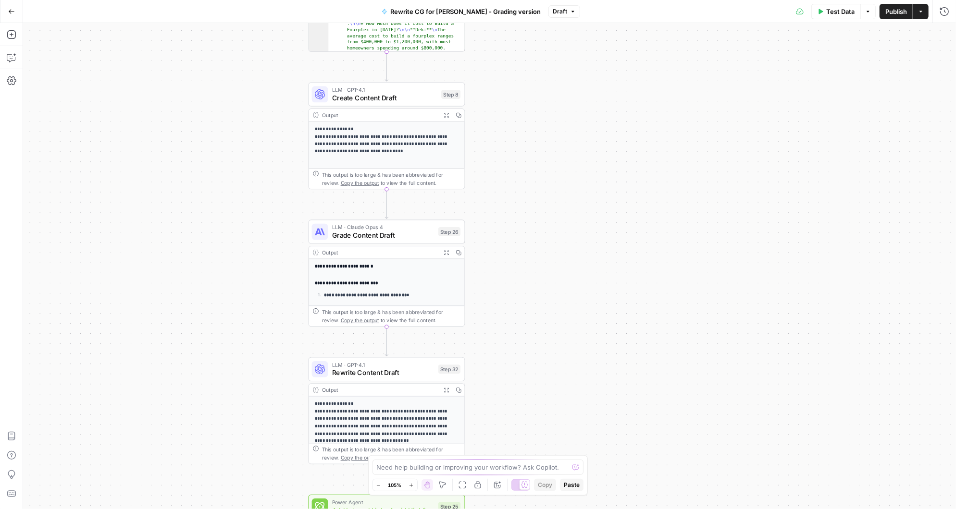
drag, startPoint x: 516, startPoint y: 199, endPoint x: 511, endPoint y: 97, distance: 102.5
click at [511, 97] on div "Workflow Input Settings Inputs Google Search Google Search Step 13 Output Expan…" at bounding box center [489, 266] width 933 height 486
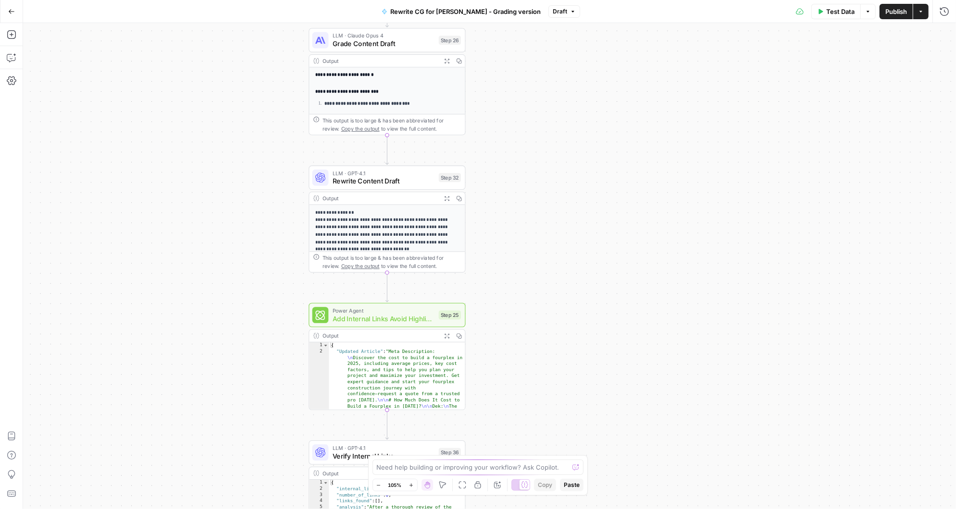
drag, startPoint x: 514, startPoint y: 262, endPoint x: 515, endPoint y: 78, distance: 184.1
click at [515, 78] on div "Workflow Input Settings Inputs Google Search Google Search Step 13 Output Expan…" at bounding box center [489, 266] width 933 height 486
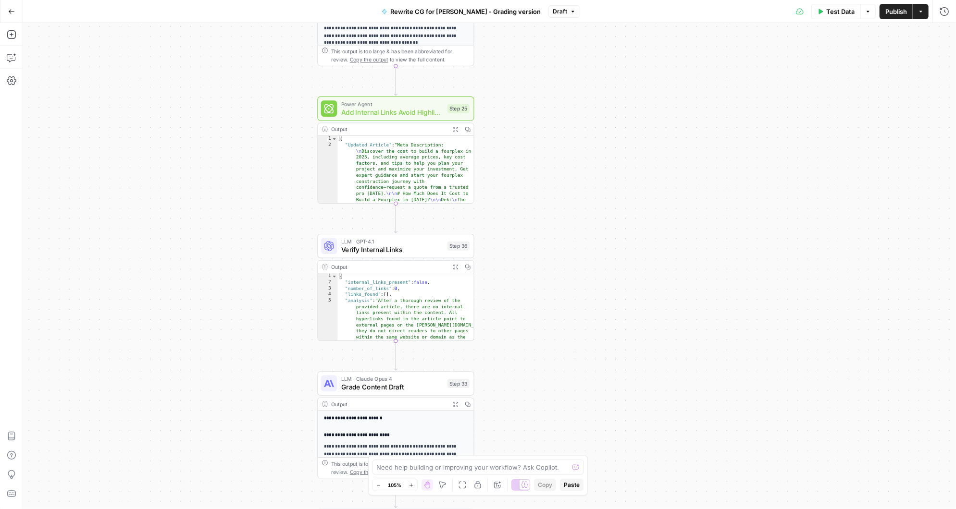
drag, startPoint x: 514, startPoint y: 314, endPoint x: 523, endPoint y: 116, distance: 198.2
click at [523, 116] on div "Workflow Input Settings Inputs Google Search Google Search Step 13 Output Expan…" at bounding box center [489, 266] width 933 height 486
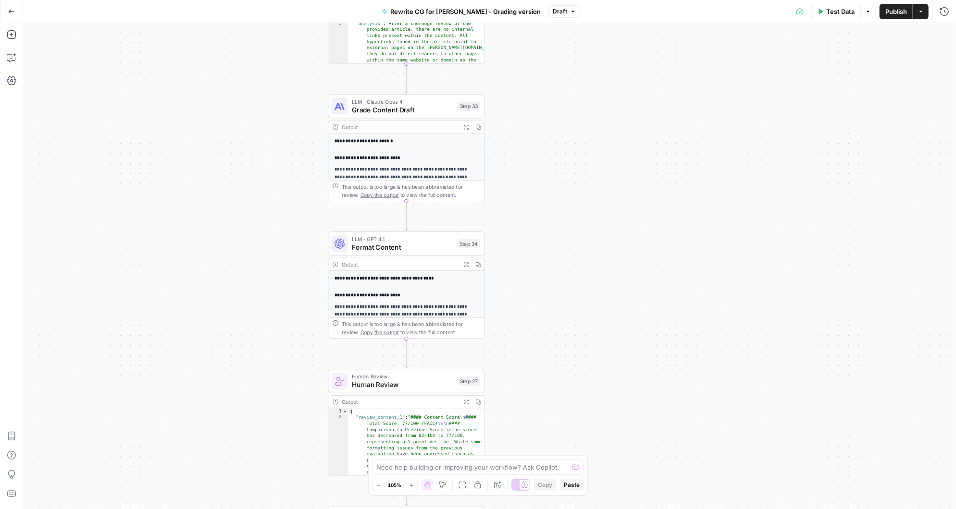
drag, startPoint x: 537, startPoint y: 341, endPoint x: 544, endPoint y: 141, distance: 200.1
click at [544, 140] on div "Workflow Input Settings Inputs Google Search Google Search Step 13 Output Expan…" at bounding box center [489, 266] width 933 height 486
click at [407, 86] on icon "button" at bounding box center [407, 88] width 8 height 8
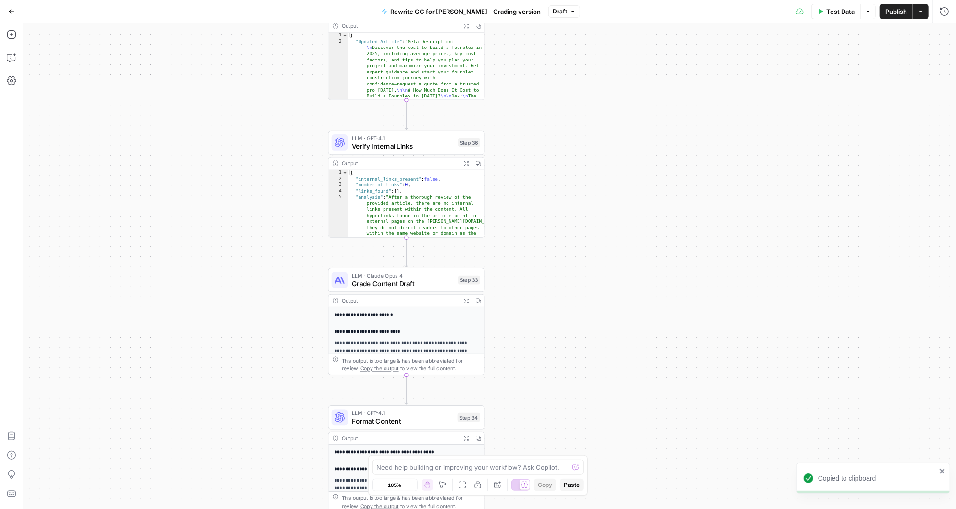
drag, startPoint x: 541, startPoint y: 168, endPoint x: 541, endPoint y: 372, distance: 204.3
click at [541, 373] on div "Workflow Input Settings Inputs Google Search Google Search Step 13 Output Expan…" at bounding box center [489, 266] width 933 height 486
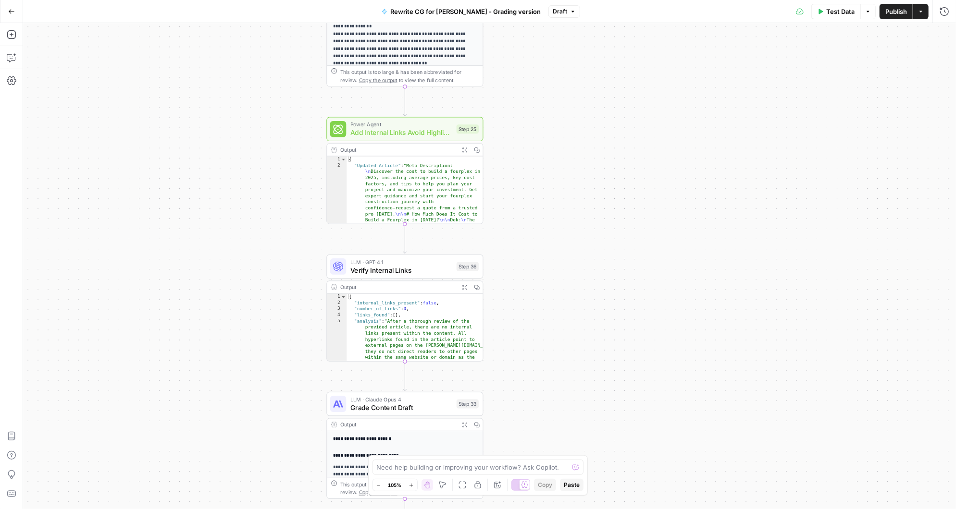
drag, startPoint x: 548, startPoint y: 110, endPoint x: 513, endPoint y: -2, distance: 117.0
click at [513, 0] on html "Copied to clipboard Angi New Home Browse Insights Opportunities Your Data Recen…" at bounding box center [478, 254] width 956 height 509
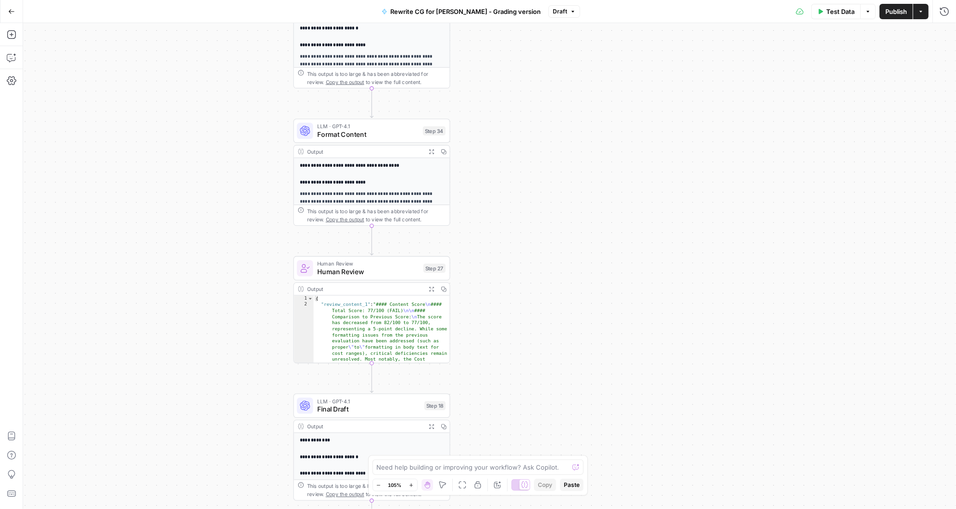
drag, startPoint x: 517, startPoint y: 324, endPoint x: 518, endPoint y: 116, distance: 208.1
click at [518, 116] on div "Workflow Input Settings Inputs Google Search Google Search Step 13 Output Expan…" at bounding box center [489, 266] width 933 height 486
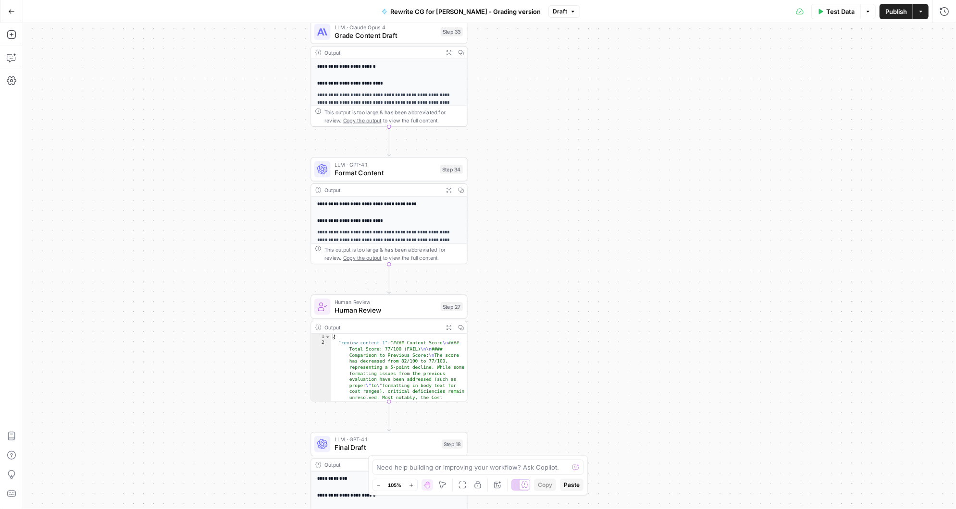
drag, startPoint x: 512, startPoint y: 370, endPoint x: 530, endPoint y: 410, distance: 44.1
click at [530, 410] on div "Workflow Input Settings Inputs Google Search Google Search Step 13 Output Expan…" at bounding box center [489, 266] width 933 height 486
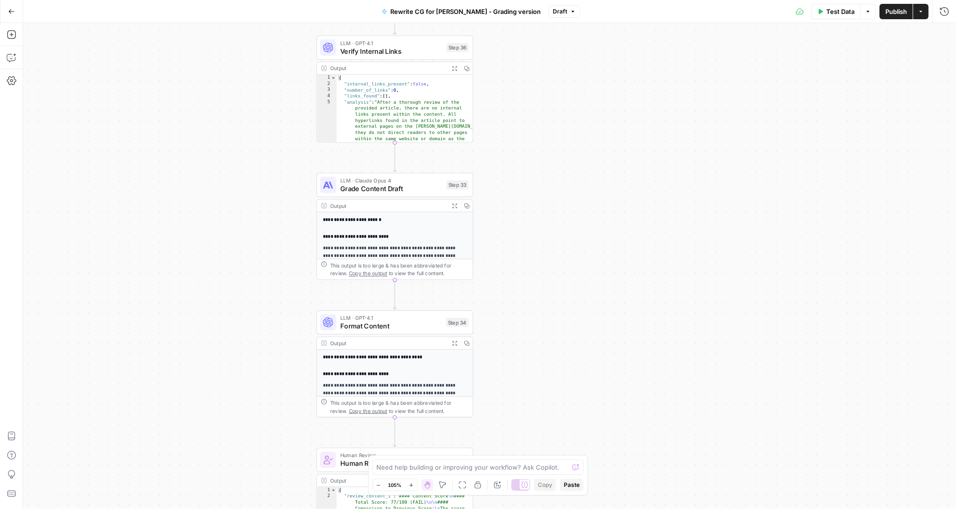
drag, startPoint x: 522, startPoint y: 210, endPoint x: 527, endPoint y: 361, distance: 151.5
click at [527, 361] on div "Workflow Input Settings Inputs Google Search Google Search Step 13 Output Expan…" at bounding box center [489, 266] width 933 height 486
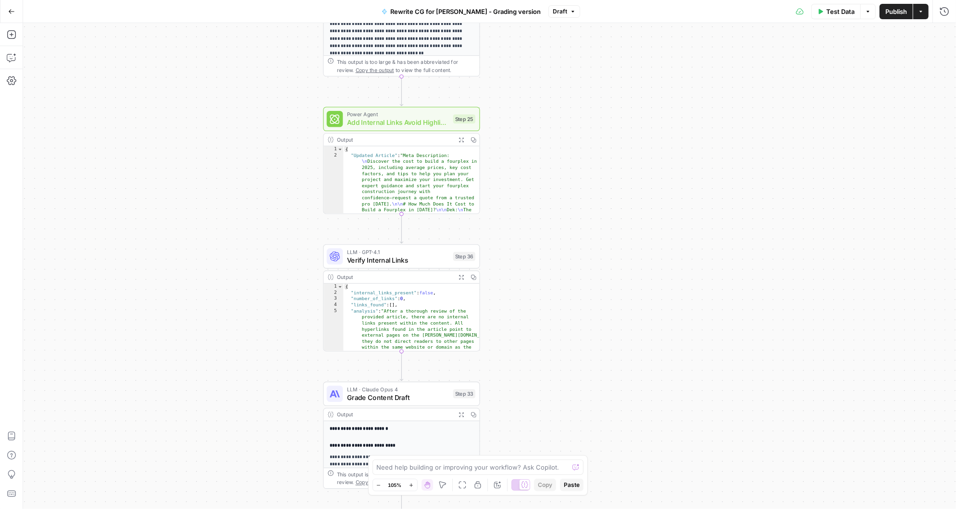
drag, startPoint x: 534, startPoint y: 181, endPoint x: 544, endPoint y: 417, distance: 236.2
click at [545, 418] on div "Workflow Input Settings Inputs Google Search Google Search Step 13 Output Expan…" at bounding box center [489, 266] width 933 height 486
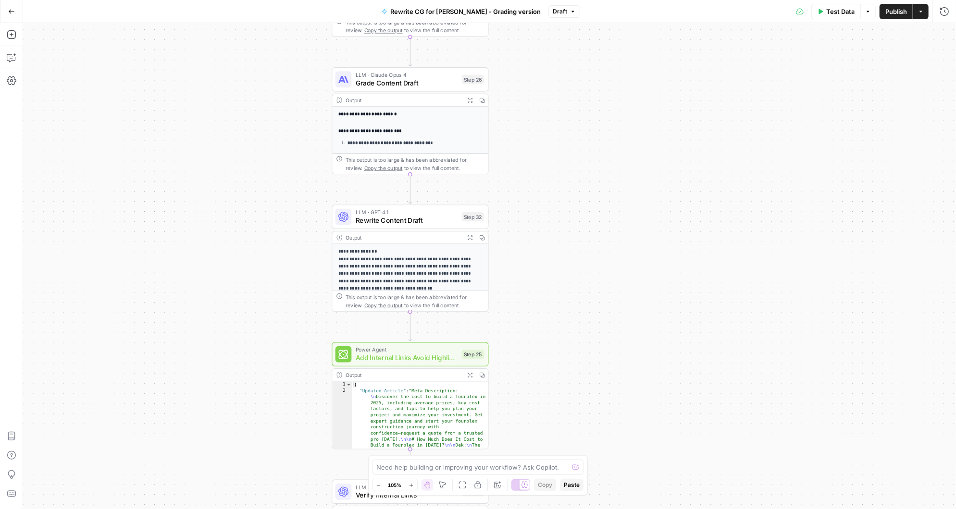
drag, startPoint x: 535, startPoint y: 102, endPoint x: 543, endPoint y: 319, distance: 216.9
click at [543, 319] on div "Workflow Input Settings Inputs Google Search Google Search Step 13 Output Expan…" at bounding box center [489, 266] width 933 height 486
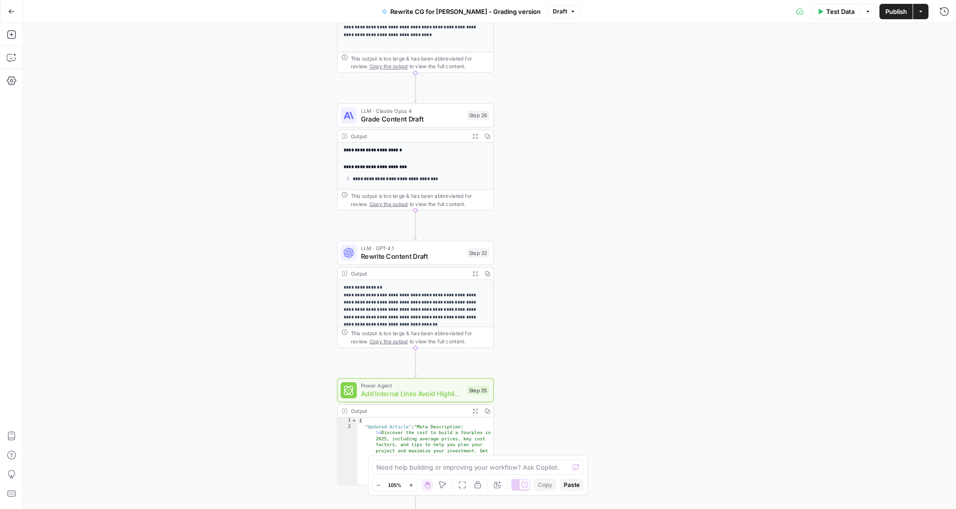
drag, startPoint x: 561, startPoint y: 128, endPoint x: 564, endPoint y: 154, distance: 26.6
click at [564, 154] on div "Workflow Input Settings Inputs Google Search Google Search Step 13 Output Expan…" at bounding box center [489, 266] width 933 height 486
click at [416, 97] on icon "button" at bounding box center [416, 97] width 8 height 8
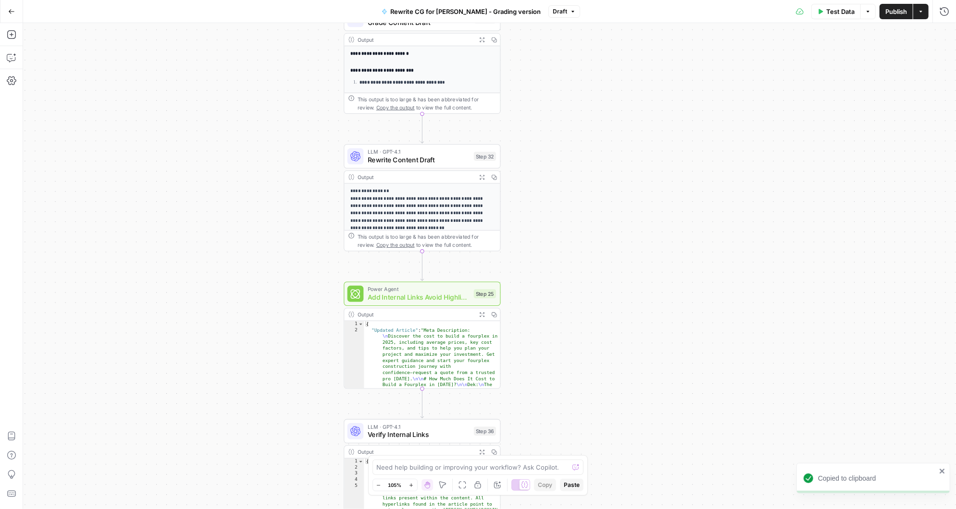
drag, startPoint x: 570, startPoint y: 386, endPoint x: 577, endPoint y: 233, distance: 154.0
click at [577, 234] on div "Workflow Input Settings Inputs Google Search Google Search Step 13 Output Expan…" at bounding box center [489, 266] width 933 height 486
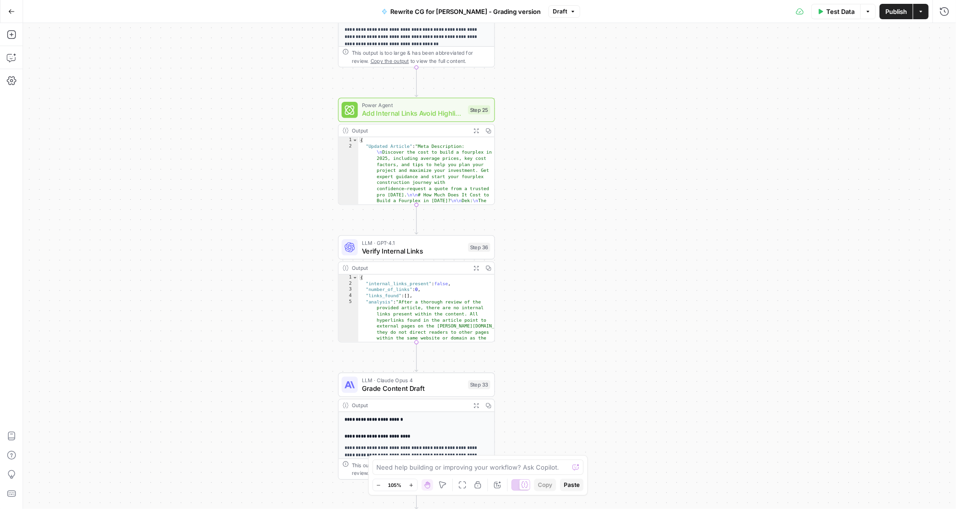
drag, startPoint x: 567, startPoint y: 370, endPoint x: 555, endPoint y: 227, distance: 142.8
click at [556, 227] on div "Workflow Input Settings Inputs Google Search Google Search Step 13 Output Expan…" at bounding box center [489, 266] width 933 height 486
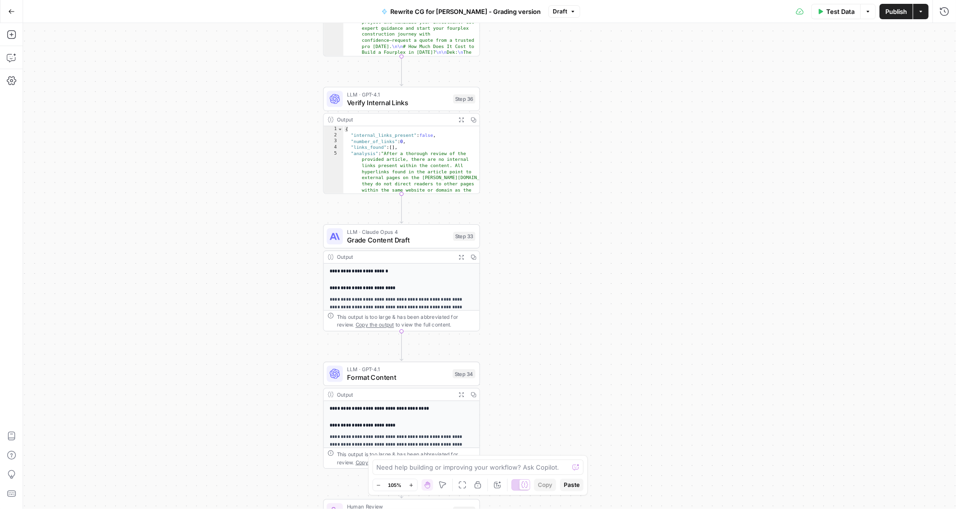
drag, startPoint x: 560, startPoint y: 351, endPoint x: 553, endPoint y: 201, distance: 150.1
click at [553, 201] on div "Workflow Input Settings Inputs Google Search Google Search Step 13 Output Expan…" at bounding box center [489, 266] width 933 height 486
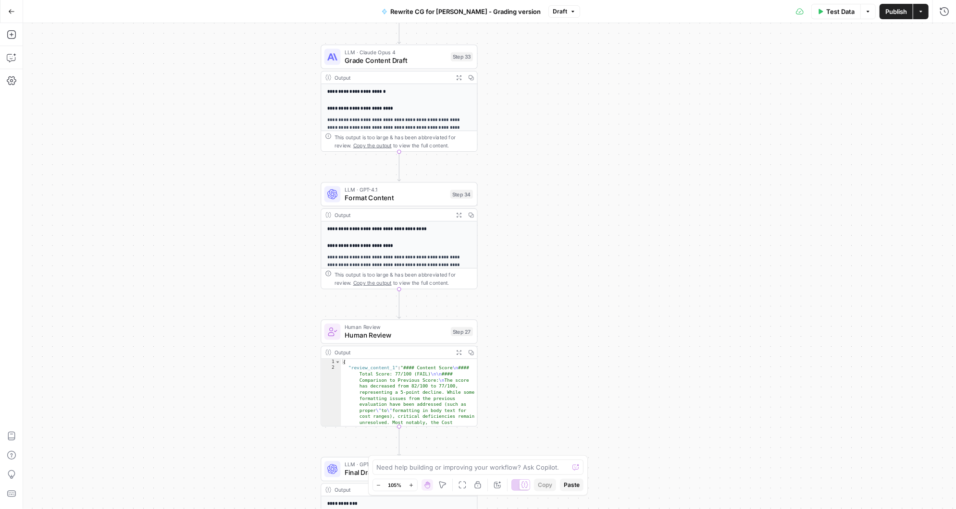
drag, startPoint x: 568, startPoint y: 366, endPoint x: 562, endPoint y: 165, distance: 201.5
click at [562, 165] on div "Workflow Input Settings Inputs Google Search Google Search Step 13 Output Expan…" at bounding box center [489, 266] width 933 height 486
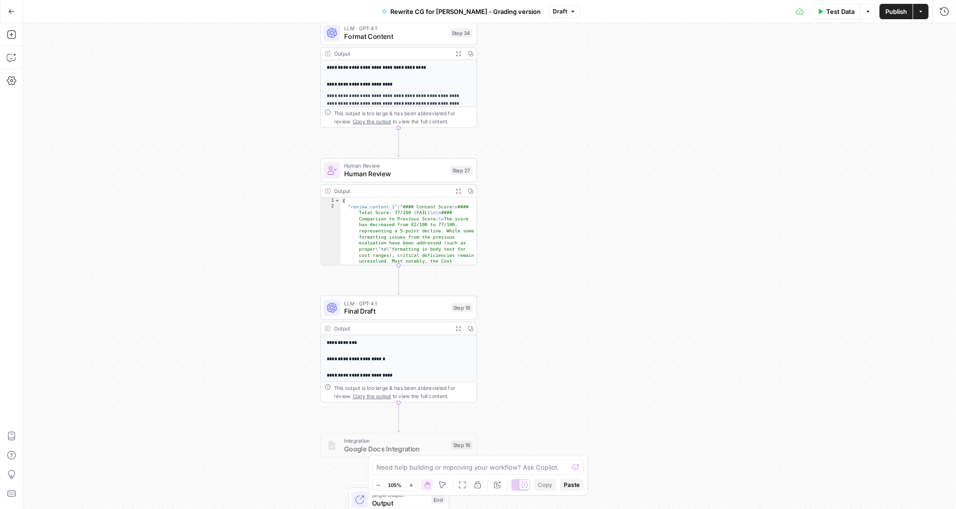
drag, startPoint x: 560, startPoint y: 326, endPoint x: 560, endPoint y: 188, distance: 137.9
click at [560, 188] on div "Workflow Input Settings Inputs Google Search Google Search Step 13 Output Expan…" at bounding box center [489, 266] width 933 height 486
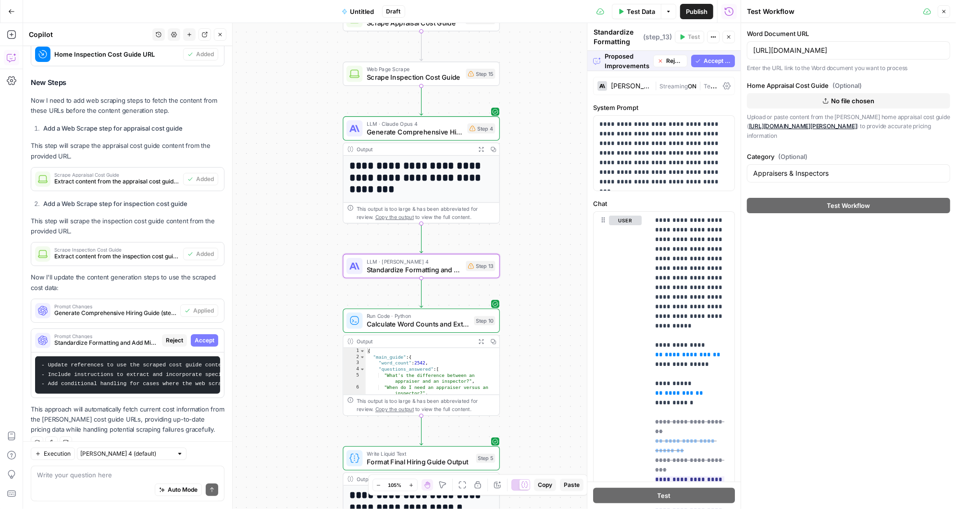
scroll to position [2930, 0]
click at [206, 336] on span "Accept" at bounding box center [205, 340] width 20 height 9
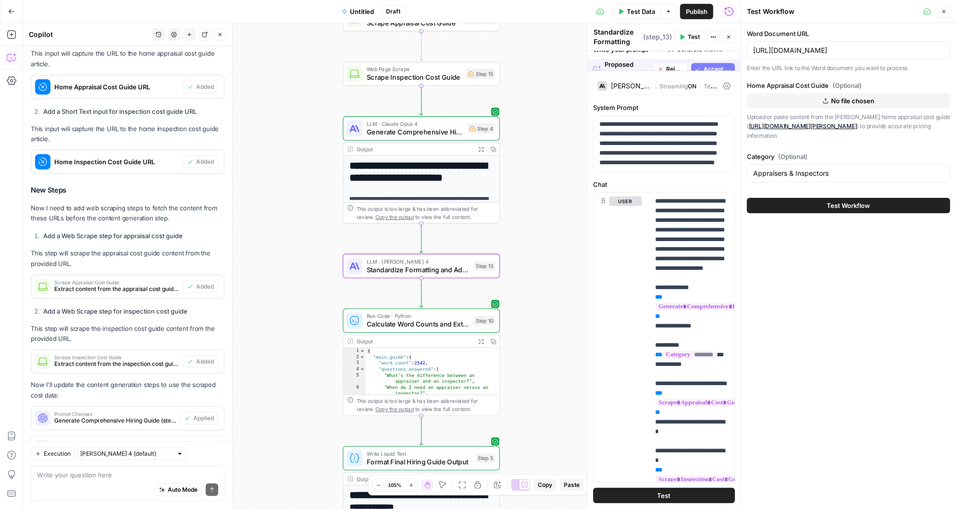
scroll to position [3038, 0]
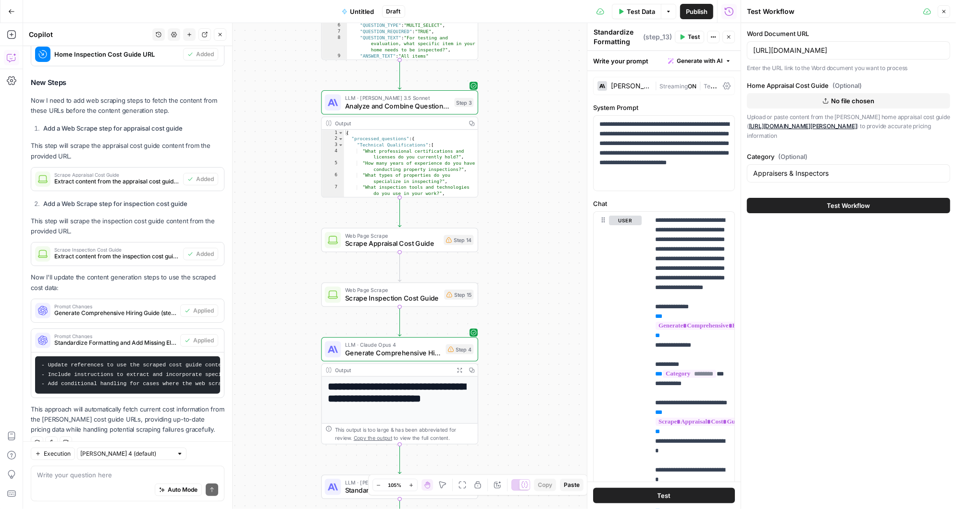
drag, startPoint x: 544, startPoint y: 112, endPoint x: 522, endPoint y: 351, distance: 240.0
click at [522, 351] on div "Workflow Input Settings Inputs LLM · [PERSON_NAME] 3.5 Sonnet Analyze Word Docu…" at bounding box center [382, 266] width 718 height 486
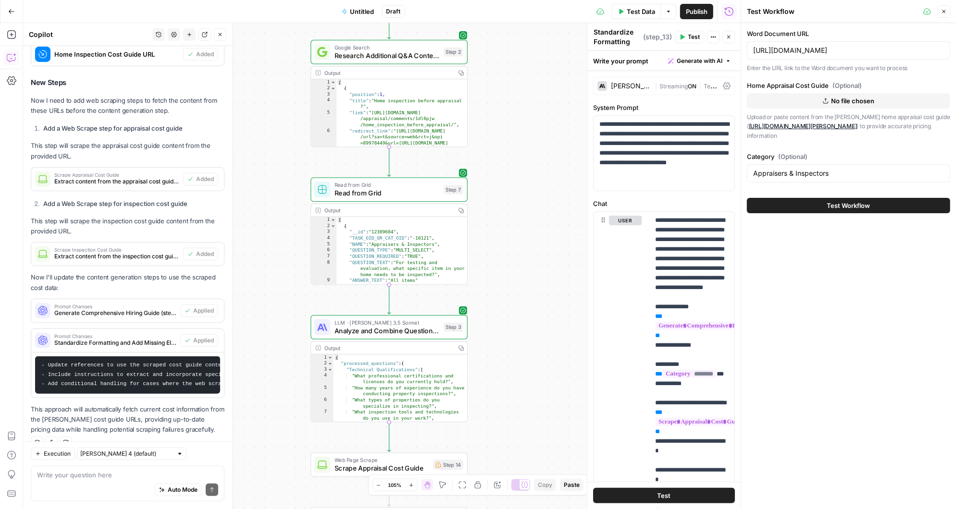
drag, startPoint x: 543, startPoint y: 136, endPoint x: 533, endPoint y: 343, distance: 207.4
click at [533, 343] on div "Workflow Input Settings Inputs LLM · [PERSON_NAME] 3.5 Sonnet Analyze Word Docu…" at bounding box center [382, 266] width 718 height 486
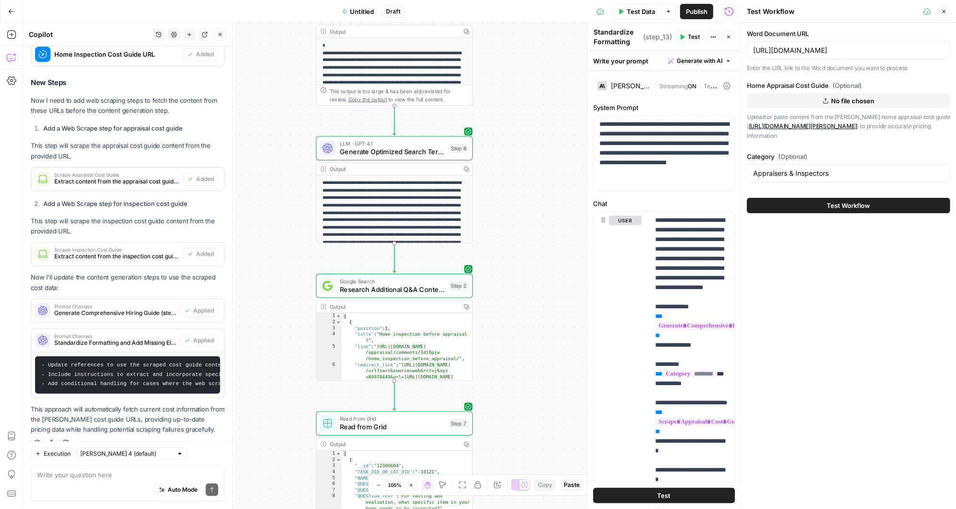
drag, startPoint x: 534, startPoint y: 98, endPoint x: 541, endPoint y: 333, distance: 235.6
click at [540, 333] on div "Workflow Input Settings Inputs LLM · [PERSON_NAME] 3.5 Sonnet Analyze Word Docu…" at bounding box center [382, 266] width 718 height 486
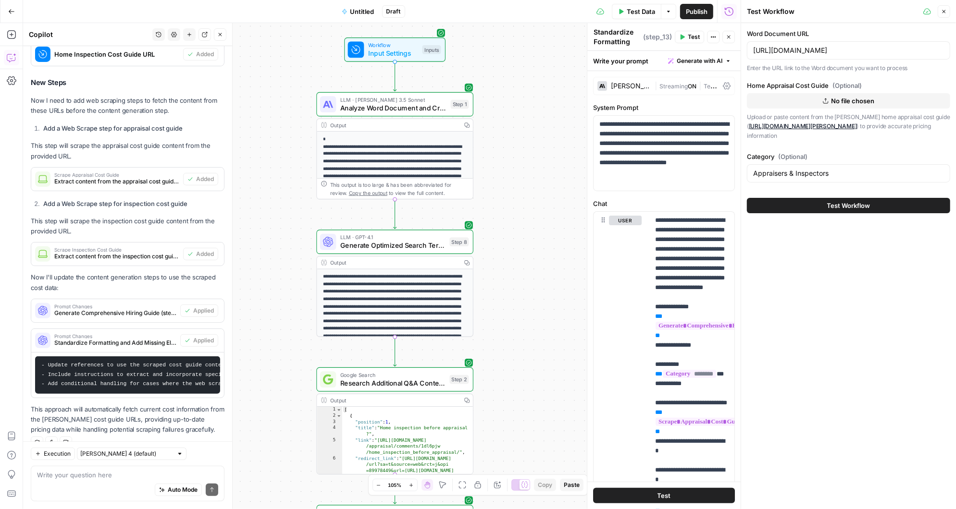
drag, startPoint x: 530, startPoint y: 108, endPoint x: 530, endPoint y: 200, distance: 92.3
click at [530, 200] on div "Workflow Input Settings Inputs LLM · [PERSON_NAME] 3.5 Sonnet Analyze Word Docu…" at bounding box center [382, 266] width 718 height 486
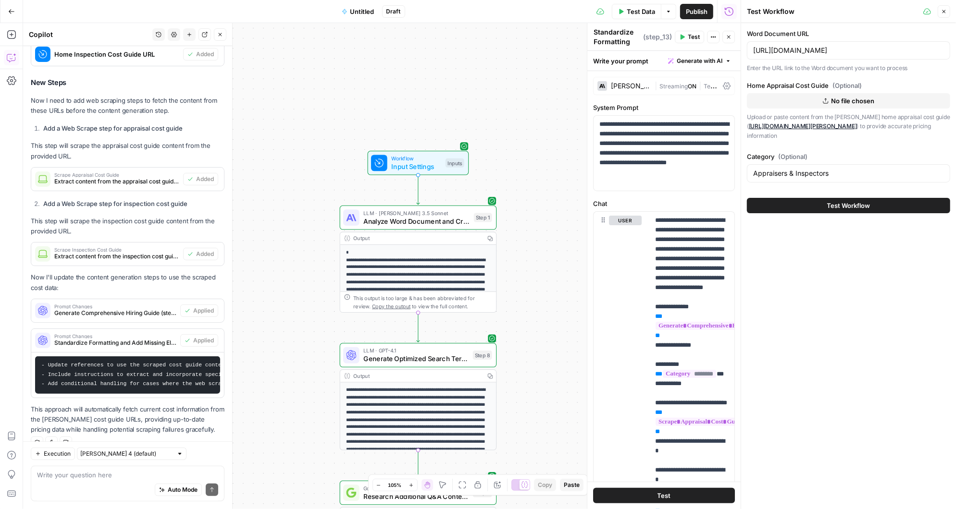
click at [638, 12] on span "Test Data" at bounding box center [641, 12] width 28 height 10
click at [434, 162] on span "Input Settings" at bounding box center [416, 167] width 50 height 10
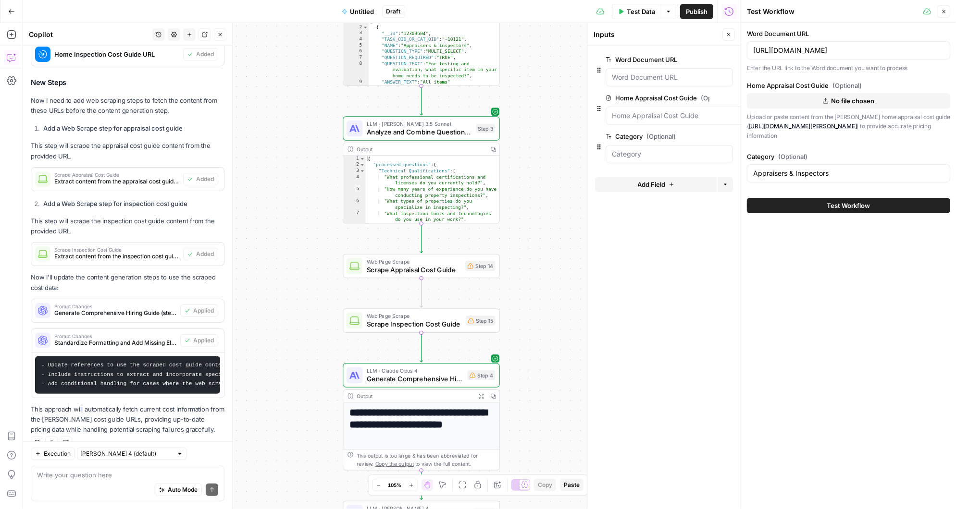
click at [942, 8] on button "Close" at bounding box center [944, 11] width 12 height 12
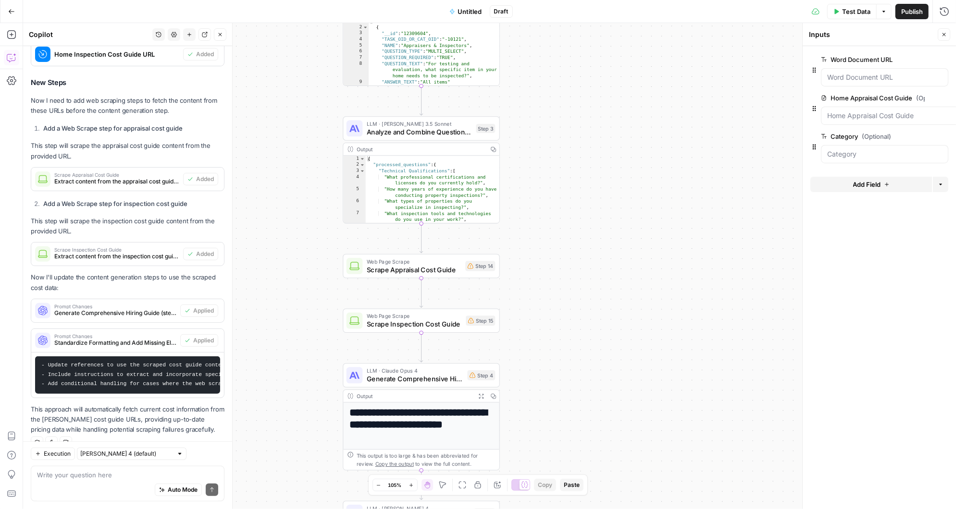
click at [852, 10] on span "Test Data" at bounding box center [856, 12] width 28 height 10
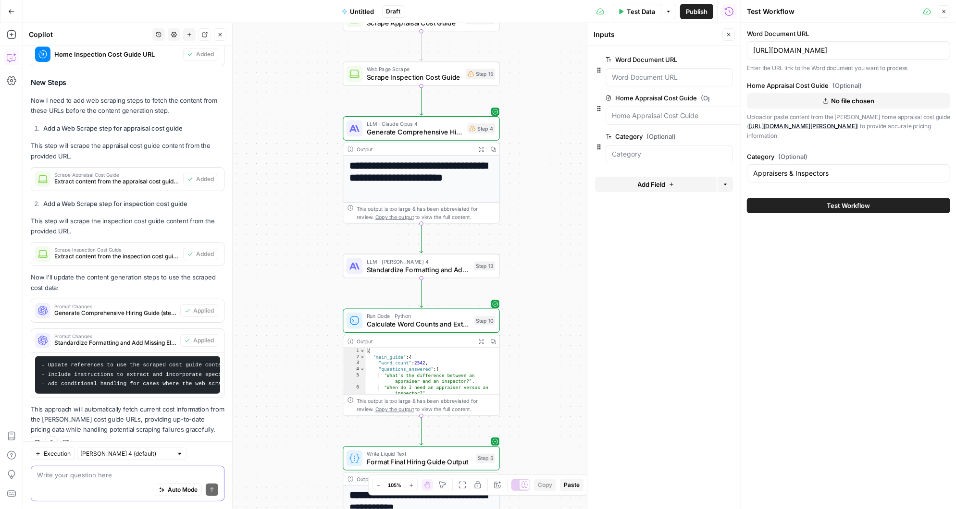
click at [87, 479] on textarea at bounding box center [127, 476] width 181 height 10
type textarea "the cost guides need to have url inputs"
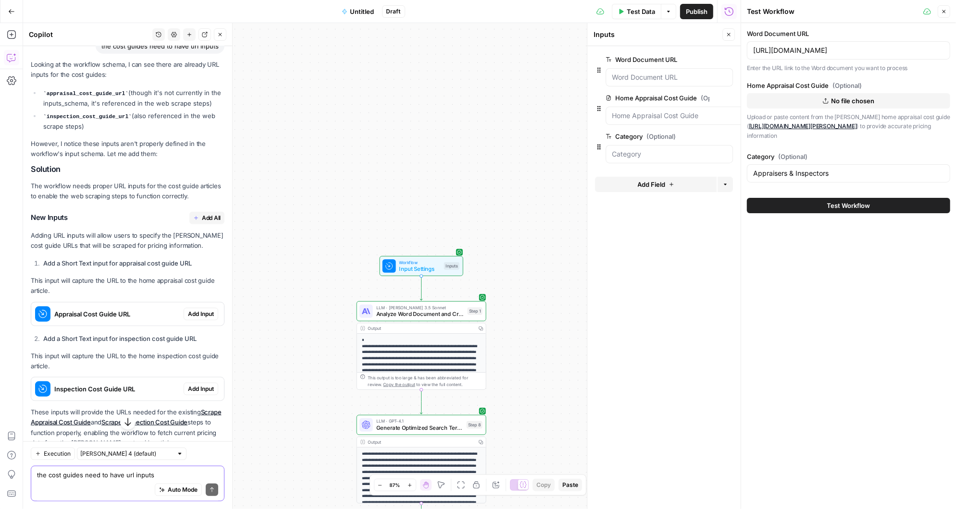
scroll to position [3452, 0]
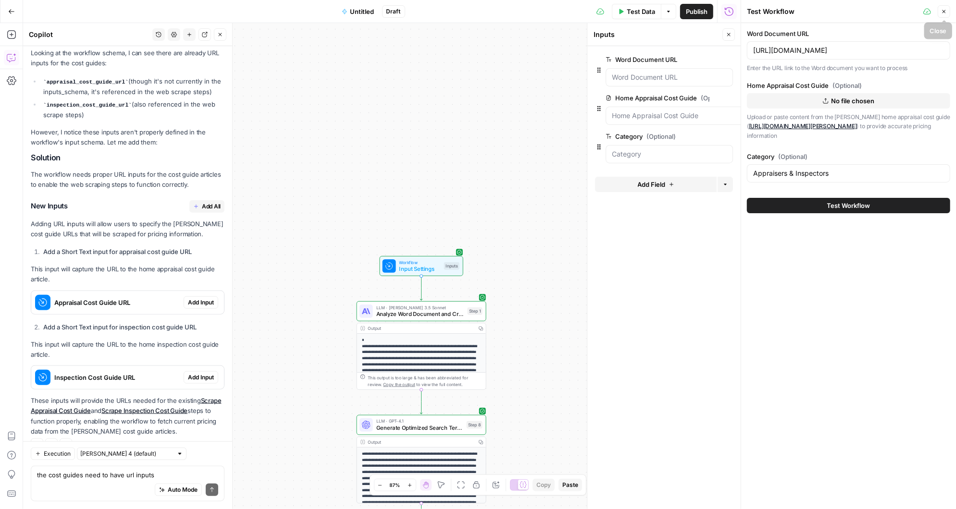
click at [944, 12] on icon "button" at bounding box center [944, 12] width 6 height 6
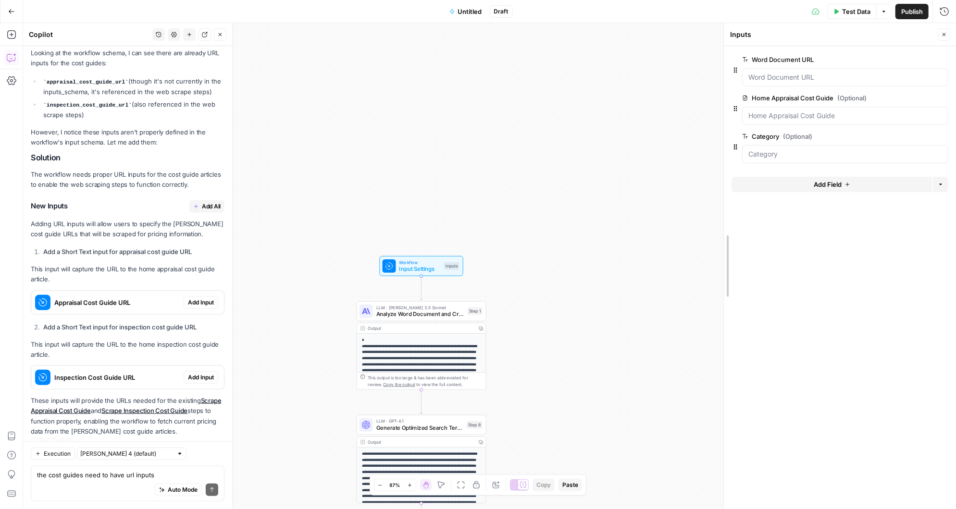
drag, startPoint x: 802, startPoint y: 89, endPoint x: 789, endPoint y: 95, distance: 14.2
click at [944, 98] on icon "button" at bounding box center [942, 98] width 5 height 5
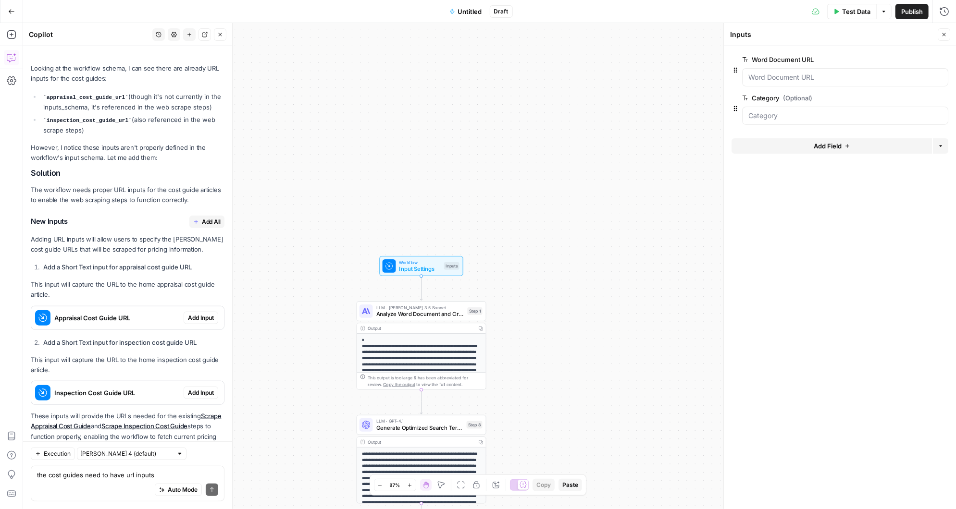
scroll to position [3467, 0]
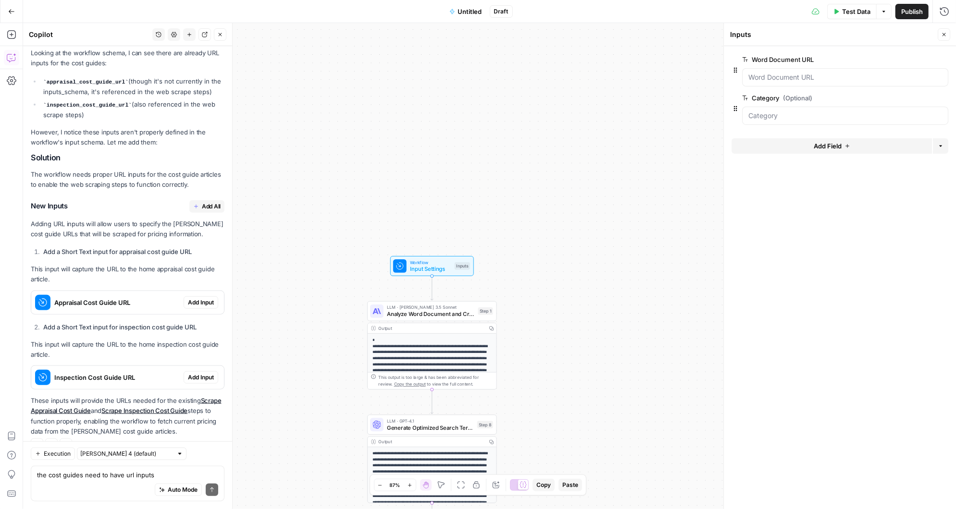
click at [205, 298] on span "Add Input" at bounding box center [201, 302] width 26 height 9
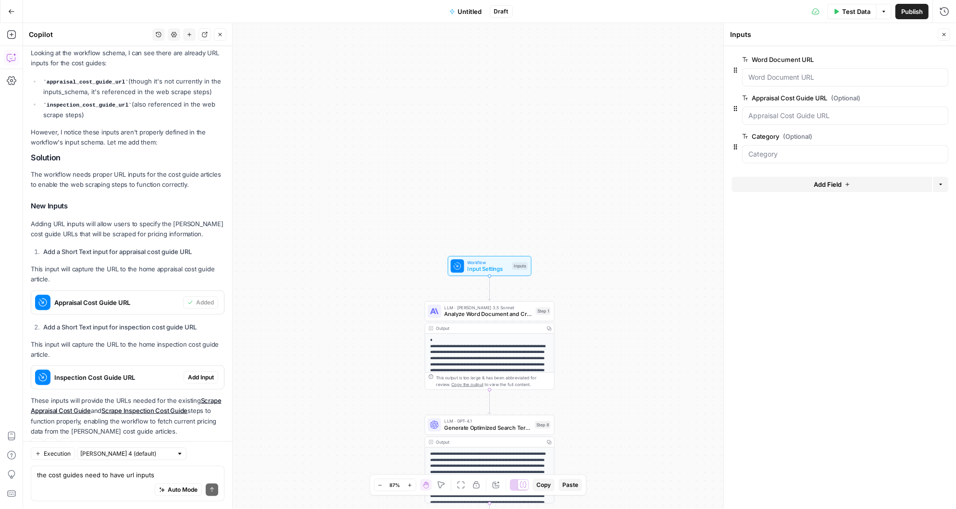
click at [208, 373] on span "Add Input" at bounding box center [201, 377] width 26 height 9
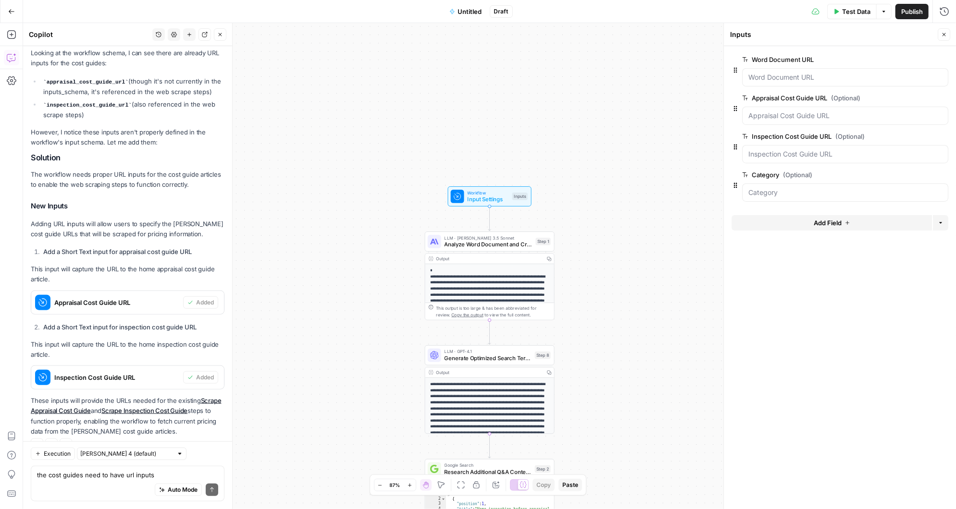
drag, startPoint x: 654, startPoint y: 392, endPoint x: 652, endPoint y: 138, distance: 253.8
click at [652, 138] on div "Workflow Input Settings Inputs LLM · [PERSON_NAME] 3.5 Sonnet Analyze Word Docu…" at bounding box center [489, 266] width 933 height 486
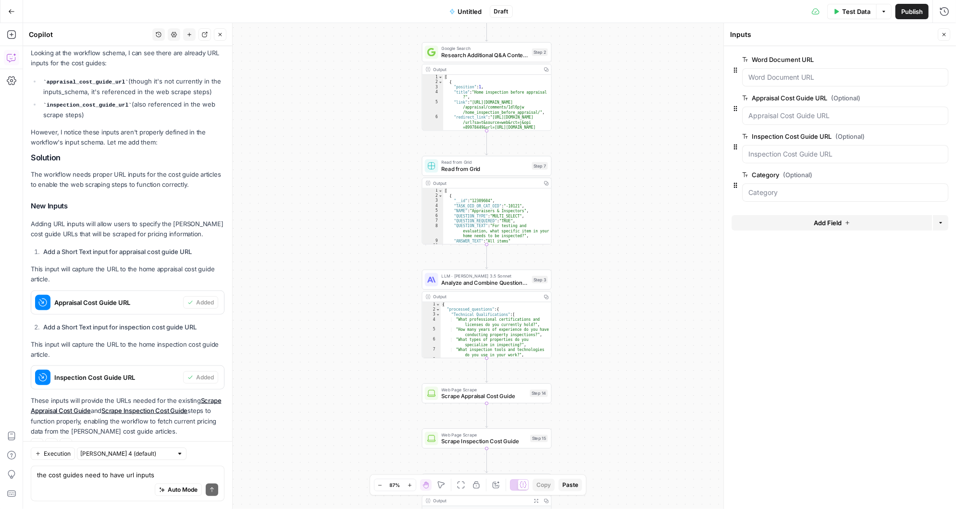
drag, startPoint x: 633, startPoint y: 391, endPoint x: 632, endPoint y: 159, distance: 232.2
click at [632, 158] on div "Workflow Input Settings Inputs LLM · [PERSON_NAME] 3.5 Sonnet Analyze Word Docu…" at bounding box center [489, 266] width 933 height 486
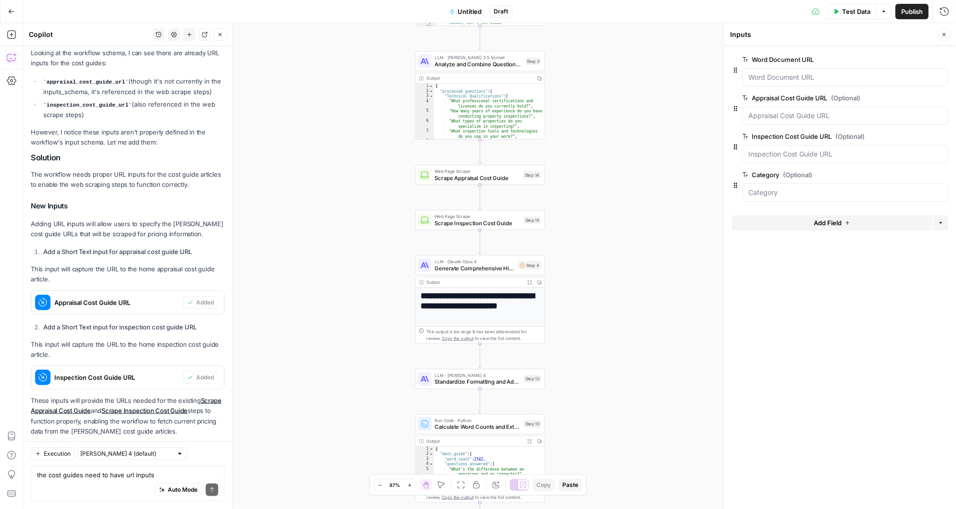
drag, startPoint x: 628, startPoint y: 317, endPoint x: 621, endPoint y: 99, distance: 218.3
click at [621, 98] on div "Workflow Input Settings Inputs LLM · [PERSON_NAME] 3.5 Sonnet Analyze Word Docu…" at bounding box center [489, 266] width 933 height 486
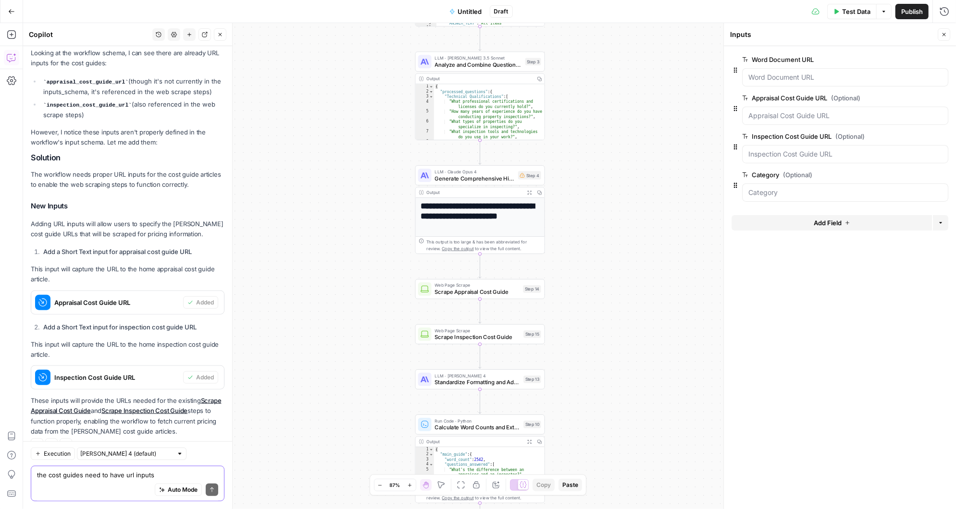
click at [61, 472] on textarea "the cost guides need to have url inputs" at bounding box center [127, 476] width 181 height 10
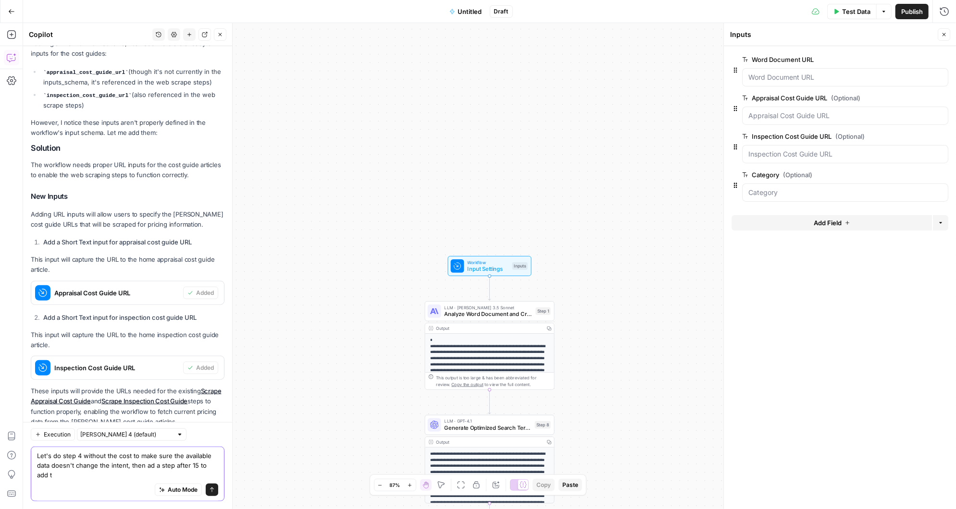
scroll to position [3486, 0]
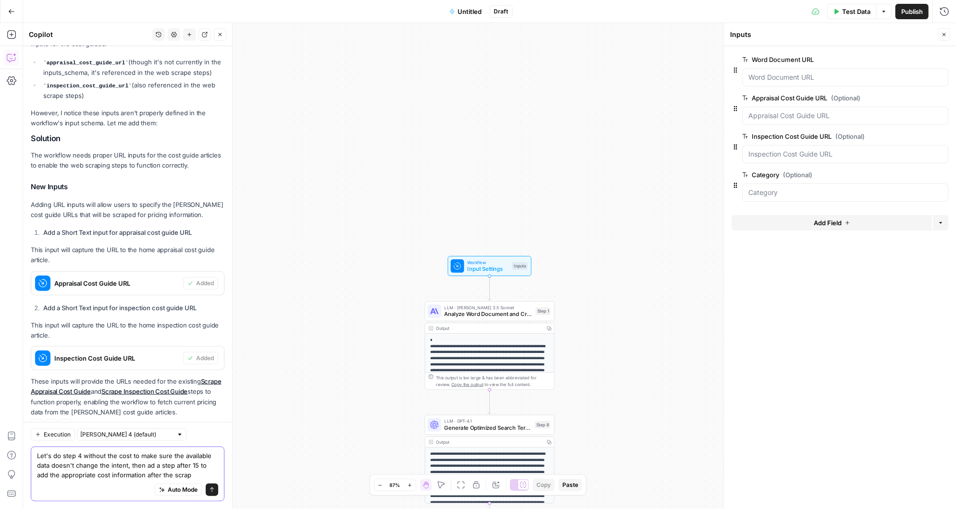
type textarea "Let's do step 4 without the cost to make sure the available data doesn't change…"
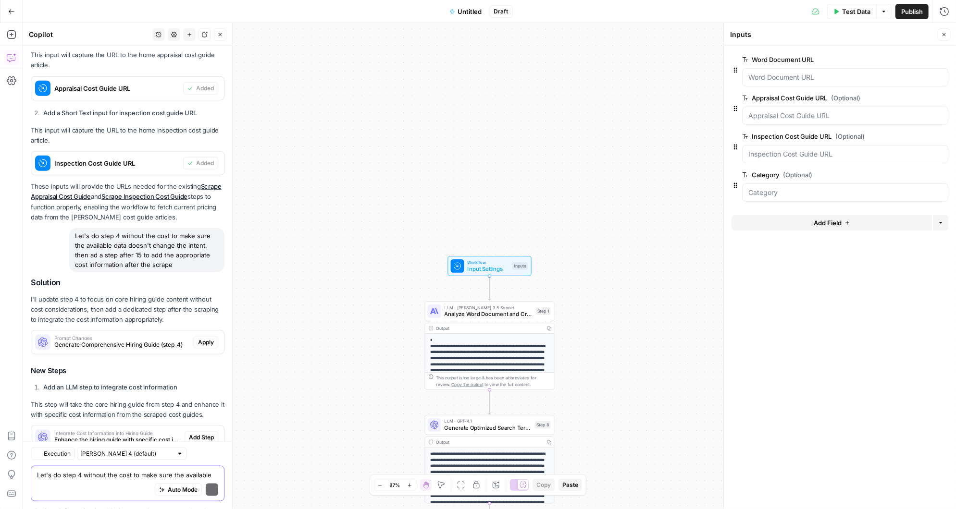
scroll to position [3853, 0]
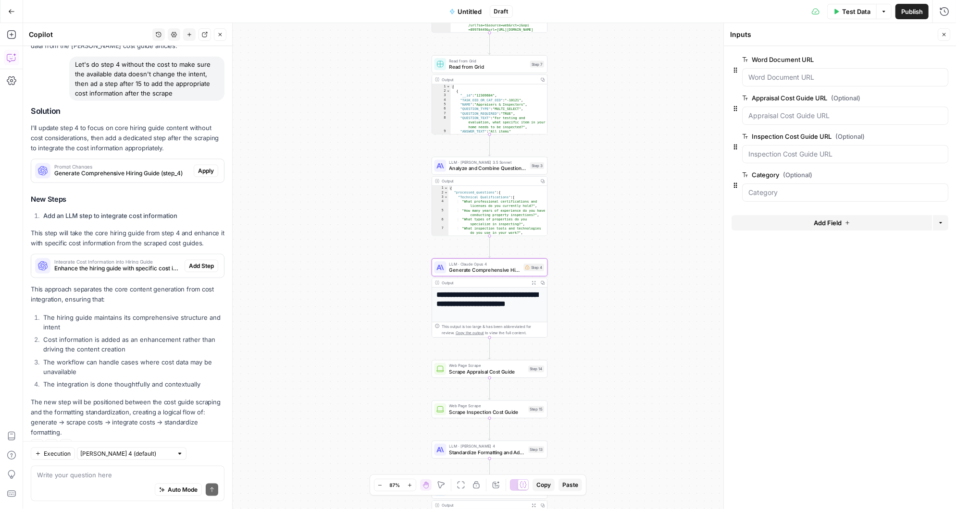
click at [201, 167] on span "Apply" at bounding box center [206, 171] width 16 height 9
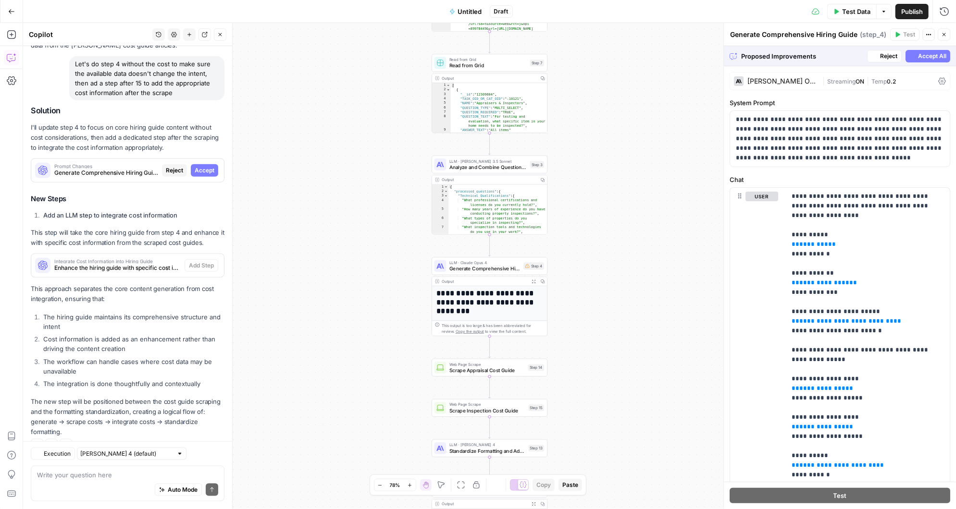
scroll to position [3730, 0]
click at [208, 167] on span "Accept" at bounding box center [205, 171] width 20 height 9
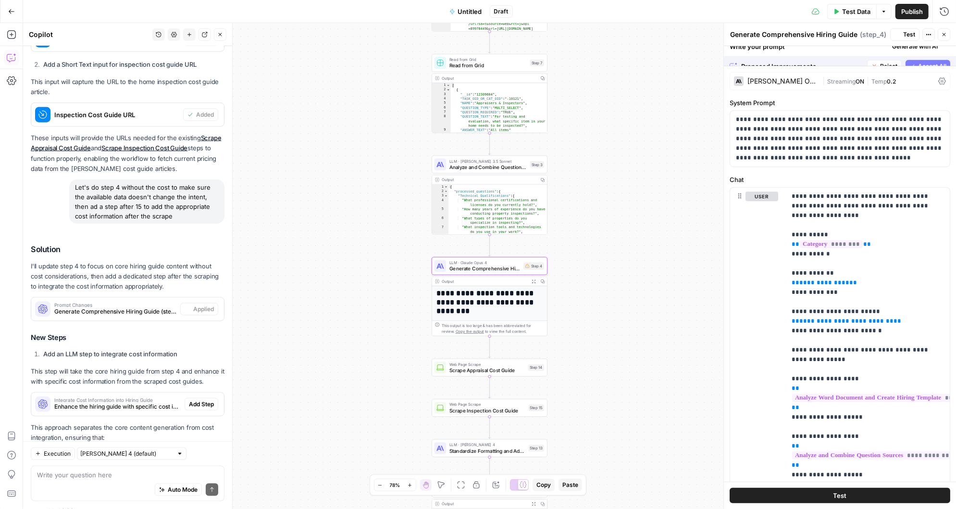
scroll to position [3868, 0]
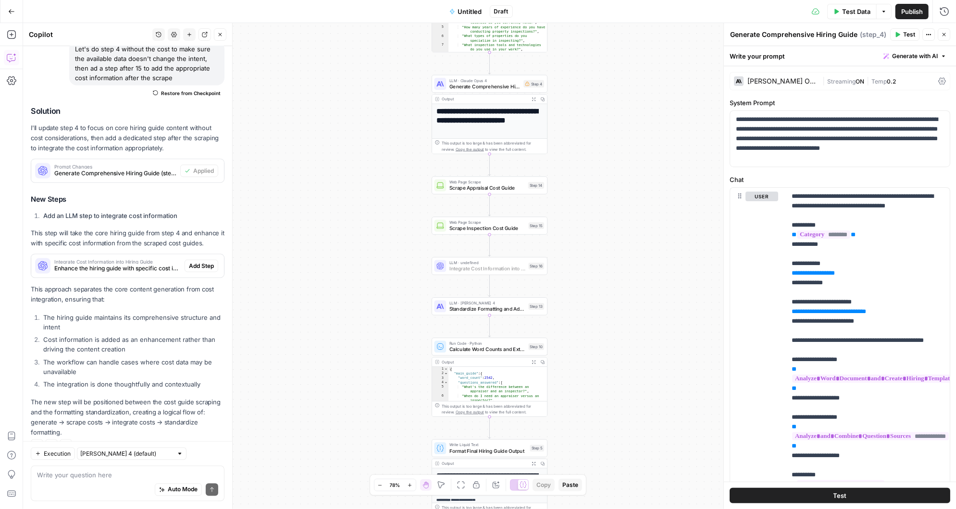
click at [204, 262] on span "Add Step" at bounding box center [201, 266] width 25 height 9
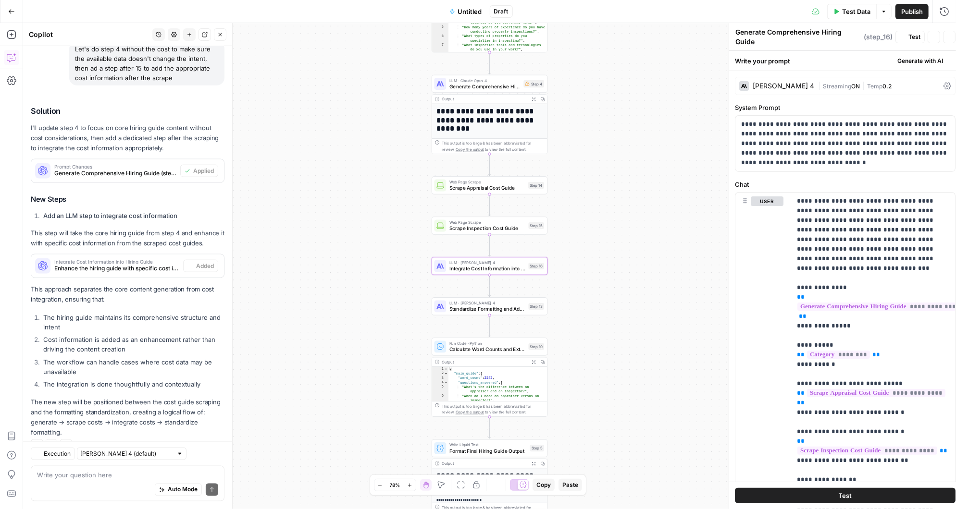
type textarea "Integrate Cost Information into Hiring Guide"
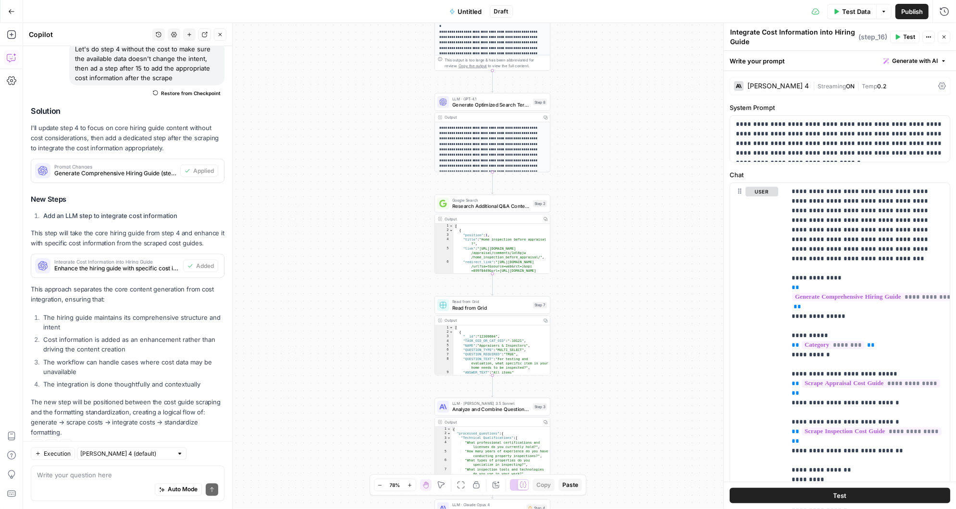
drag, startPoint x: 591, startPoint y: 92, endPoint x: 594, endPoint y: 517, distance: 424.9
click at [594, 509] on html "Angi New Home Browse Insights Opportunities Your Data Recent Grids AirOps <> Co…" at bounding box center [478, 254] width 956 height 509
click at [497, 102] on span "Generate Optimized Search Terms for Reddit and Quora" at bounding box center [491, 105] width 78 height 8
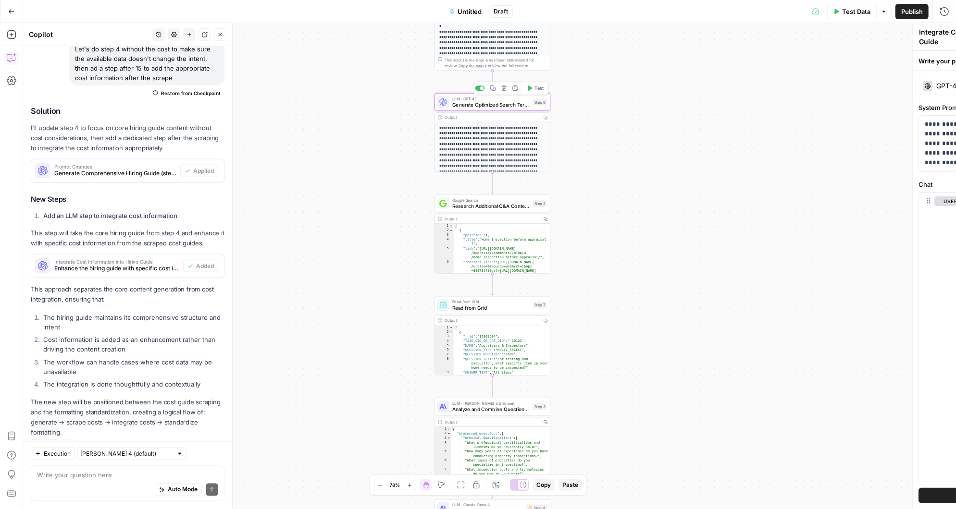
type textarea "Generate Optimized Search Terms for Reddit and Quora"
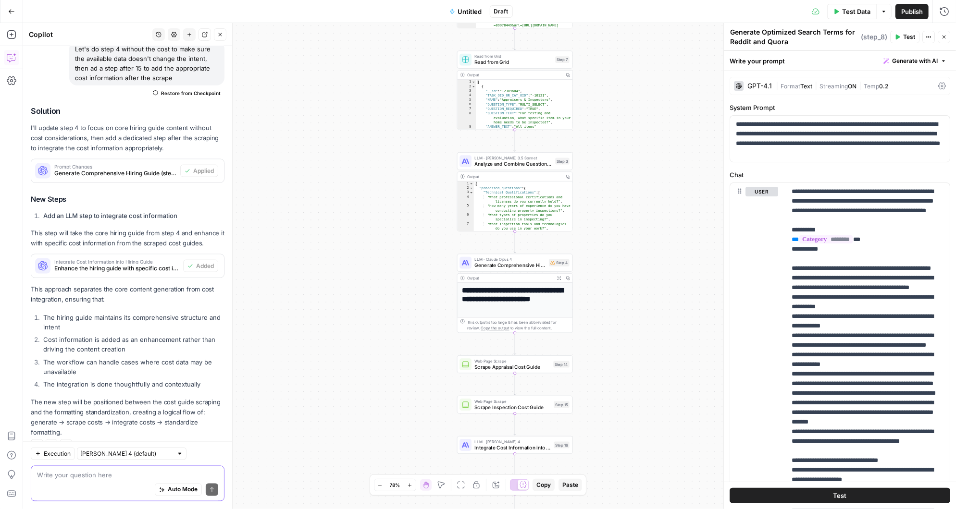
click at [98, 475] on textarea at bounding box center [127, 476] width 181 height 10
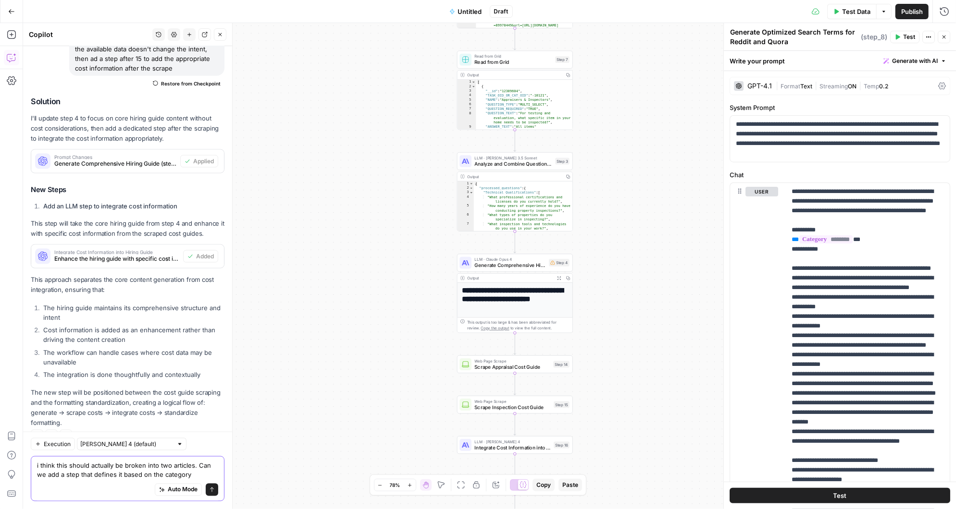
type textarea "i think this should actually be broken into two articles. Can we add a step tha…"
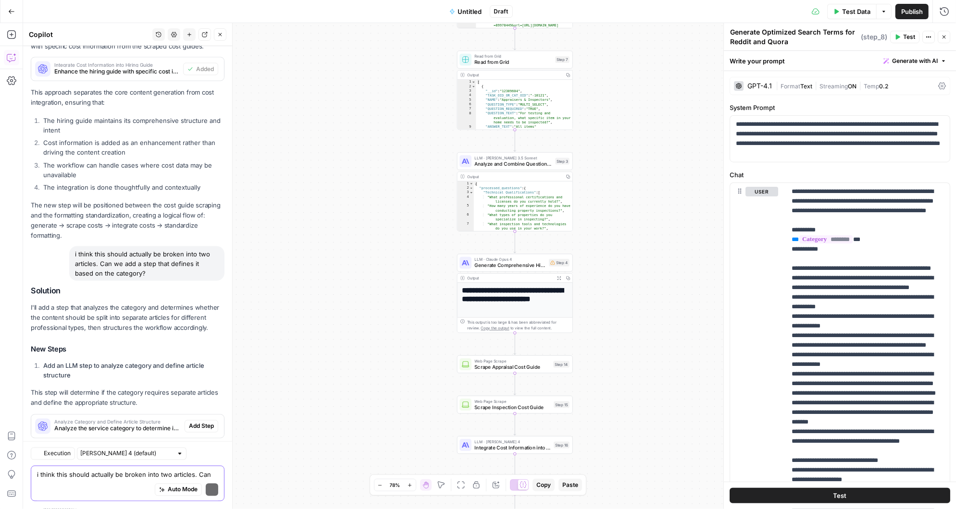
scroll to position [4604, 0]
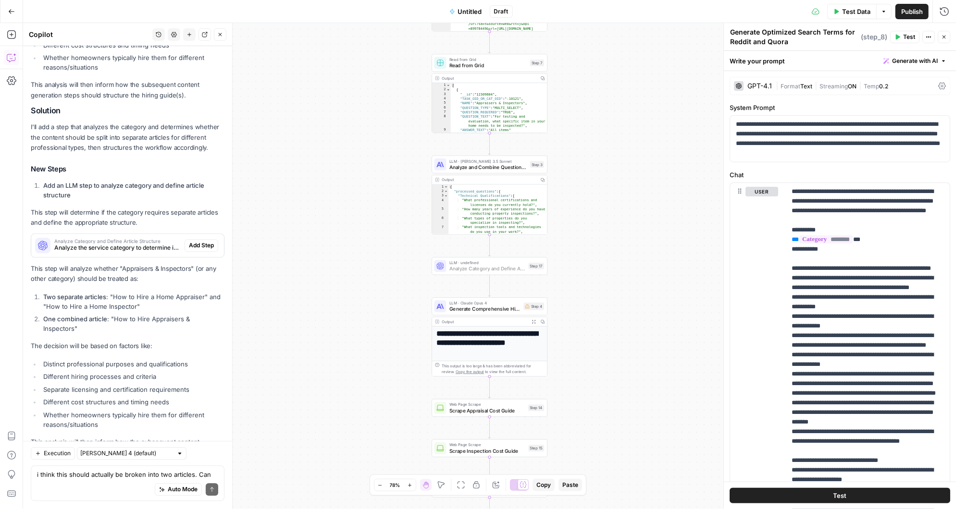
click at [199, 241] on span "Add Step" at bounding box center [201, 245] width 25 height 9
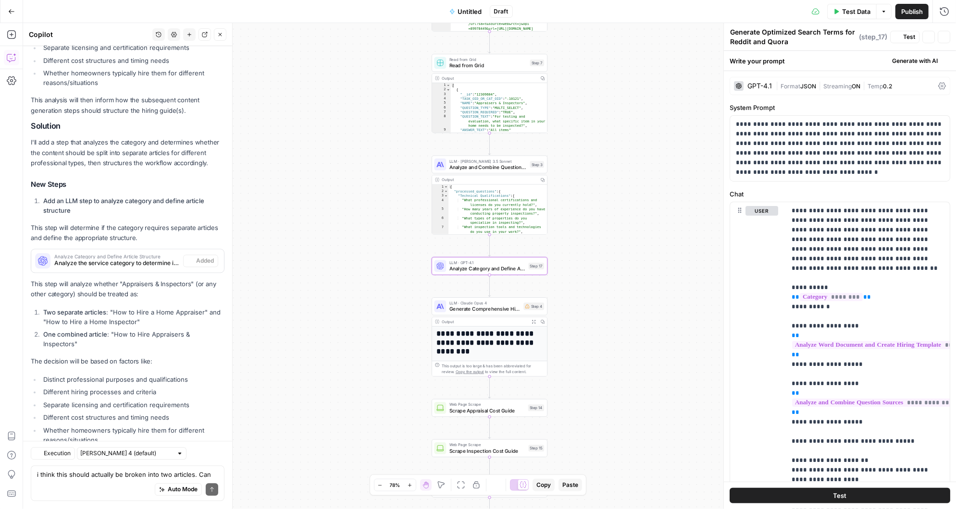
type textarea "Analyze Category and Define Article Structure"
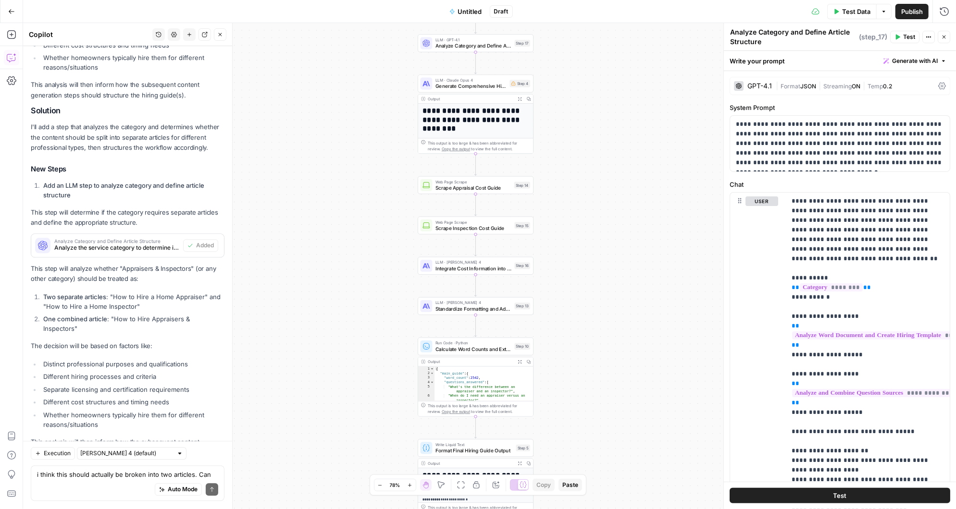
drag, startPoint x: 567, startPoint y: 393, endPoint x: 553, endPoint y: 169, distance: 223.9
click at [553, 170] on div "Workflow Input Settings Inputs LLM · [PERSON_NAME] 3.5 Sonnet Analyze Word Docu…" at bounding box center [489, 266] width 933 height 486
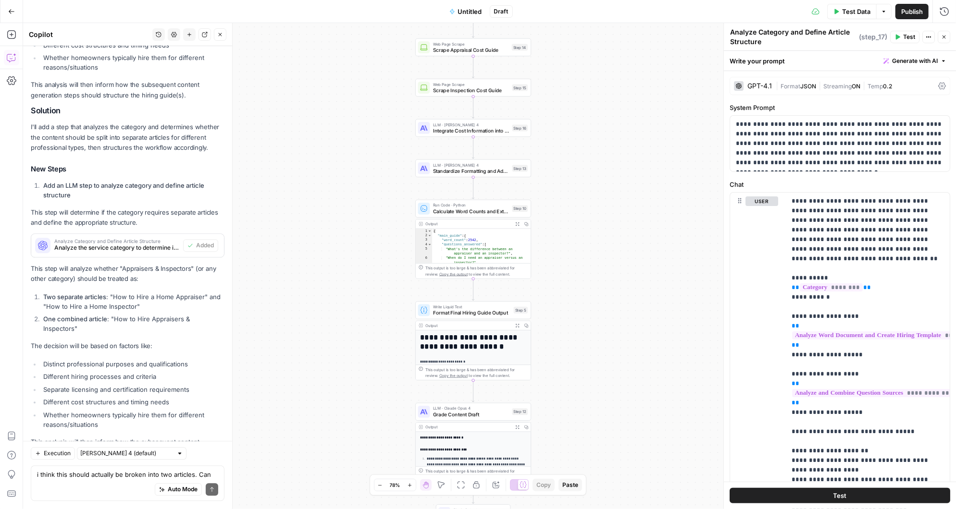
drag, startPoint x: 575, startPoint y: 382, endPoint x: 565, endPoint y: 180, distance: 202.6
click at [565, 181] on div "Workflow Input Settings Inputs LLM · [PERSON_NAME] 3.5 Sonnet Analyze Word Docu…" at bounding box center [489, 266] width 933 height 486
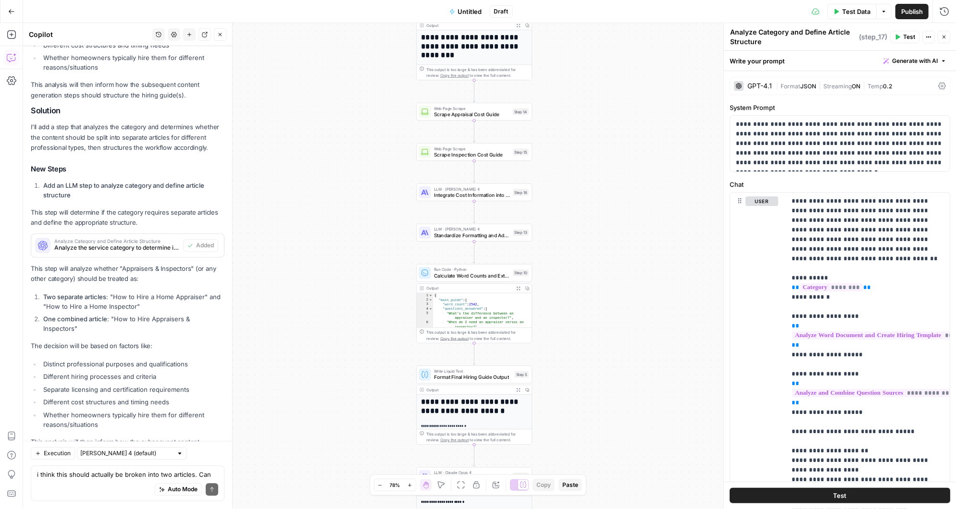
drag, startPoint x: 558, startPoint y: 173, endPoint x: 567, endPoint y: 300, distance: 128.1
click at [567, 300] on div "Workflow Input Settings Inputs LLM · [PERSON_NAME] 3.5 Sonnet Analyze Word Docu…" at bounding box center [489, 266] width 933 height 486
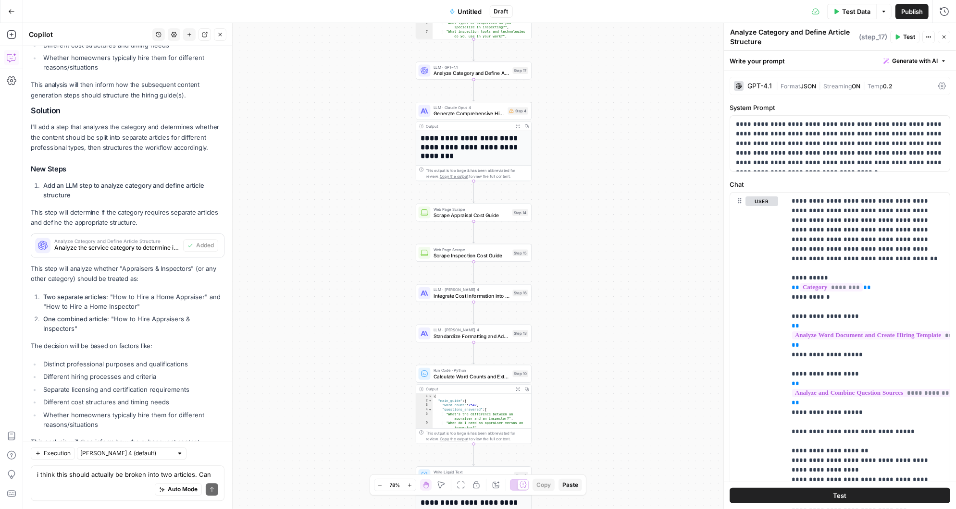
drag, startPoint x: 563, startPoint y: 171, endPoint x: 563, endPoint y: 272, distance: 100.9
click at [563, 272] on div "Workflow Input Settings Inputs LLM · [PERSON_NAME] 3.5 Sonnet Analyze Word Docu…" at bounding box center [489, 266] width 933 height 486
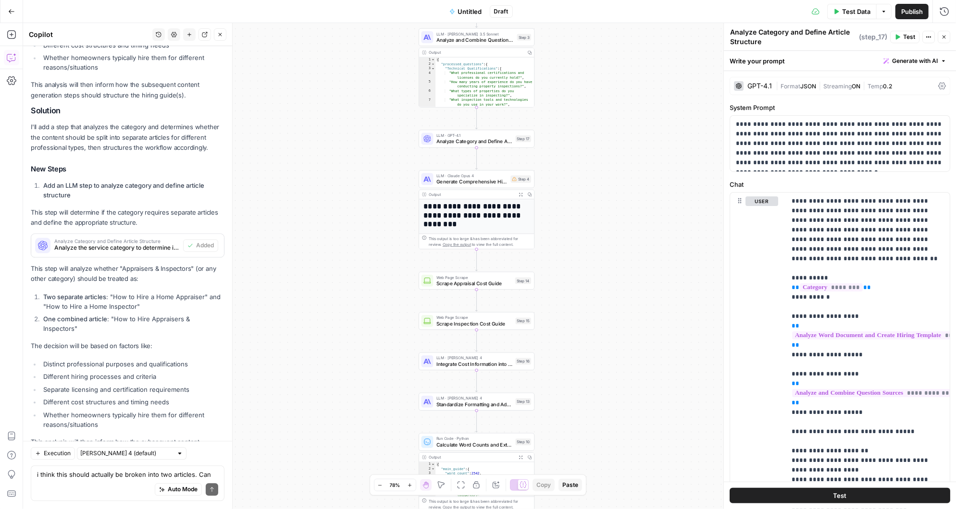
drag, startPoint x: 565, startPoint y: 130, endPoint x: 568, endPoint y: 197, distance: 66.9
click at [568, 198] on div "Workflow Input Settings Inputs LLM · [PERSON_NAME] 3.5 Sonnet Analyze Word Docu…" at bounding box center [489, 266] width 933 height 486
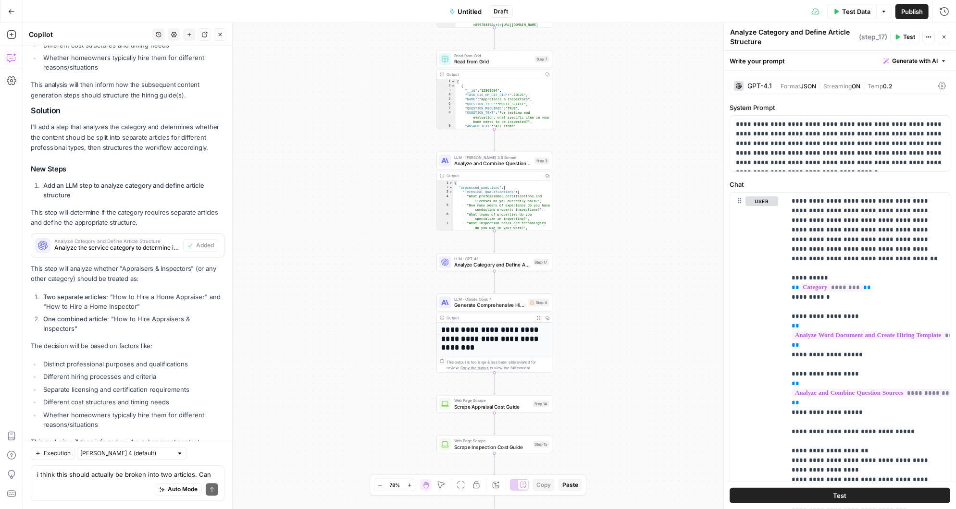
drag, startPoint x: 597, startPoint y: 141, endPoint x: 620, endPoint y: 230, distance: 91.2
click at [620, 230] on div "Workflow Input Settings Inputs LLM · [PERSON_NAME] 3.5 Sonnet Analyze Word Docu…" at bounding box center [489, 266] width 933 height 486
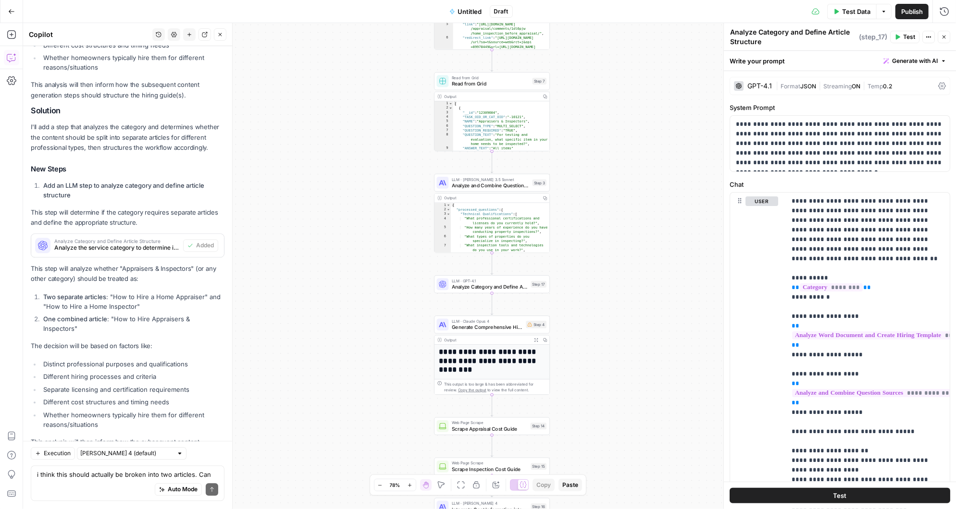
drag, startPoint x: 596, startPoint y: 367, endPoint x: 594, endPoint y: 461, distance: 94.7
click at [594, 461] on div "Workflow Input Settings Inputs LLM · [PERSON_NAME] 3.5 Sonnet Analyze Word Docu…" at bounding box center [489, 266] width 933 height 486
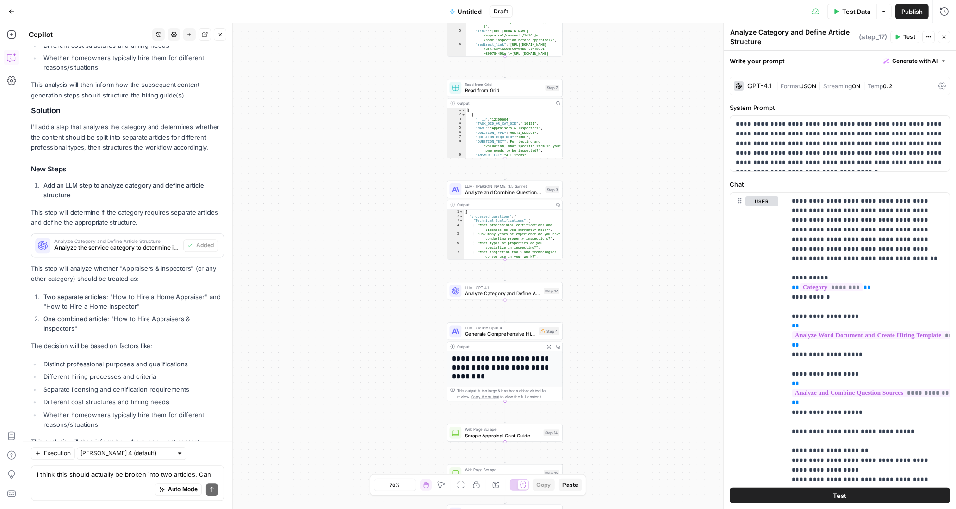
drag, startPoint x: 598, startPoint y: 223, endPoint x: 607, endPoint y: 217, distance: 10.4
click at [607, 217] on div "Workflow Input Settings Inputs LLM · [PERSON_NAME] 3.5 Sonnet Analyze Word Docu…" at bounding box center [489, 266] width 933 height 486
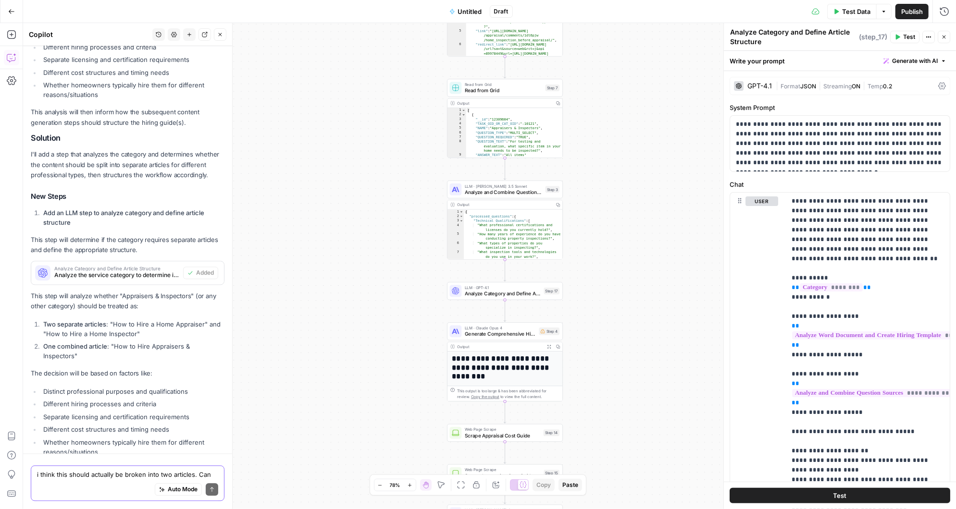
click at [99, 477] on textarea "i think this should actually be broken into two articles. Can we add a step tha…" at bounding box center [127, 476] width 181 height 10
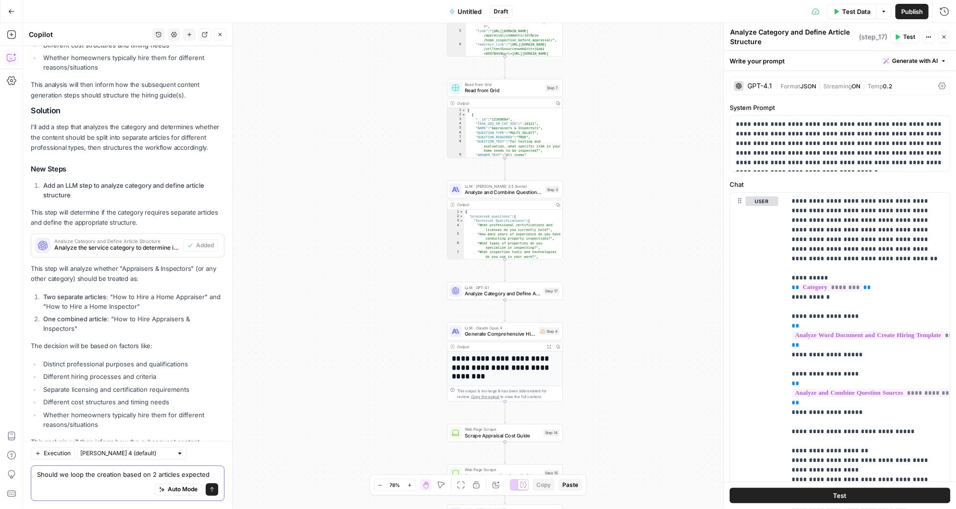
type textarea "Should we loop the creation based on 2 articles expected?"
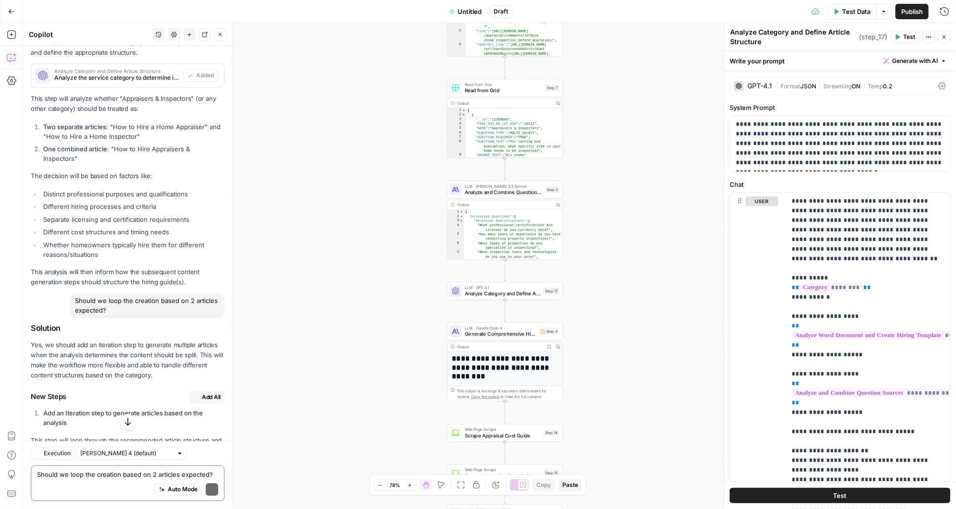
scroll to position [4971, 0]
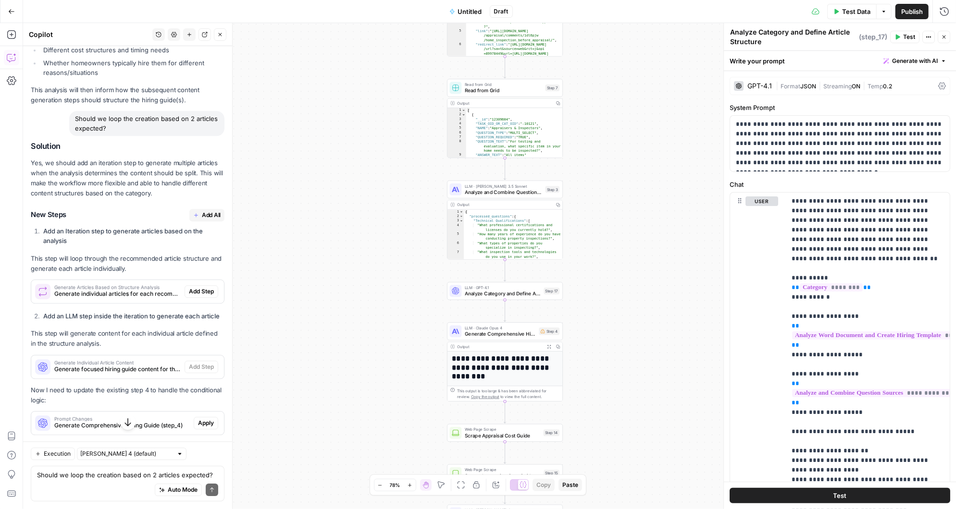
click at [204, 211] on span "Add All" at bounding box center [211, 215] width 19 height 9
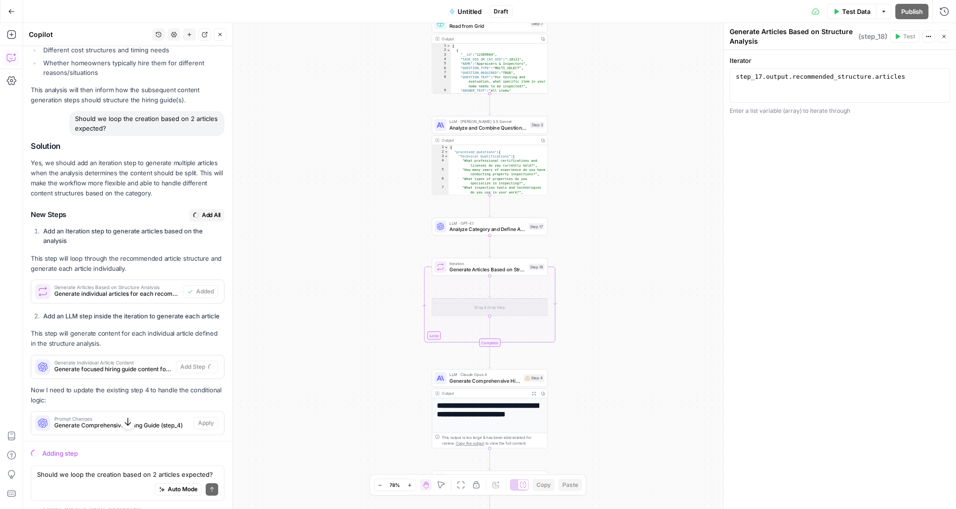
scroll to position [4899, 0]
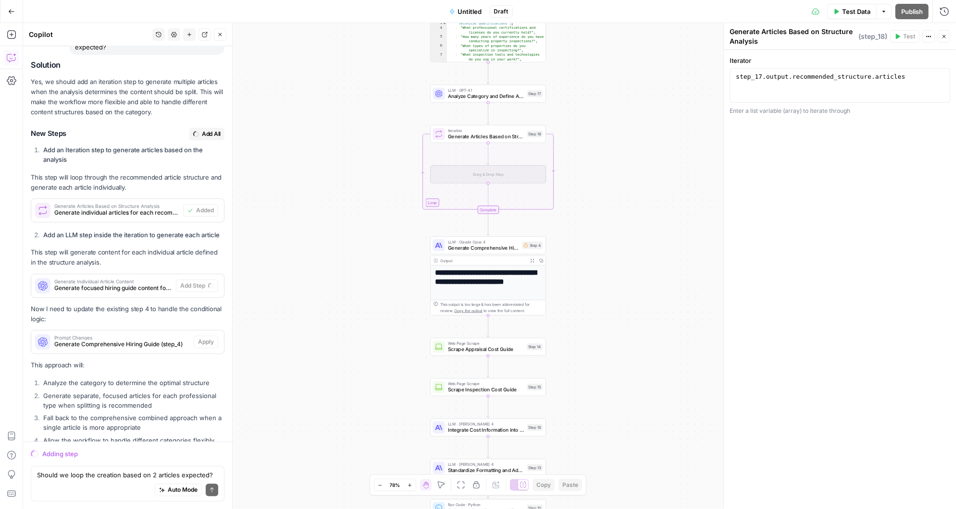
drag, startPoint x: 361, startPoint y: 168, endPoint x: 360, endPoint y: 37, distance: 131.7
click at [360, 37] on div "Workflow Input Settings Inputs LLM · [PERSON_NAME] 3.5 Sonnet Analyze Word Docu…" at bounding box center [489, 266] width 933 height 486
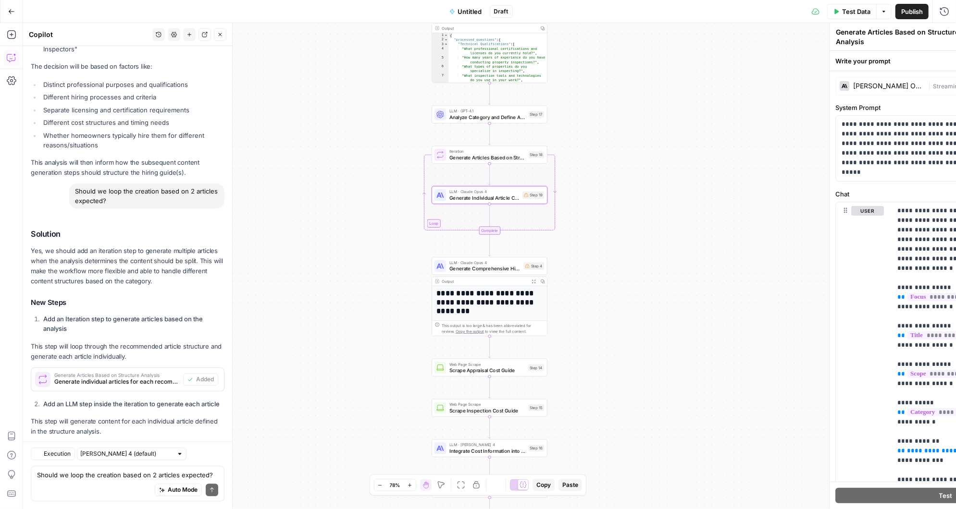
type textarea "Generate Individual Article Content"
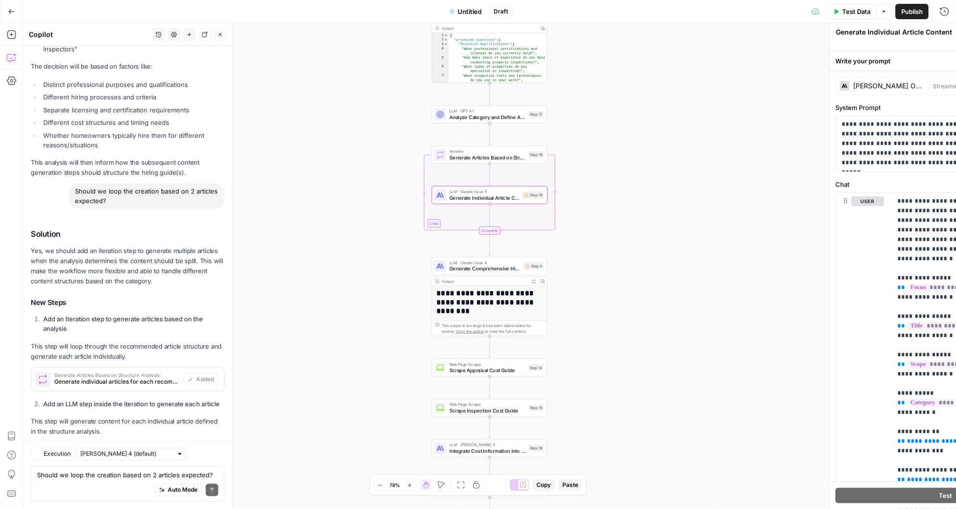
scroll to position [5068, 0]
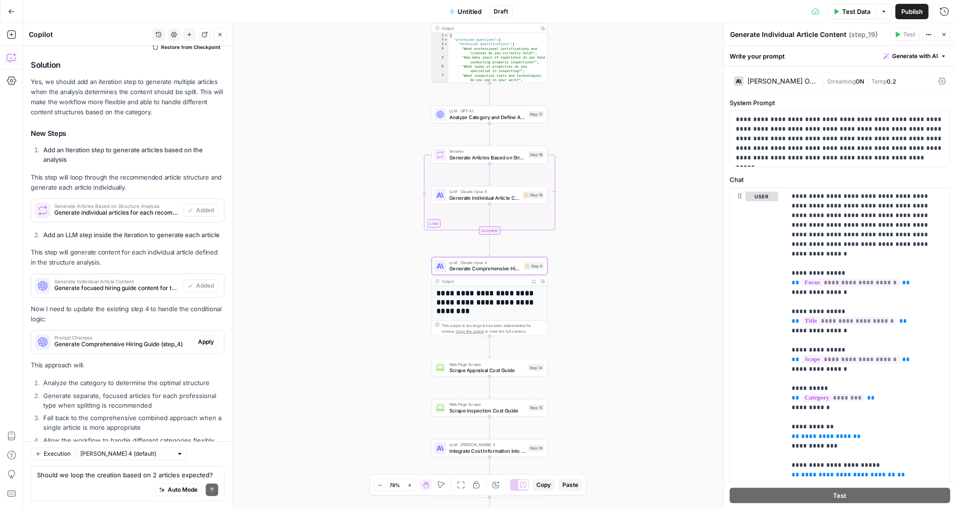
click at [211, 338] on span "Apply" at bounding box center [206, 342] width 16 height 9
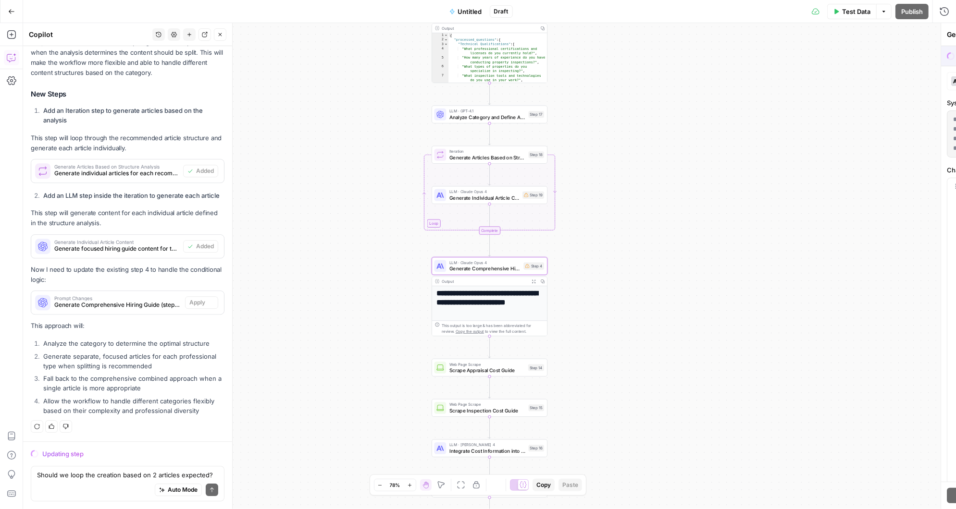
scroll to position [4899, 0]
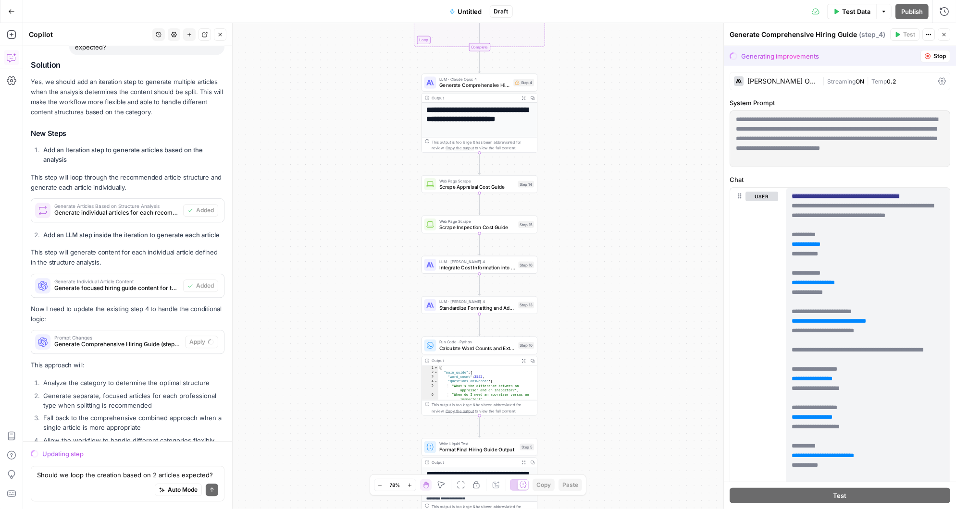
drag, startPoint x: 366, startPoint y: 373, endPoint x: 356, endPoint y: 189, distance: 183.9
click at [356, 189] on div "Workflow Input Settings Inputs LLM · [PERSON_NAME] 3.5 Sonnet Analyze Word Docu…" at bounding box center [489, 266] width 933 height 486
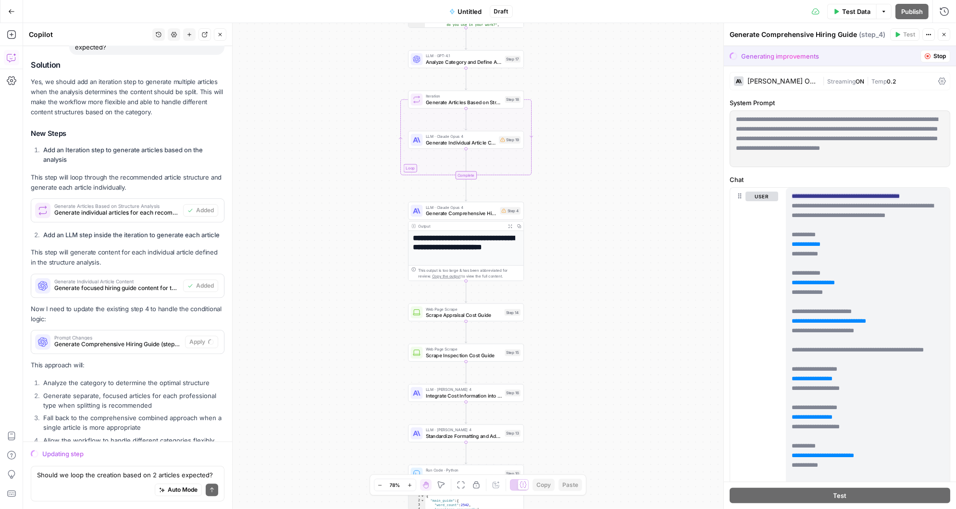
drag, startPoint x: 355, startPoint y: 221, endPoint x: 340, endPoint y: 359, distance: 138.7
click at [341, 359] on div "Workflow Input Settings Inputs LLM · [PERSON_NAME] 3.5 Sonnet Analyze Word Docu…" at bounding box center [489, 266] width 933 height 486
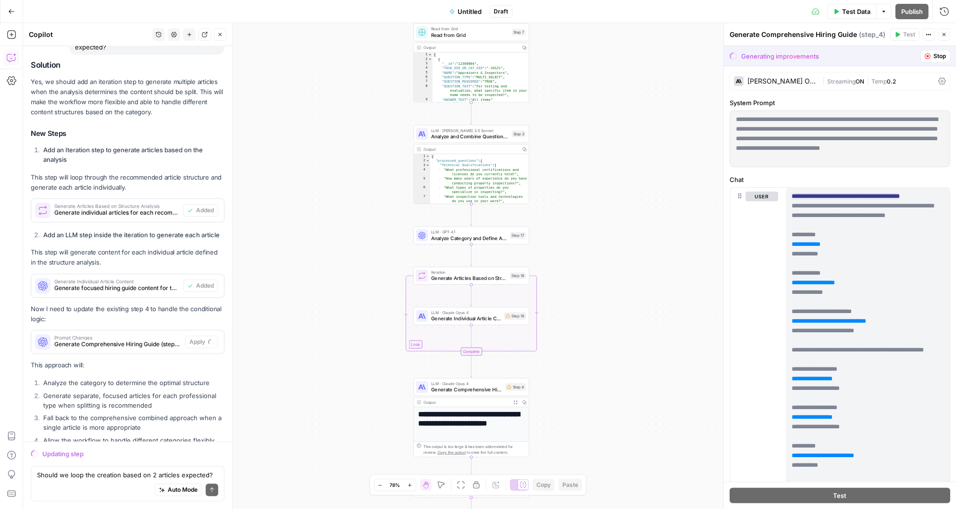
drag, startPoint x: 572, startPoint y: 105, endPoint x: 578, endPoint y: 272, distance: 166.9
click at [578, 272] on div "Workflow Input Settings Inputs LLM · [PERSON_NAME] 3.5 Sonnet Analyze Word Docu…" at bounding box center [489, 266] width 933 height 486
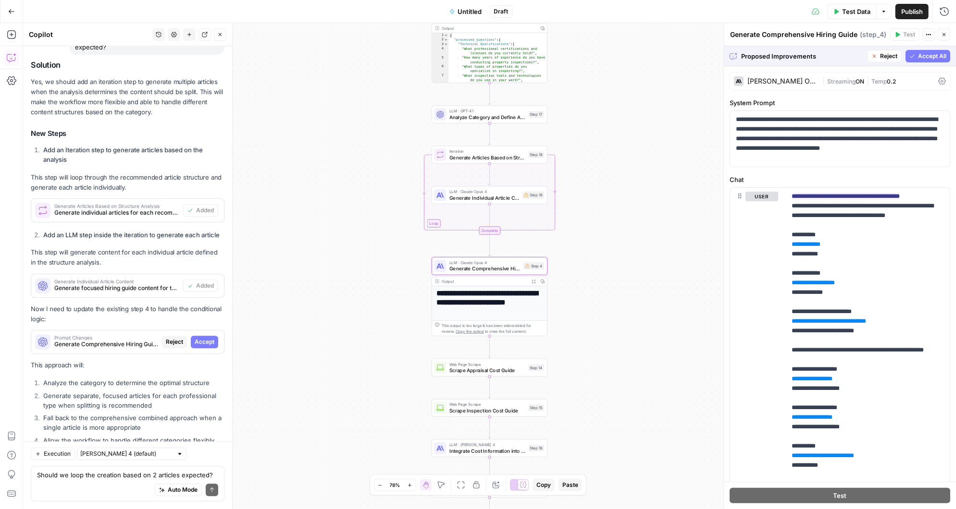
click at [211, 338] on span "Accept" at bounding box center [205, 342] width 20 height 9
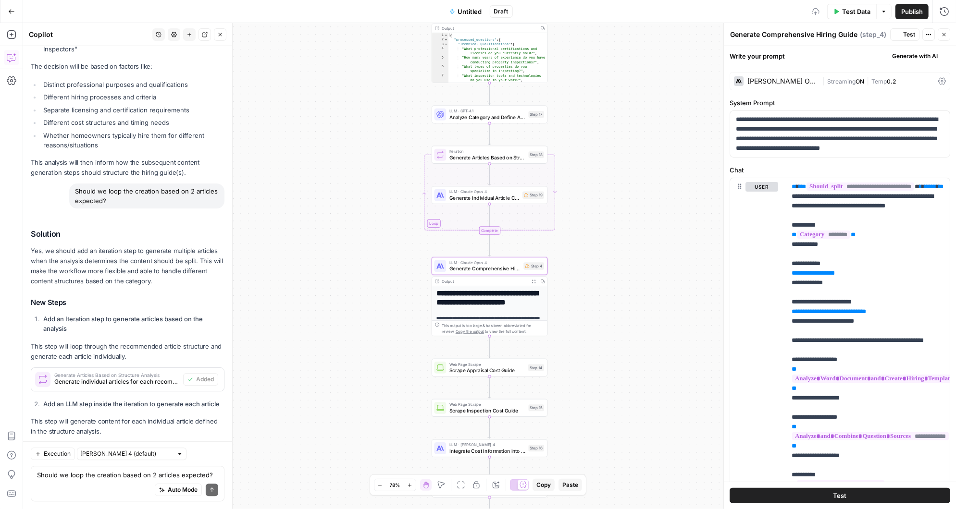
scroll to position [5068, 0]
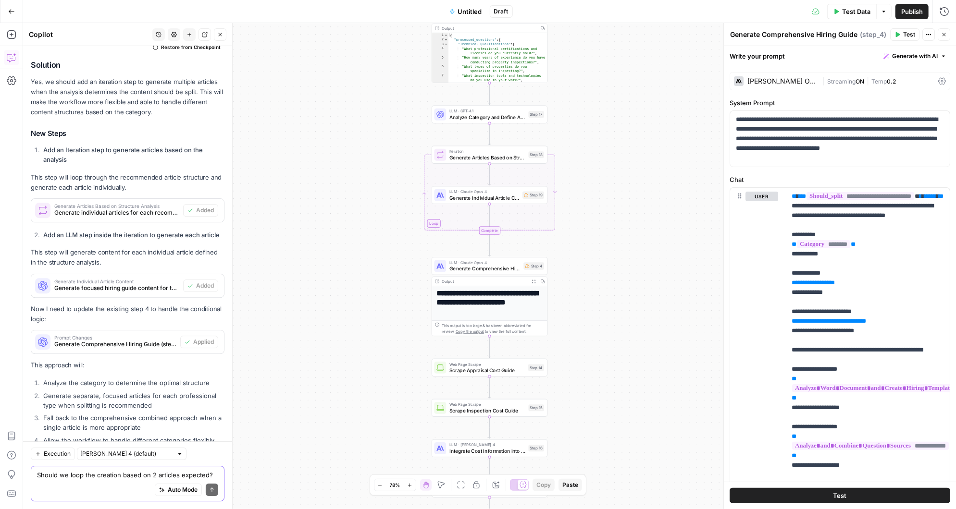
click at [98, 477] on textarea "Should we loop the creation based on 2 articles expected?" at bounding box center [127, 476] width 181 height 10
type textarea "anything else need to be looped?"
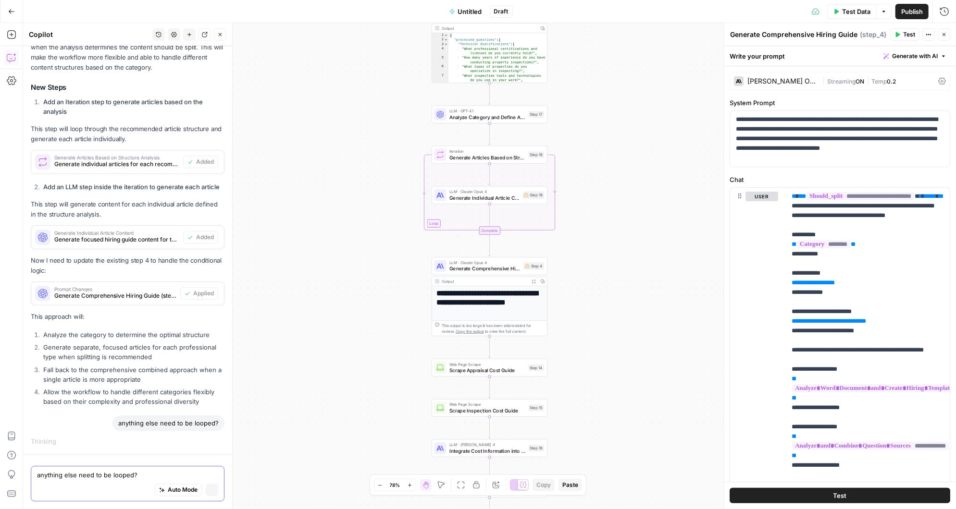
scroll to position [4876, 0]
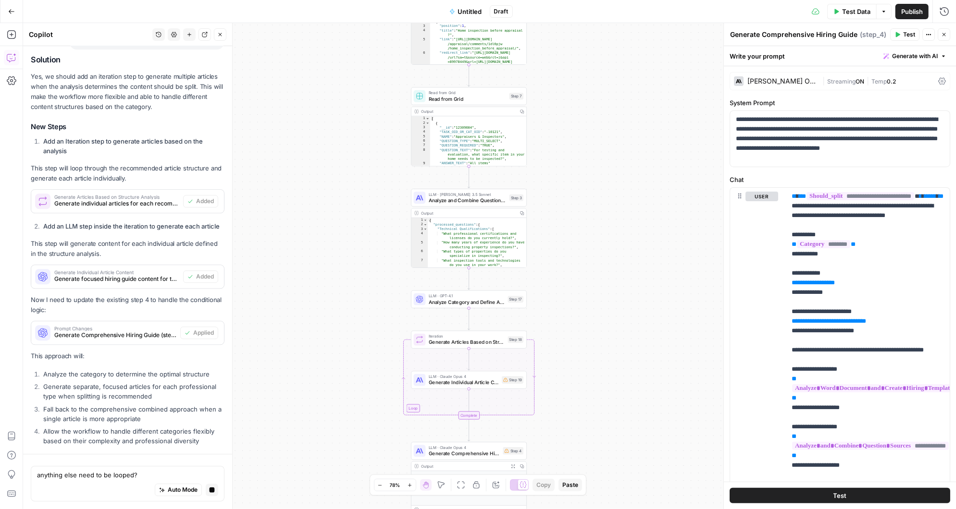
drag, startPoint x: 590, startPoint y: 178, endPoint x: 564, endPoint y: 388, distance: 212.1
click at [564, 388] on div "Workflow Input Settings Inputs LLM · [PERSON_NAME] 3.5 Sonnet Analyze Word Docu…" at bounding box center [489, 266] width 933 height 486
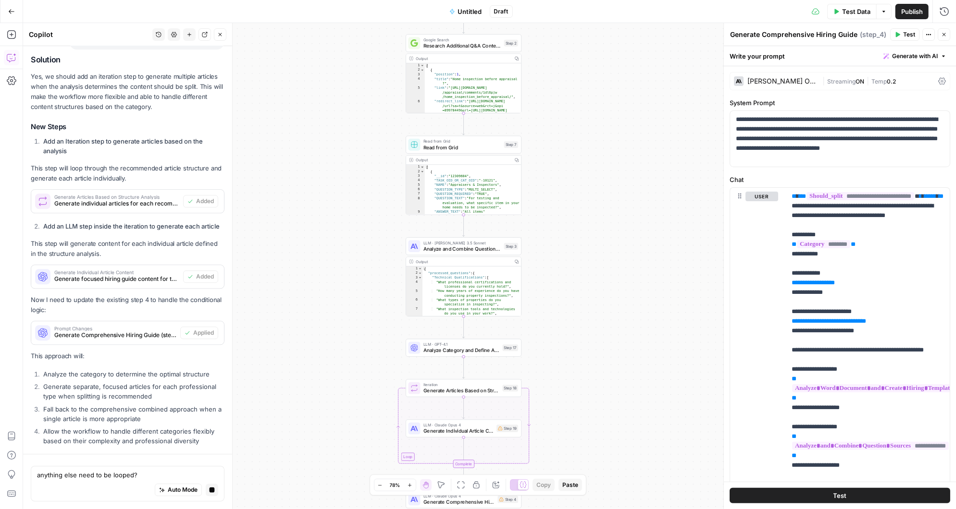
drag, startPoint x: 578, startPoint y: 145, endPoint x: 567, endPoint y: 333, distance: 188.8
click at [567, 333] on div "Workflow Input Settings Inputs LLM · [PERSON_NAME] 3.5 Sonnet Analyze Word Docu…" at bounding box center [489, 266] width 933 height 486
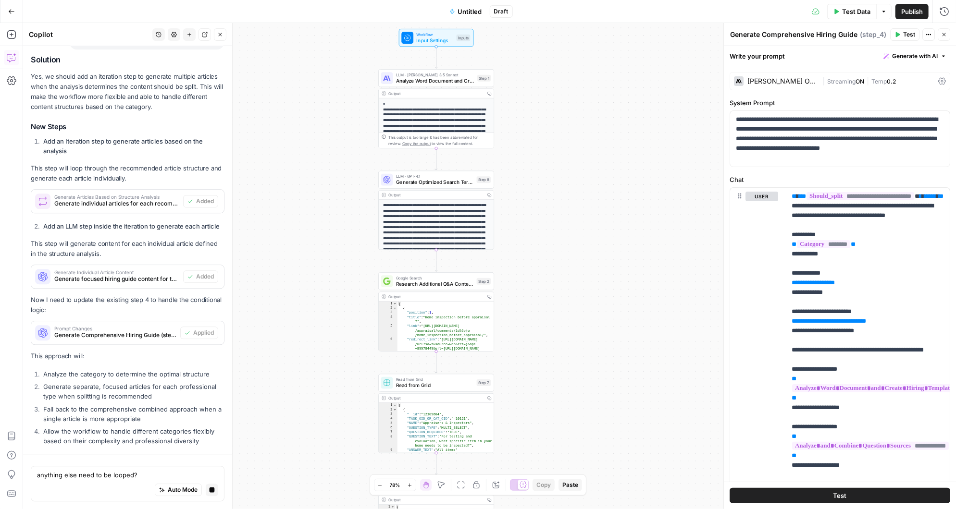
drag, startPoint x: 570, startPoint y: 96, endPoint x: 551, endPoint y: 132, distance: 40.9
click at [551, 132] on div "Workflow Input Settings Inputs LLM · [PERSON_NAME] 3.5 Sonnet Analyze Word Docu…" at bounding box center [489, 266] width 933 height 486
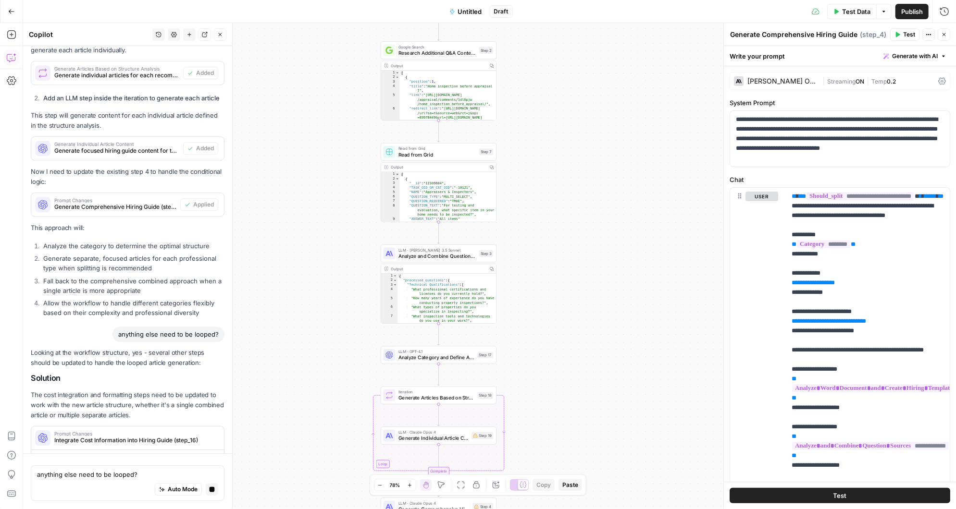
drag, startPoint x: 546, startPoint y: 348, endPoint x: 551, endPoint y: 153, distance: 195.2
click at [551, 153] on div "Workflow Input Settings Inputs LLM · [PERSON_NAME] 3.5 Sonnet Analyze Word Docu…" at bounding box center [489, 266] width 933 height 486
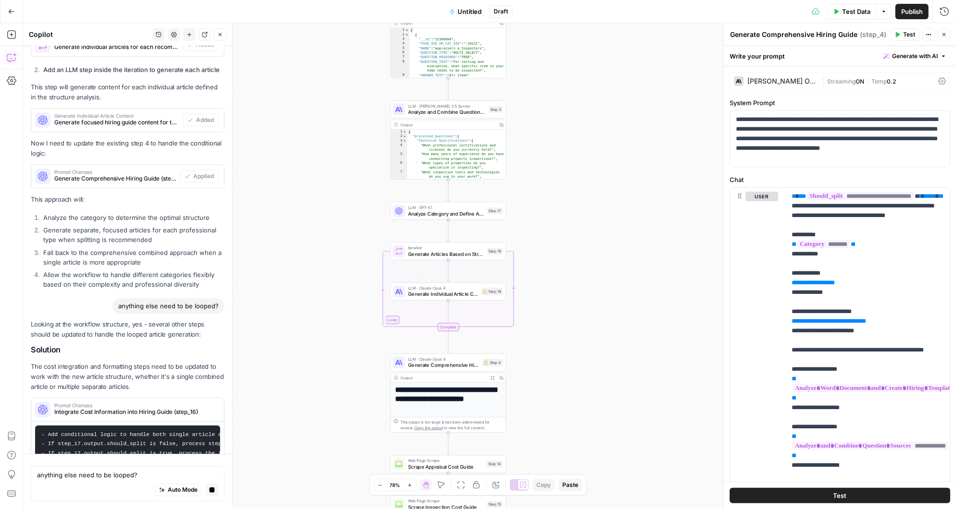
drag, startPoint x: 546, startPoint y: 285, endPoint x: 555, endPoint y: 142, distance: 143.1
click at [555, 142] on div "Workflow Input Settings Inputs LLM · [PERSON_NAME] 3.5 Sonnet Analyze Word Docu…" at bounding box center [489, 266] width 933 height 486
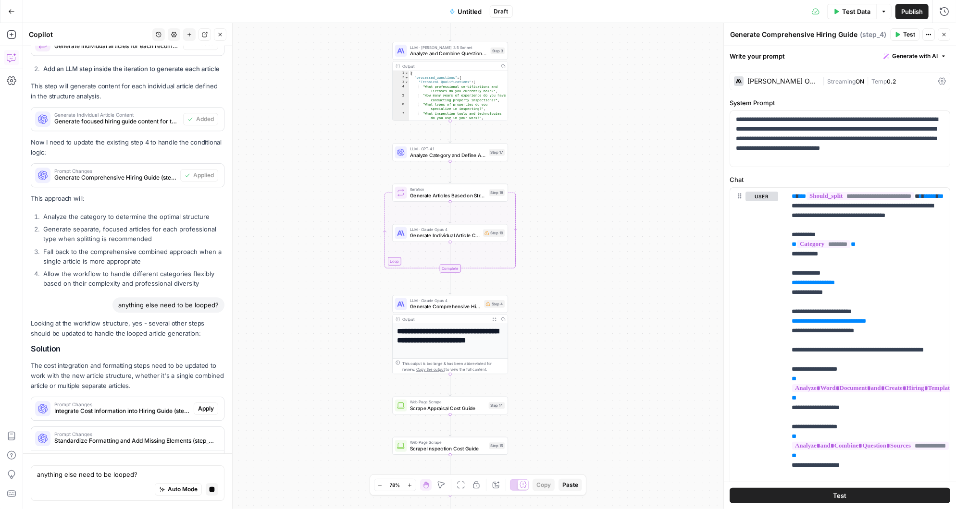
drag, startPoint x: 553, startPoint y: 291, endPoint x: 555, endPoint y: 232, distance: 59.2
click at [555, 232] on div "Workflow Input Settings Inputs LLM · [PERSON_NAME] 3.5 Sonnet Analyze Word Docu…" at bounding box center [489, 266] width 933 height 486
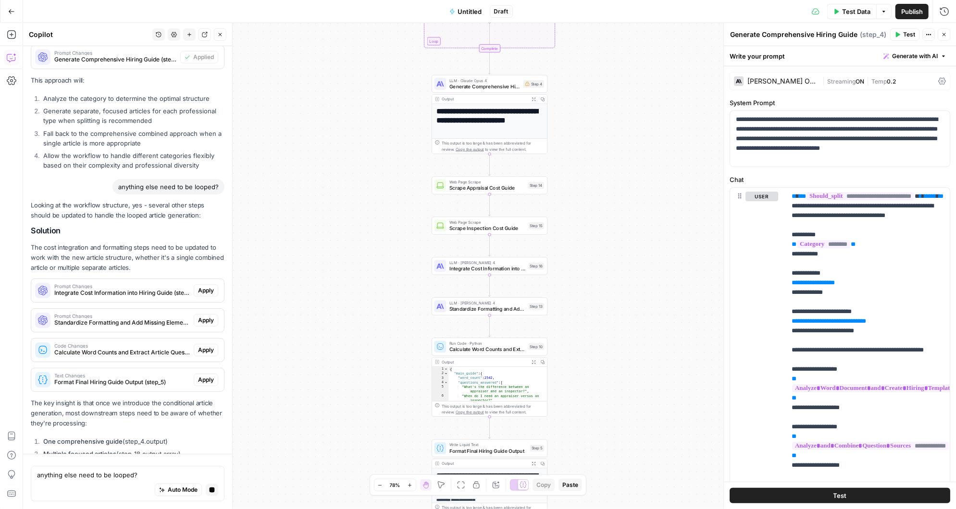
scroll to position [5162, 0]
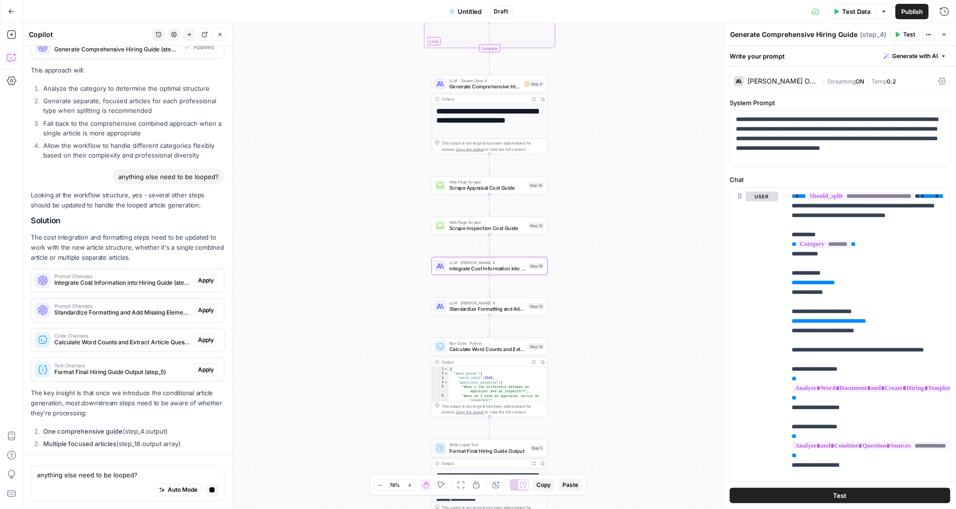
click at [208, 276] on span "Apply" at bounding box center [206, 280] width 16 height 9
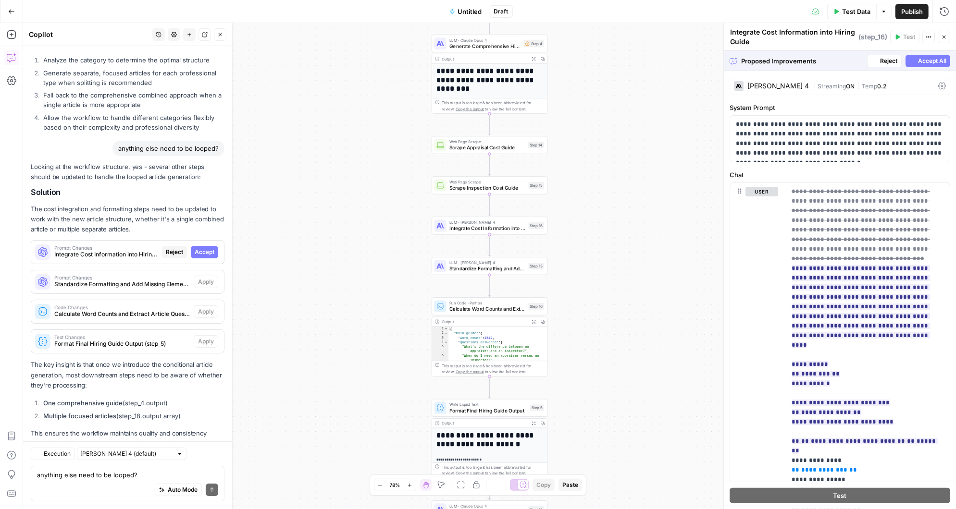
scroll to position [5221, 0]
click at [205, 249] on span "Accept" at bounding box center [205, 253] width 20 height 9
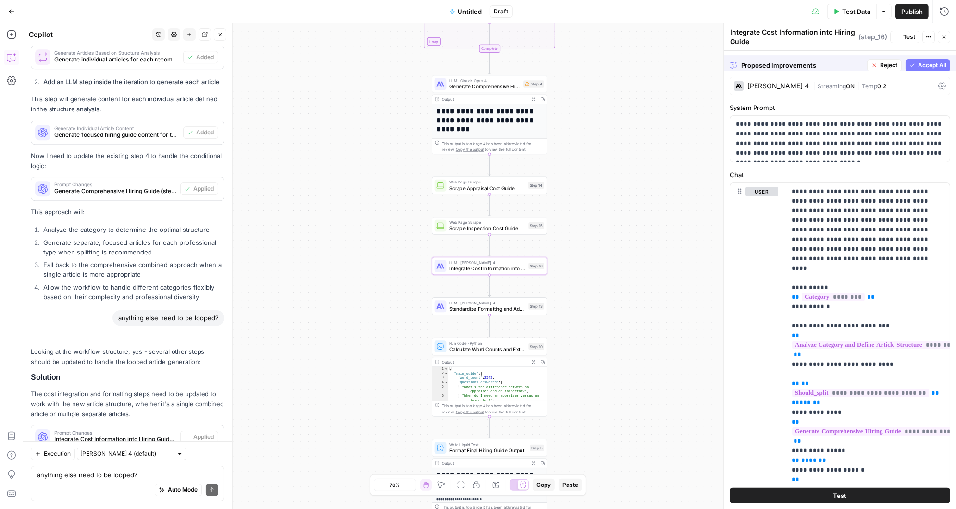
scroll to position [5406, 0]
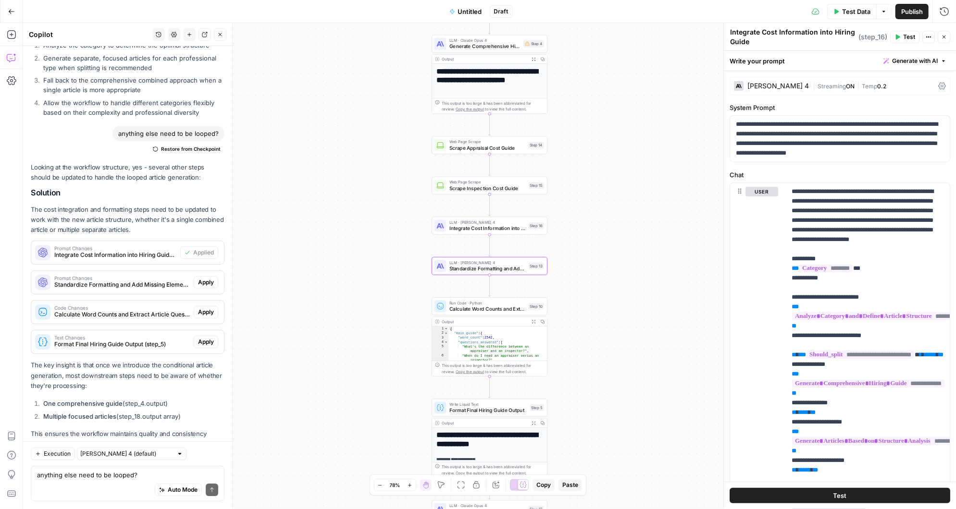
click at [207, 278] on span "Apply" at bounding box center [206, 282] width 16 height 9
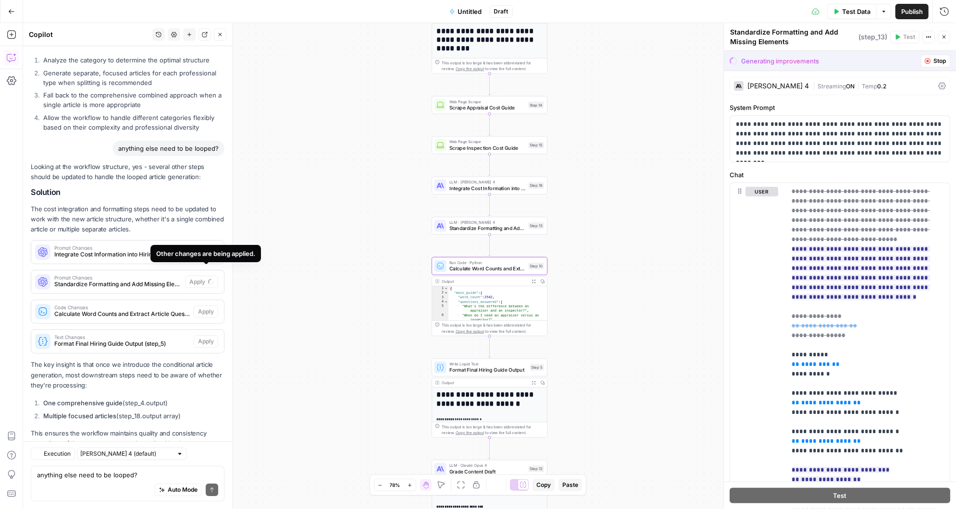
scroll to position [5221, 0]
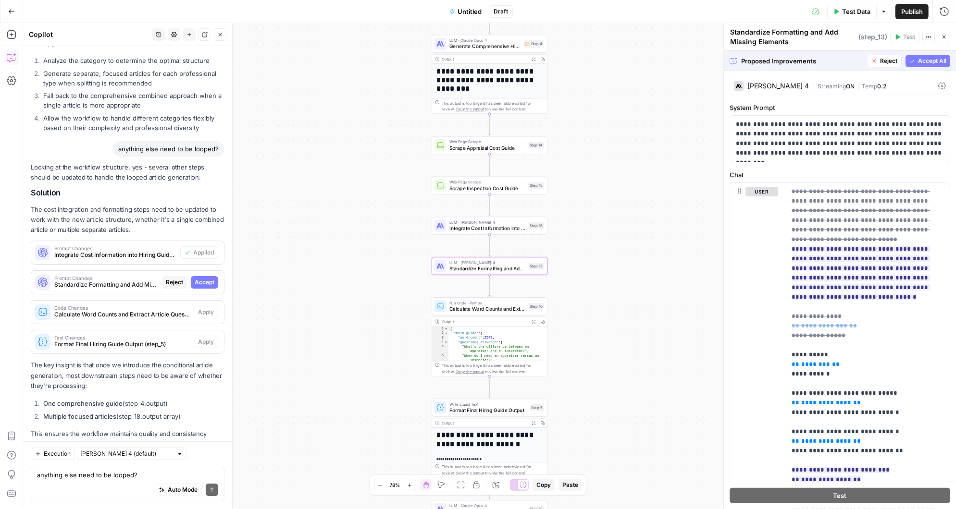
click at [203, 278] on span "Accept" at bounding box center [205, 282] width 20 height 9
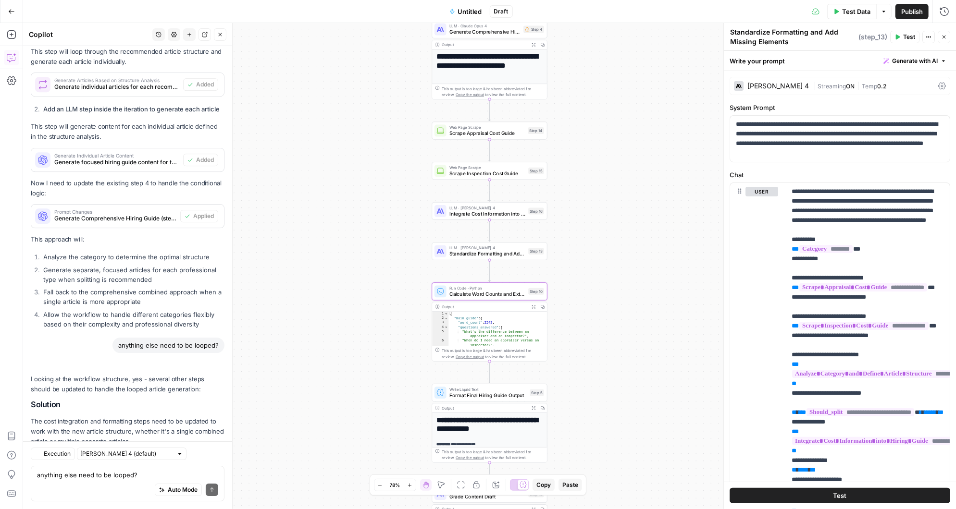
scroll to position [5406, 0]
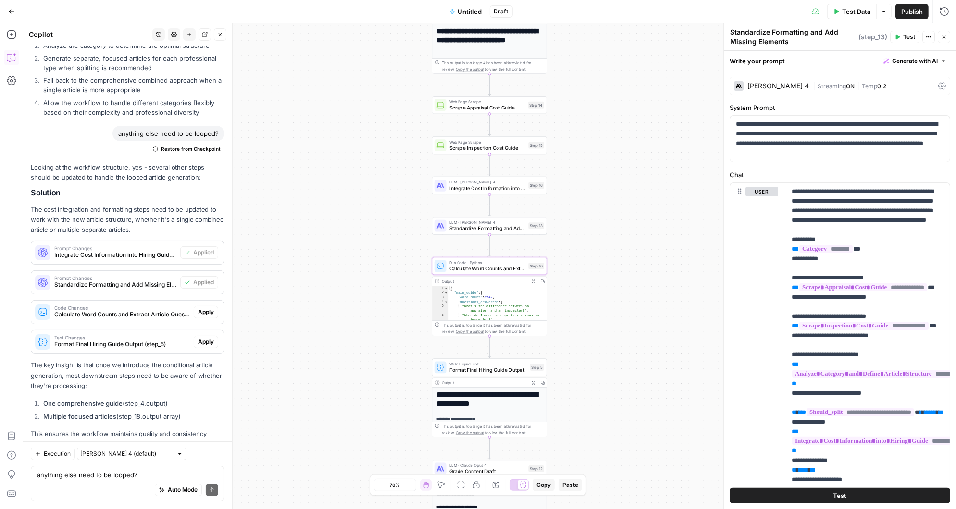
click at [208, 308] on span "Apply" at bounding box center [206, 312] width 16 height 9
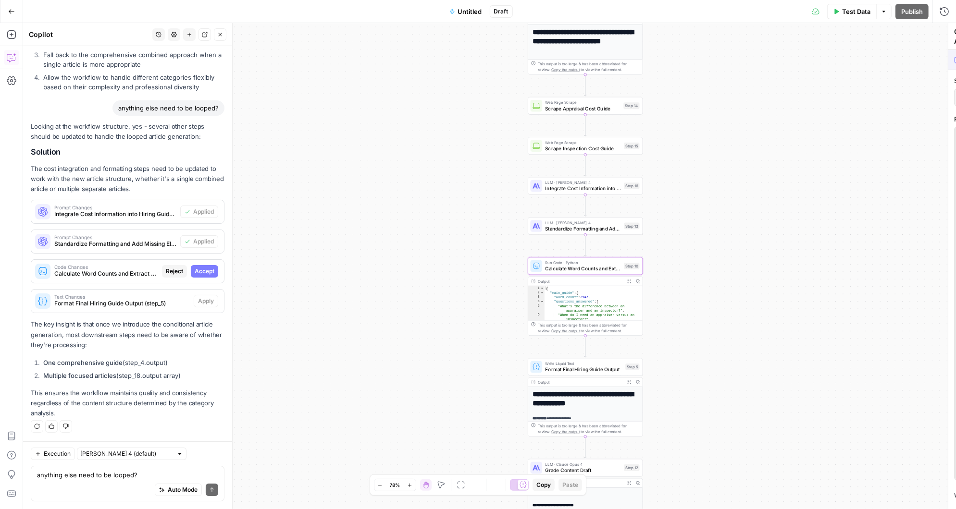
scroll to position [5221, 0]
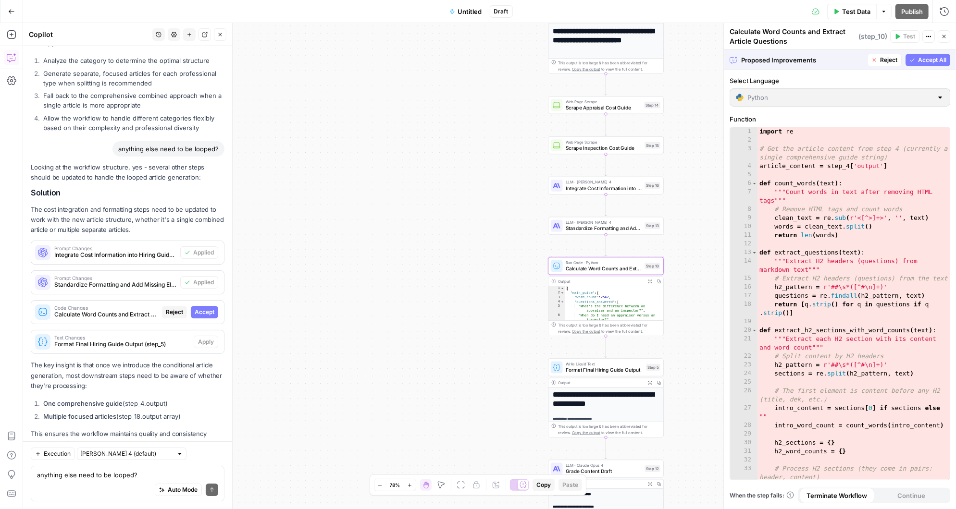
click at [211, 308] on span "Accept" at bounding box center [205, 312] width 20 height 9
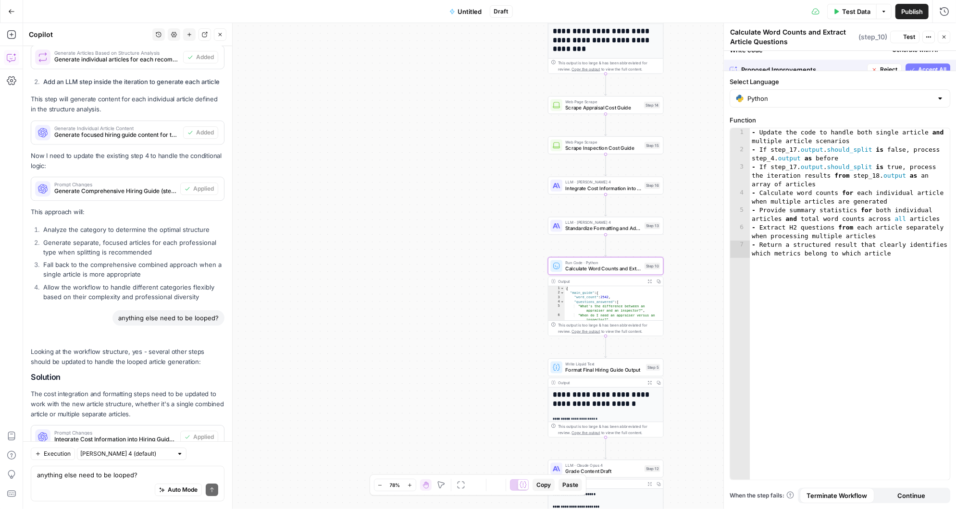
scroll to position [5406, 0]
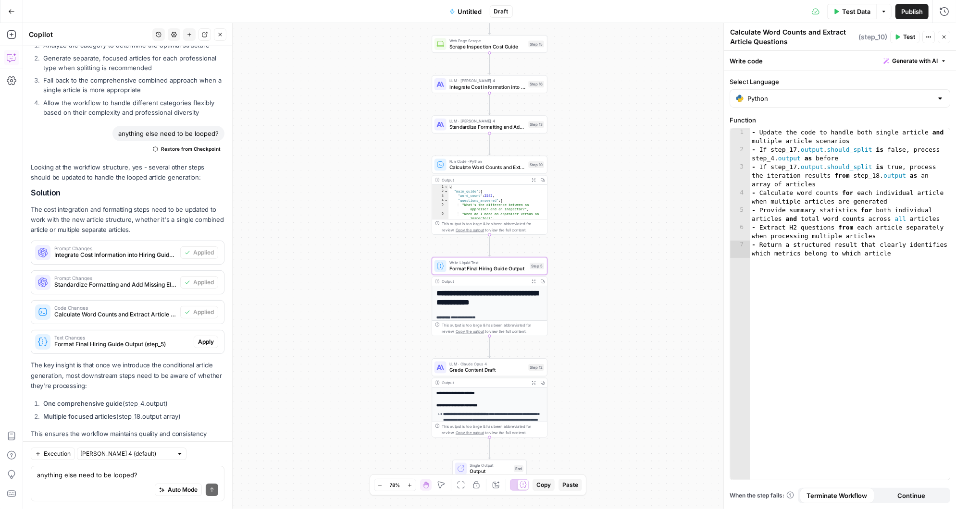
click at [206, 338] on span "Apply" at bounding box center [206, 342] width 16 height 9
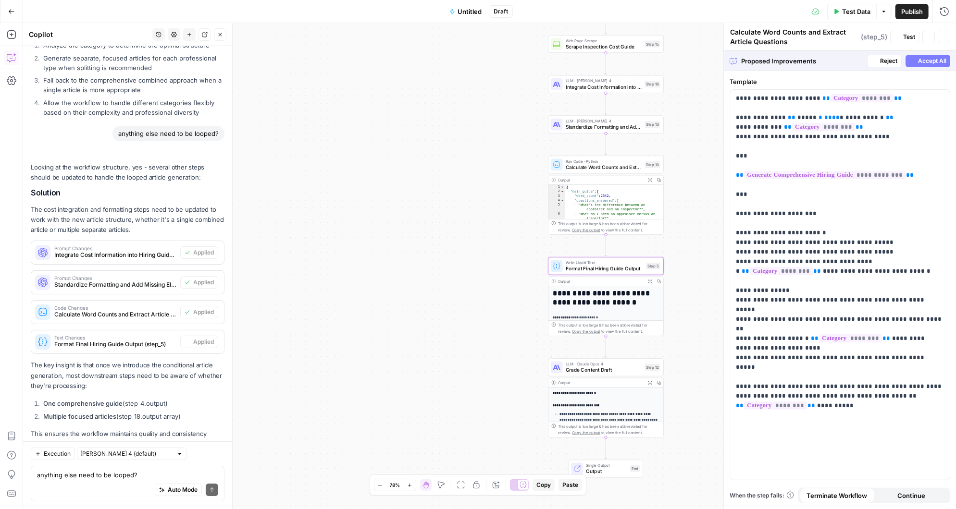
type textarea "Format Final Hiring Guide Output"
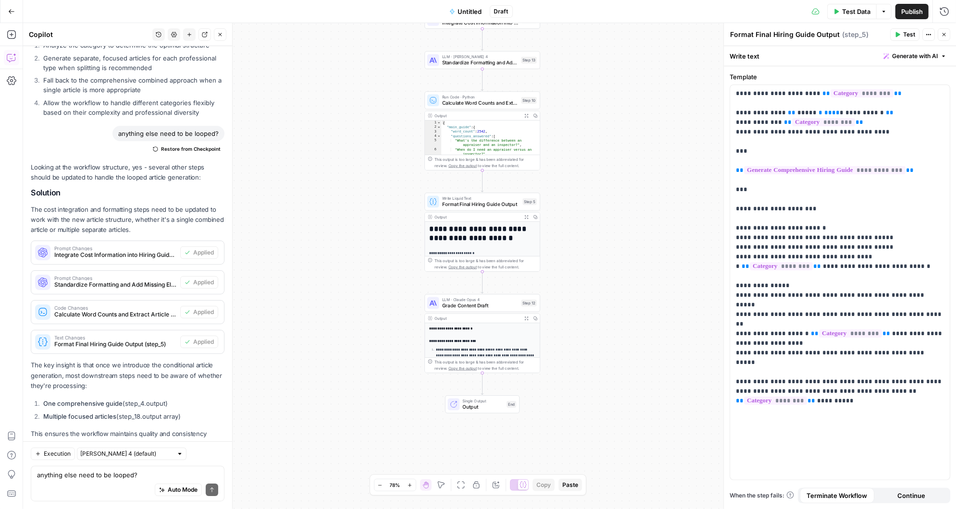
drag, startPoint x: 580, startPoint y: 116, endPoint x: 573, endPoint y: 53, distance: 63.9
click at [573, 52] on div "Workflow Input Settings Inputs LLM · [PERSON_NAME] 3.5 Sonnet Analyze Word Docu…" at bounding box center [489, 266] width 933 height 486
drag, startPoint x: 568, startPoint y: 108, endPoint x: 566, endPoint y: 332, distance: 224.5
click at [566, 332] on div "Workflow Input Settings Inputs LLM · [PERSON_NAME] 3.5 Sonnet Analyze Word Docu…" at bounding box center [489, 266] width 933 height 486
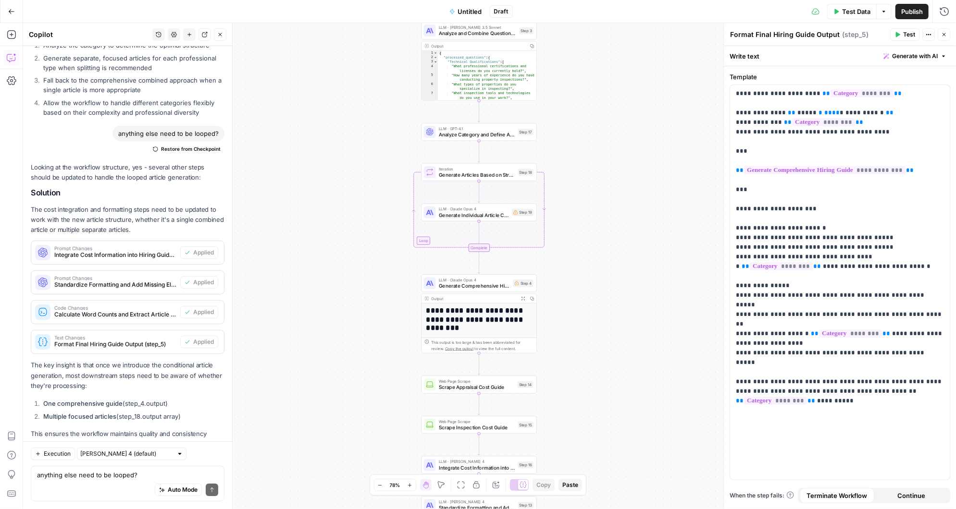
drag, startPoint x: 580, startPoint y: 118, endPoint x: 577, endPoint y: 345, distance: 227.4
click at [577, 347] on div "Workflow Input Settings Inputs LLM · [PERSON_NAME] 3.5 Sonnet Analyze Word Docu…" at bounding box center [489, 266] width 933 height 486
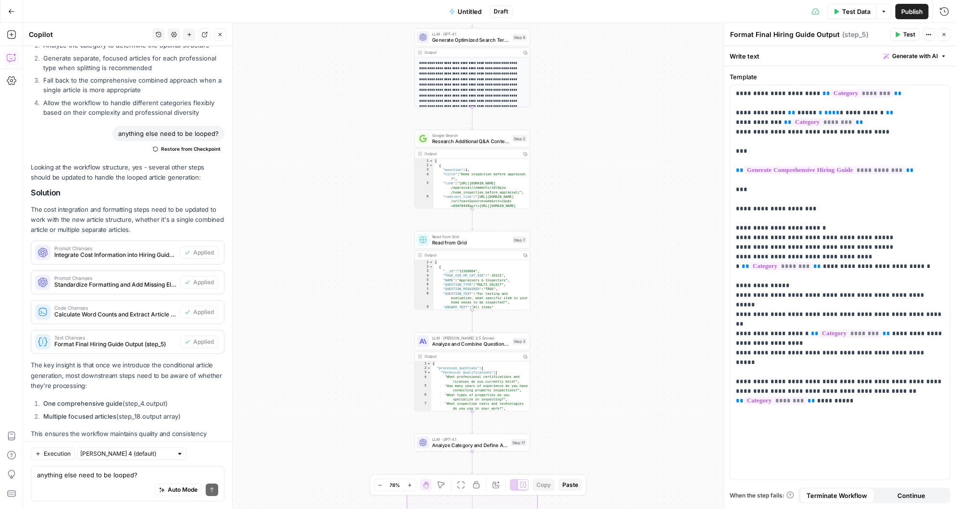
drag, startPoint x: 580, startPoint y: 79, endPoint x: 582, endPoint y: 417, distance: 337.4
click at [582, 420] on div "Workflow Input Settings Inputs LLM · [PERSON_NAME] 3.5 Sonnet Analyze Word Docu…" at bounding box center [489, 266] width 933 height 486
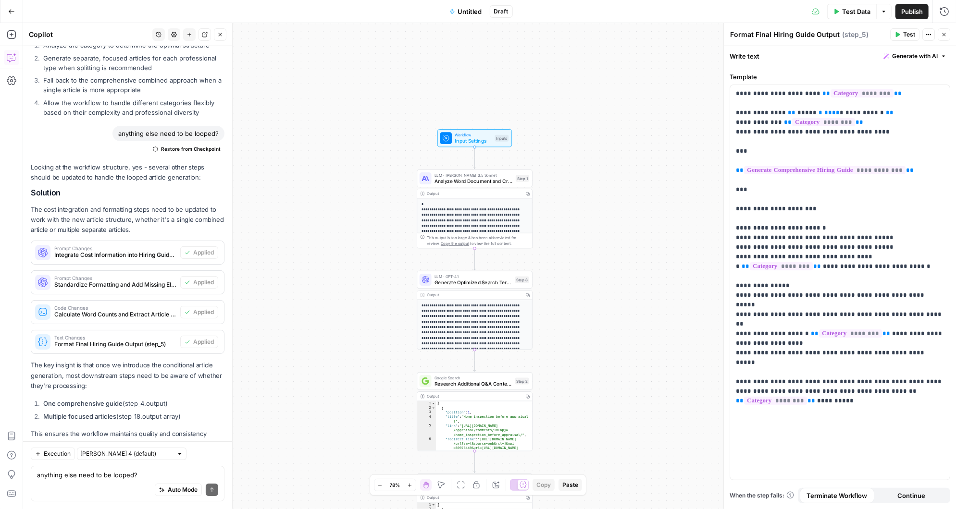
drag, startPoint x: 610, startPoint y: 138, endPoint x: 605, endPoint y: 341, distance: 202.9
click at [605, 341] on div "Workflow Input Settings Inputs LLM · [PERSON_NAME] 3.5 Sonnet Analyze Word Docu…" at bounding box center [489, 266] width 933 height 486
click at [850, 11] on span "Test Data" at bounding box center [856, 12] width 28 height 10
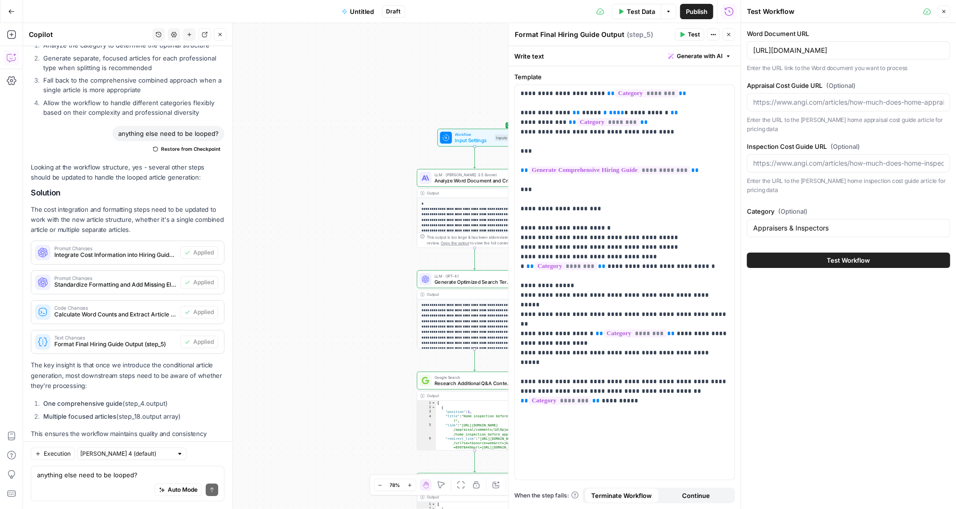
click at [767, 253] on button "Test Workflow" at bounding box center [848, 260] width 203 height 15
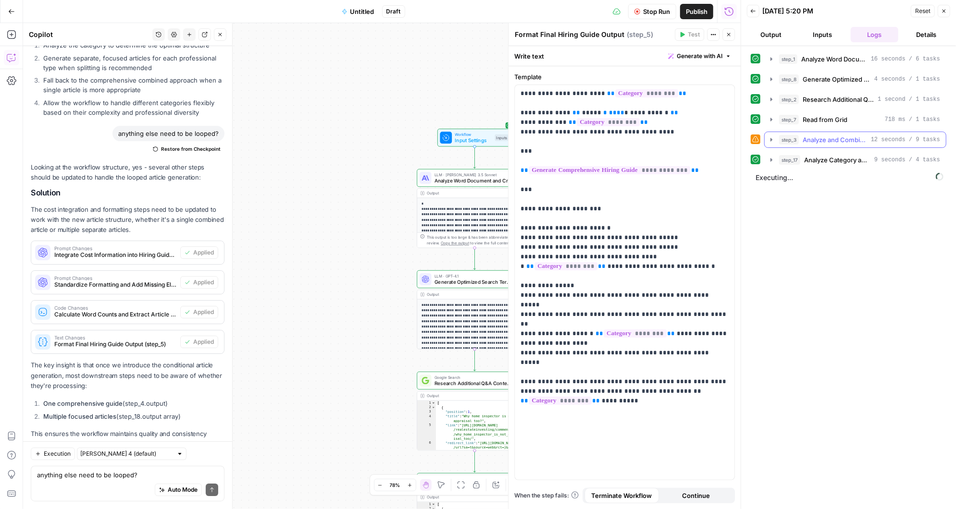
click at [771, 137] on icon "button" at bounding box center [772, 140] width 8 height 8
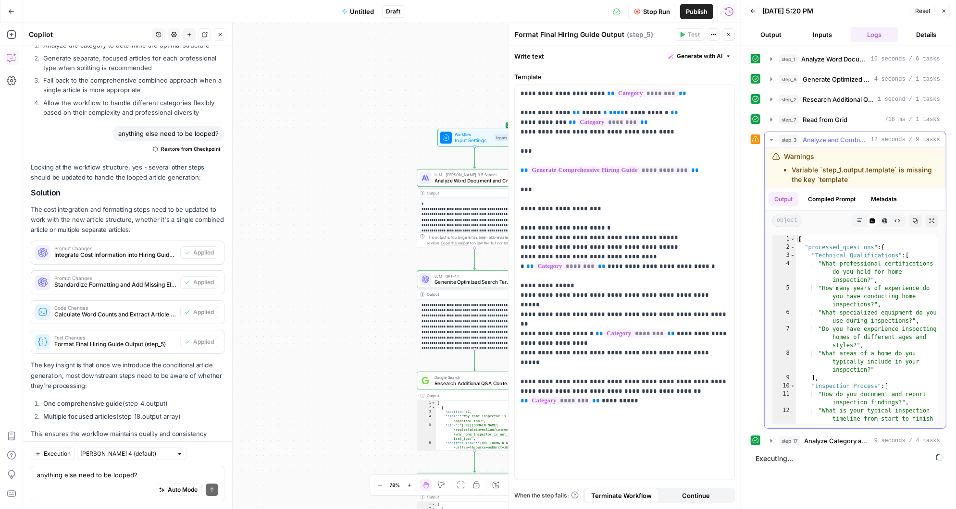
click at [771, 137] on icon "button" at bounding box center [772, 140] width 8 height 8
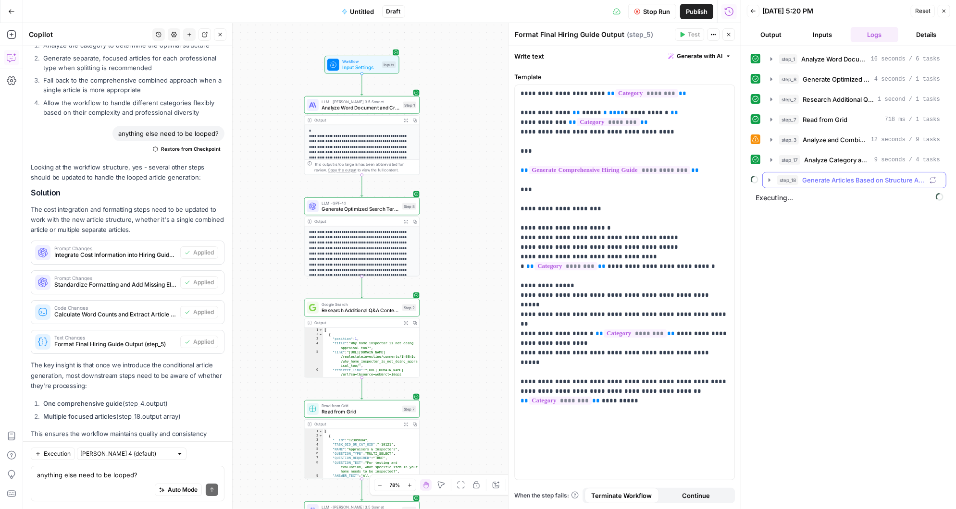
click at [769, 178] on icon "button" at bounding box center [770, 179] width 2 height 3
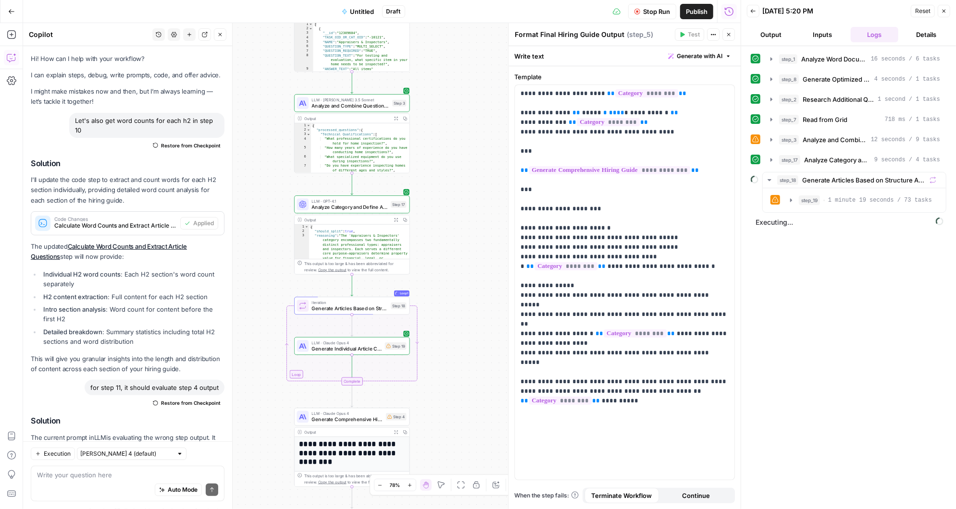
scroll to position [5406, 0]
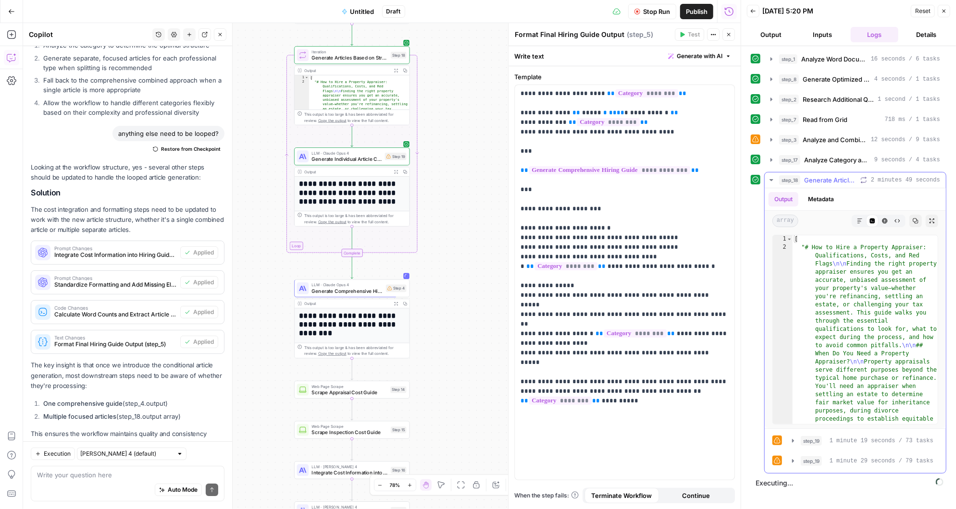
click at [772, 178] on icon "button" at bounding box center [772, 180] width 8 height 8
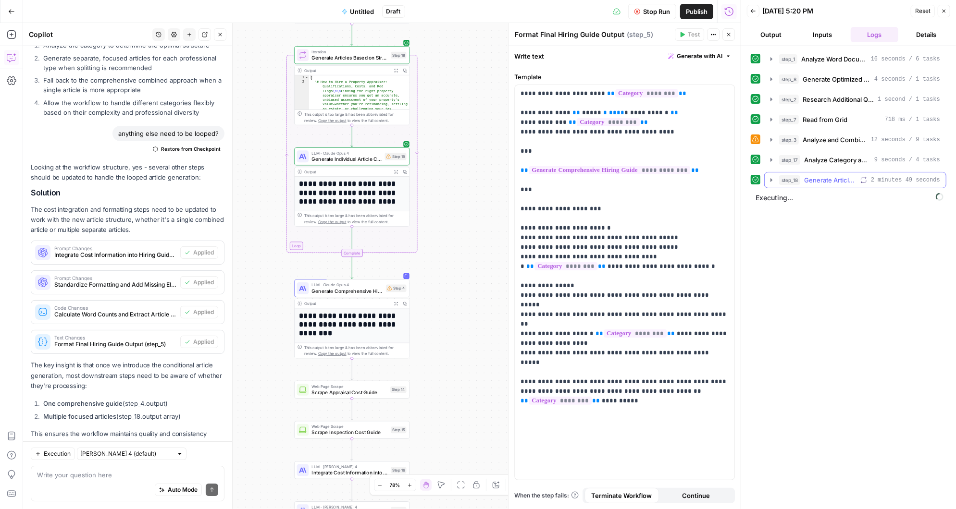
click at [770, 176] on icon "button" at bounding box center [772, 180] width 8 height 8
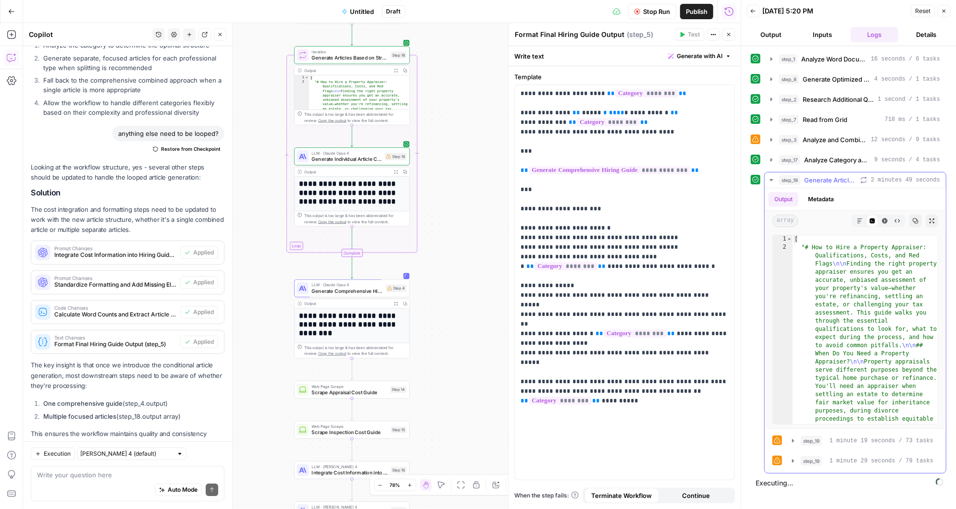
click at [772, 179] on icon "button" at bounding box center [771, 180] width 3 height 2
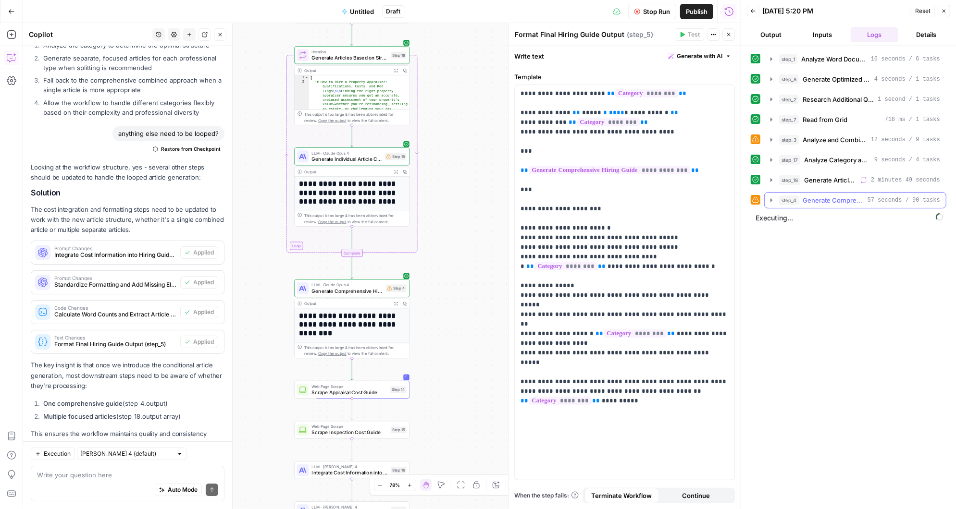
click at [773, 197] on icon "button" at bounding box center [772, 201] width 8 height 8
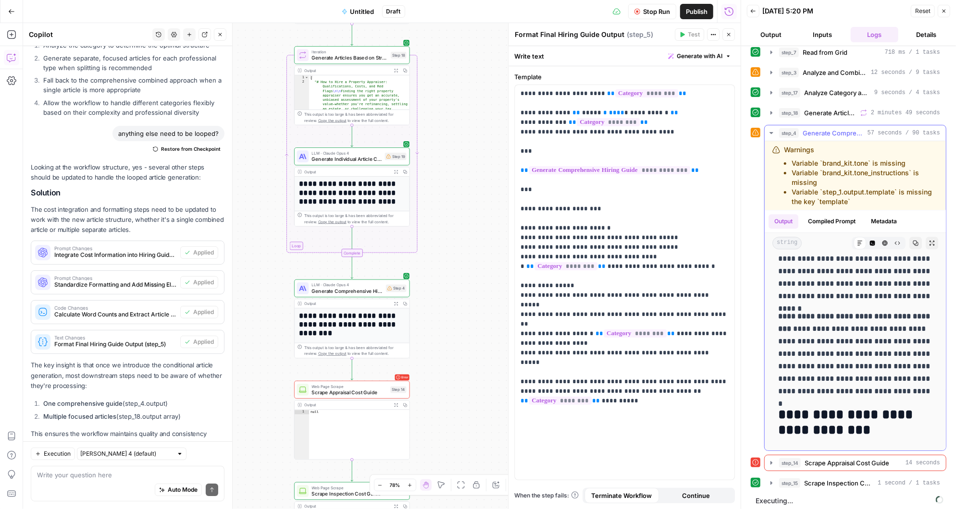
scroll to position [2037, 0]
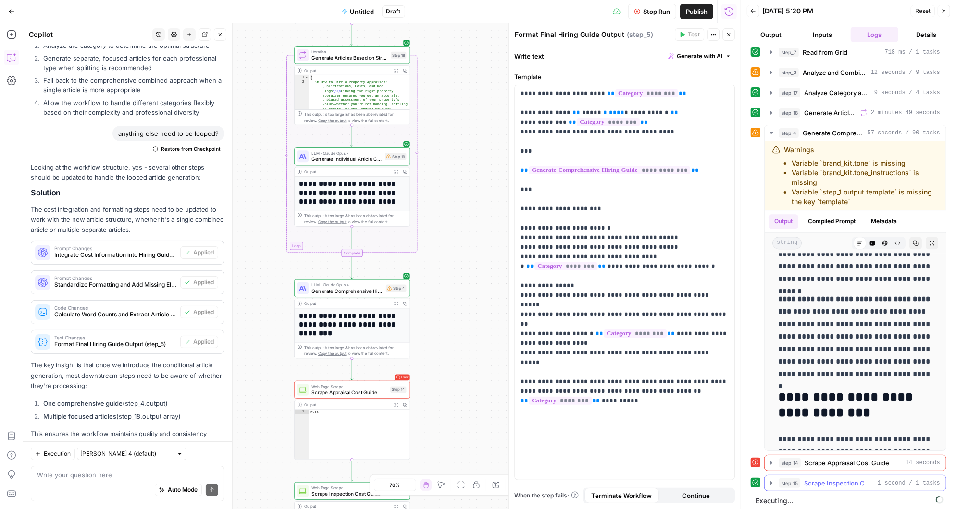
click at [771, 482] on icon "button" at bounding box center [771, 483] width 2 height 3
click at [771, 483] on icon "button" at bounding box center [771, 484] width 3 height 2
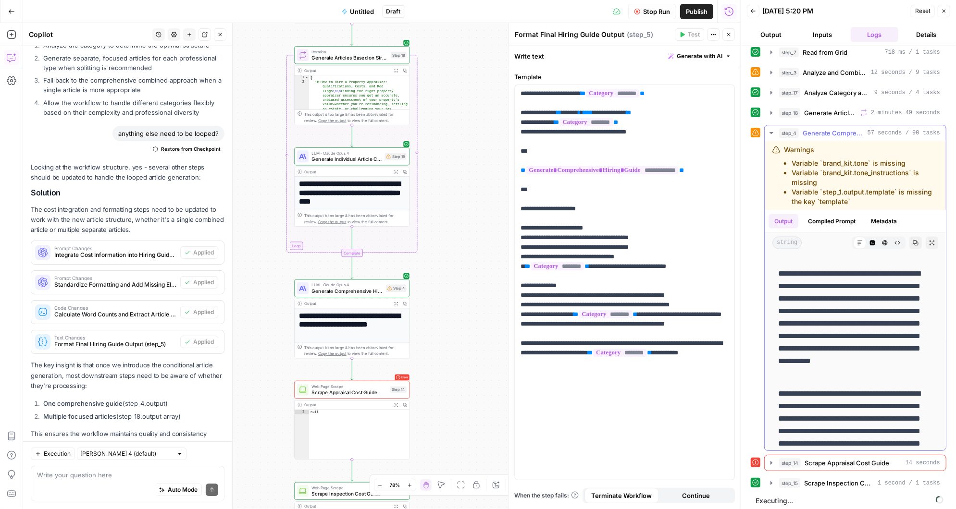
scroll to position [4060, 0]
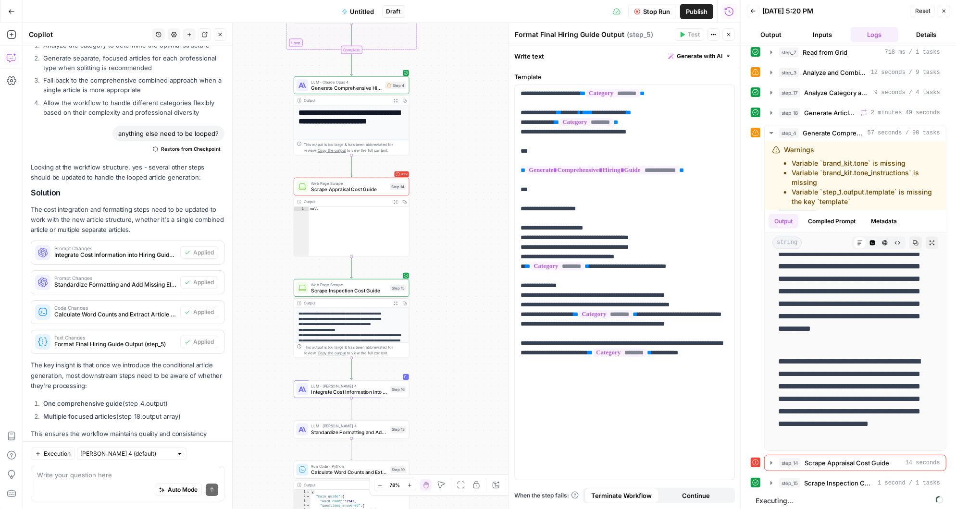
drag, startPoint x: 439, startPoint y: 376, endPoint x: 438, endPoint y: 159, distance: 217.7
click at [438, 159] on div "Workflow Input Settings Inputs LLM · [PERSON_NAME] 3.5 Sonnet Analyze Word Docu…" at bounding box center [382, 266] width 718 height 486
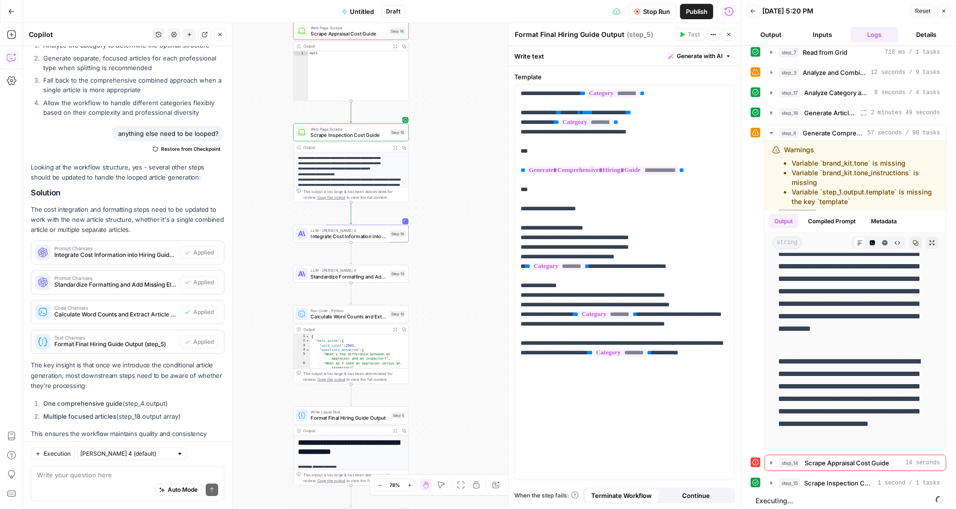
drag, startPoint x: 434, startPoint y: 334, endPoint x: 434, endPoint y: 193, distance: 140.4
click at [434, 192] on div "Workflow Input Settings Inputs LLM · [PERSON_NAME] 3.5 Sonnet Analyze Word Docu…" at bounding box center [382, 266] width 718 height 486
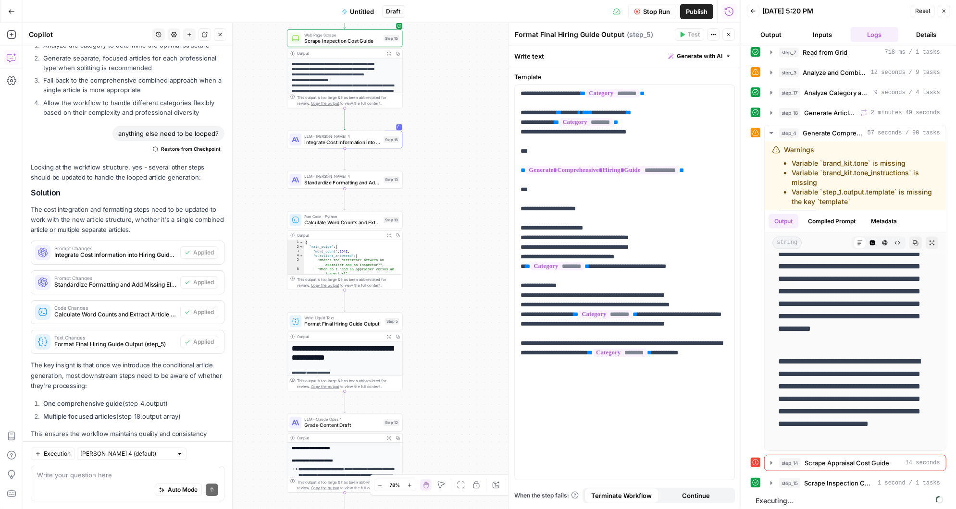
drag, startPoint x: 433, startPoint y: 312, endPoint x: 427, endPoint y: 219, distance: 93.9
click at [427, 219] on div "Workflow Input Settings Inputs LLM · [PERSON_NAME] 3.5 Sonnet Analyze Word Docu…" at bounding box center [382, 266] width 718 height 486
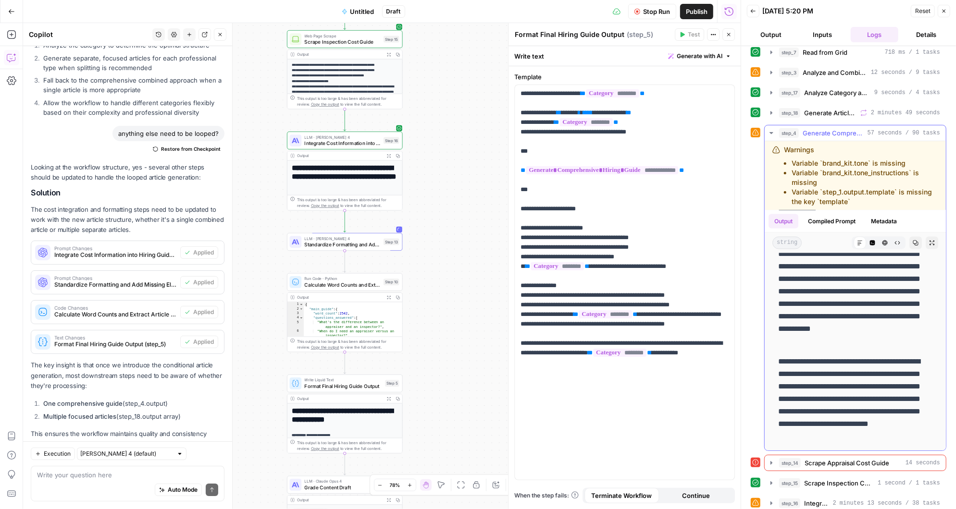
click at [770, 132] on icon "button" at bounding box center [771, 133] width 3 height 2
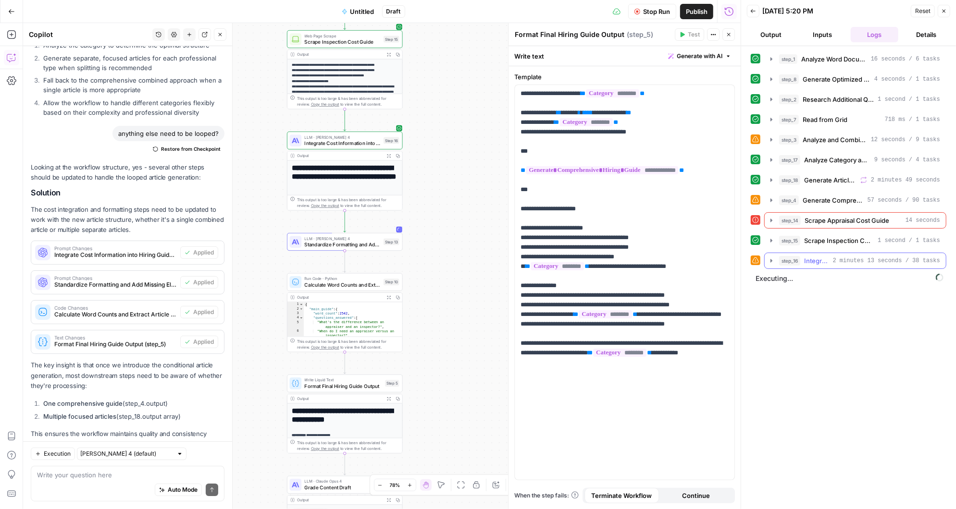
click at [772, 258] on icon "button" at bounding box center [772, 261] width 8 height 8
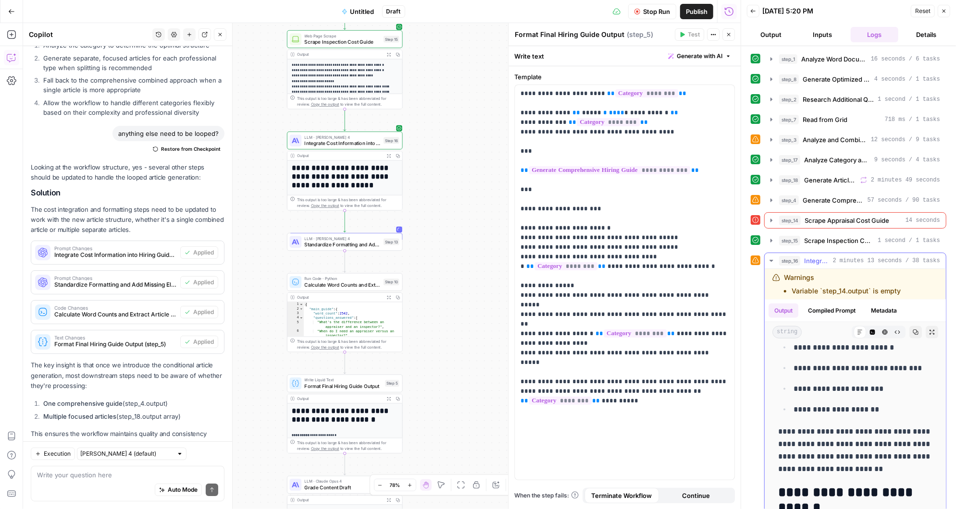
scroll to position [12763, 0]
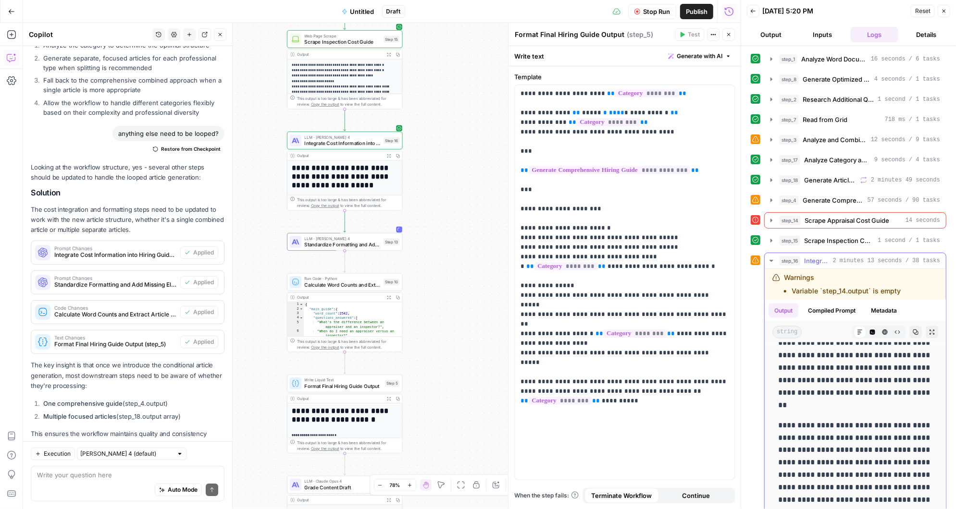
click at [771, 260] on icon "button" at bounding box center [772, 261] width 8 height 8
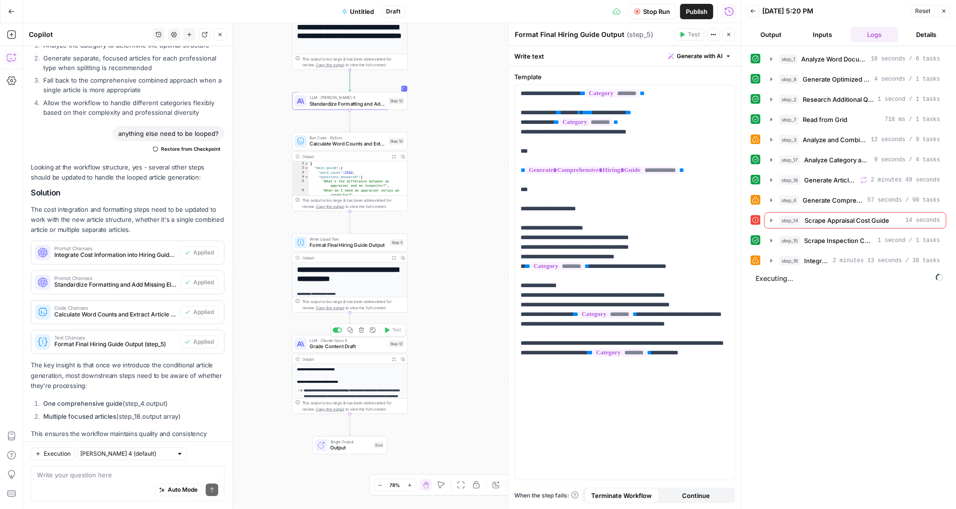
click at [365, 345] on span "Grade Content Draft" at bounding box center [348, 347] width 76 height 8
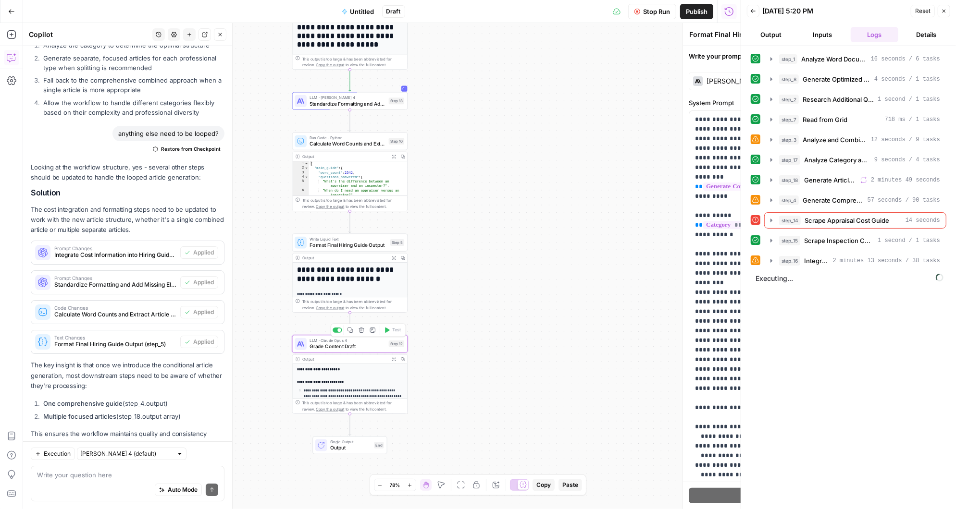
type textarea "Grade Content Draft"
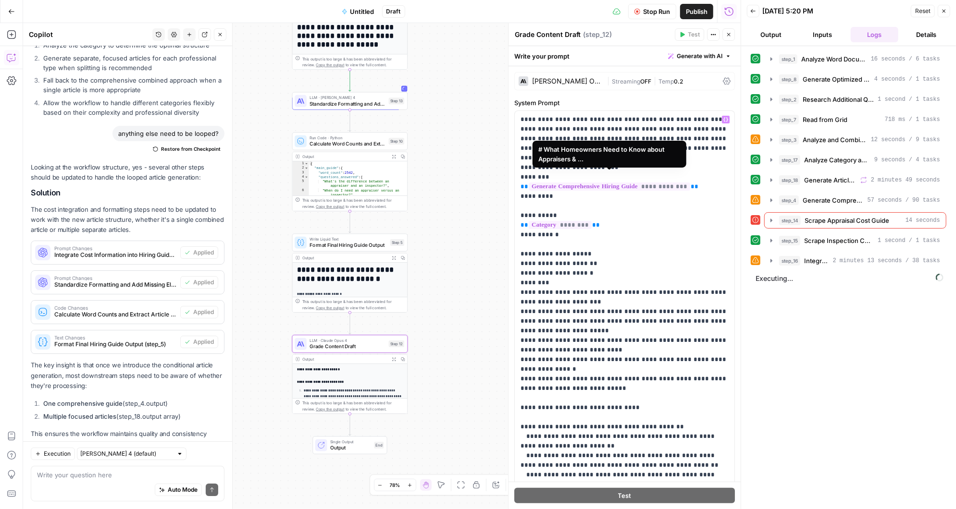
click at [667, 183] on span "**********" at bounding box center [610, 187] width 162 height 8
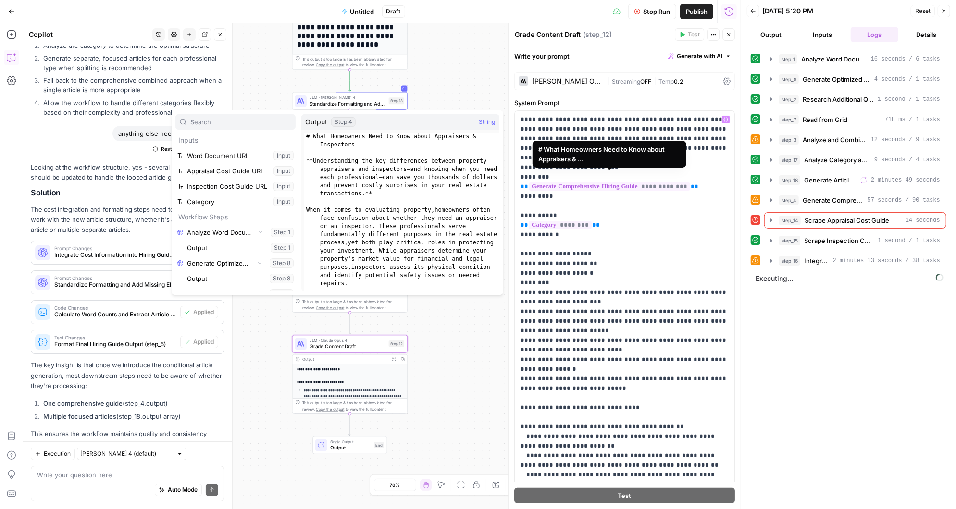
scroll to position [5127, 0]
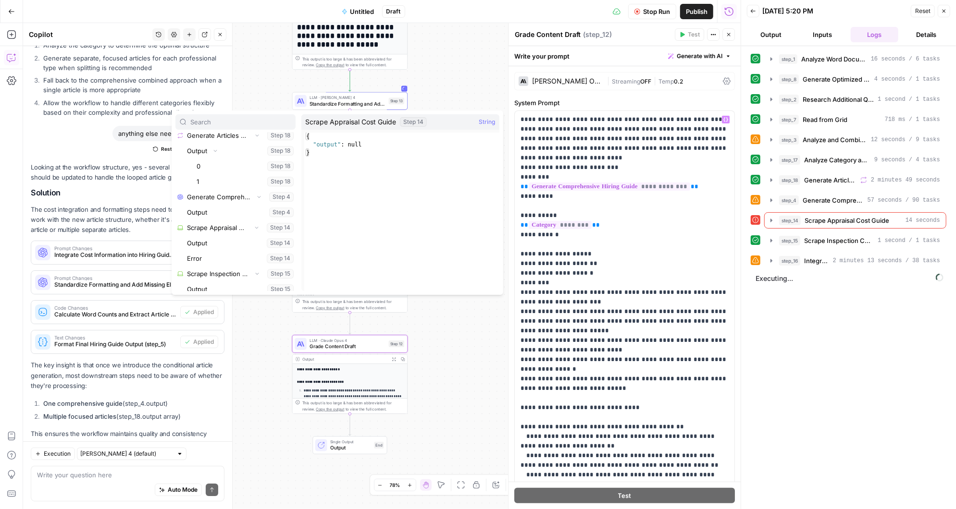
click at [503, 94] on div "Workflow Input Settings Inputs LLM · [PERSON_NAME] 3.5 Sonnet Analyze Word Docu…" at bounding box center [382, 266] width 718 height 486
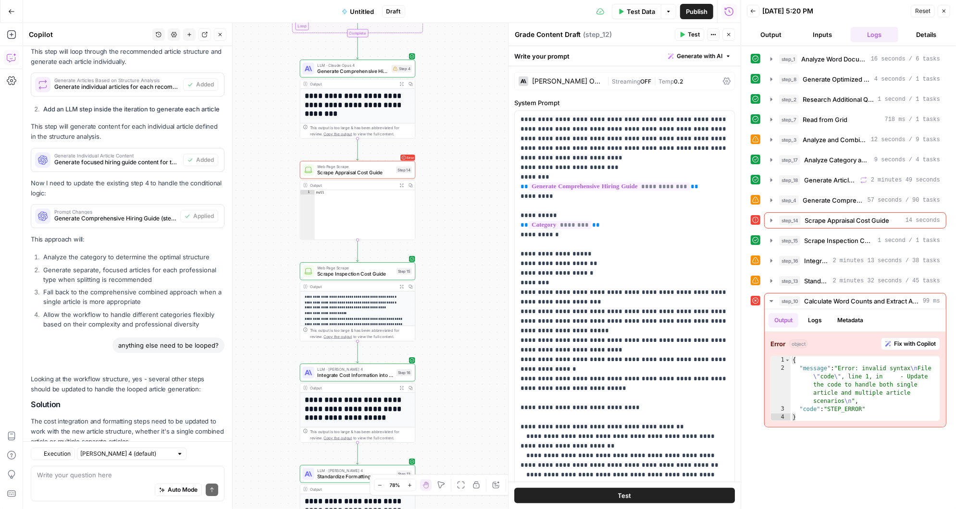
scroll to position [5360, 0]
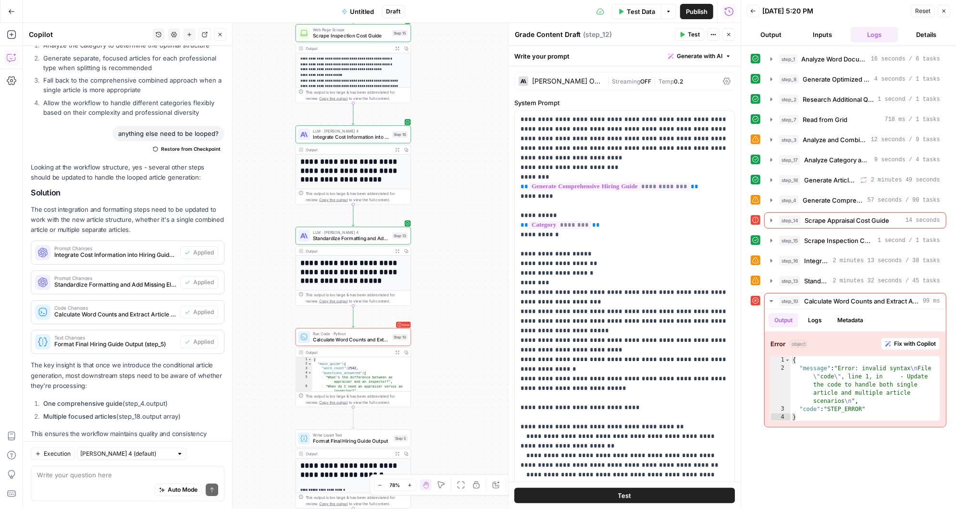
drag, startPoint x: 464, startPoint y: 387, endPoint x: 460, endPoint y: 147, distance: 240.4
click at [460, 147] on div "Workflow Input Settings Inputs LLM · [PERSON_NAME] 3.5 Sonnet Analyze Word Docu…" at bounding box center [382, 266] width 718 height 486
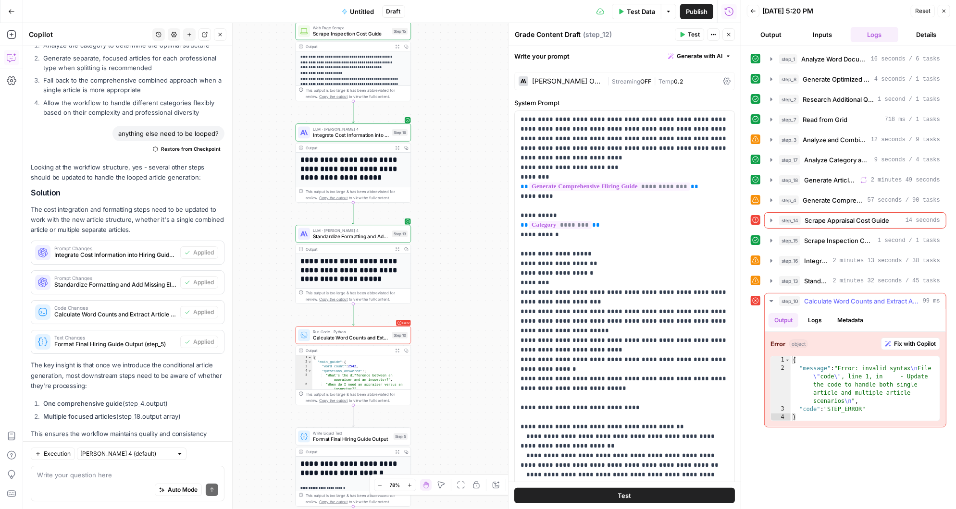
click at [919, 340] on span "Fix with Copilot" at bounding box center [915, 344] width 42 height 9
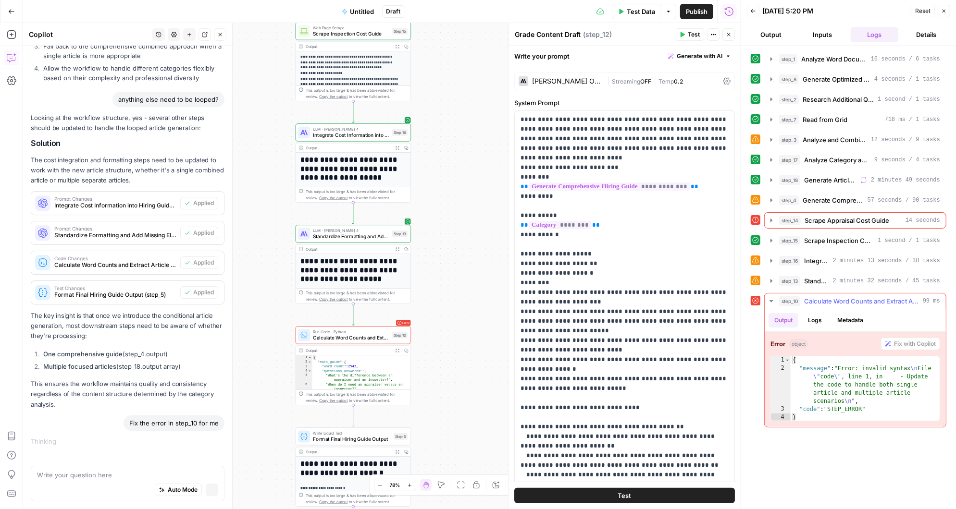
scroll to position [5153, 0]
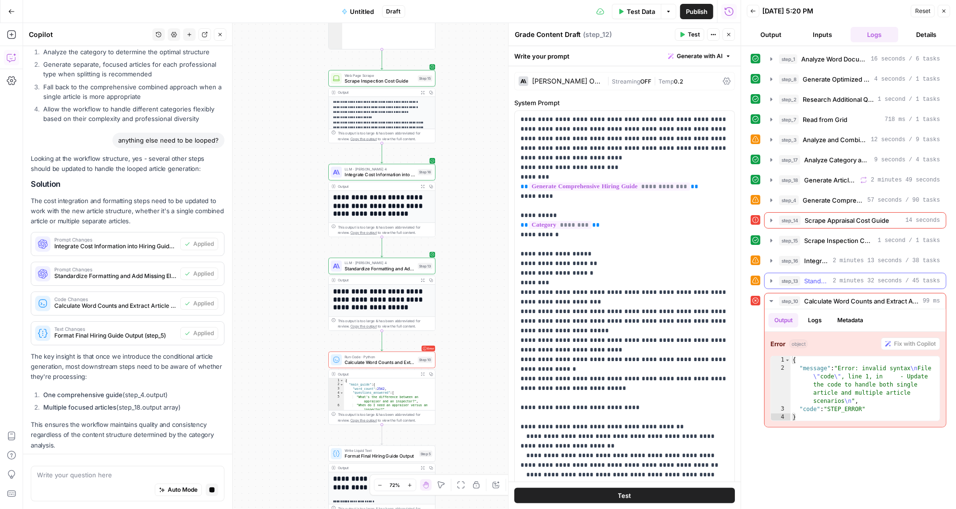
click at [771, 279] on icon "button" at bounding box center [771, 280] width 2 height 3
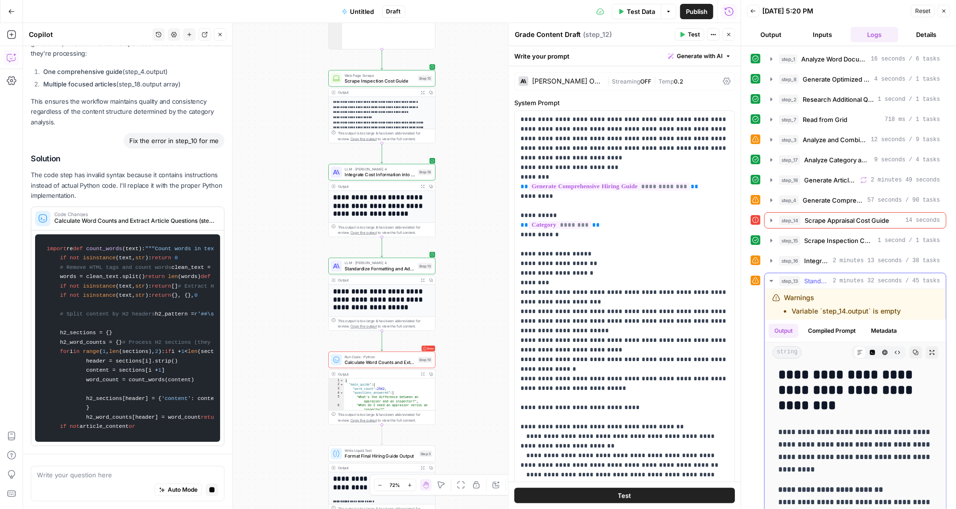
scroll to position [0, 0]
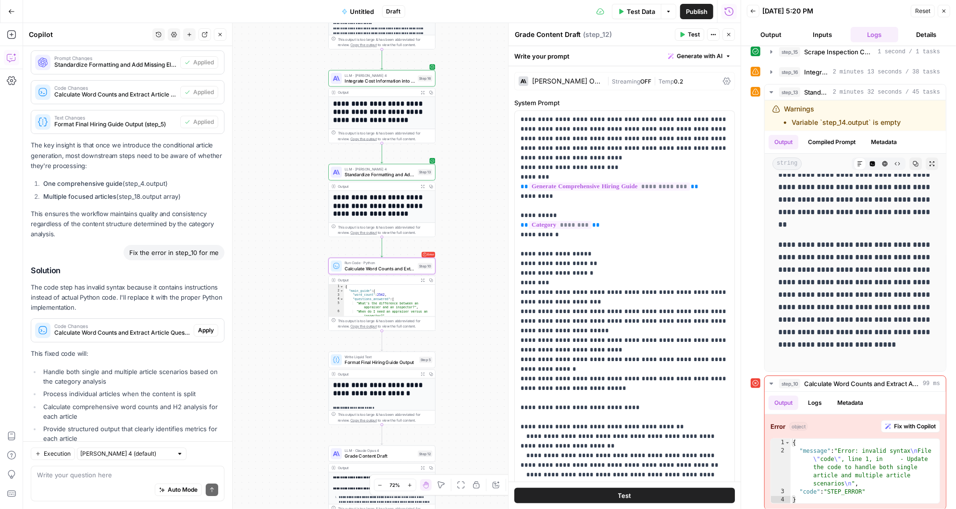
click at [209, 326] on span "Apply" at bounding box center [206, 330] width 16 height 9
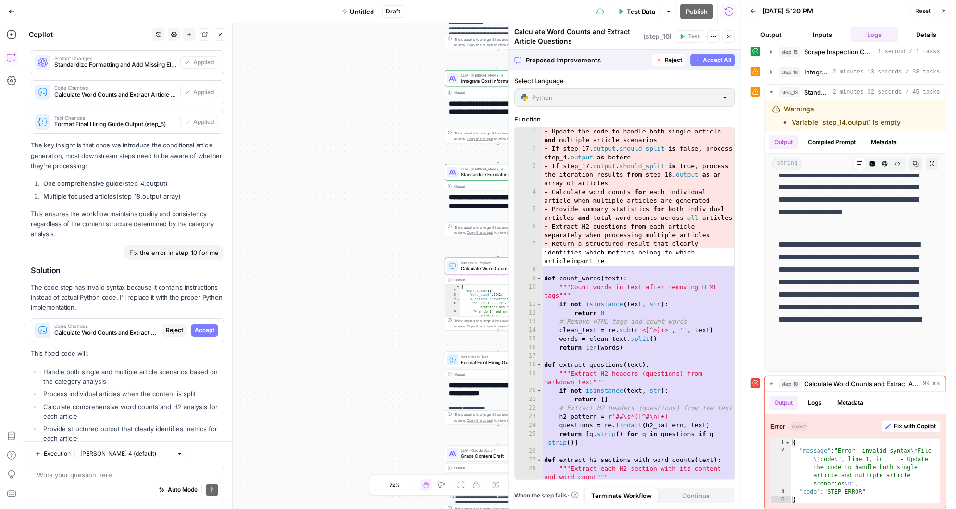
click at [209, 326] on span "Accept" at bounding box center [205, 330] width 20 height 9
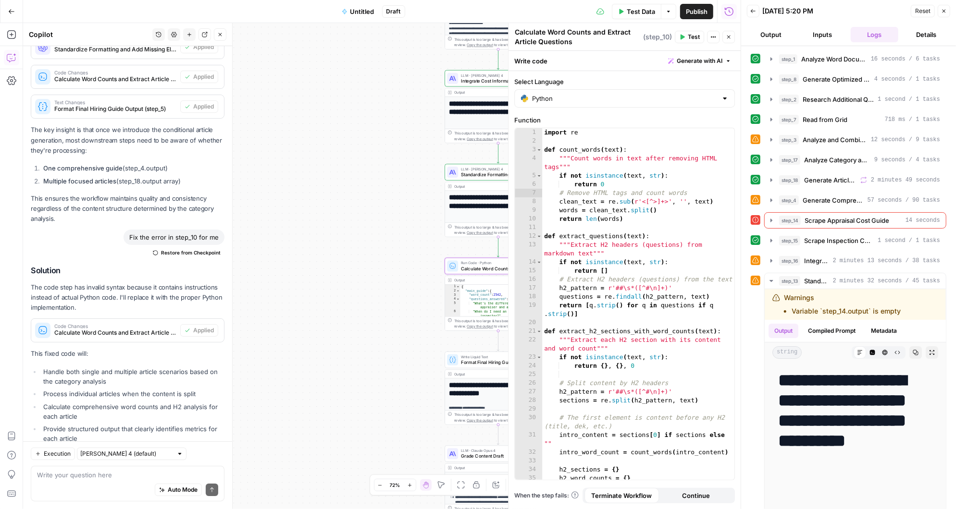
click at [690, 35] on span "Test" at bounding box center [694, 37] width 12 height 9
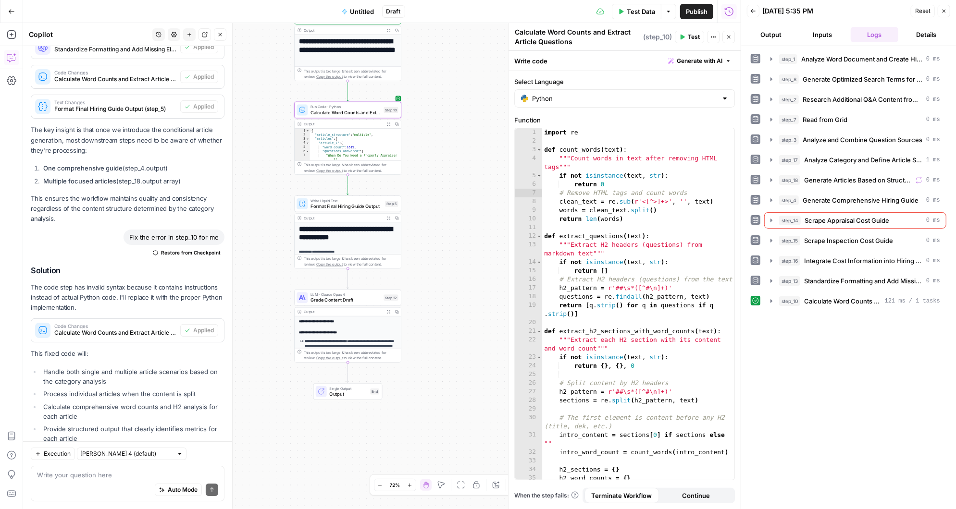
drag, startPoint x: 412, startPoint y: 383, endPoint x: 262, endPoint y: 227, distance: 215.9
click at [262, 226] on div "Workflow Input Settings Inputs LLM · [PERSON_NAME] 3.5 Sonnet Analyze Word Docu…" at bounding box center [382, 266] width 718 height 486
click at [385, 286] on icon "button" at bounding box center [384, 285] width 4 height 5
click at [771, 320] on icon "button" at bounding box center [771, 321] width 2 height 3
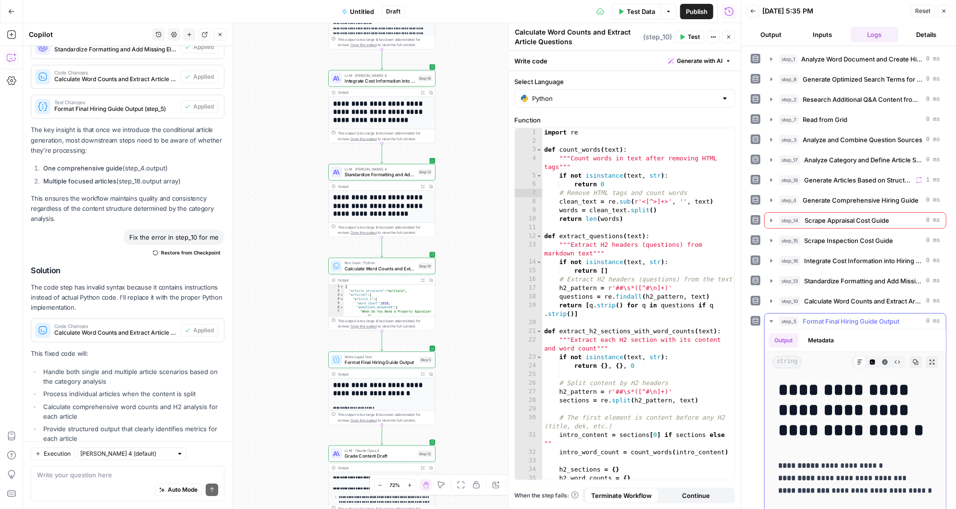
click at [773, 318] on icon "button" at bounding box center [772, 322] width 8 height 8
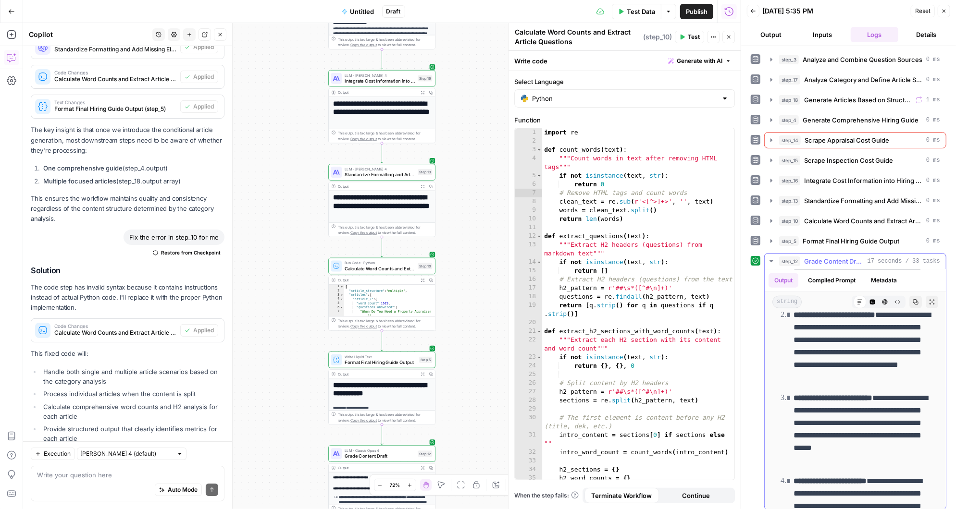
scroll to position [736, 0]
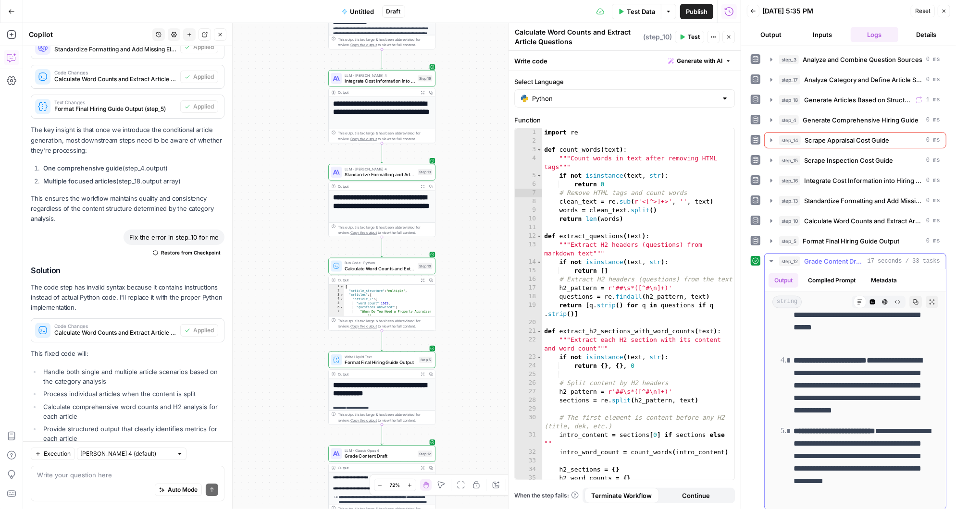
click at [827, 278] on button "Compiled Prompt" at bounding box center [831, 280] width 59 height 14
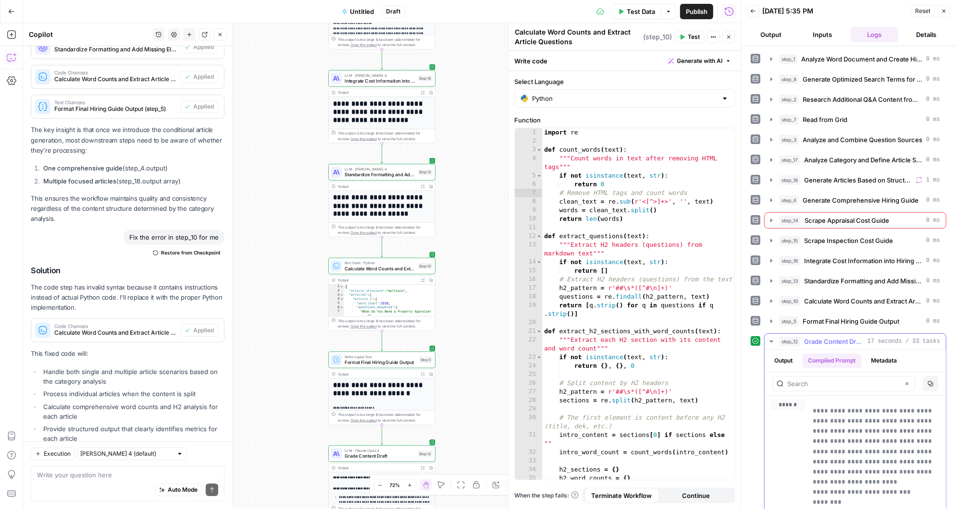
click at [788, 354] on button "Output" at bounding box center [784, 361] width 30 height 14
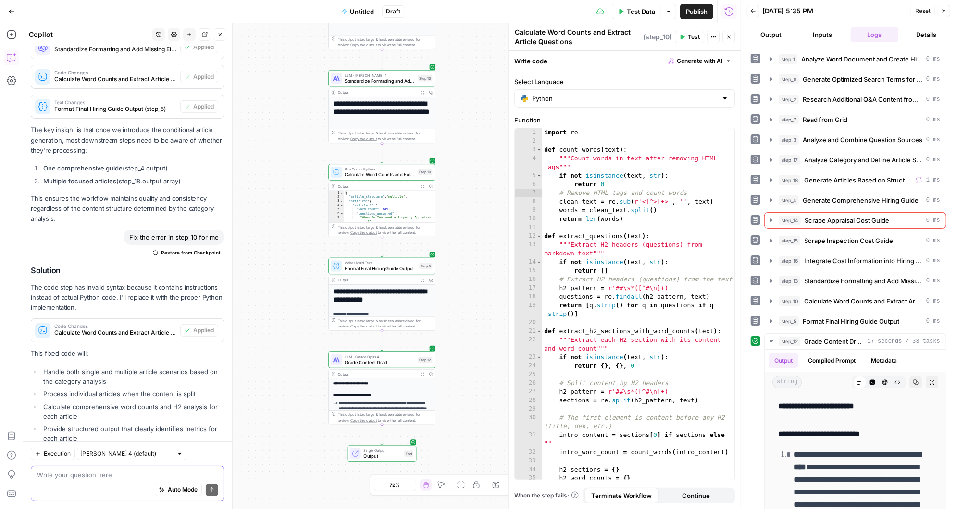
click at [66, 480] on div "Auto Mode Send" at bounding box center [127, 490] width 181 height 21
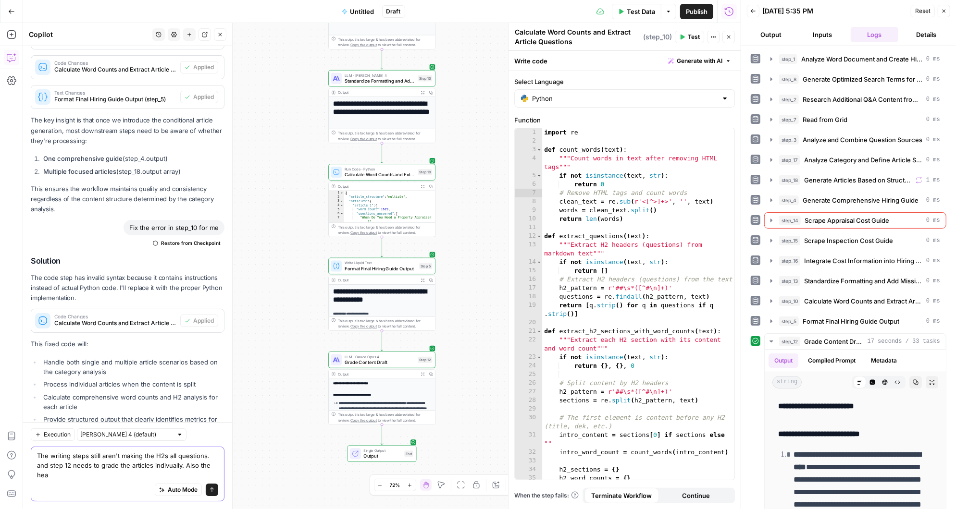
scroll to position [5615, 0]
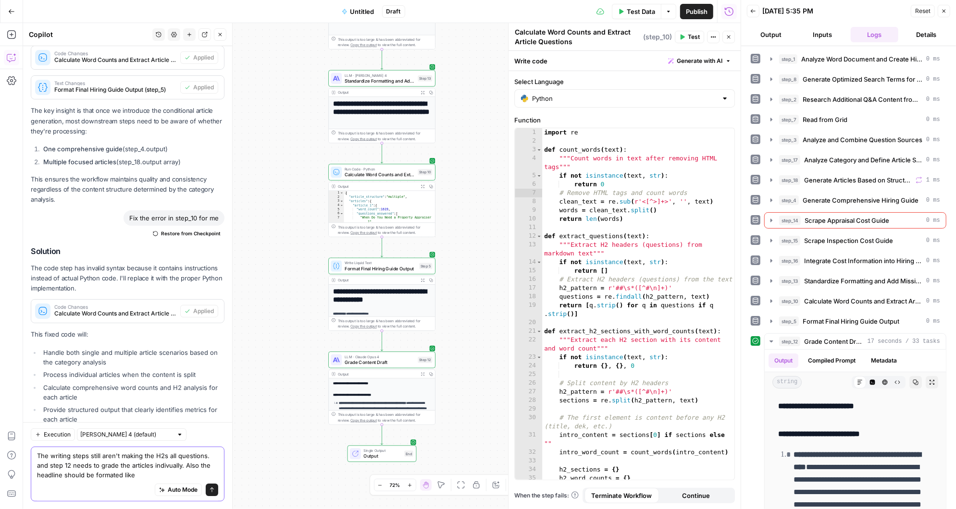
click at [95, 475] on textarea "The writing steps still aren't making the H2s all questions. and step 12 needs …" at bounding box center [127, 465] width 181 height 29
click at [173, 479] on textarea "The writing steps still aren't making the H2s all questions. and step 12 needs …" at bounding box center [127, 465] width 181 height 29
paste textarea "What Homeowners Need to Know about Popcorn Ceiling Removal"
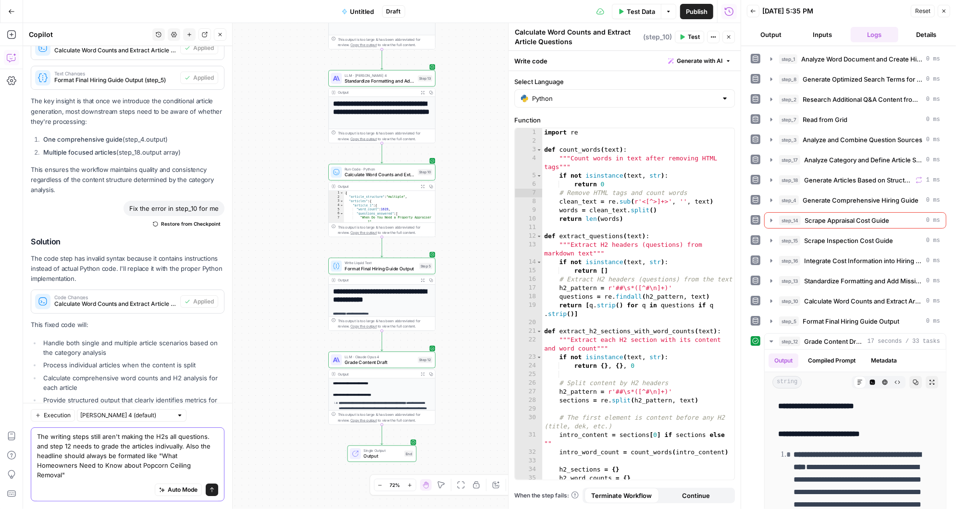
drag, startPoint x: 99, startPoint y: 475, endPoint x: 173, endPoint y: 473, distance: 74.0
click at [173, 473] on textarea "The writing steps still aren't making the H2s all questions. and step 12 needs …" at bounding box center [127, 456] width 181 height 48
click at [99, 477] on textarea "The writing steps still aren't making the H2s all questions. and step 12 needs …" at bounding box center [127, 461] width 181 height 38
type textarea "The writing steps still aren't making the H2s all questions. and step 12 needs …"
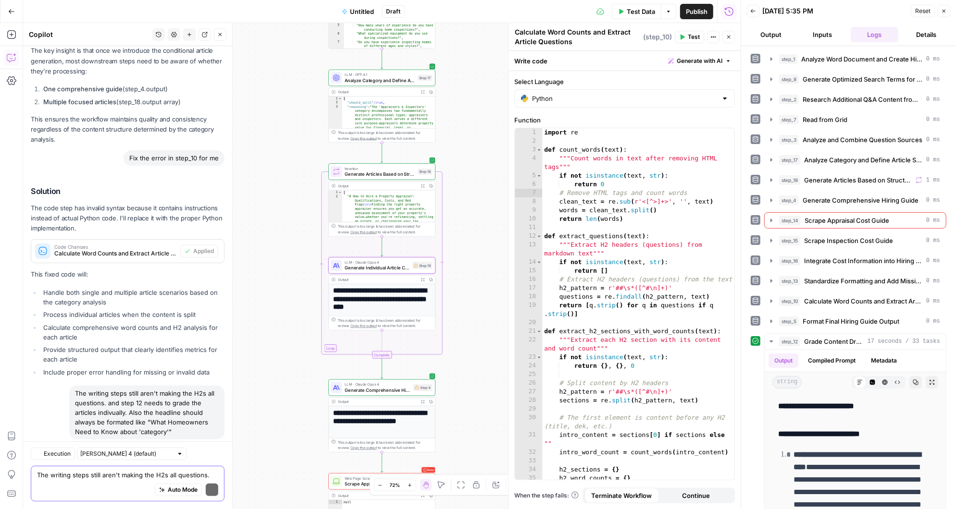
scroll to position [5935, 0]
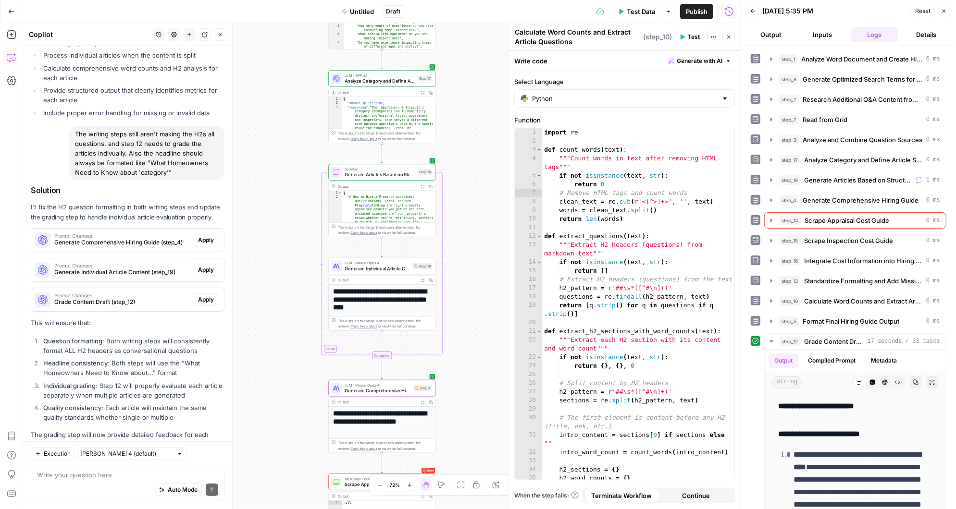
click at [207, 236] on span "Apply" at bounding box center [206, 240] width 16 height 9
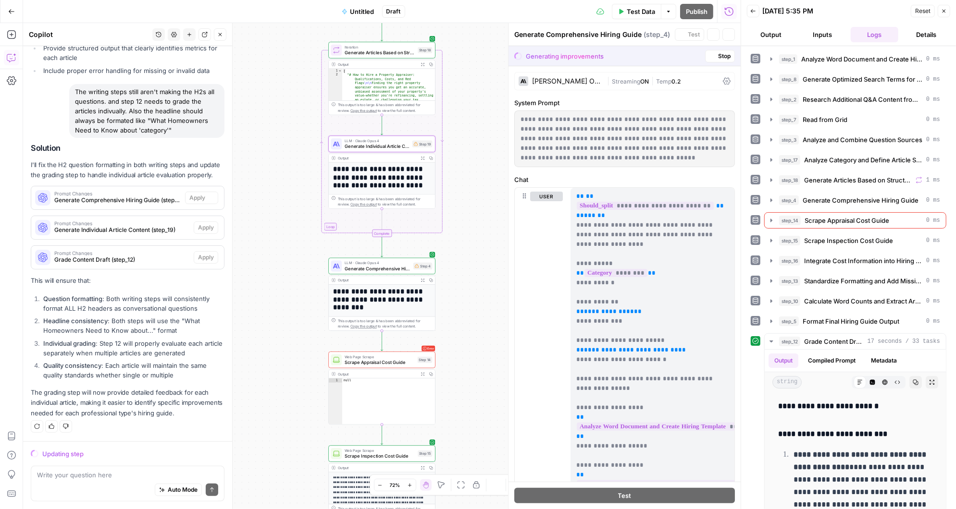
scroll to position [5735, 0]
